Goal: Task Accomplishment & Management: Use online tool/utility

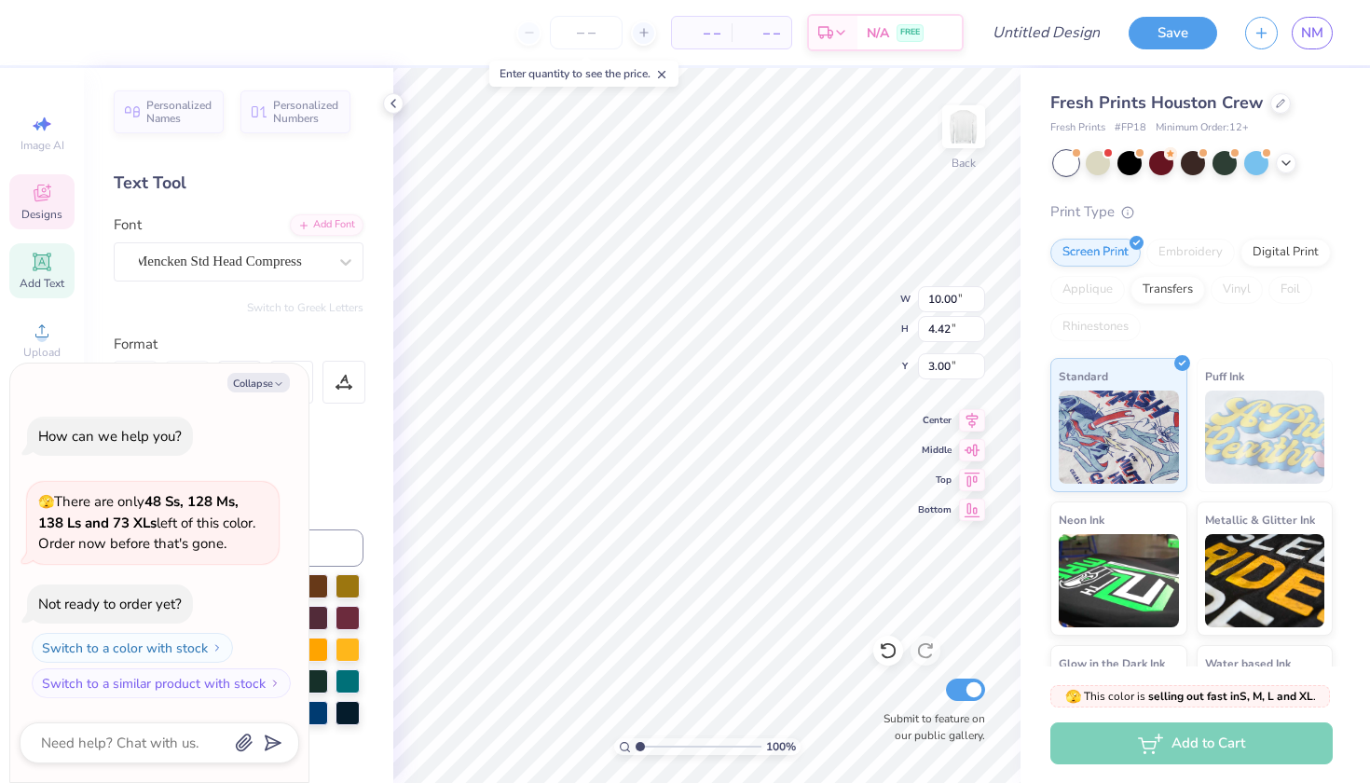
scroll to position [0, 2]
type textarea "x"
type textarea "SAMM"
type textarea "x"
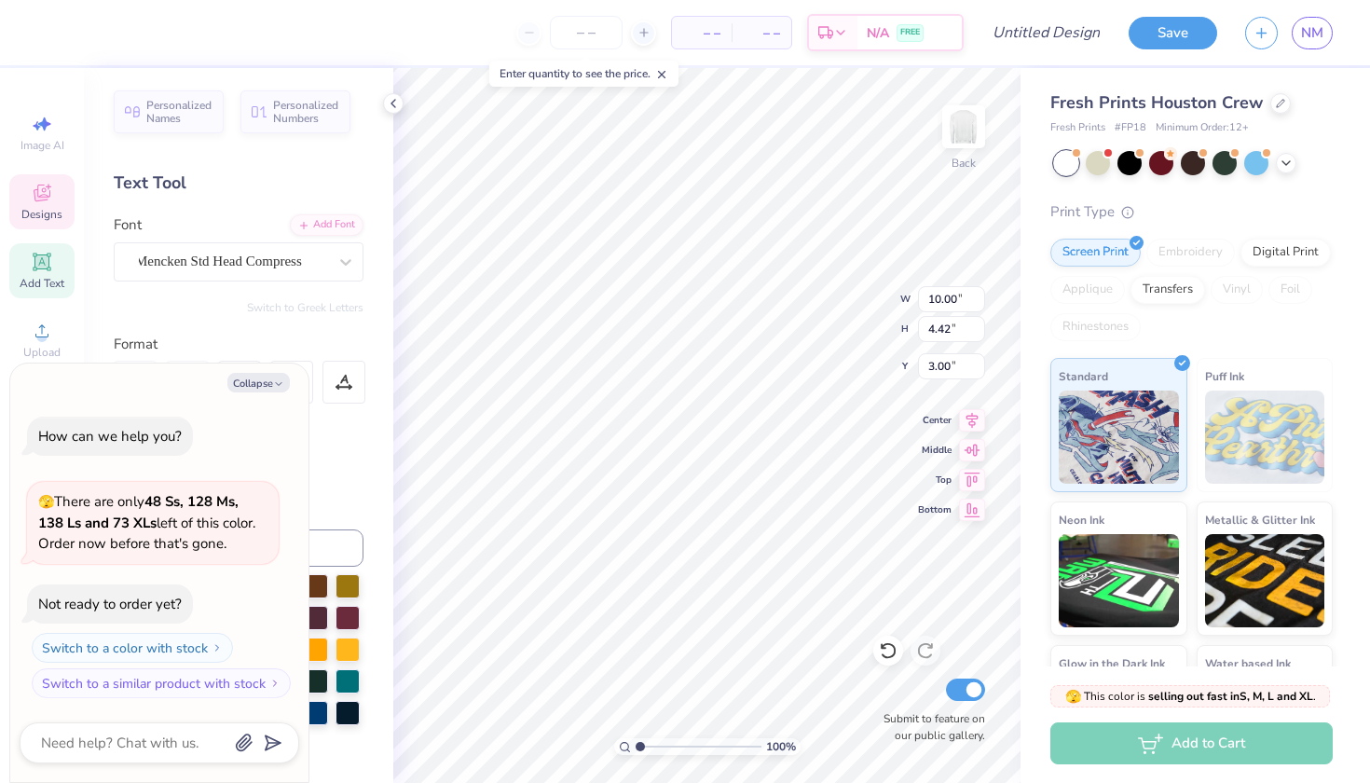
type textarea "[PERSON_NAME]"
type textarea "x"
type textarea "SA"
type textarea "x"
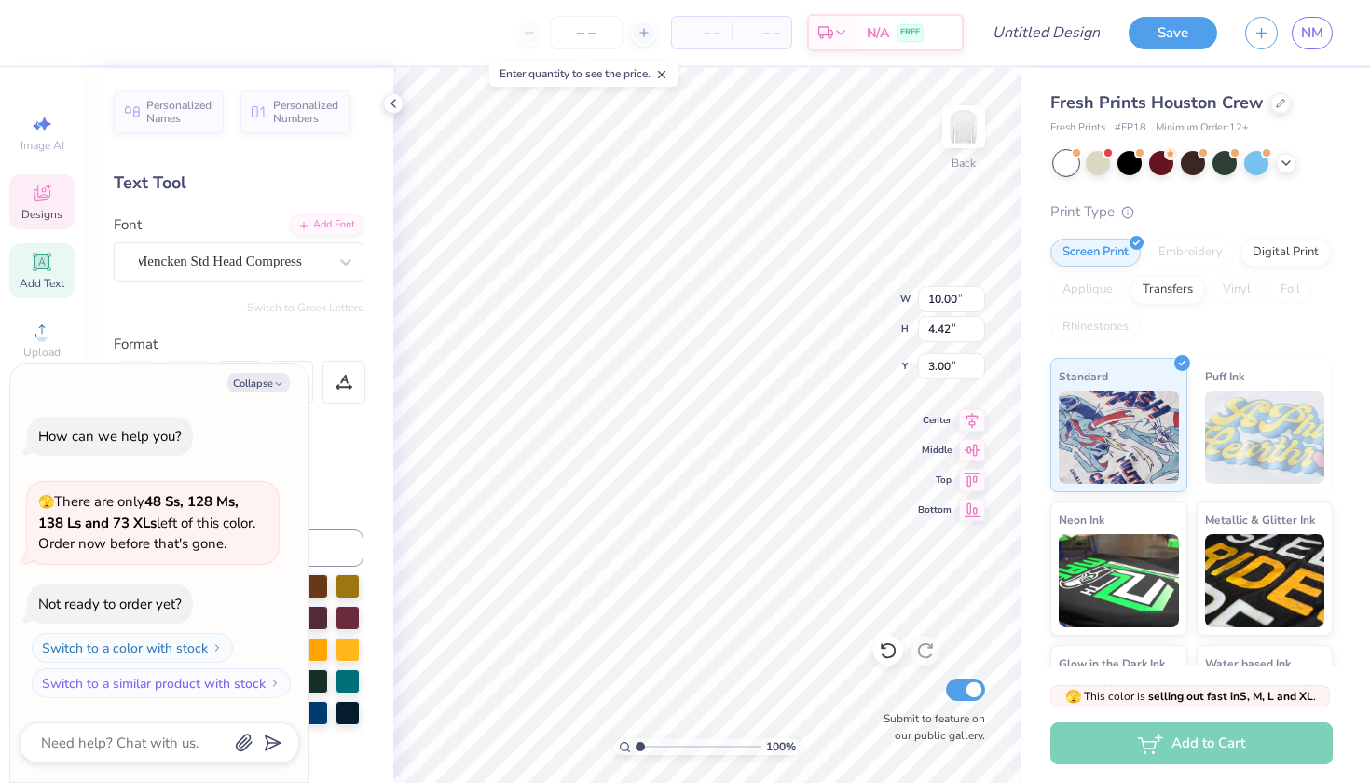
type textarea "S"
type textarea "x"
type textarea "C"
type textarea "x"
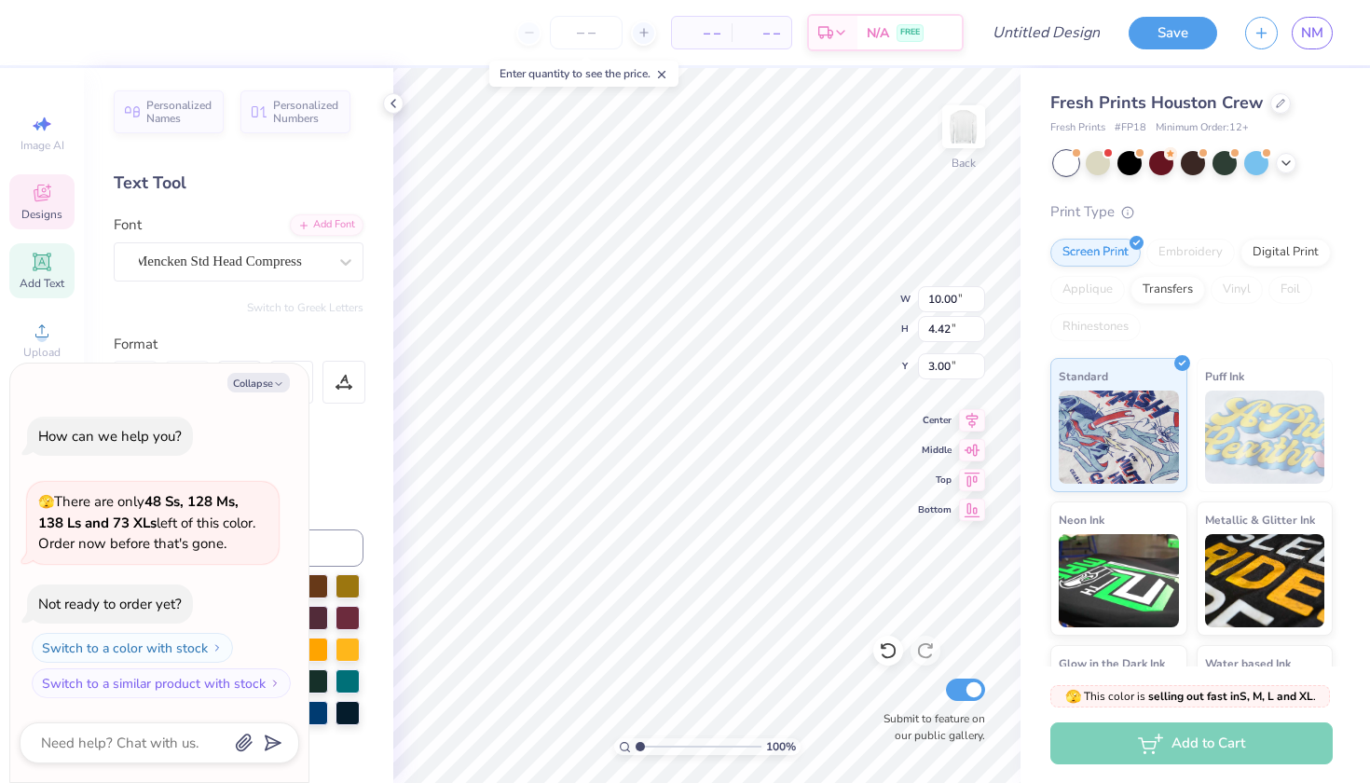
type textarea "Ch"
type textarea "x"
type textarea "Cha"
type textarea "x"
type textarea "Cham"
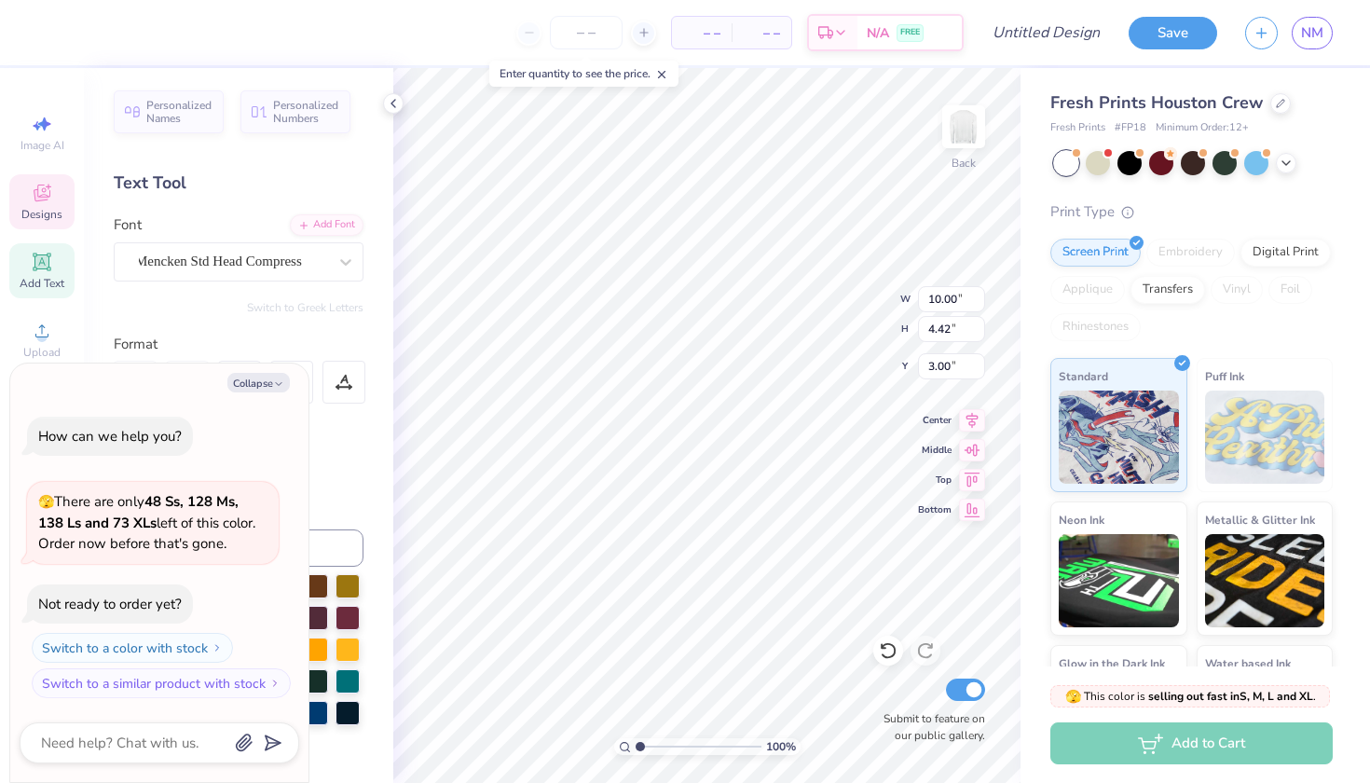
scroll to position [0, 1]
type textarea "x"
type textarea "Cha"
type textarea "x"
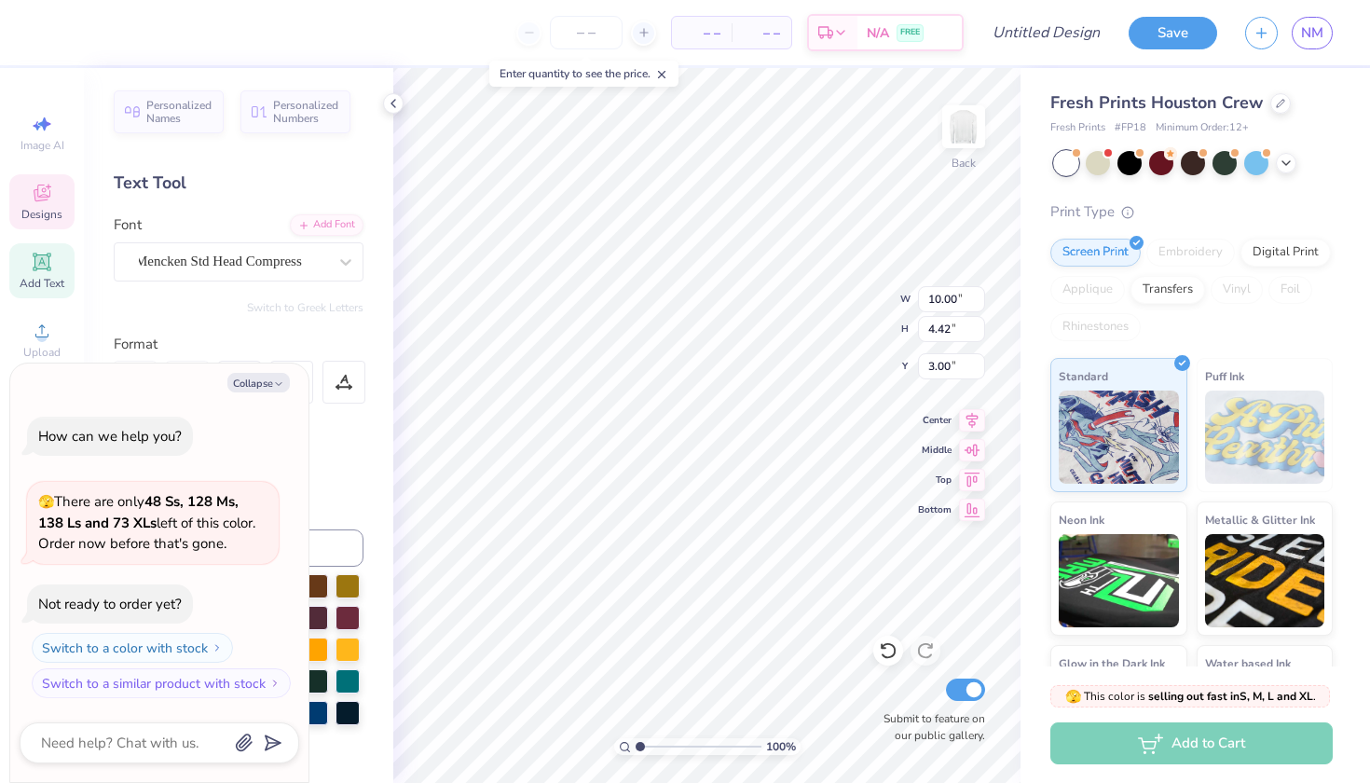
type textarea "Ch"
type textarea "x"
type textarea "C"
type textarea "x"
type textarea "CH"
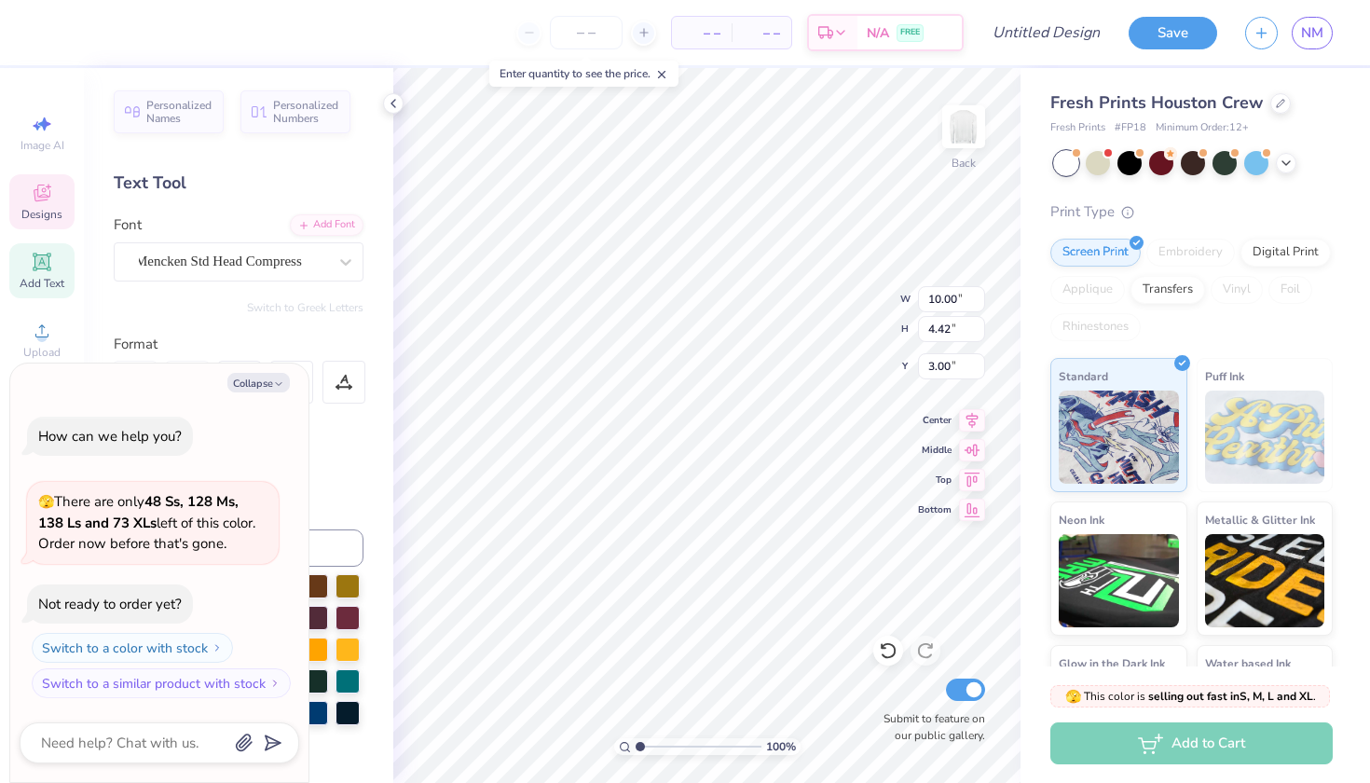
type textarea "x"
type textarea "CHA"
type textarea "x"
type textarea "CHAM"
type textarea "x"
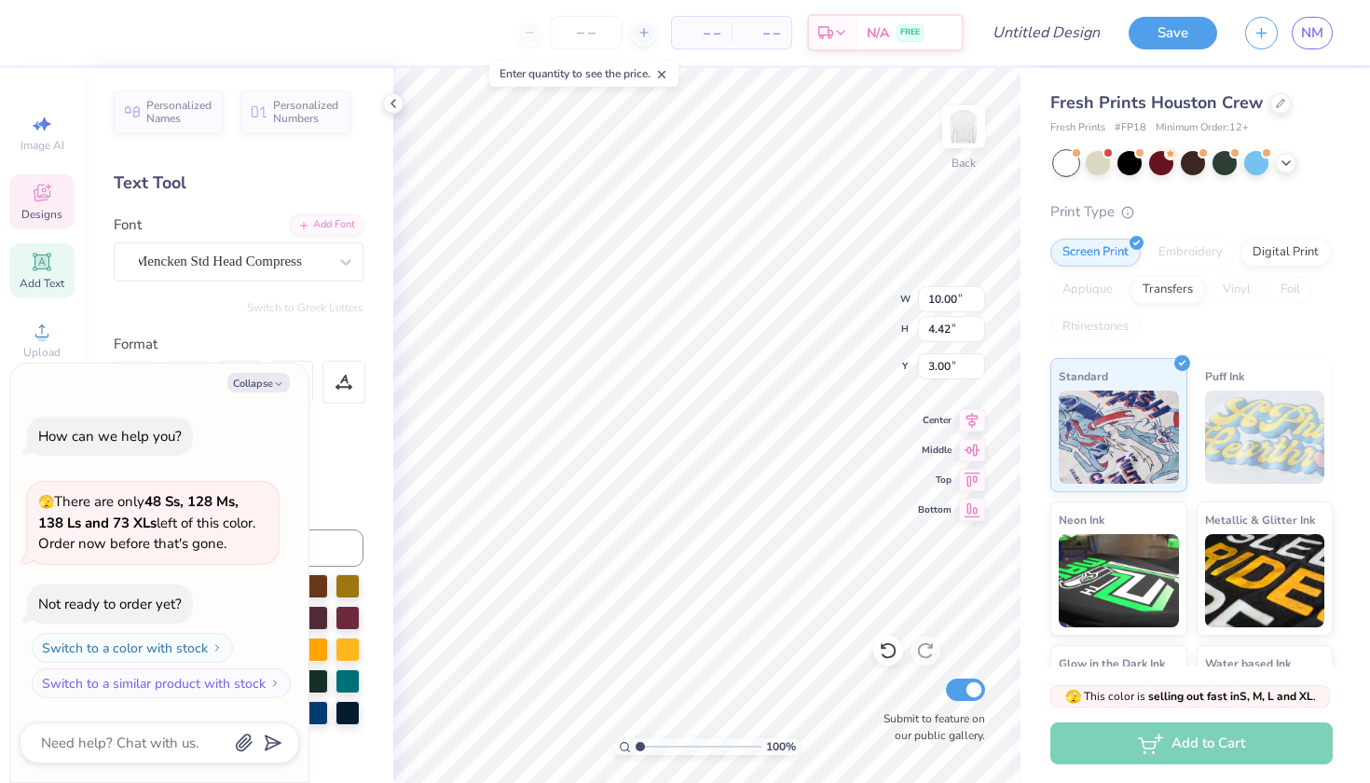
type textarea "CHAMP"
type textarea "x"
type textarea "CHAMPI"
type textarea "x"
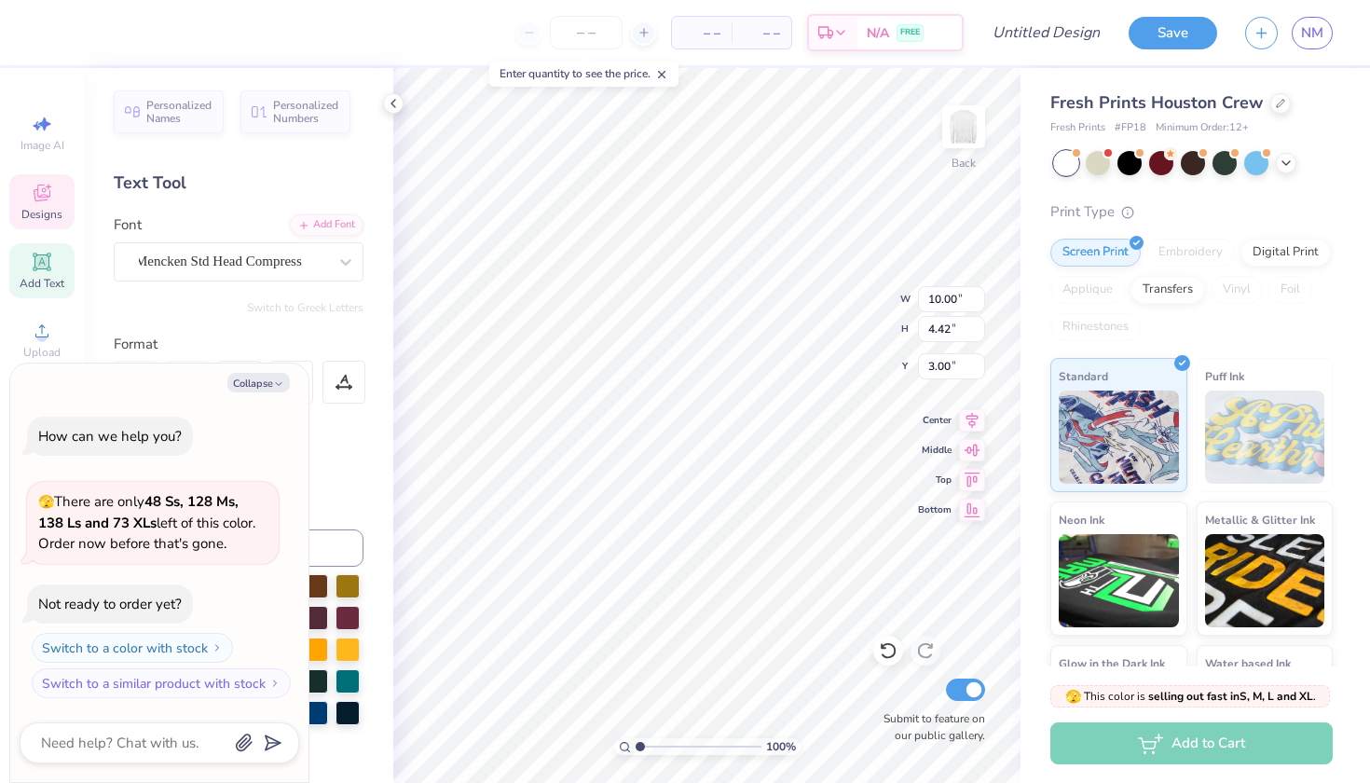
type textarea "CHAMPIO"
type textarea "x"
type textarea "CHAMPION"
type textarea "x"
type textarea "CHAMPIONS"
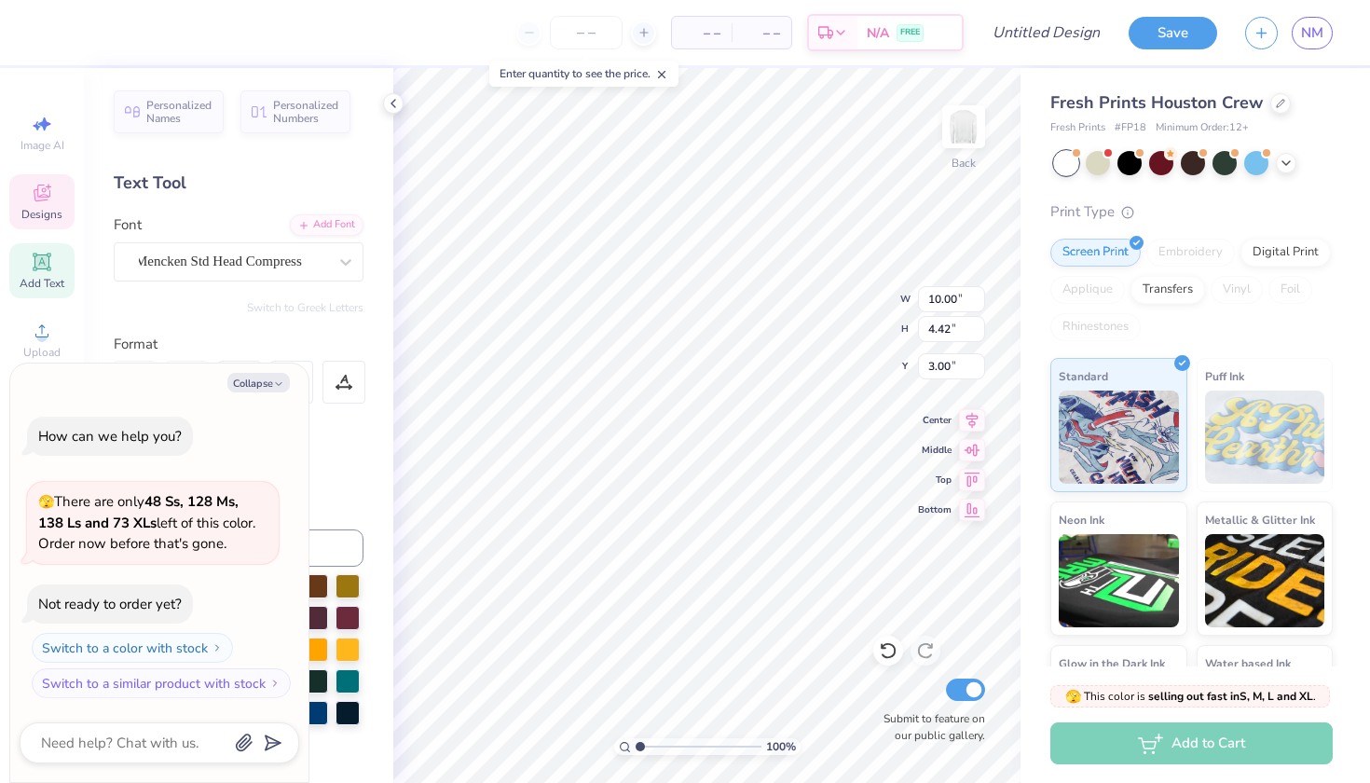
scroll to position [0, 4]
type textarea "x"
type input "3.00"
type textarea "x"
type input "13.41"
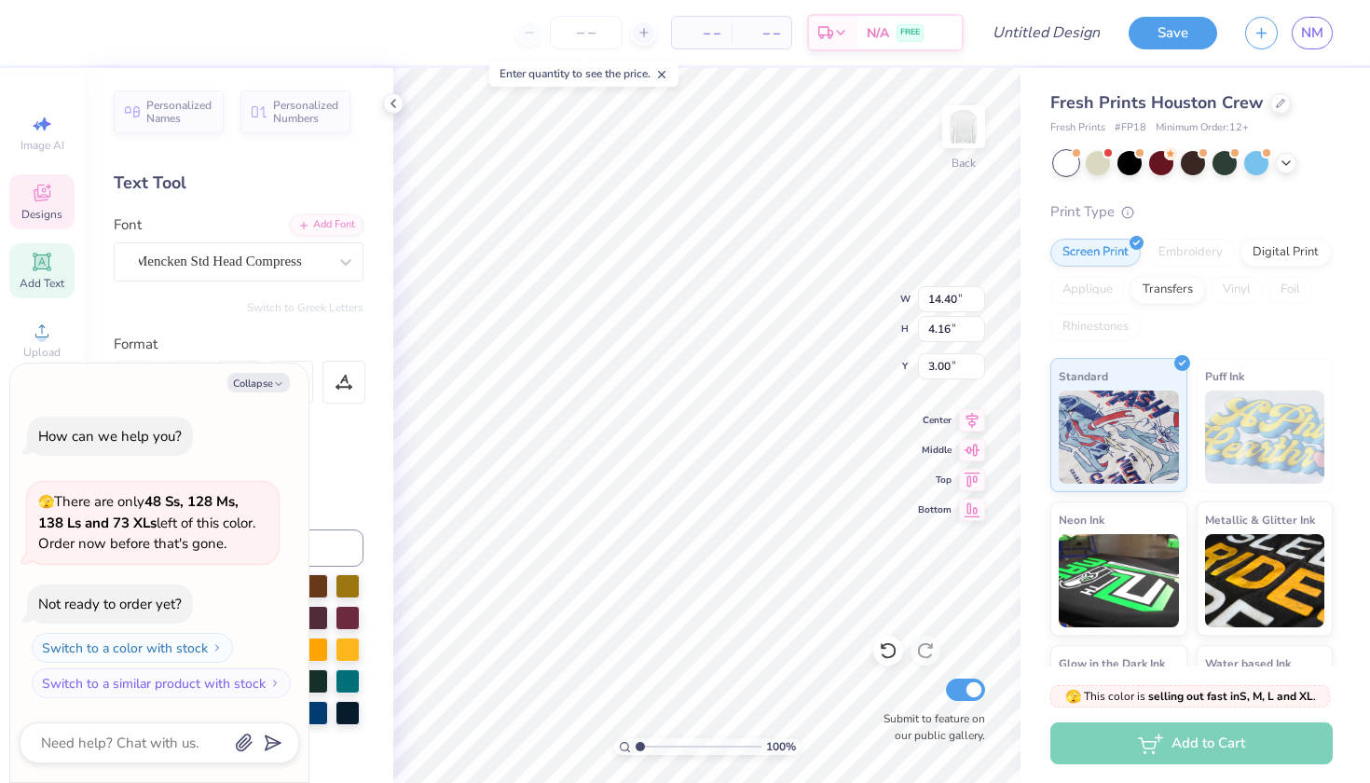
type input "3.88"
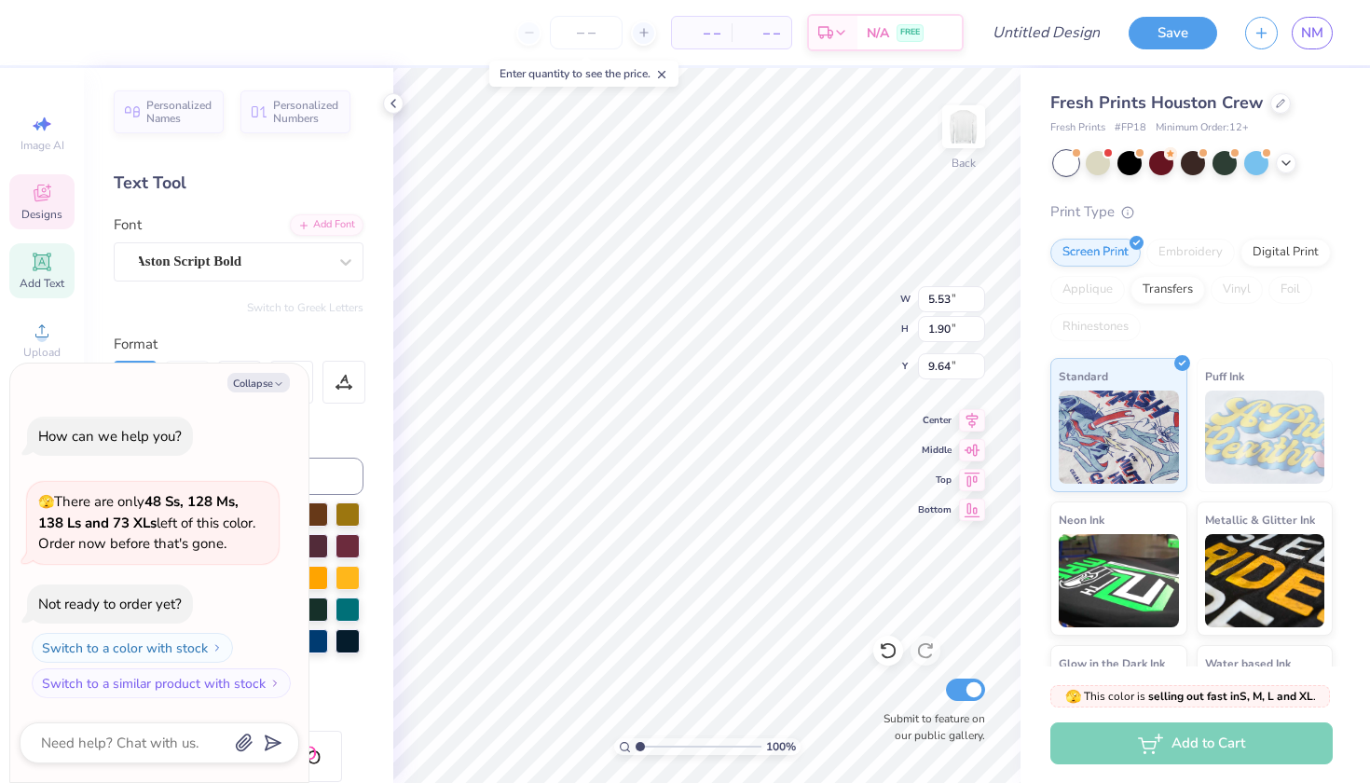
scroll to position [0, 2]
type textarea "x"
type textarea "C"
type textarea "x"
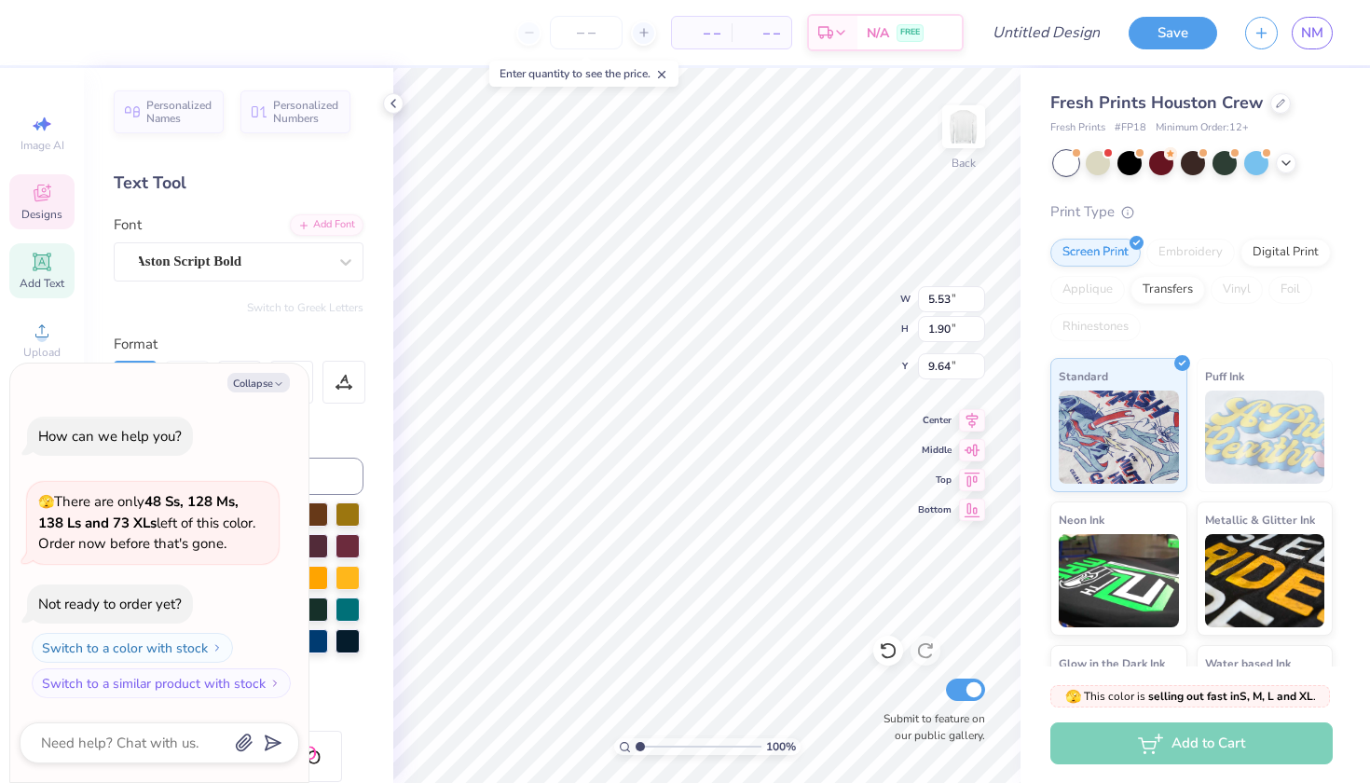
type textarea "CH"
type textarea "x"
type textarea "CHI"
type textarea "x"
type textarea "CHI"
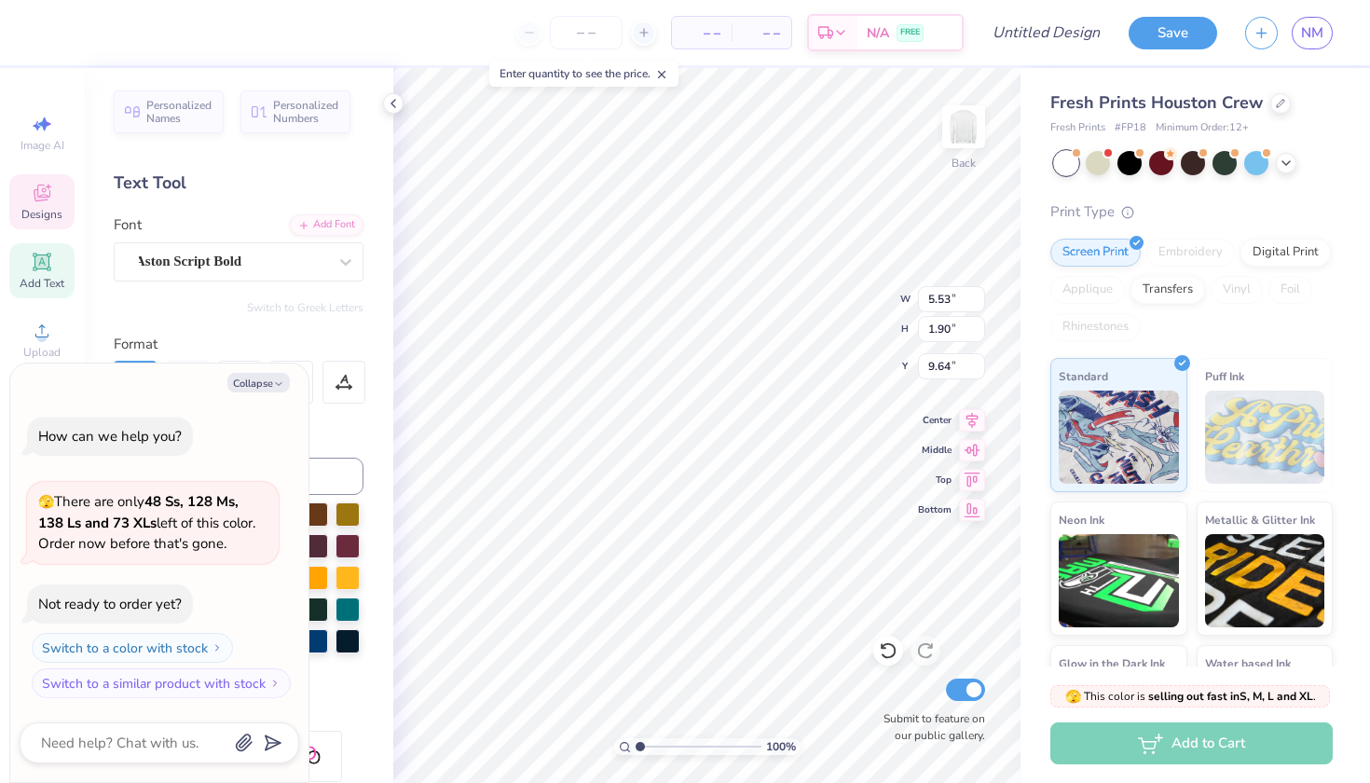
type textarea "x"
type textarea "CHI"
type textarea "x"
type textarea "CH"
type textarea "x"
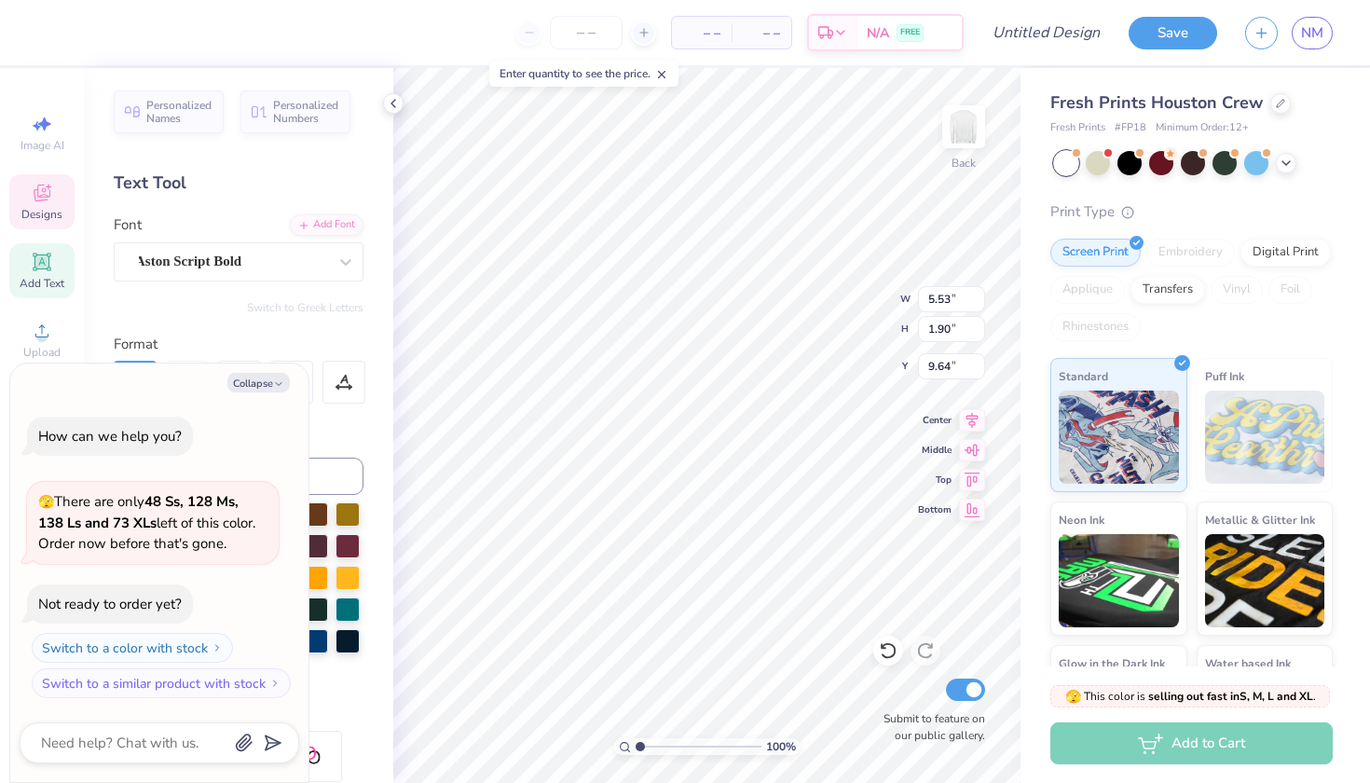
type textarea "C"
type textarea "x"
click at [263, 389] on button "Collapse" at bounding box center [258, 383] width 62 height 20
type textarea "x"
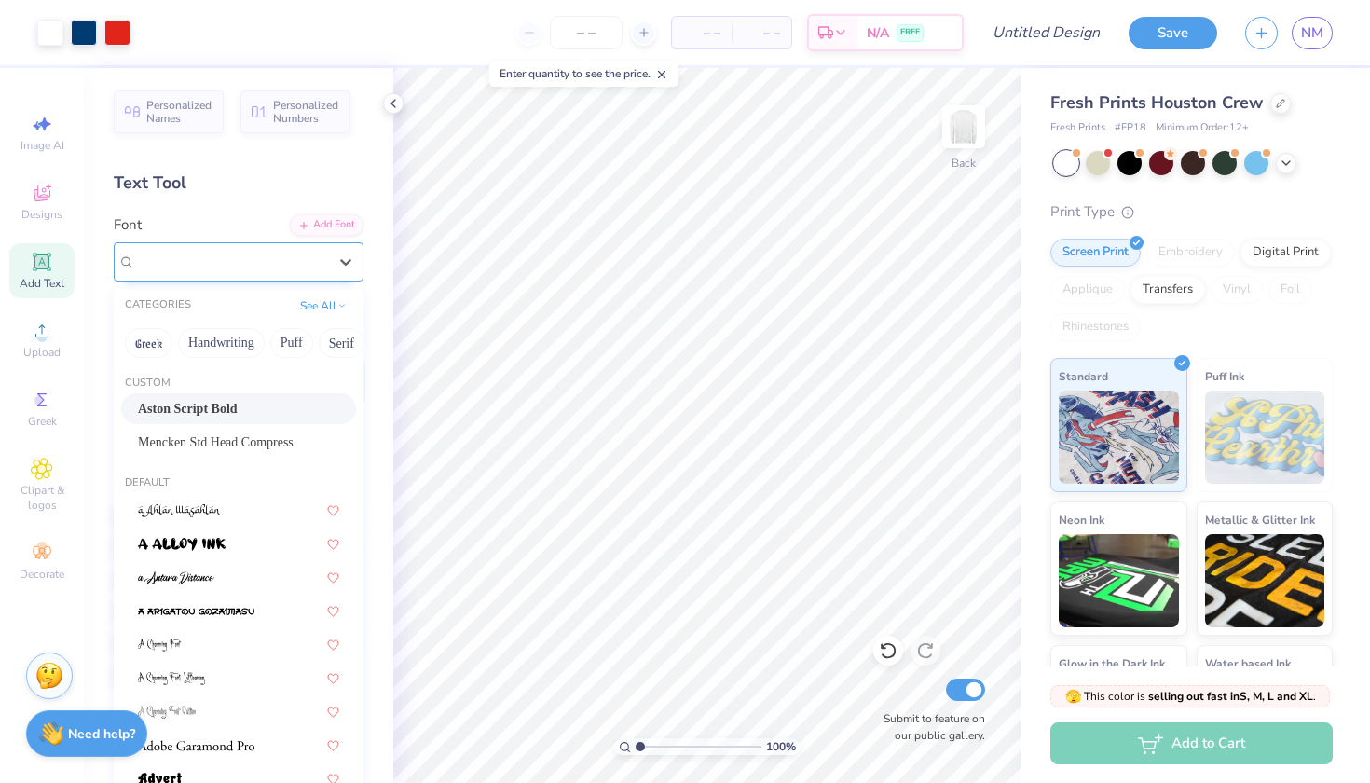
click at [281, 276] on div "Aston Script Bold" at bounding box center [239, 261] width 250 height 39
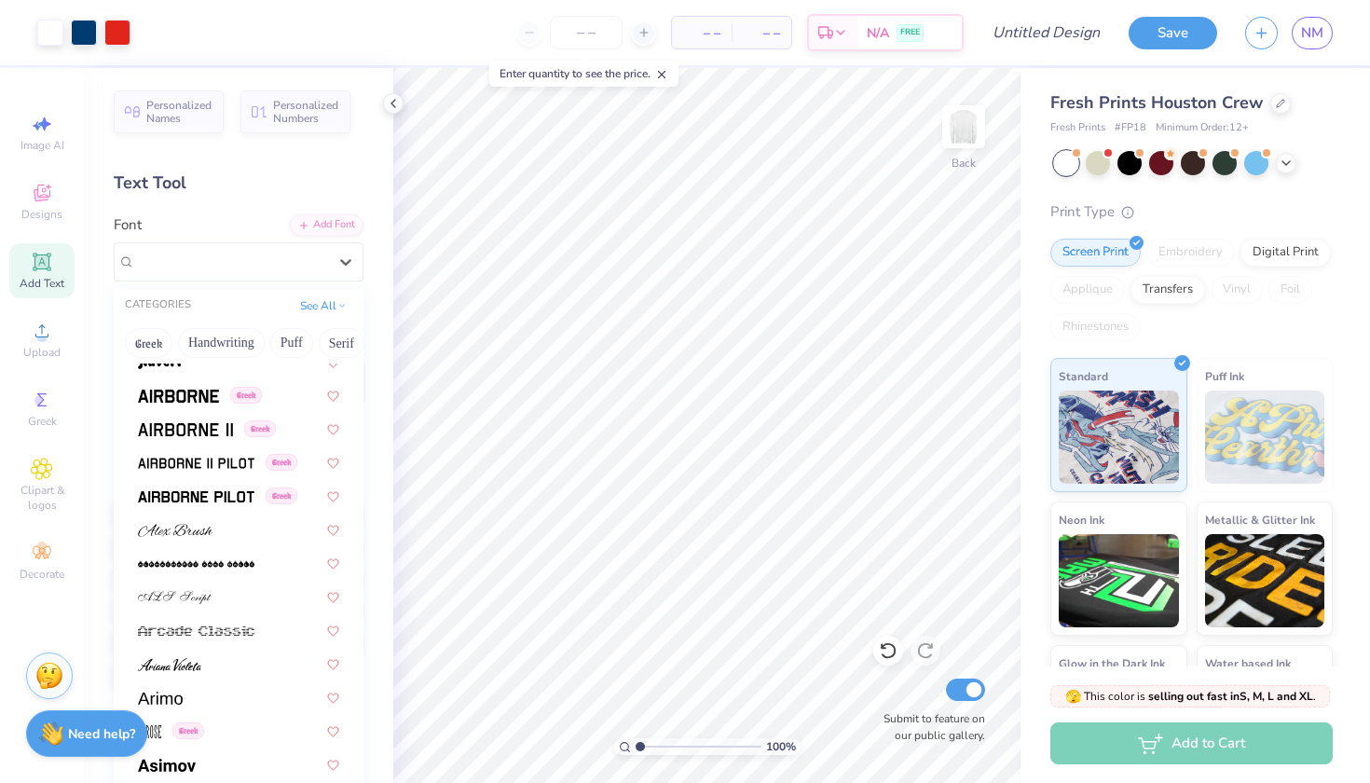
scroll to position [413, 0]
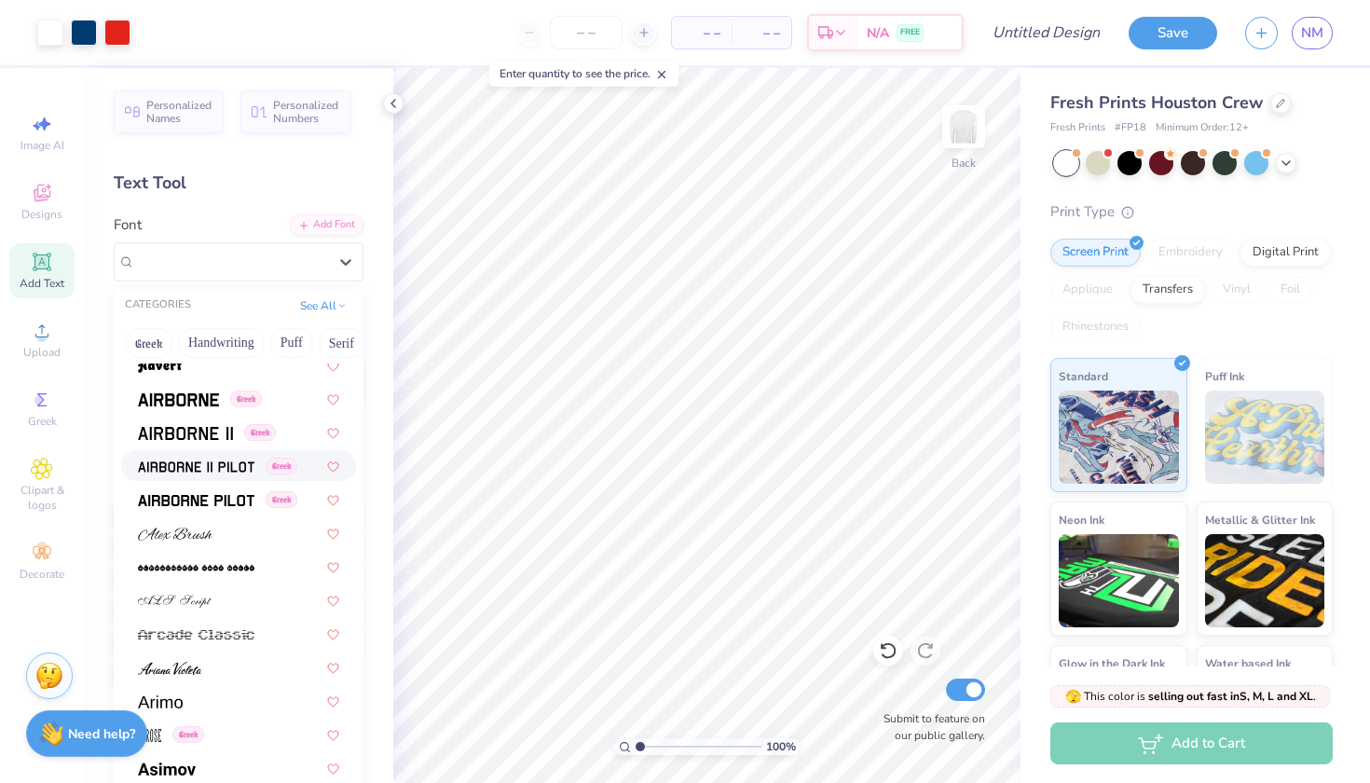
click at [212, 476] on div "Greek" at bounding box center [238, 465] width 235 height 31
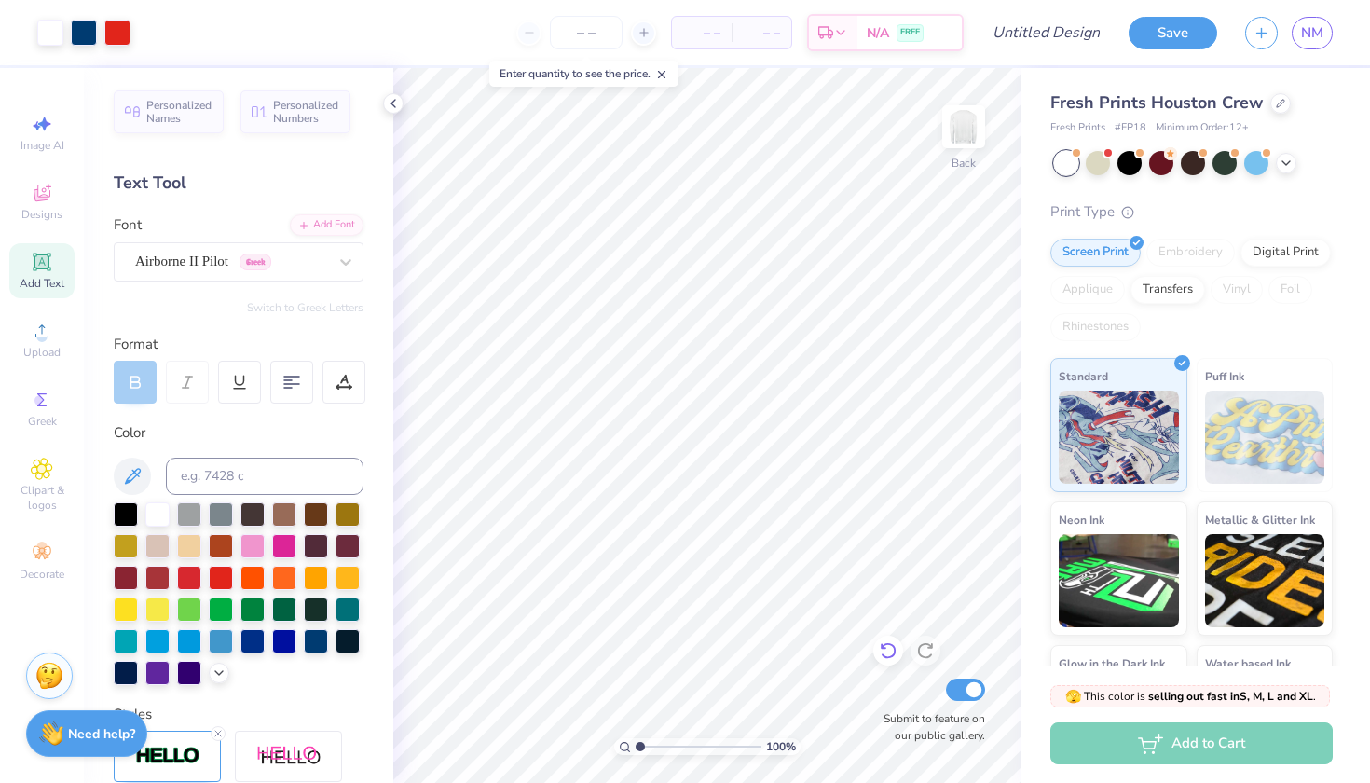
click at [886, 645] on icon at bounding box center [888, 651] width 16 height 17
click at [889, 648] on icon at bounding box center [888, 650] width 19 height 19
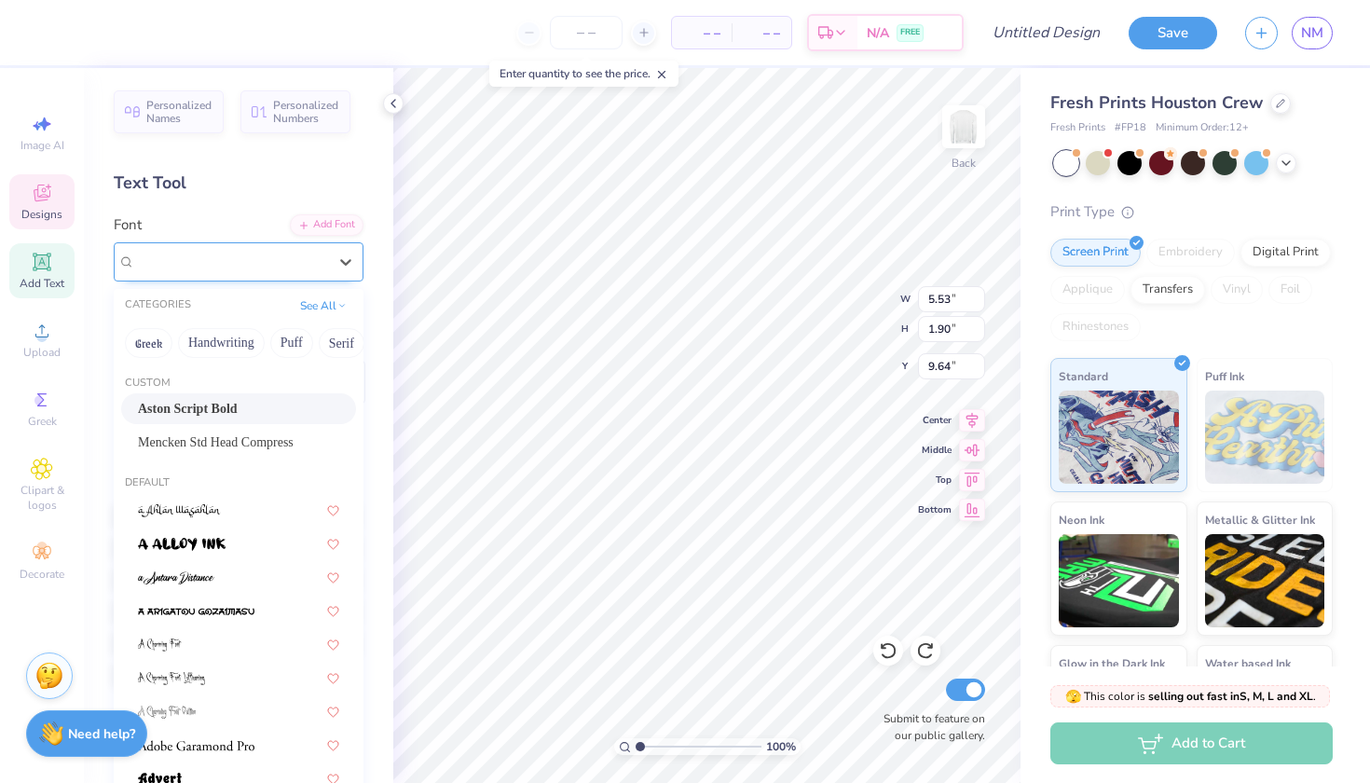
click at [241, 256] on span "Aston Script Bold" at bounding box center [188, 261] width 106 height 21
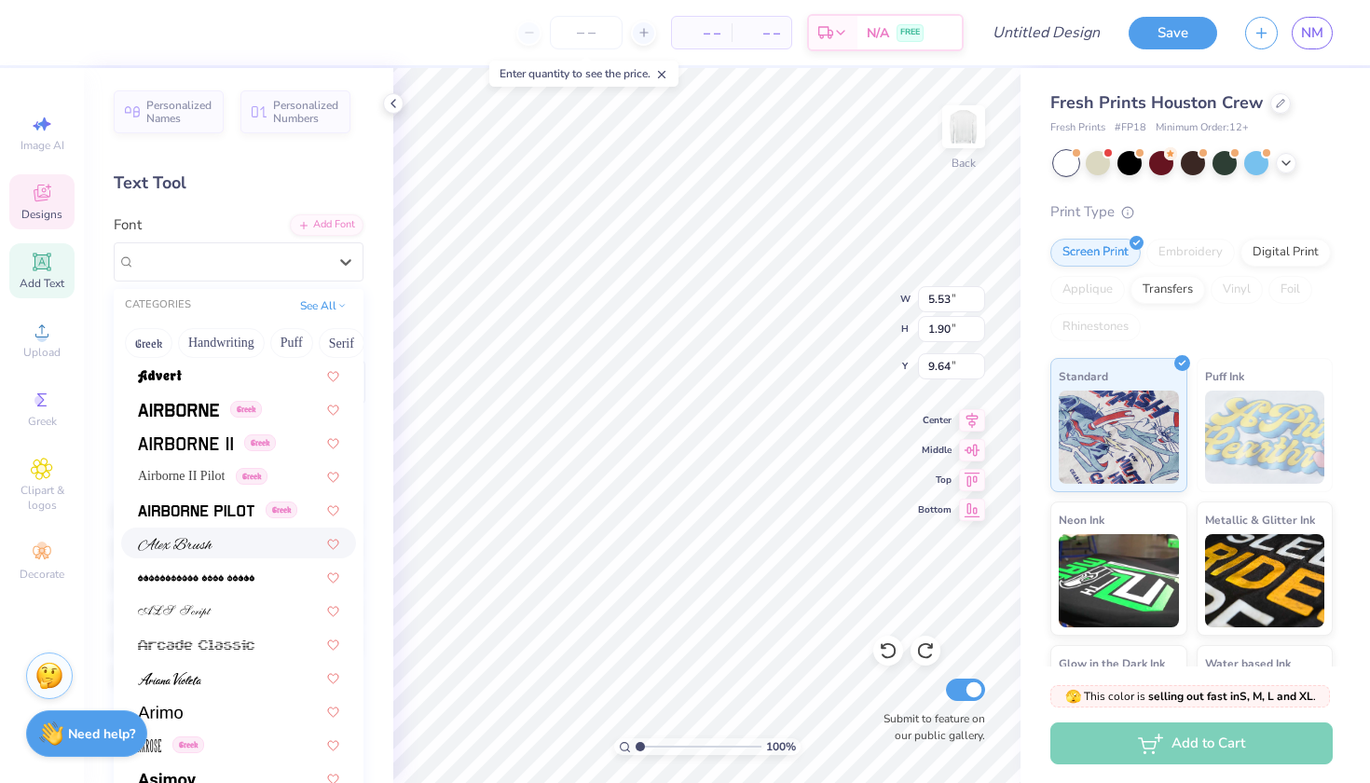
scroll to position [402, 0]
click at [211, 473] on span "Airborne II Pilot" at bounding box center [181, 477] width 87 height 20
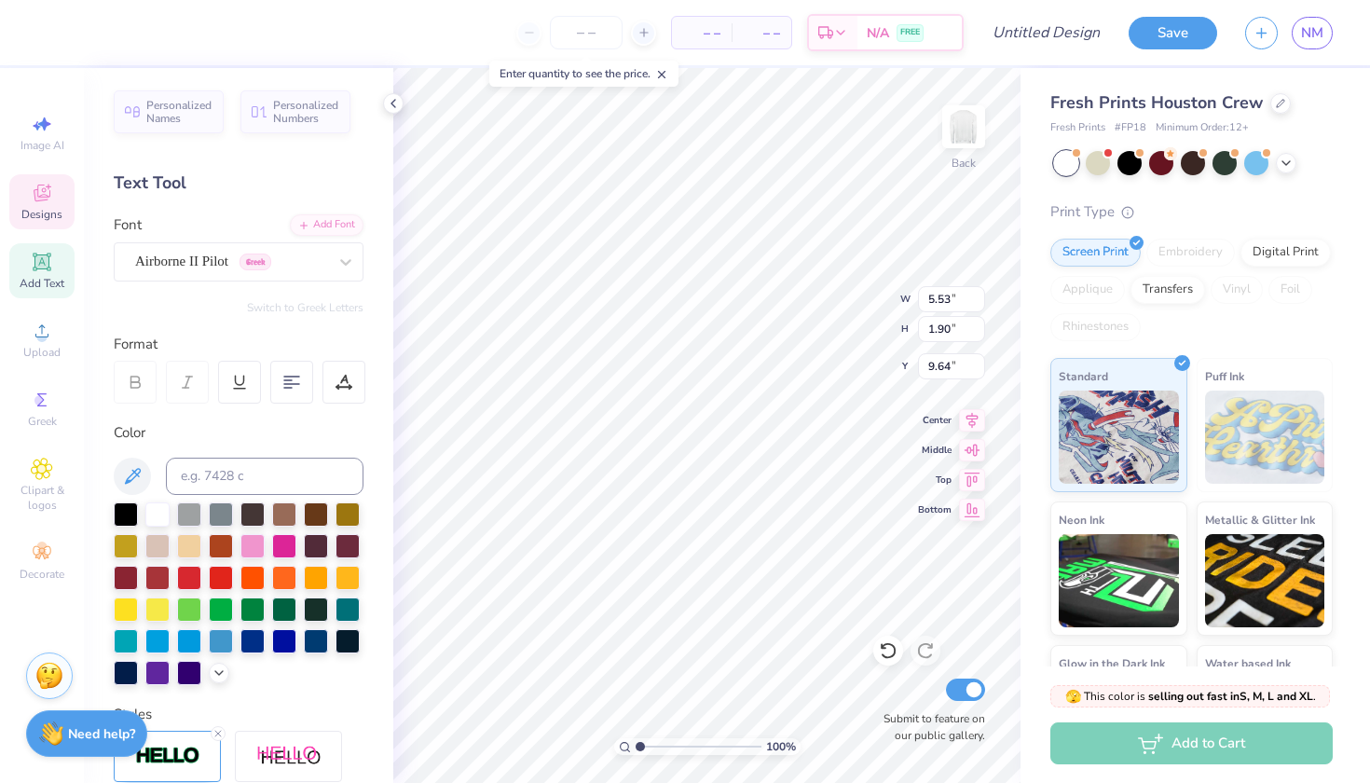
type input "4.65"
type input "0.82"
type input "10.18"
click at [324, 303] on button "Switch to Greek Letters" at bounding box center [305, 307] width 116 height 15
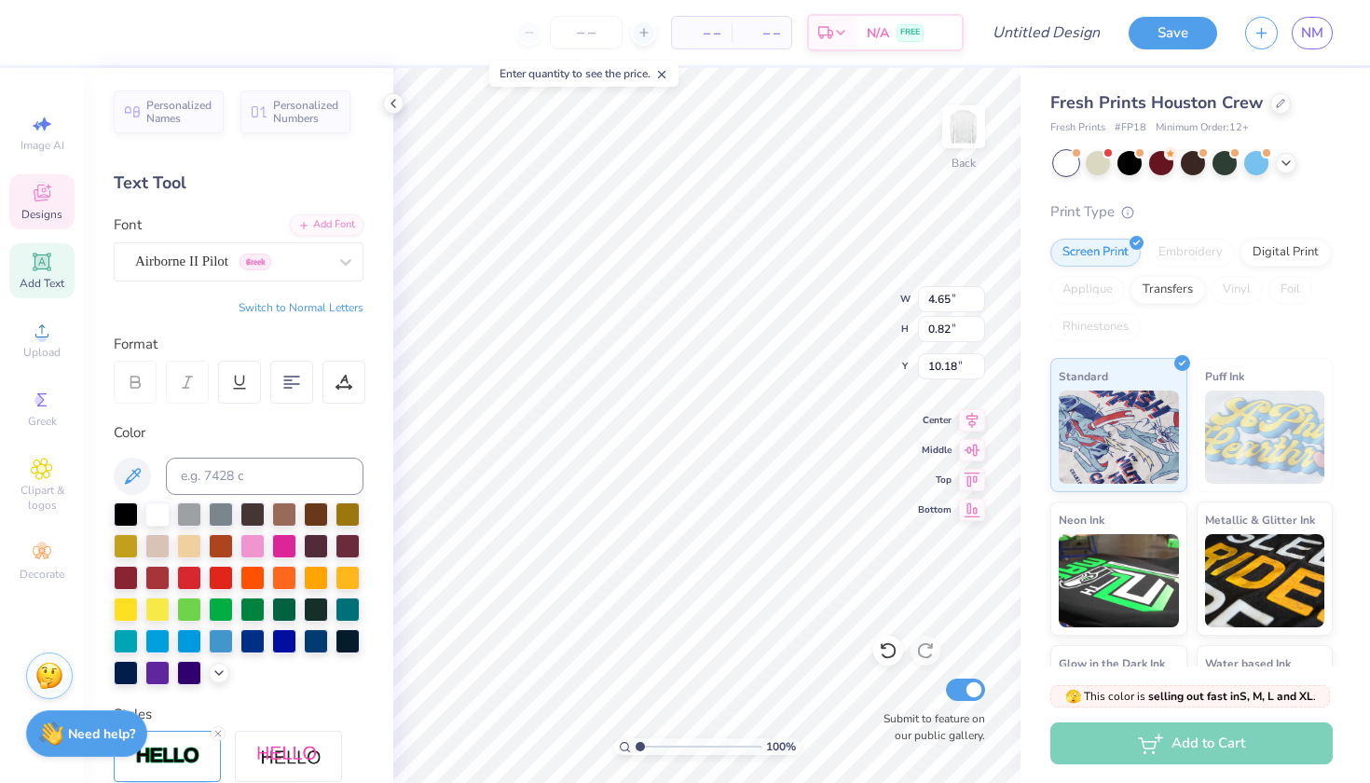
scroll to position [0, 0]
type textarea "ξ"
type textarea "χω τκε"
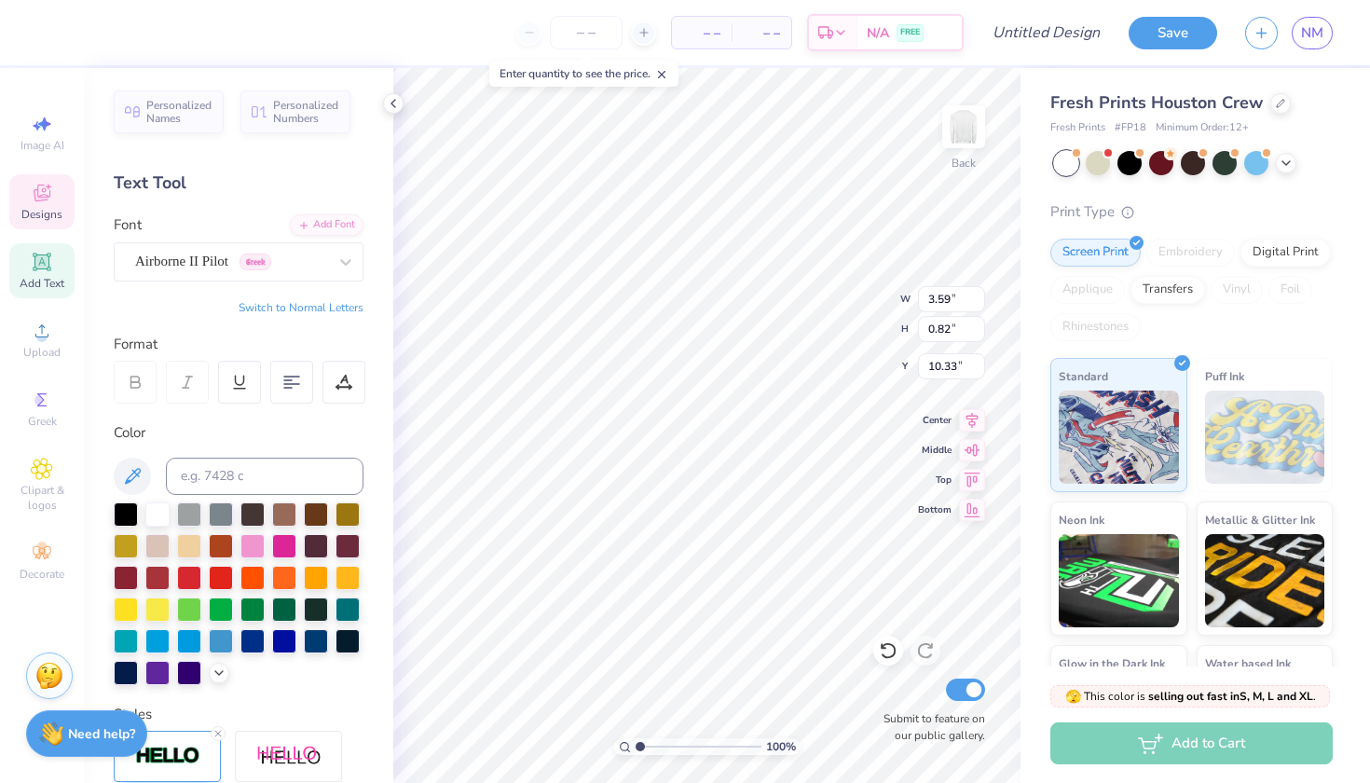
click at [296, 301] on button "Switch to Normal Letters" at bounding box center [301, 307] width 125 height 15
click at [310, 304] on button "Switch to Greek Letters" at bounding box center [305, 307] width 116 height 15
type input "10.43"
type textarea "Χ"
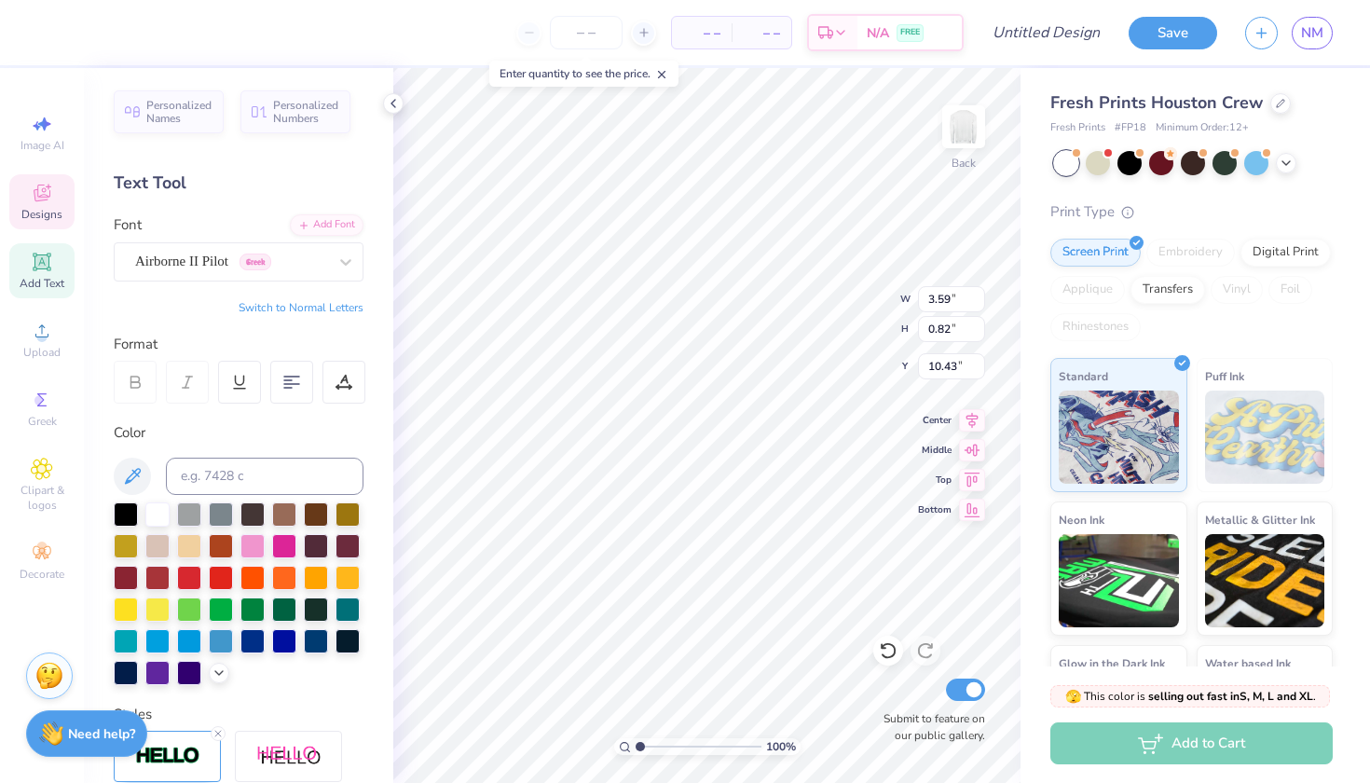
type textarea "Φ"
click at [317, 307] on button "Switch to Normal Letters" at bounding box center [301, 307] width 125 height 15
type textarea "Flag football 2025"
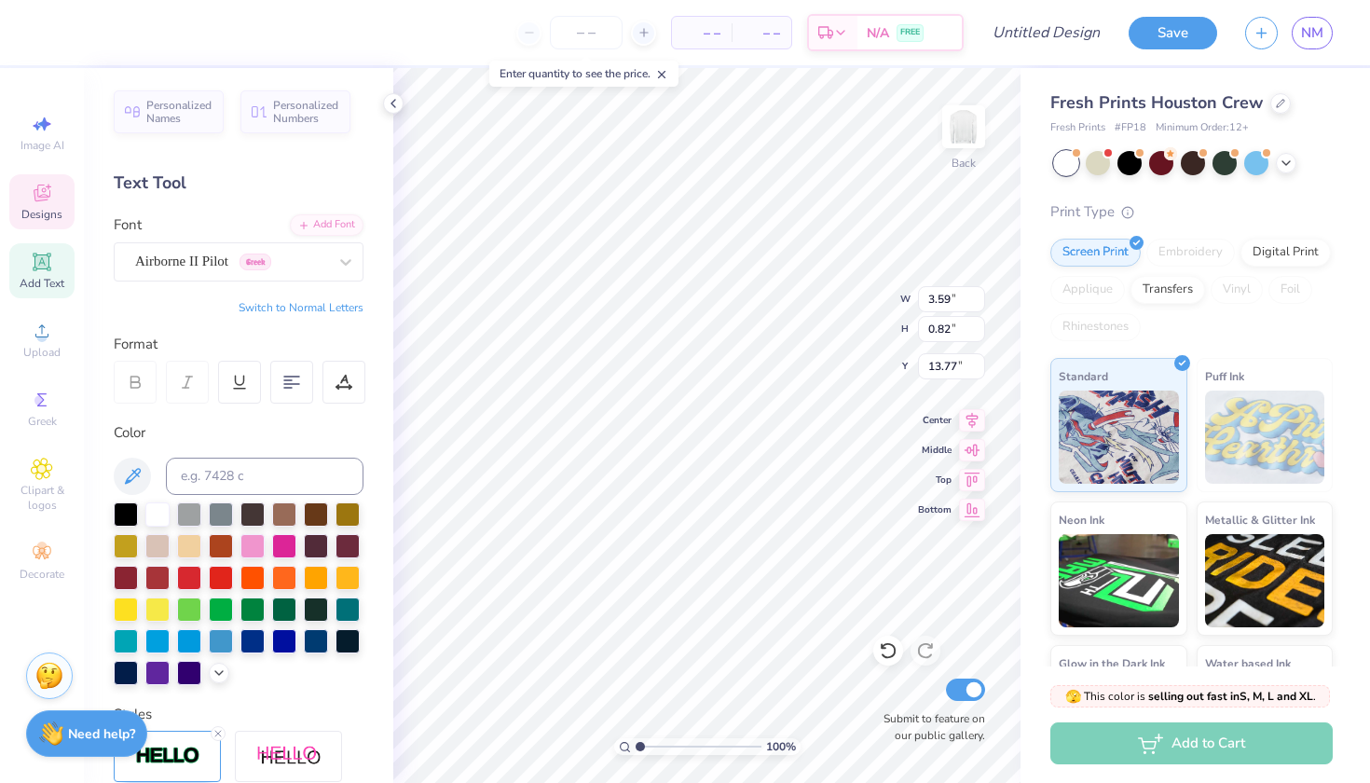
type textarea "τκε"
type input "9.23"
type textarea "χω"
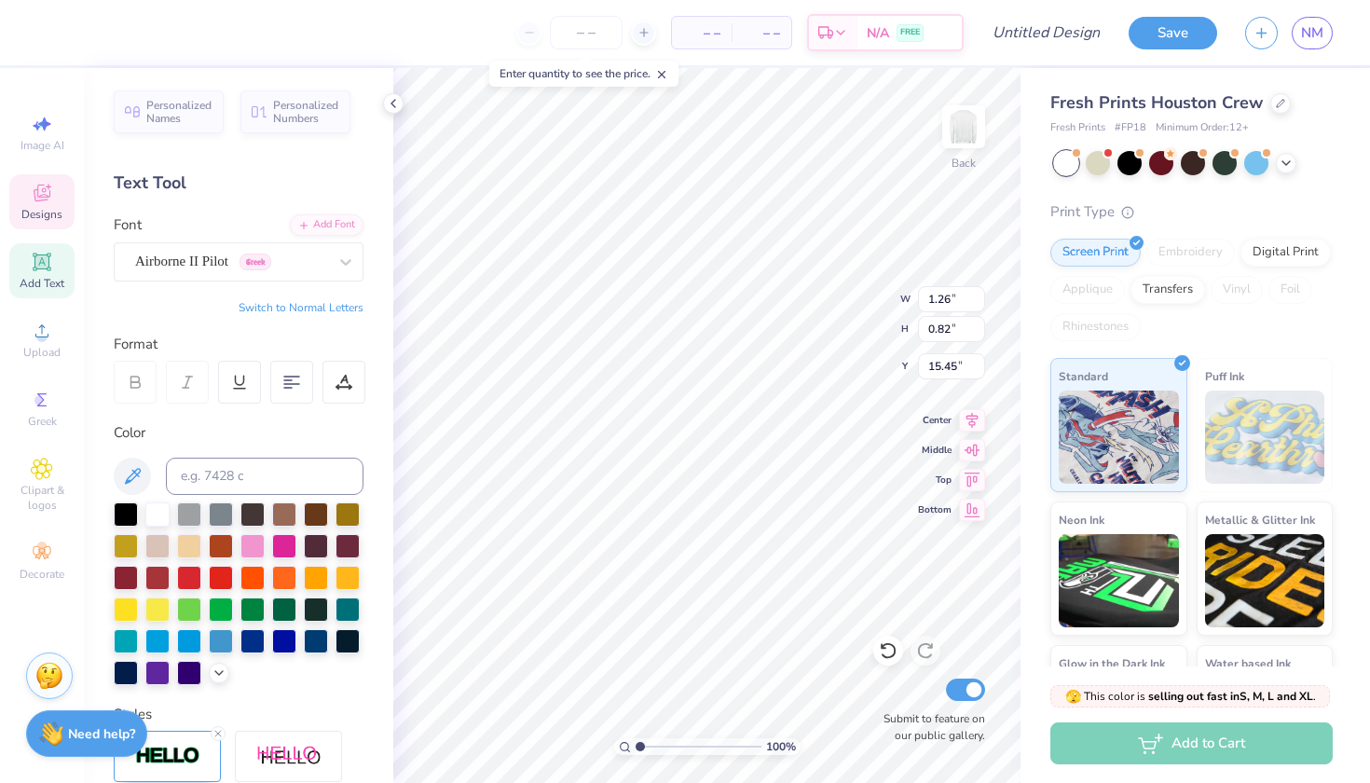
type input "9.23"
type input "6.88"
click at [192, 582] on div at bounding box center [189, 576] width 24 height 24
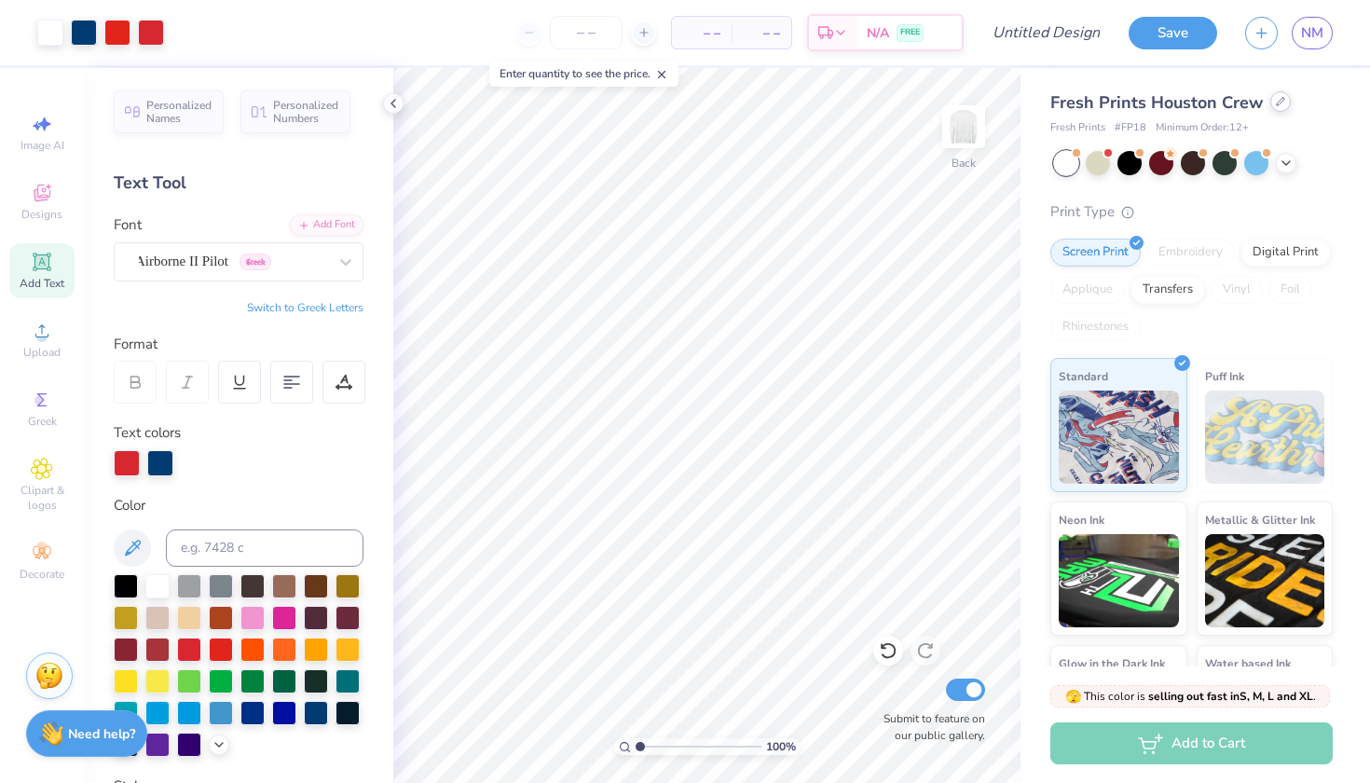
click at [1278, 103] on icon at bounding box center [1280, 101] width 9 height 9
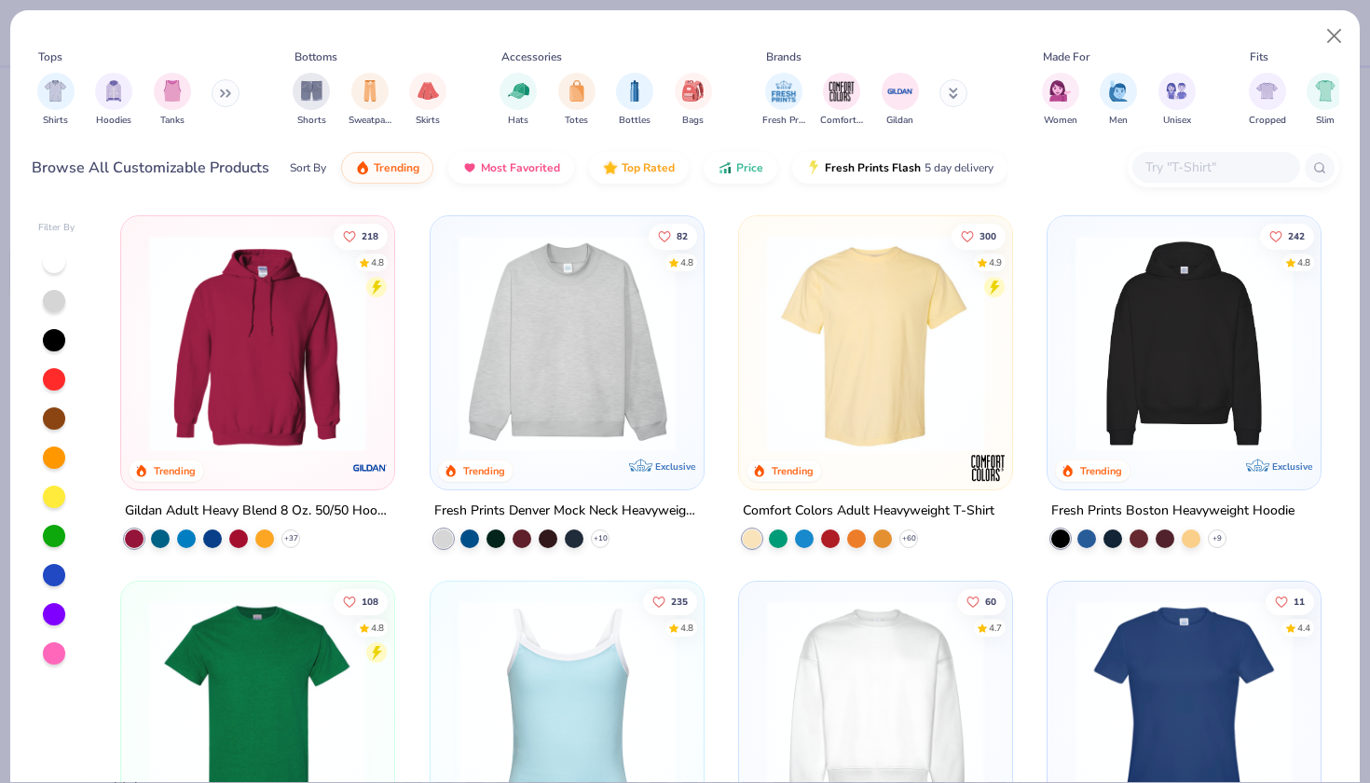
click at [860, 324] on img at bounding box center [876, 343] width 236 height 217
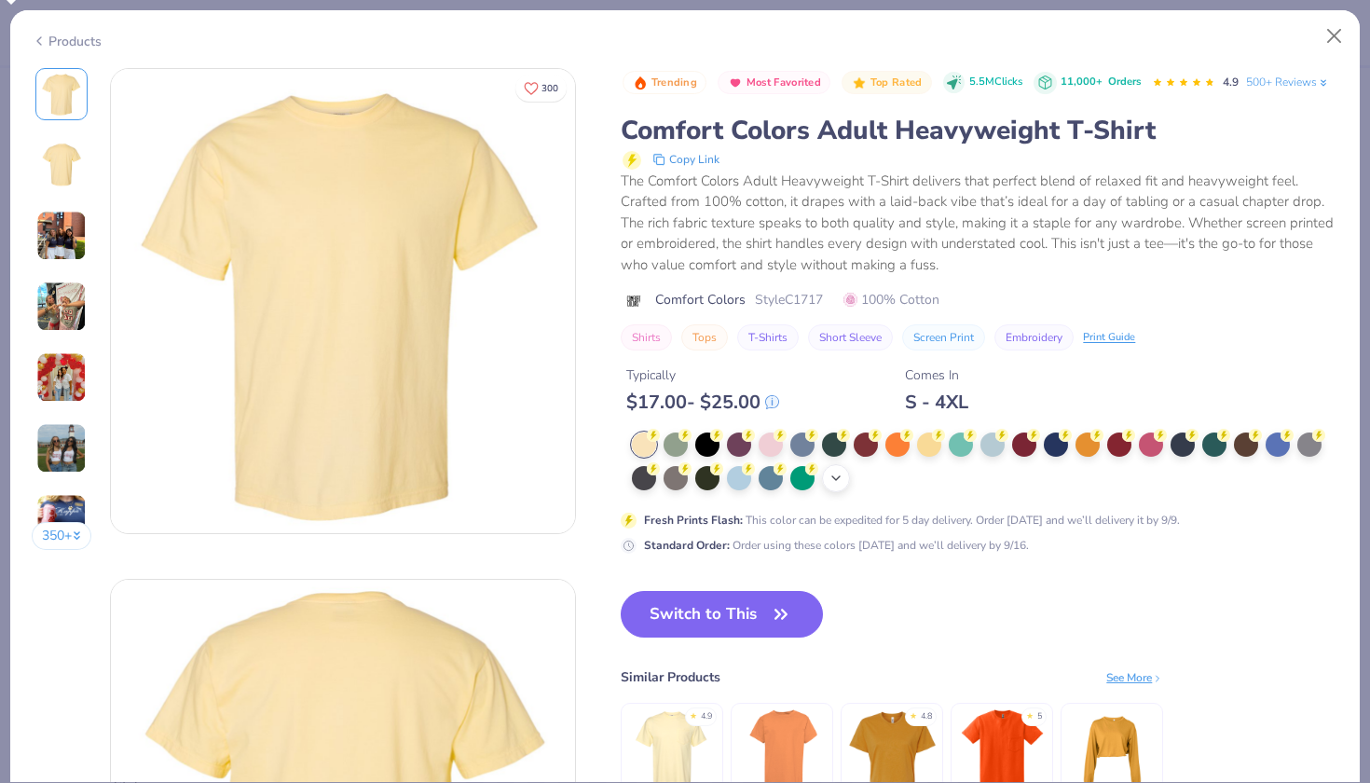
click at [828, 471] on icon at bounding box center [835, 478] width 15 height 15
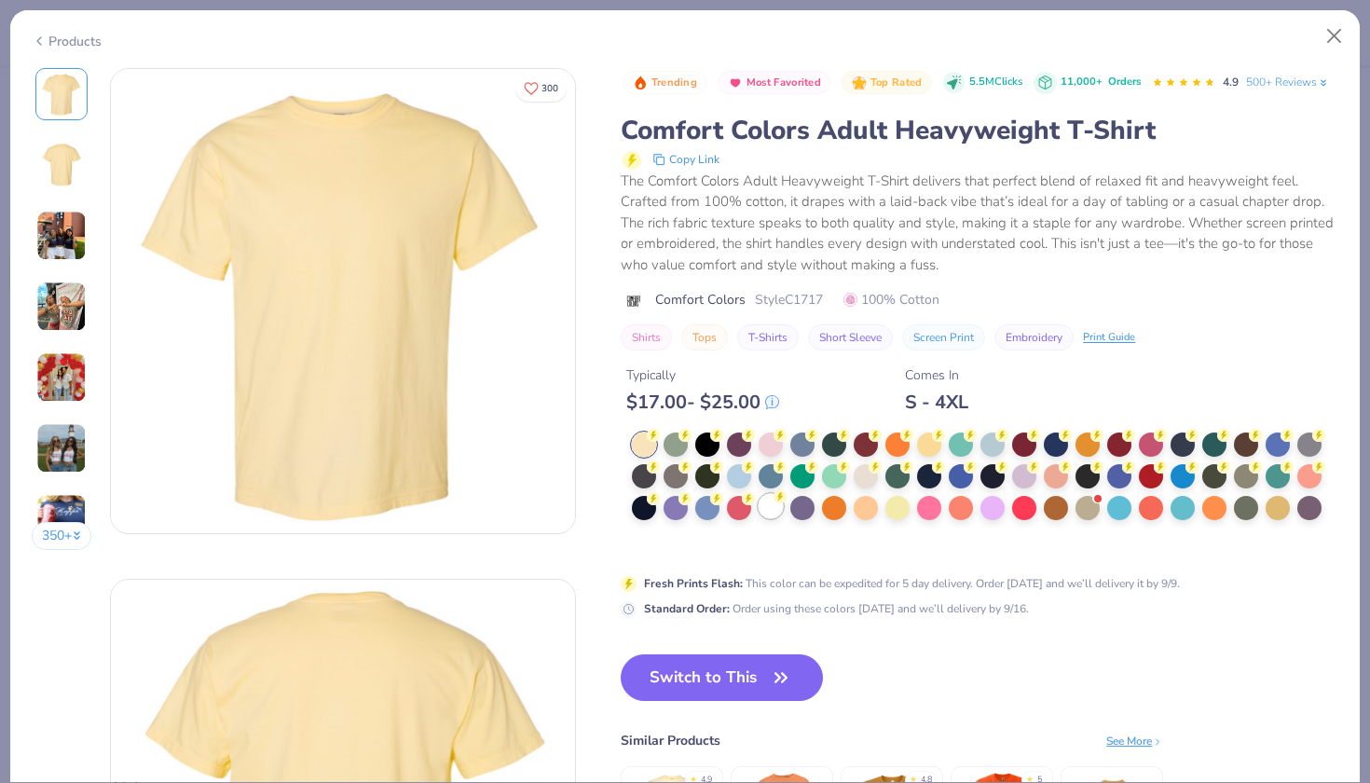
click at [759, 494] on div at bounding box center [771, 506] width 24 height 24
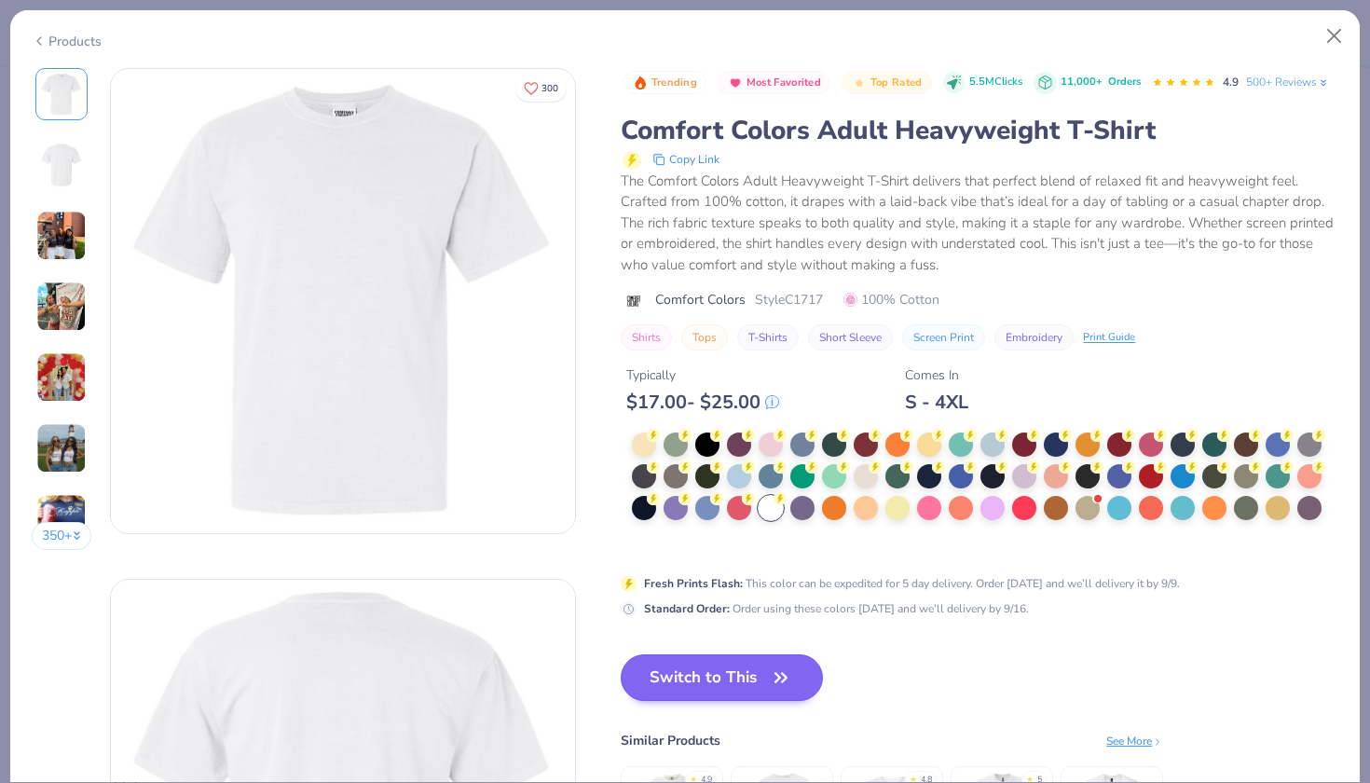
click at [648, 654] on button "Switch to This" at bounding box center [722, 677] width 202 height 47
click at [649, 654] on button "Switch to This" at bounding box center [722, 677] width 202 height 47
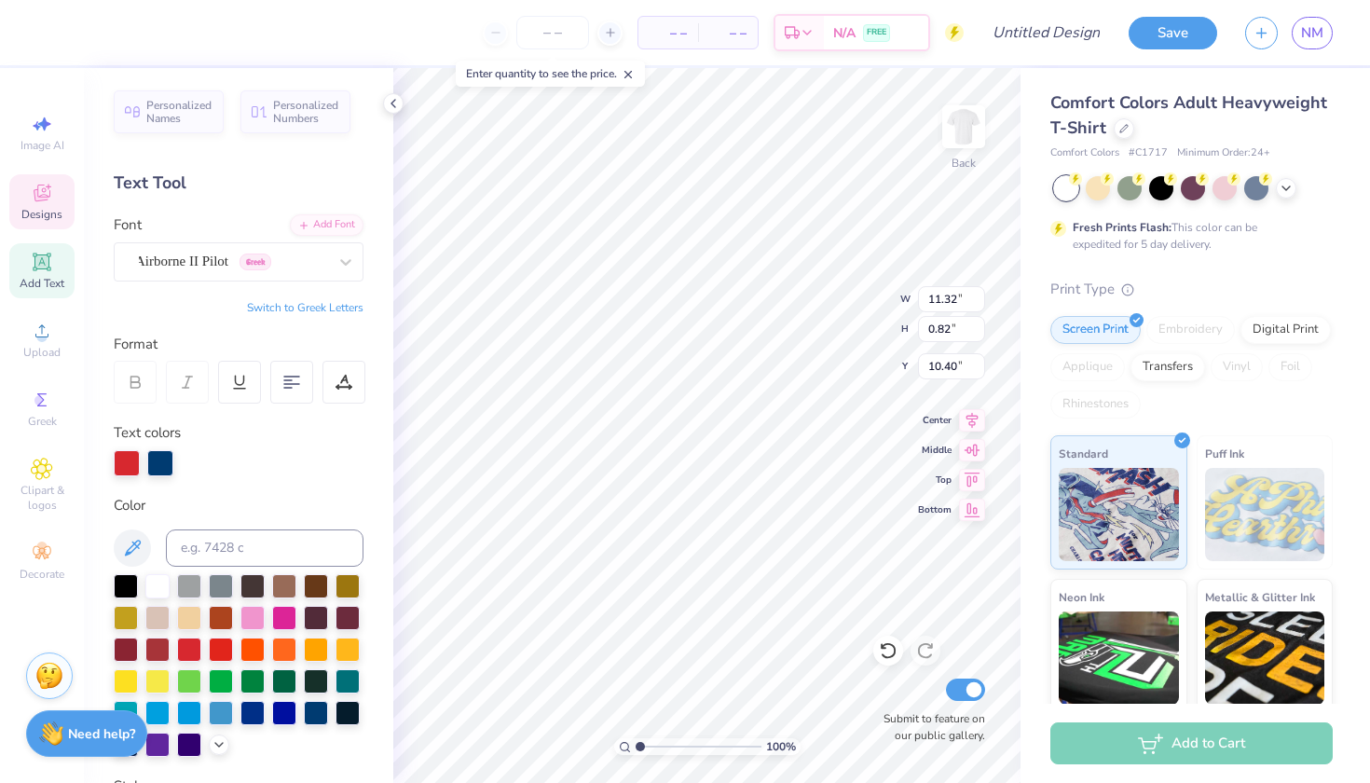
type input "10.08"
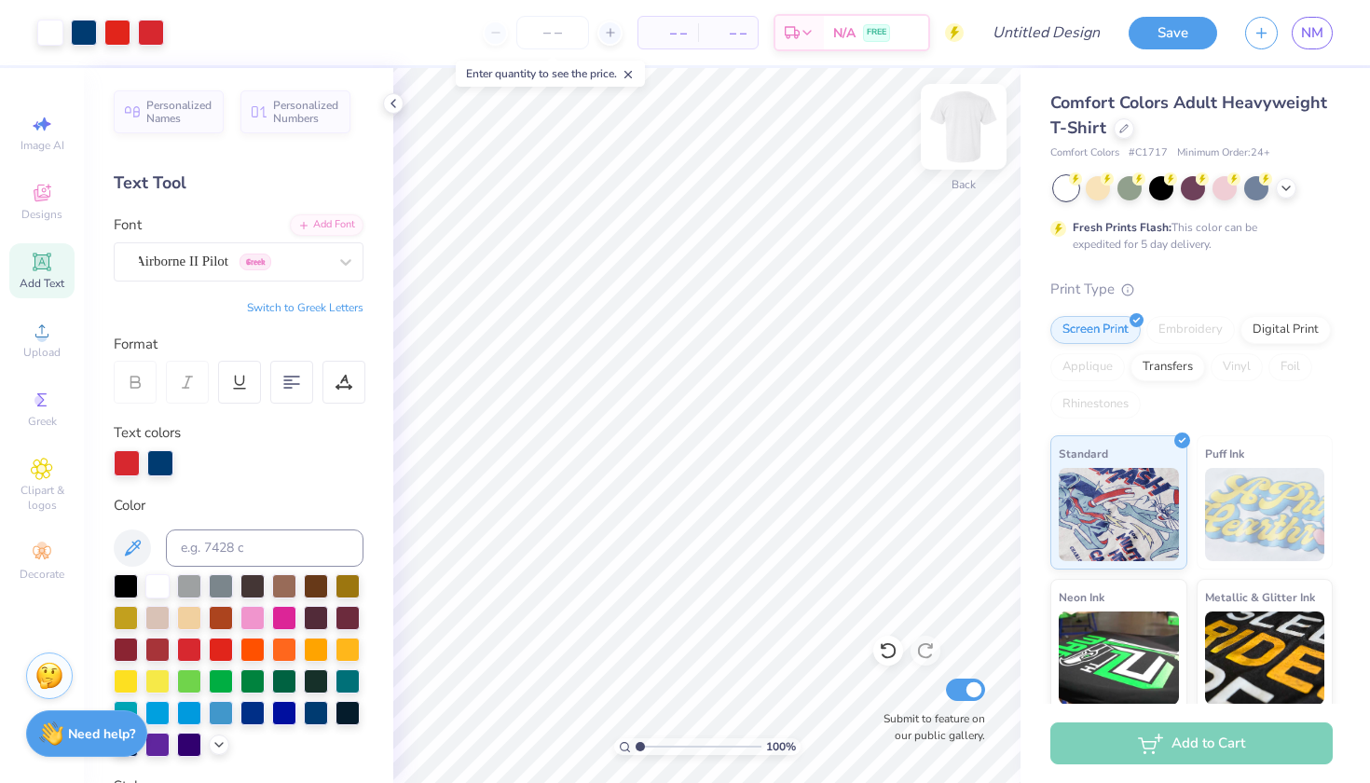
click at [964, 131] on img at bounding box center [963, 126] width 75 height 75
click at [964, 133] on img at bounding box center [963, 126] width 75 height 75
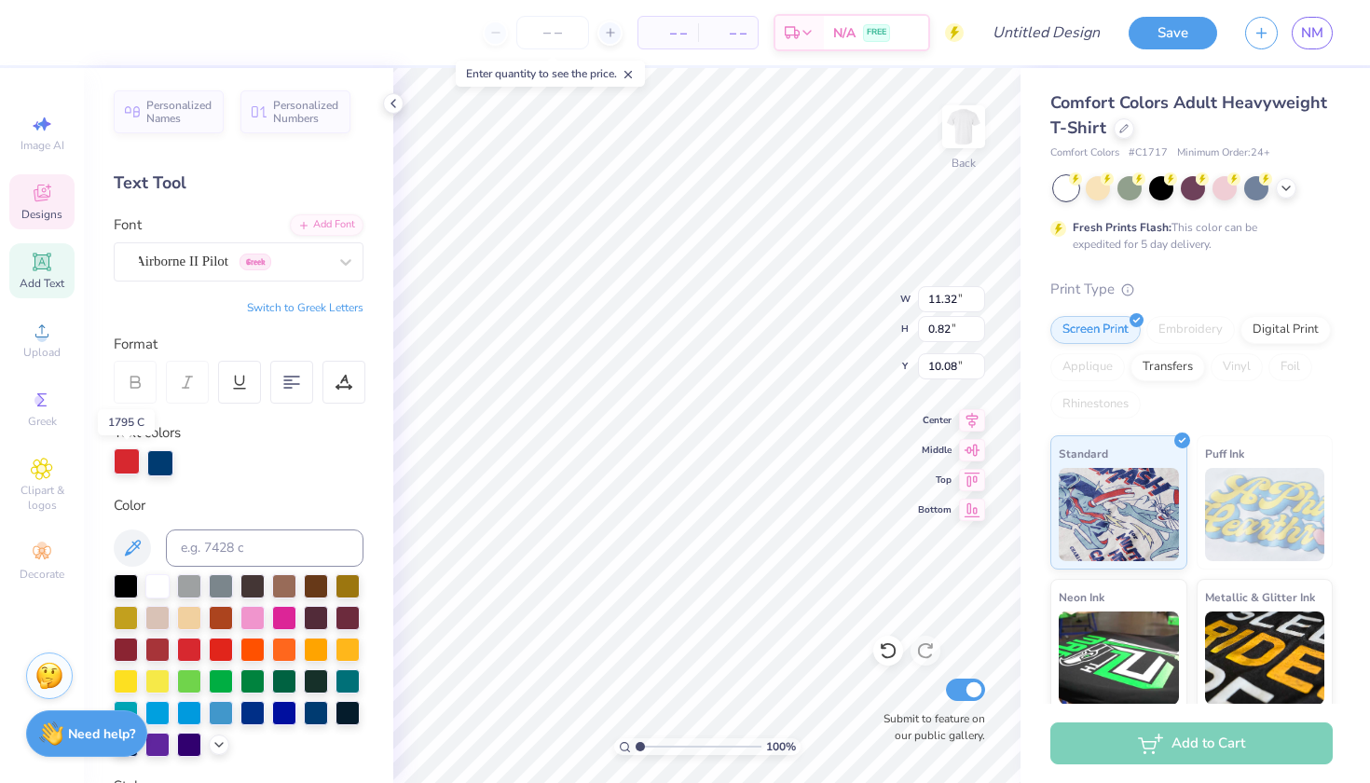
click at [128, 458] on div at bounding box center [127, 461] width 26 height 26
click at [183, 650] on div at bounding box center [189, 648] width 24 height 24
click at [219, 650] on div at bounding box center [221, 648] width 24 height 24
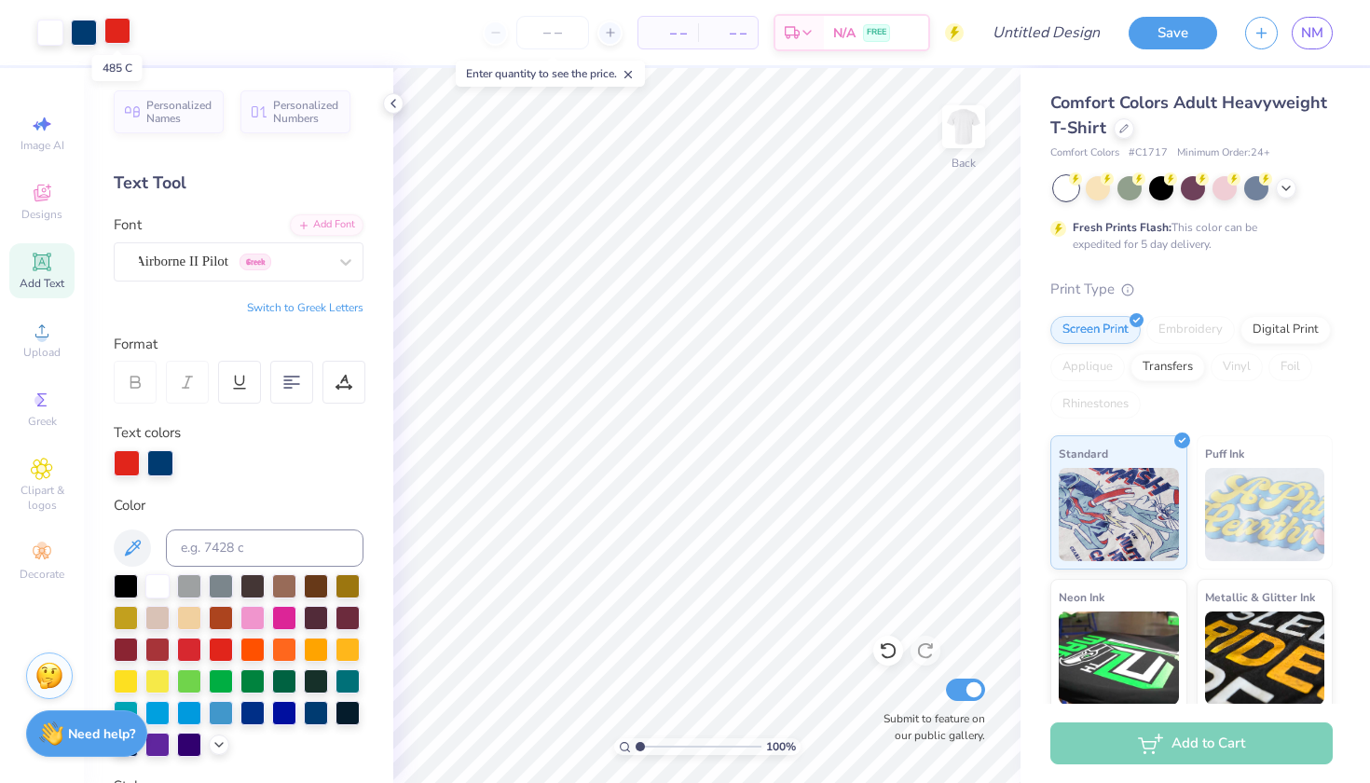
click at [111, 35] on div at bounding box center [117, 31] width 26 height 26
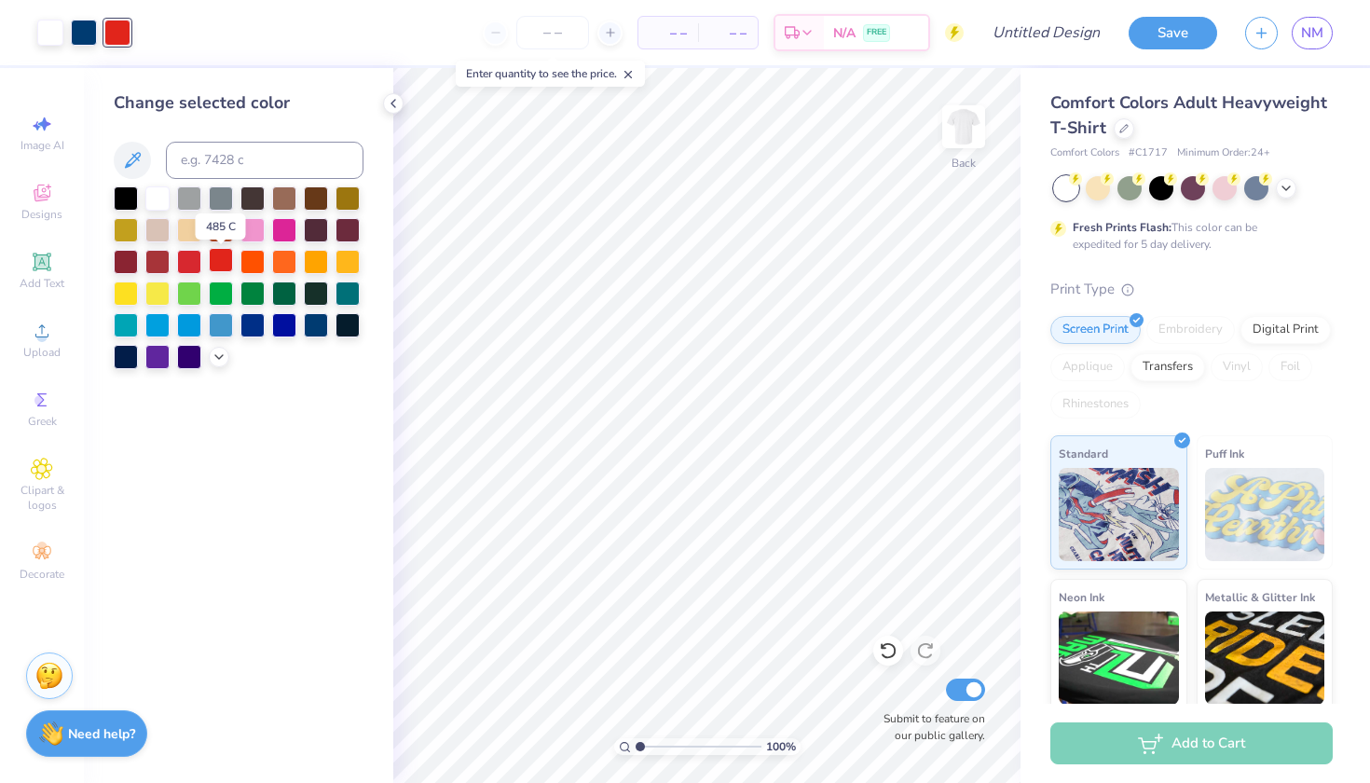
click at [224, 267] on div at bounding box center [221, 260] width 24 height 24
click at [159, 267] on div at bounding box center [157, 260] width 24 height 24
click at [226, 269] on div at bounding box center [221, 260] width 24 height 24
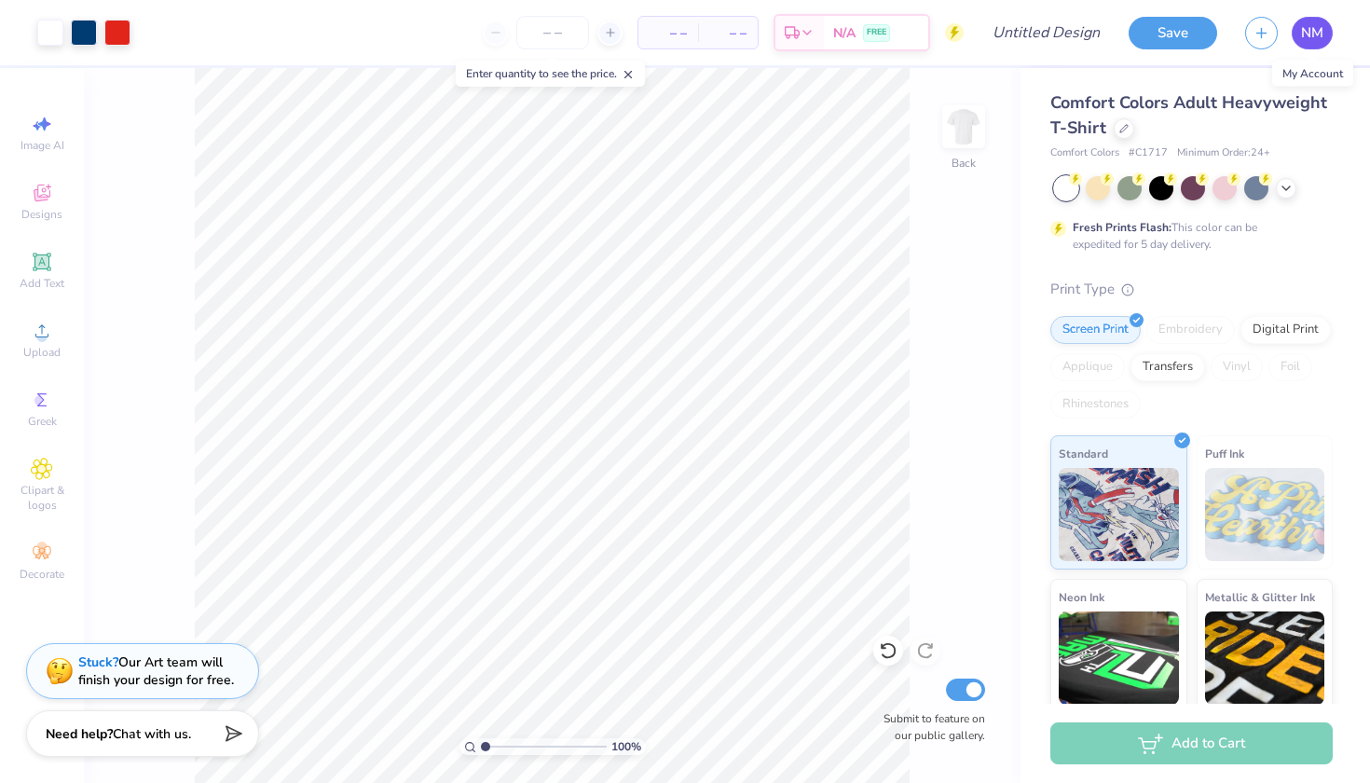
click at [1310, 32] on span "NM" at bounding box center [1312, 32] width 22 height 21
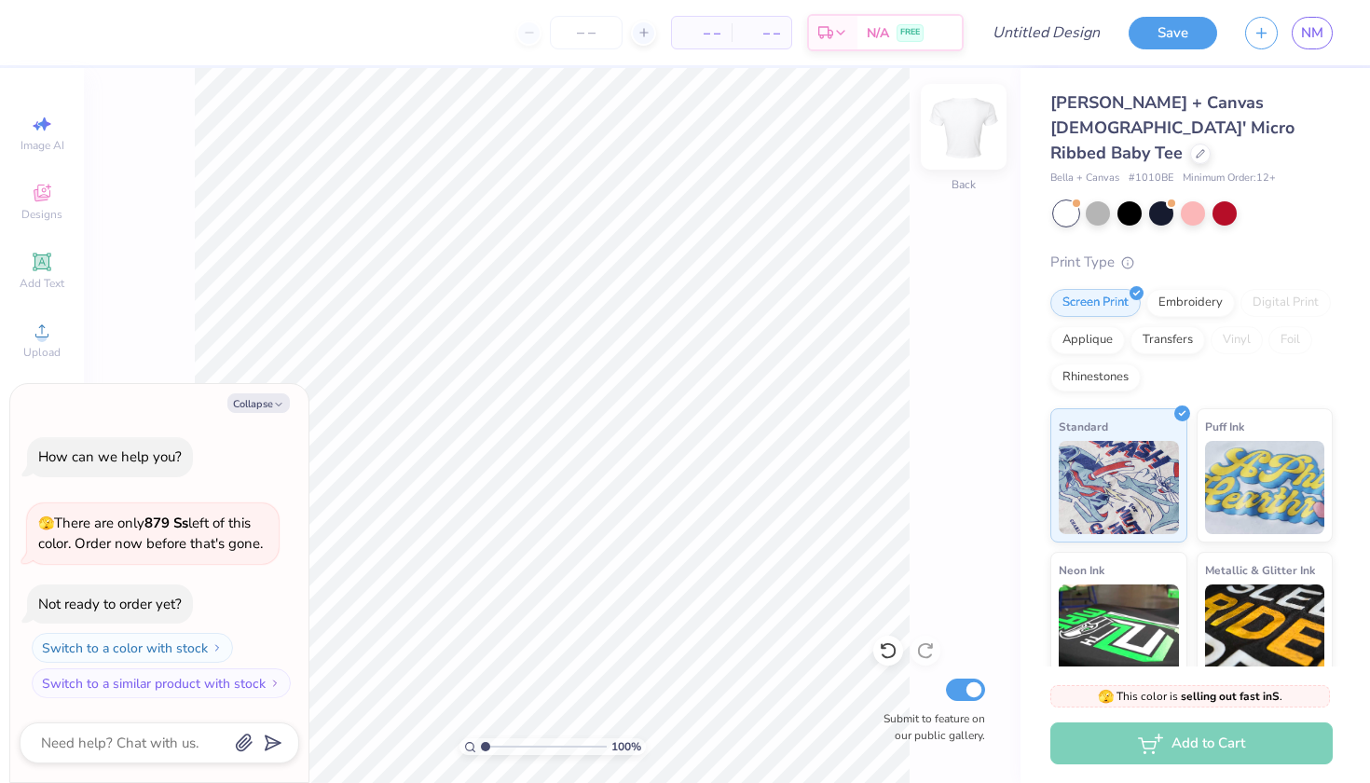
click at [964, 128] on img at bounding box center [963, 126] width 75 height 75
click at [271, 405] on button "Collapse" at bounding box center [258, 403] width 62 height 20
type textarea "x"
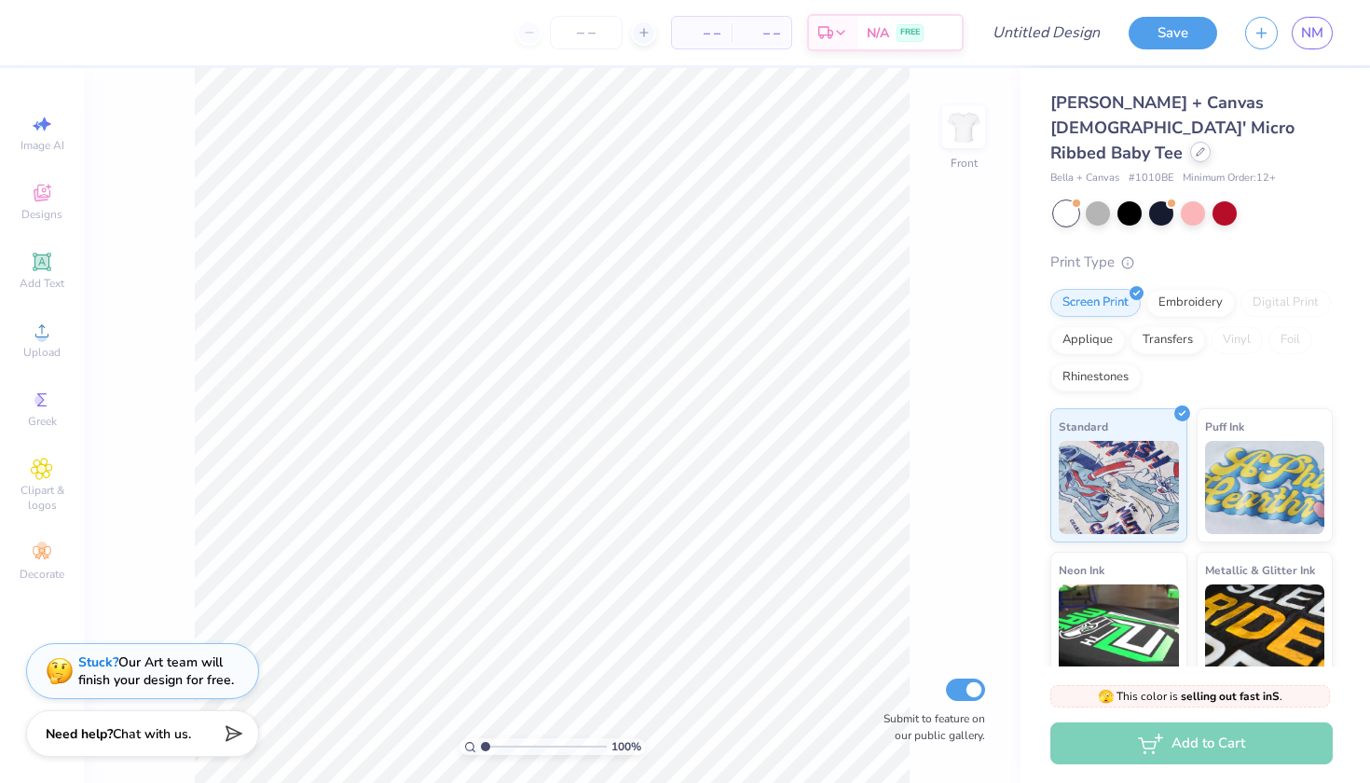
click at [1196, 147] on icon at bounding box center [1200, 151] width 9 height 9
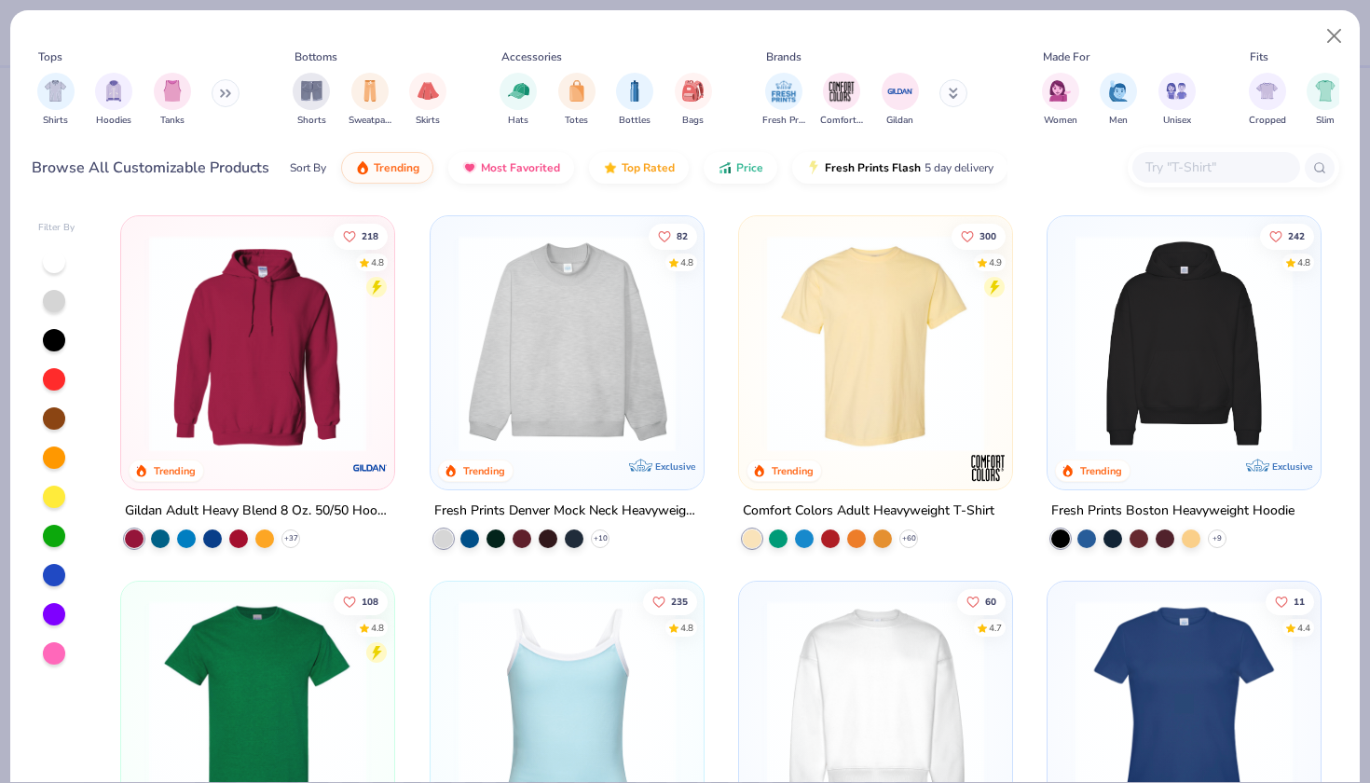
click at [910, 366] on img at bounding box center [876, 343] width 236 height 217
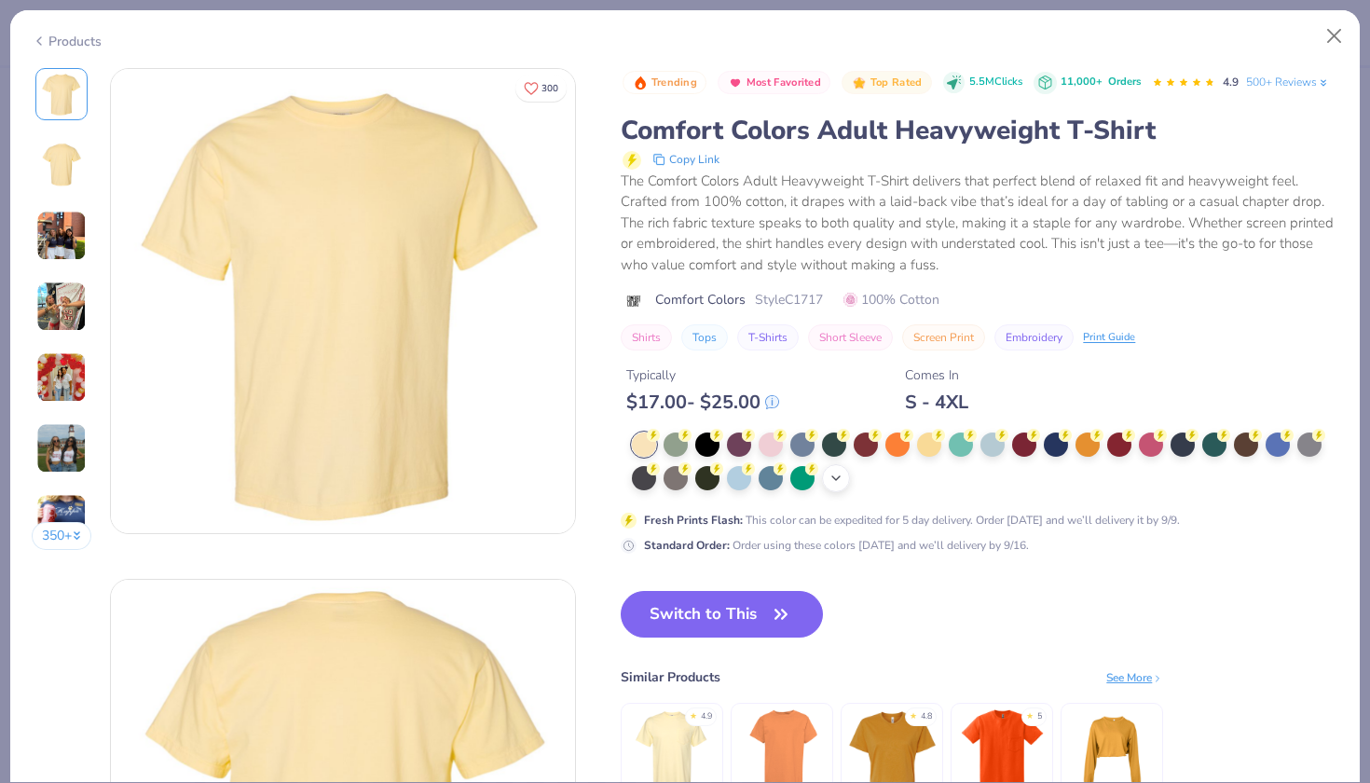
click at [828, 471] on icon at bounding box center [835, 478] width 15 height 15
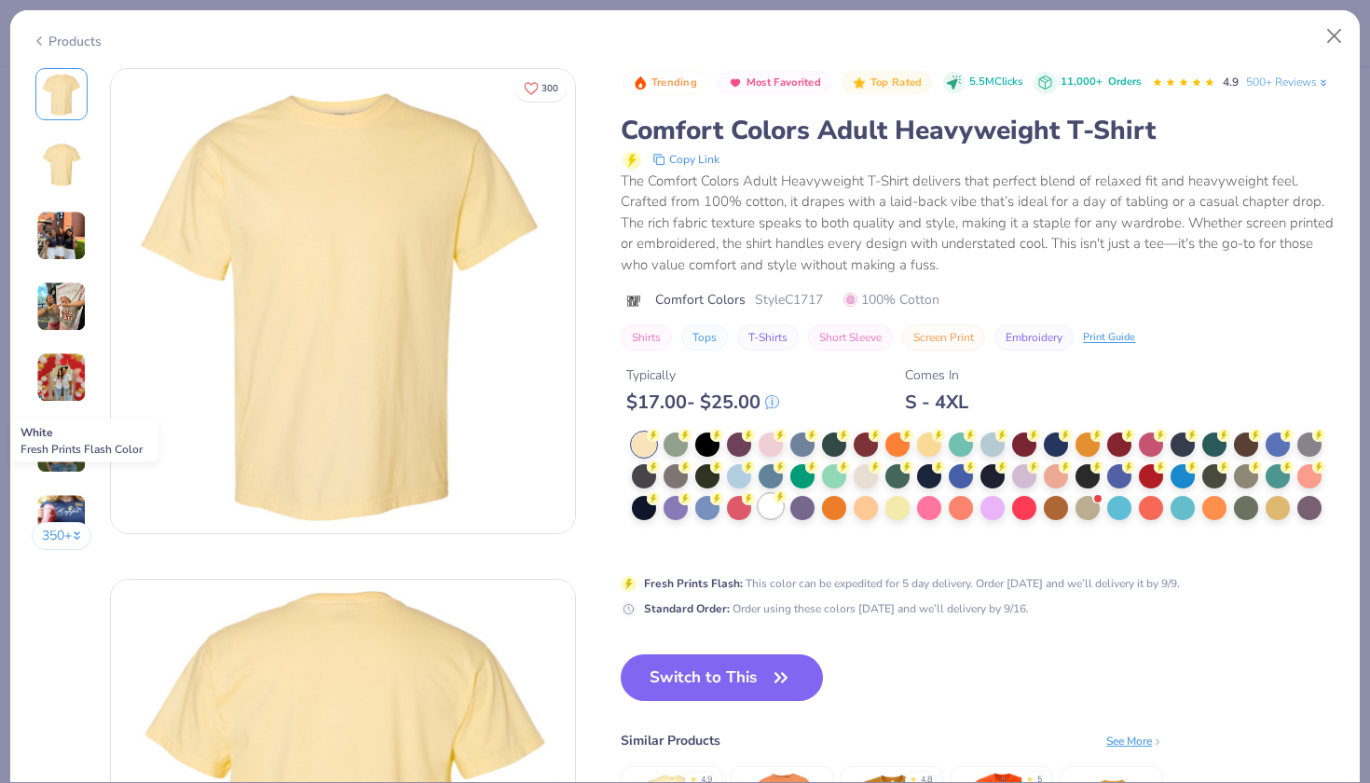
click at [759, 494] on div at bounding box center [771, 506] width 24 height 24
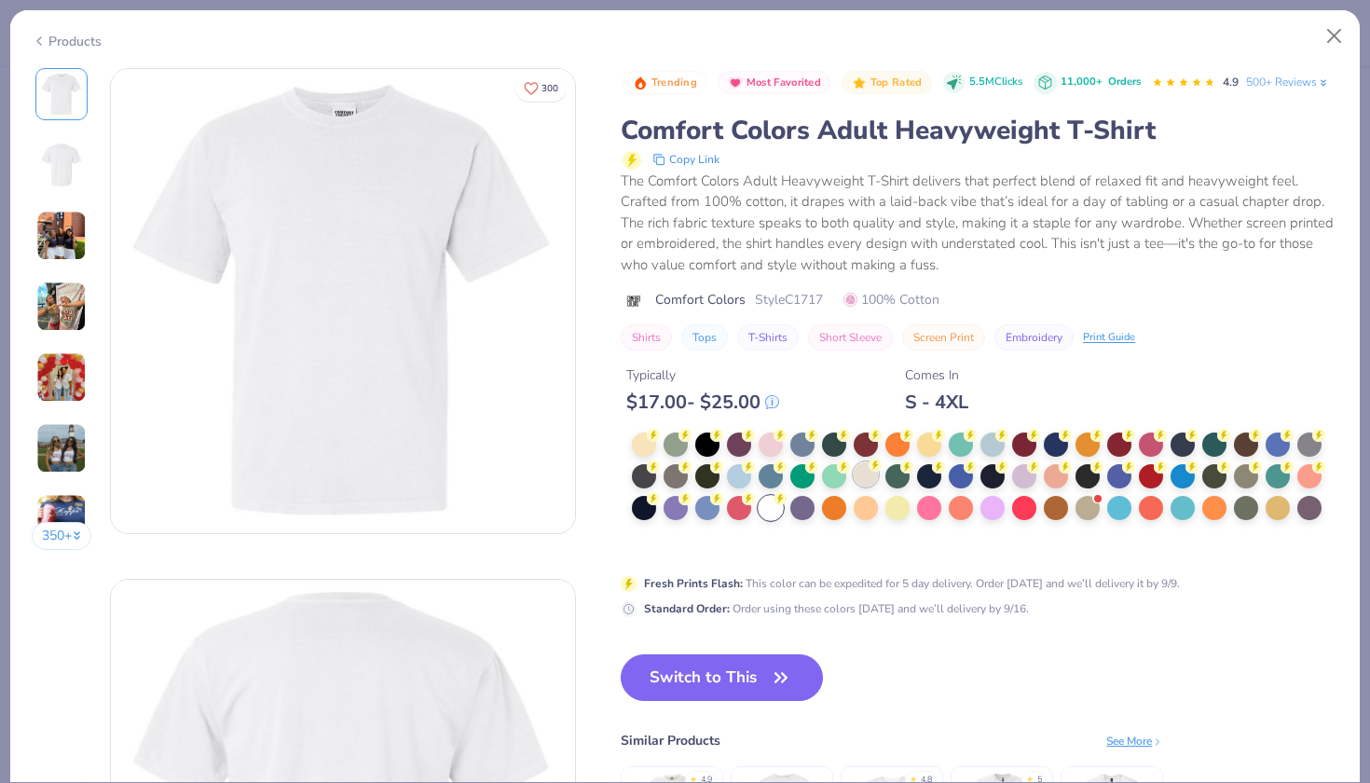
click at [854, 462] on div at bounding box center [866, 474] width 24 height 24
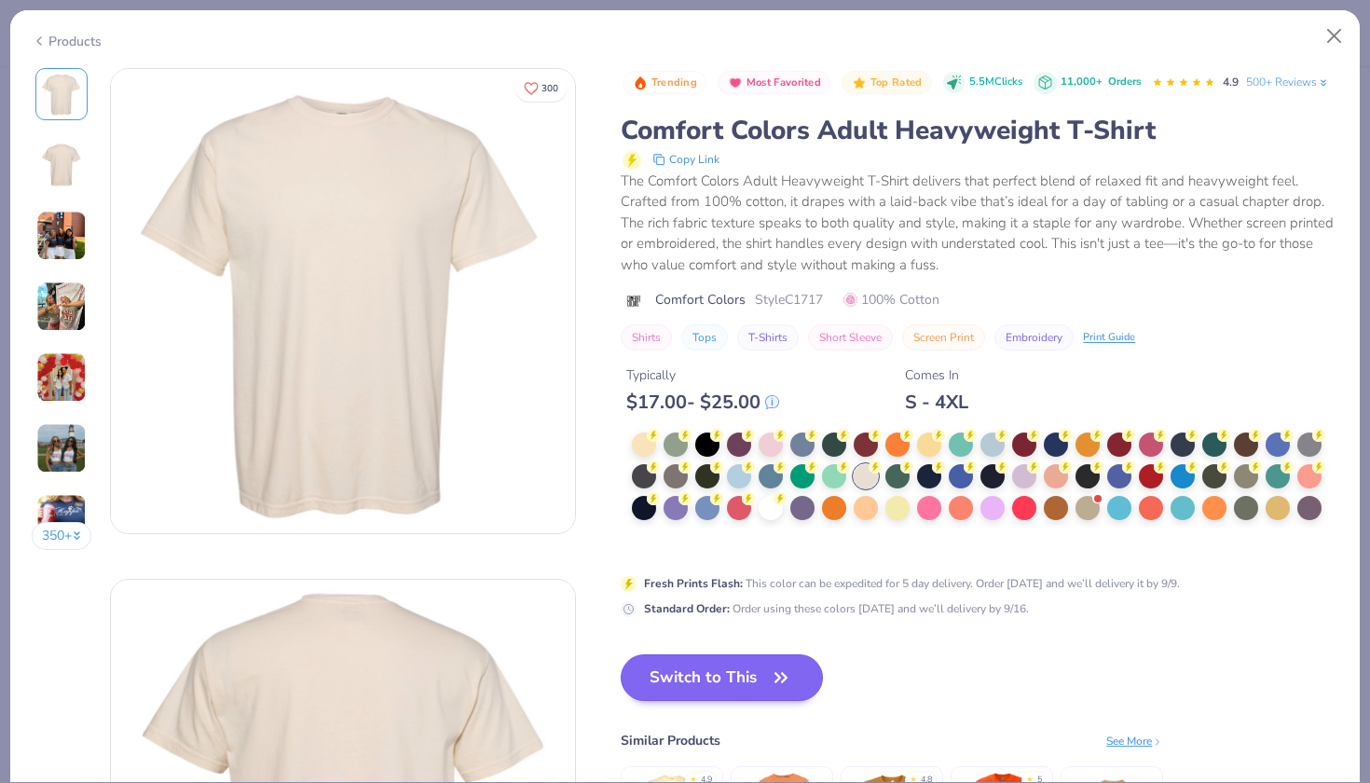
click at [621, 654] on button "Switch to This" at bounding box center [722, 677] width 202 height 47
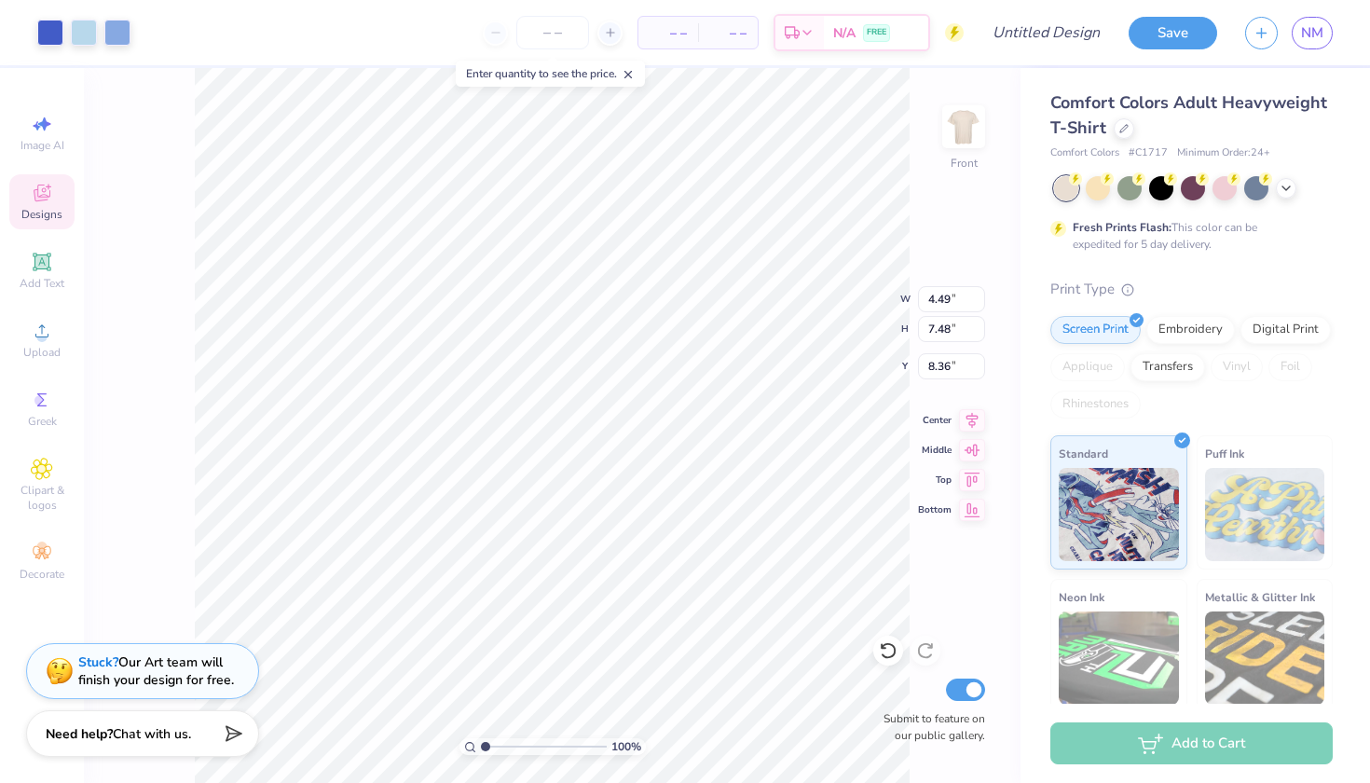
type input "7.37"
type input "12.28"
type input "4.92"
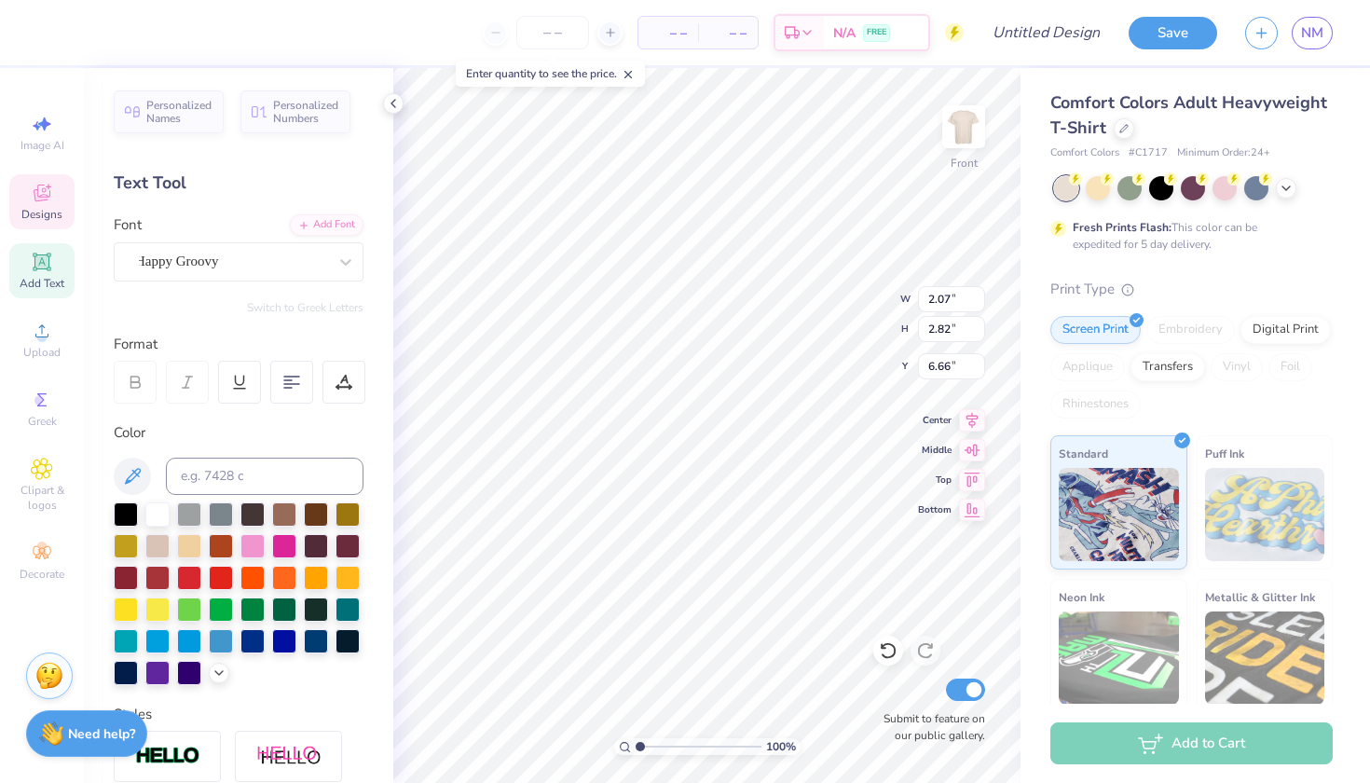
type textarea "A"
type textarea "M"
type textarea "W"
type input "9.96"
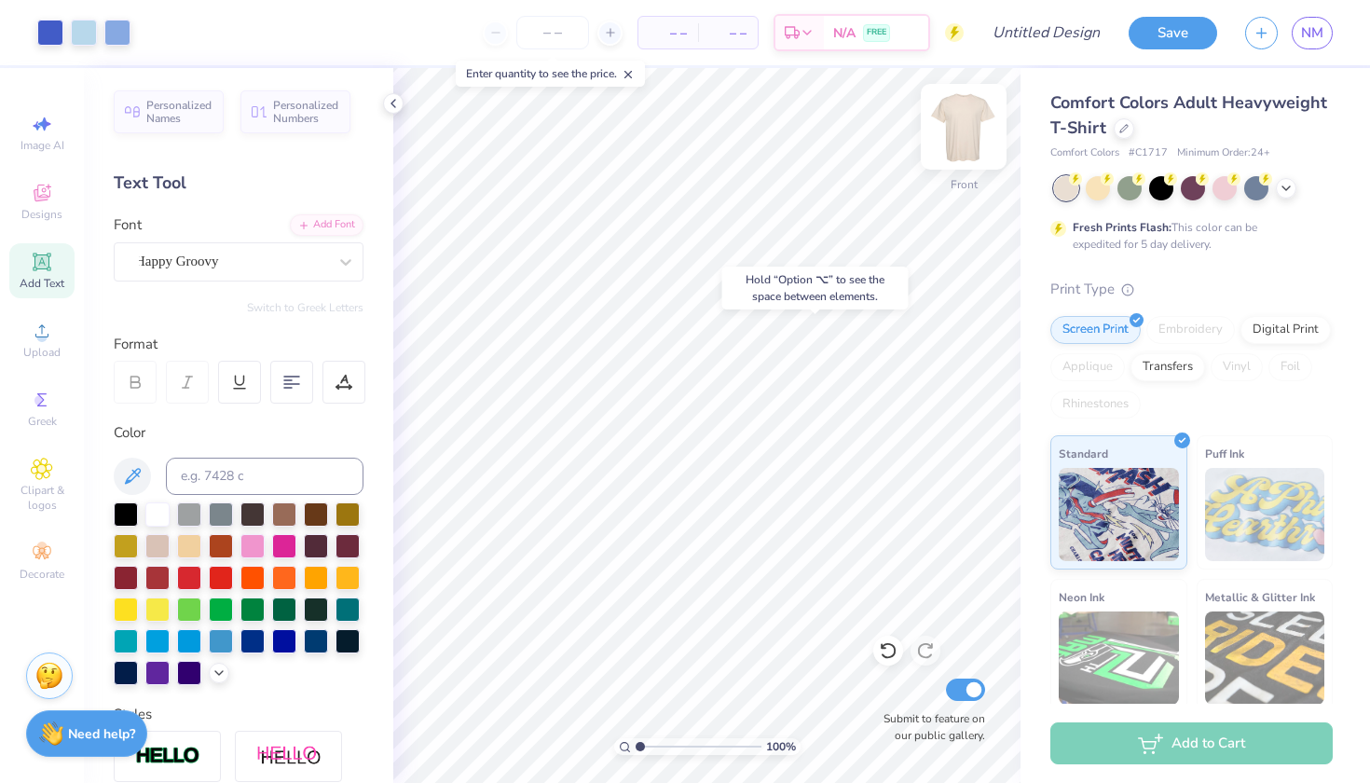
click at [962, 143] on img at bounding box center [963, 126] width 75 height 75
click at [986, 121] on img at bounding box center [963, 126] width 75 height 75
click at [978, 133] on img at bounding box center [963, 126] width 75 height 75
click at [47, 192] on icon at bounding box center [42, 193] width 22 height 22
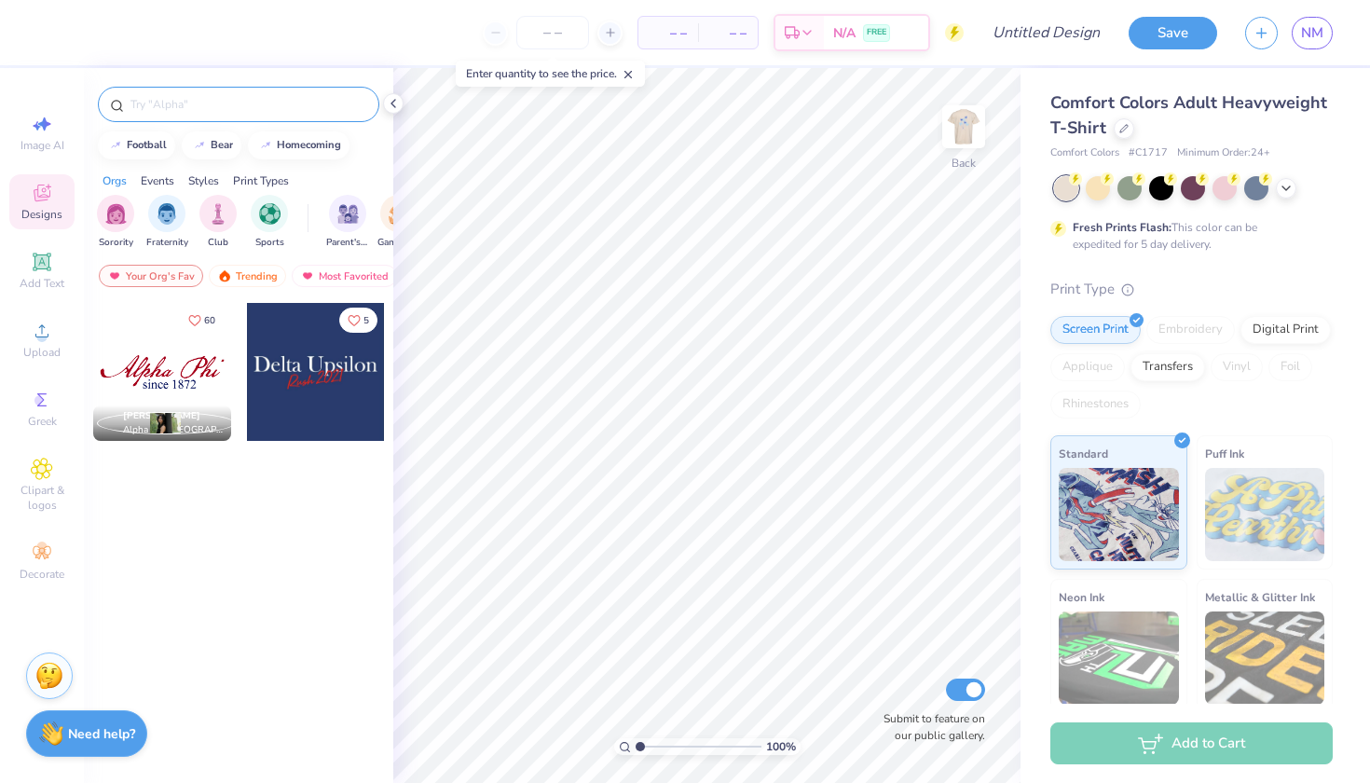
click at [256, 102] on input "text" at bounding box center [248, 104] width 239 height 19
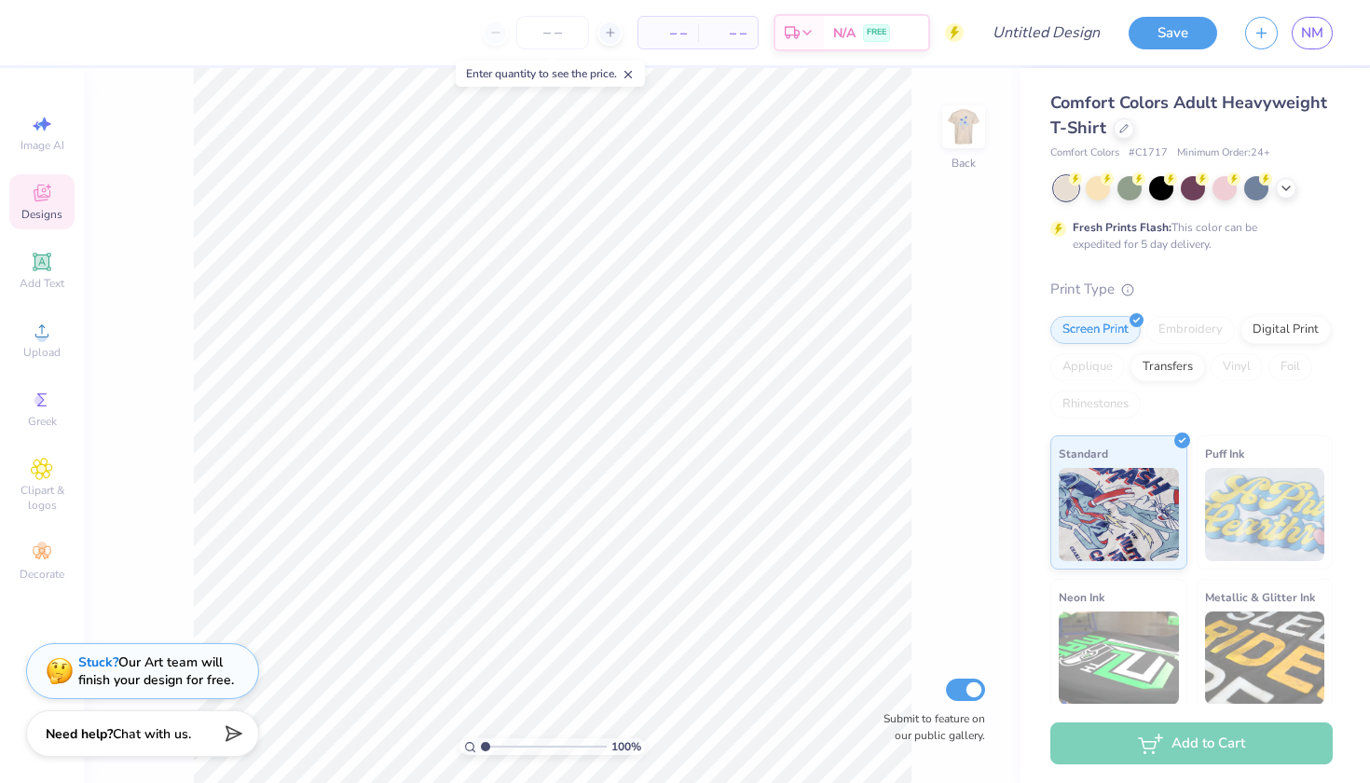
click at [47, 192] on icon at bounding box center [42, 193] width 22 height 22
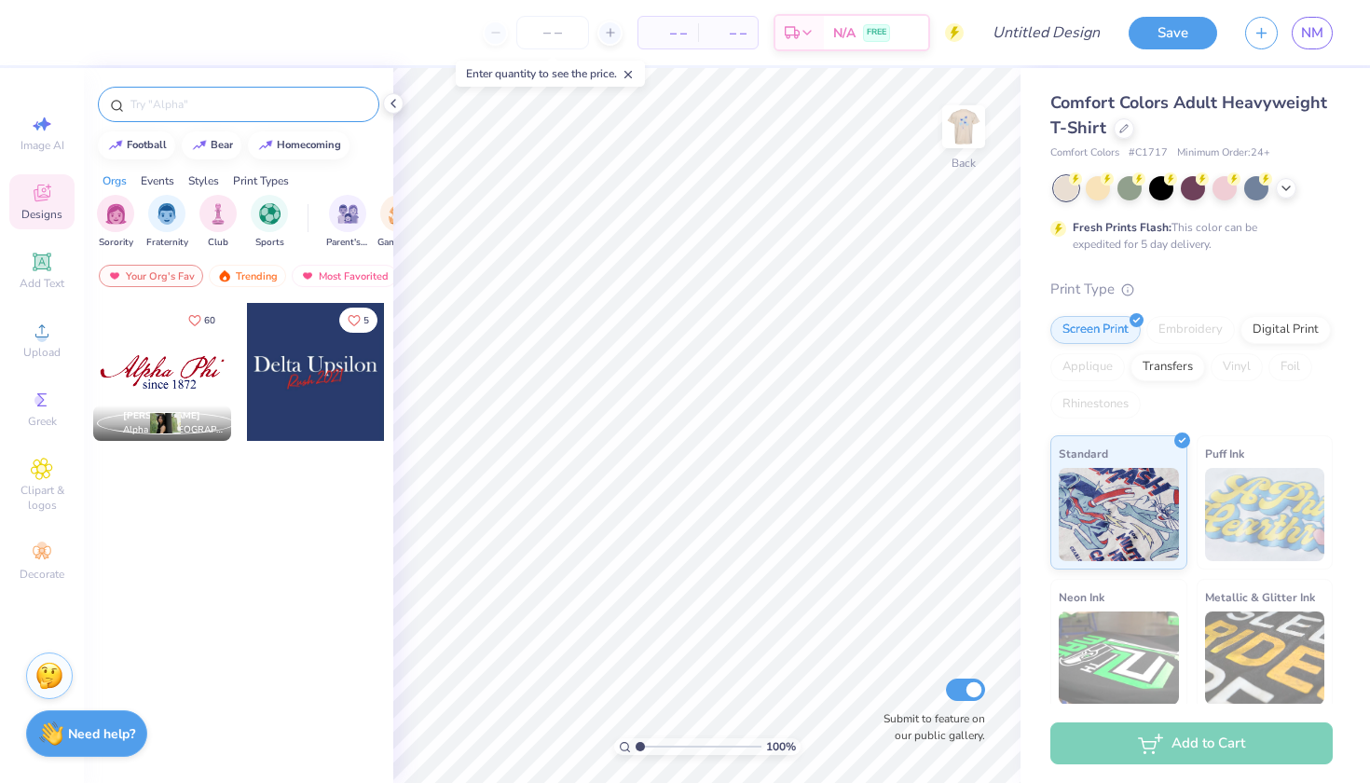
click at [208, 100] on input "text" at bounding box center [248, 104] width 239 height 19
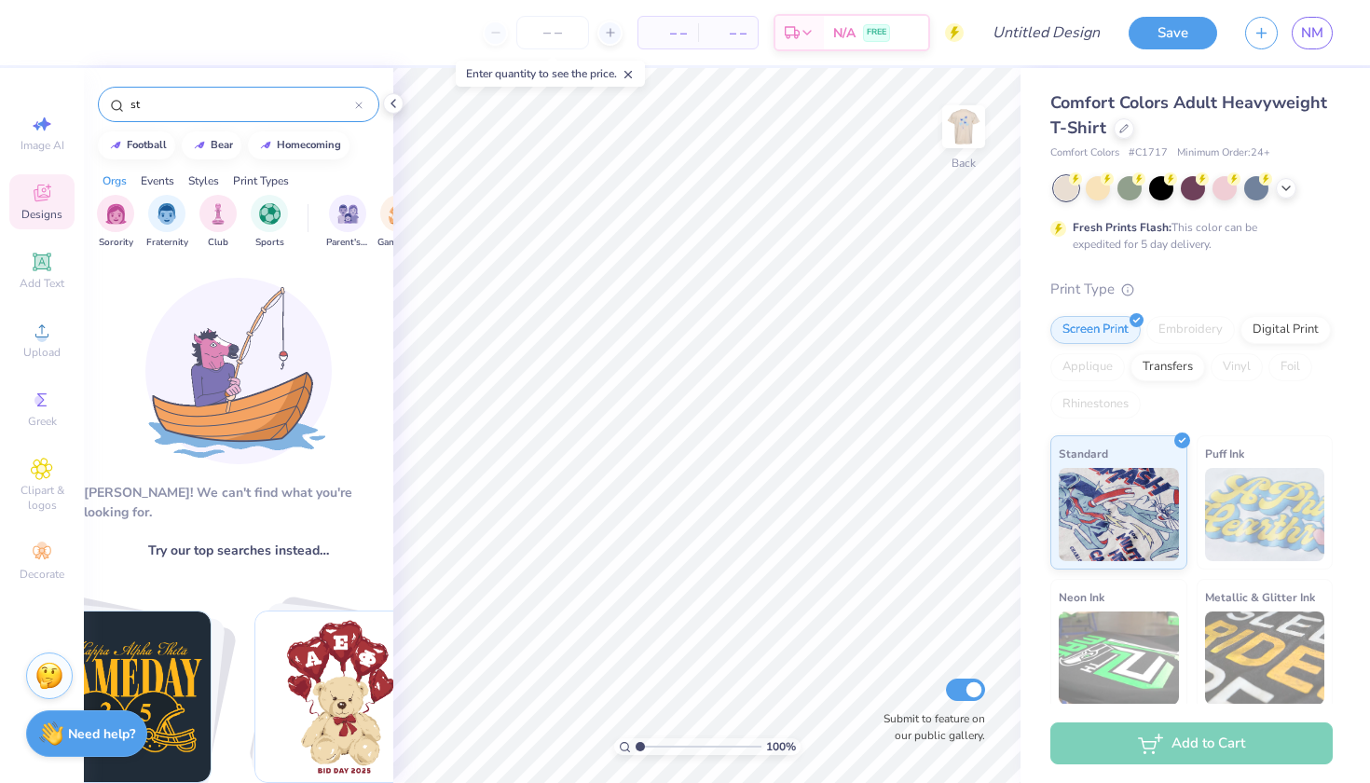
type input "s"
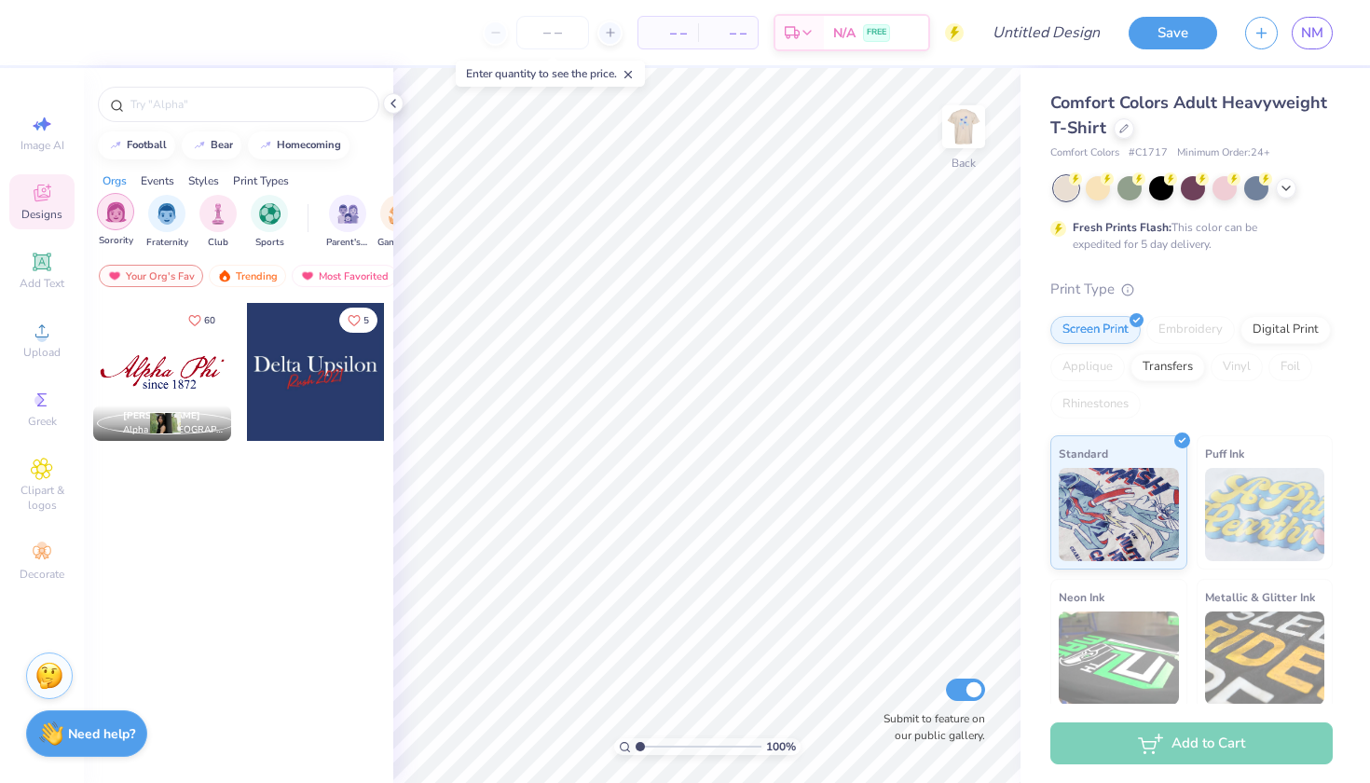
click at [126, 216] on img "filter for Sorority" at bounding box center [115, 211] width 21 height 21
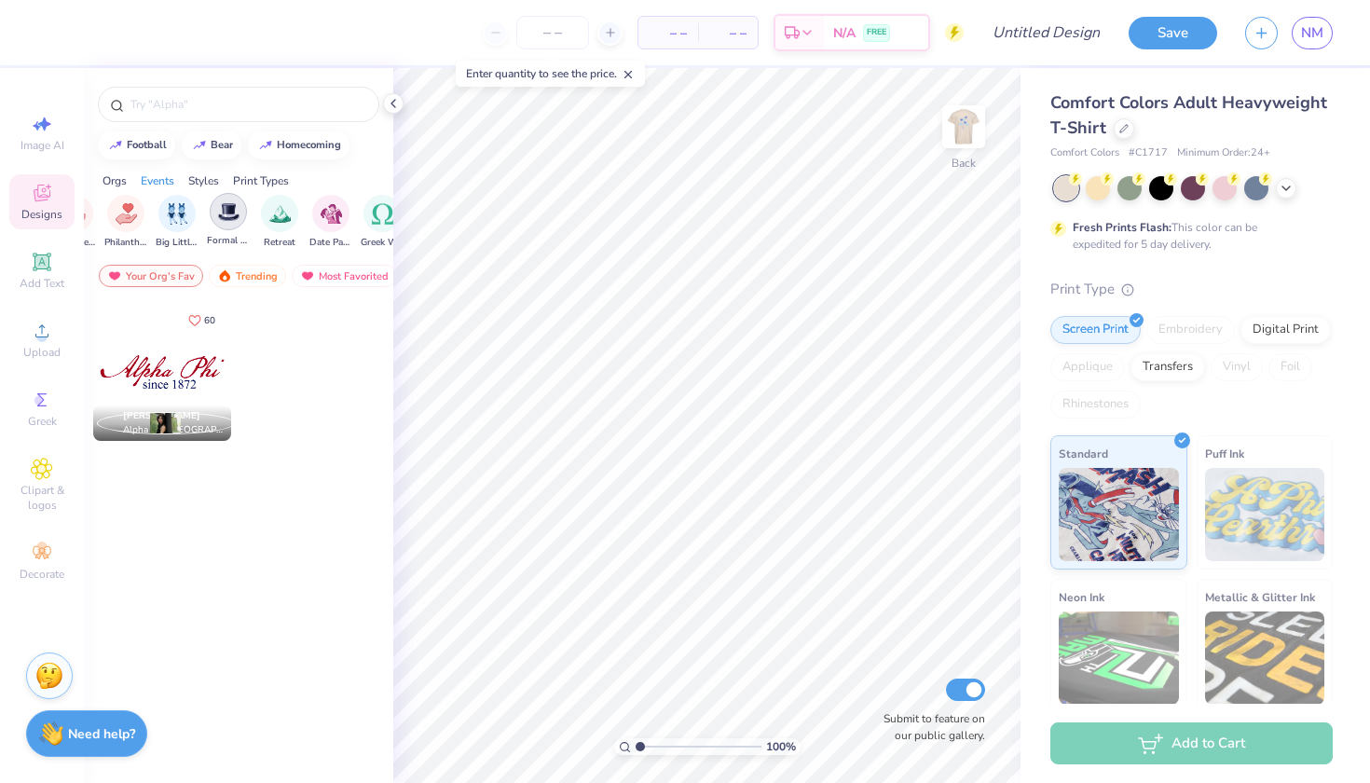
scroll to position [0, 436]
click at [366, 219] on img "filter for Greek Week" at bounding box center [373, 211] width 21 height 21
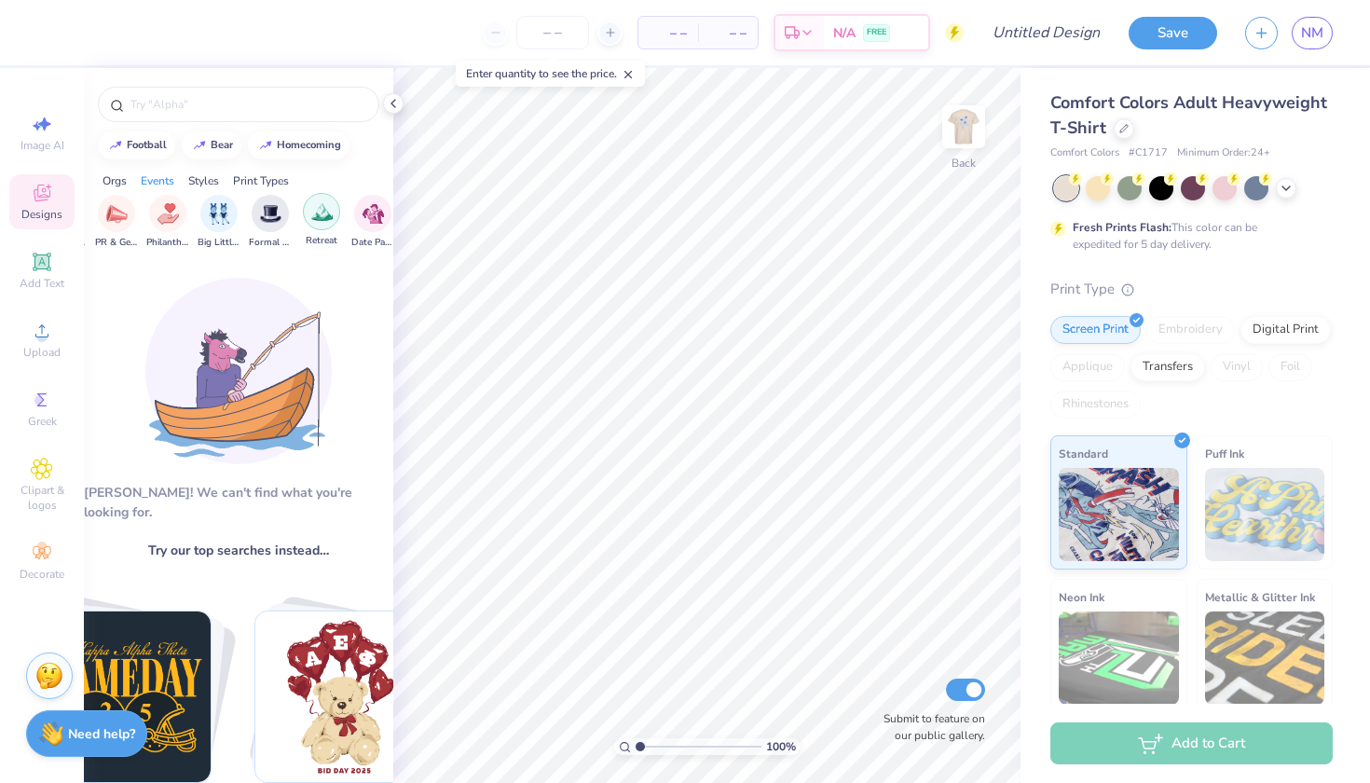
click at [336, 215] on div "filter for Retreat" at bounding box center [321, 211] width 37 height 37
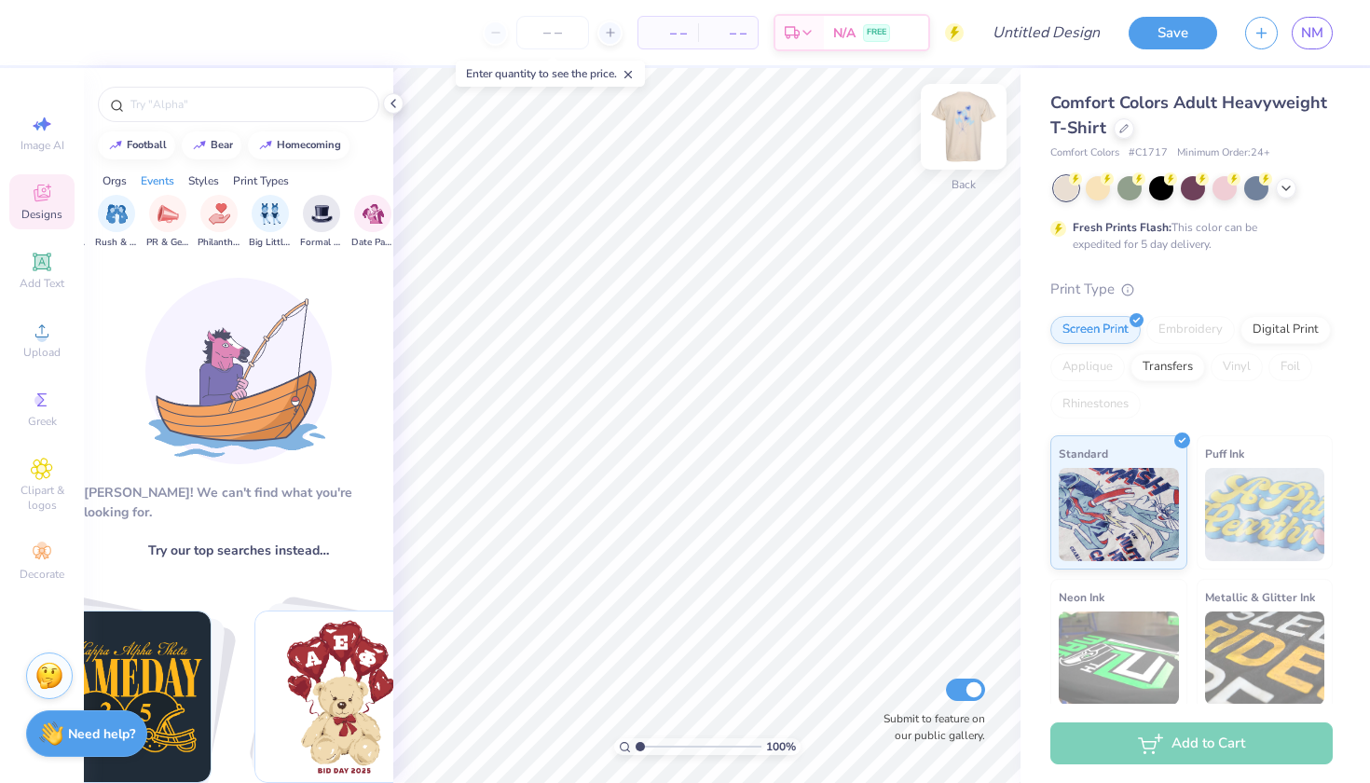
click at [971, 122] on img at bounding box center [963, 126] width 75 height 75
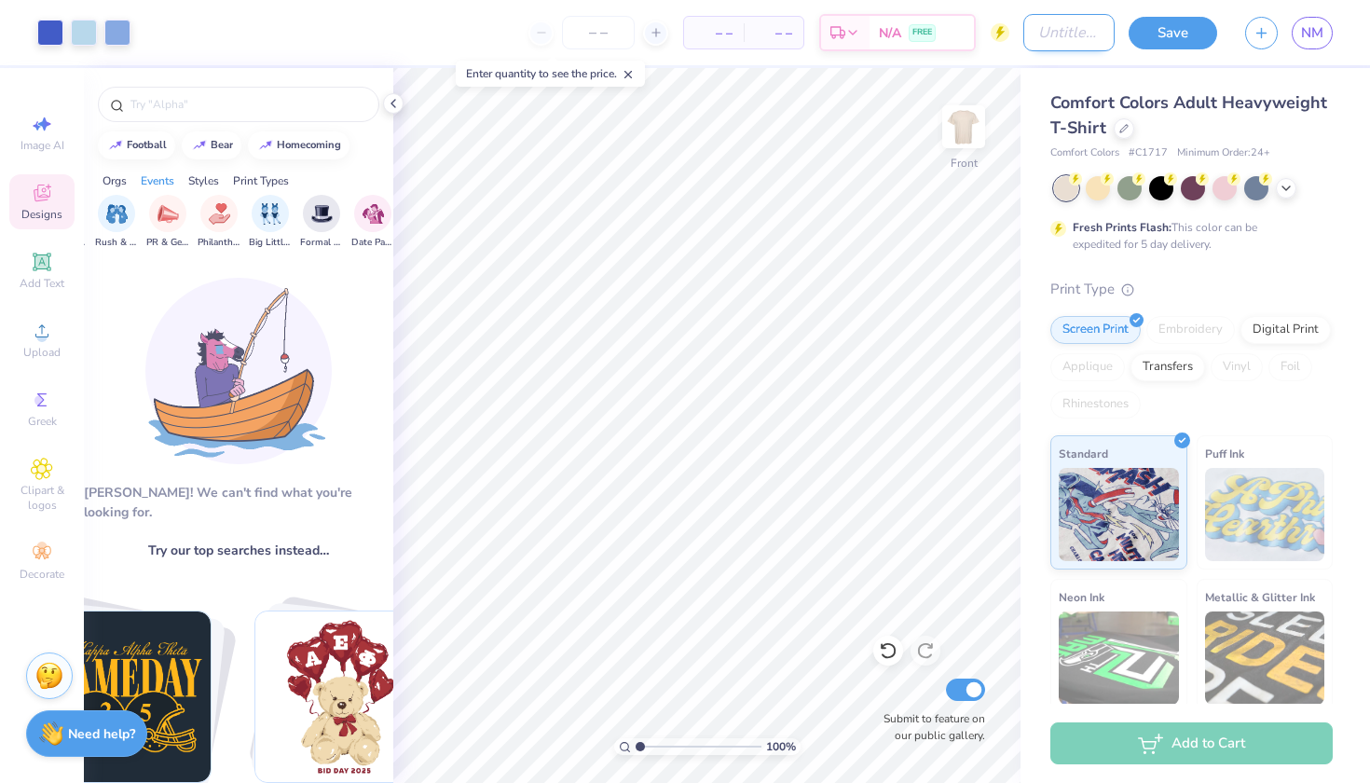
click at [1034, 29] on input "Design Title" at bounding box center [1068, 32] width 91 height 37
type input "Wish Week Shirts 2025"
click at [1286, 188] on icon at bounding box center [1286, 186] width 15 height 15
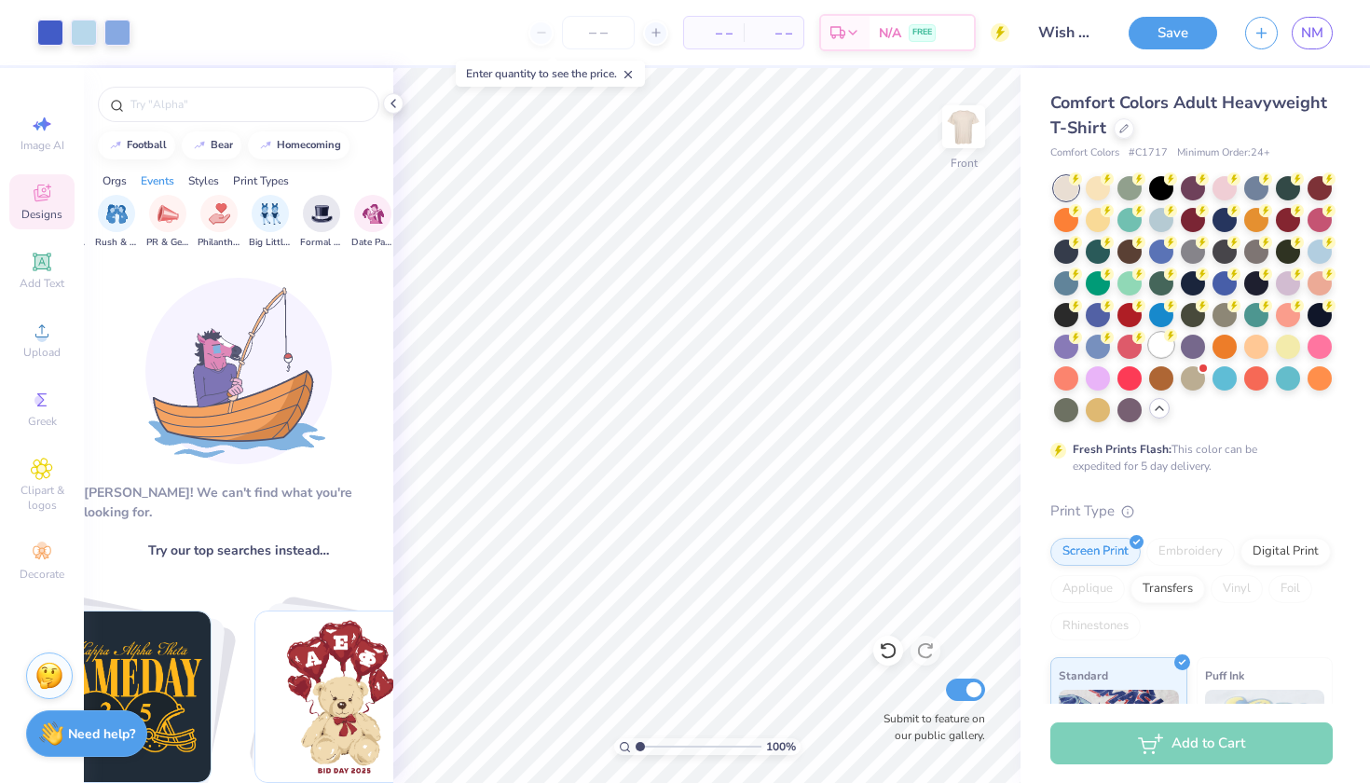
click at [1156, 339] on div at bounding box center [1161, 345] width 24 height 24
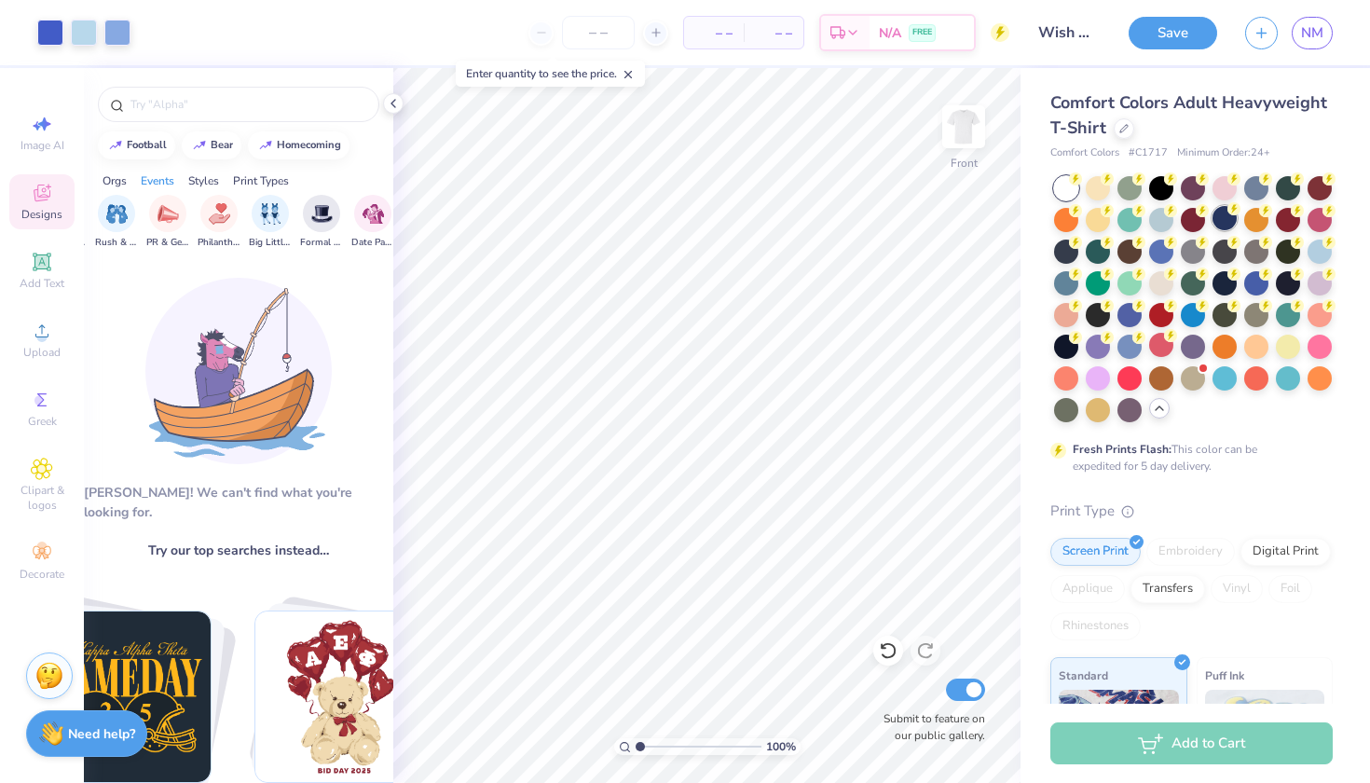
click at [1225, 212] on div at bounding box center [1224, 218] width 24 height 24
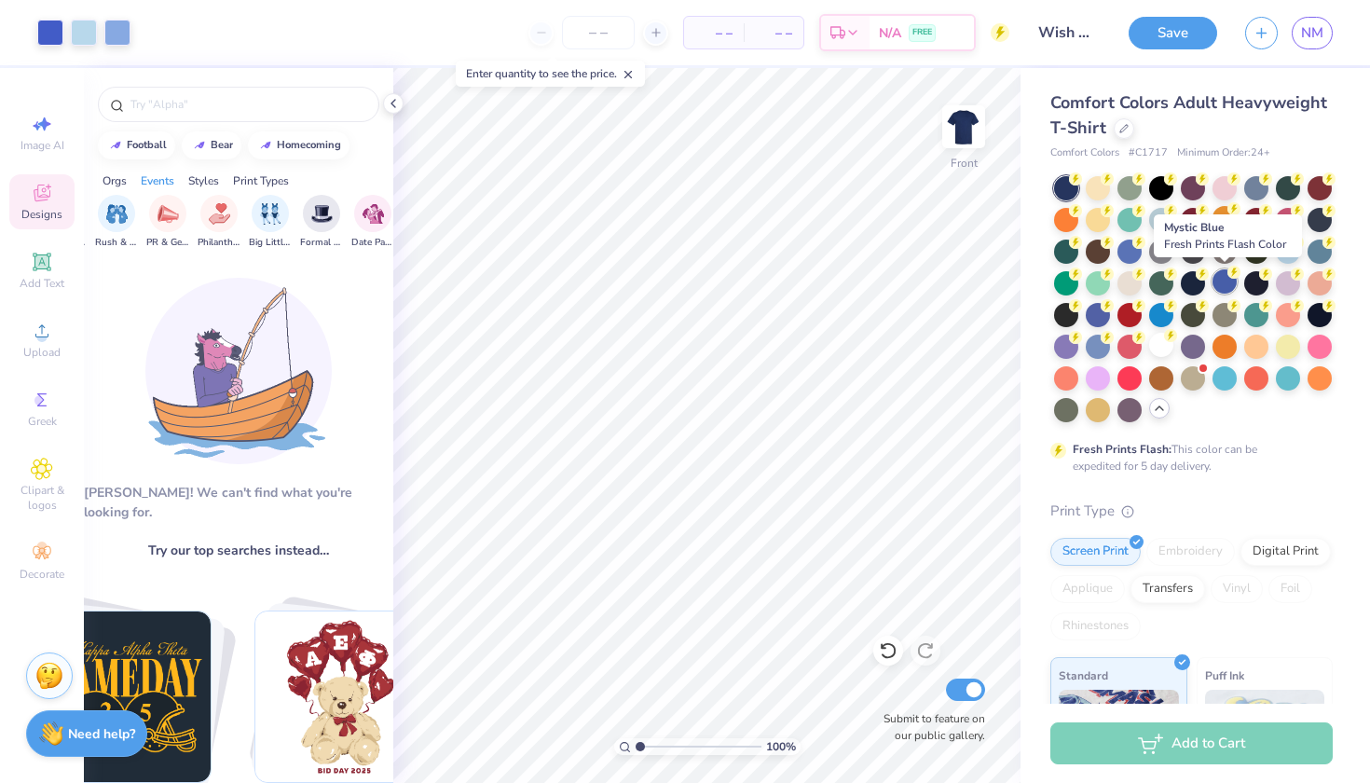
click at [1226, 273] on div at bounding box center [1224, 281] width 24 height 24
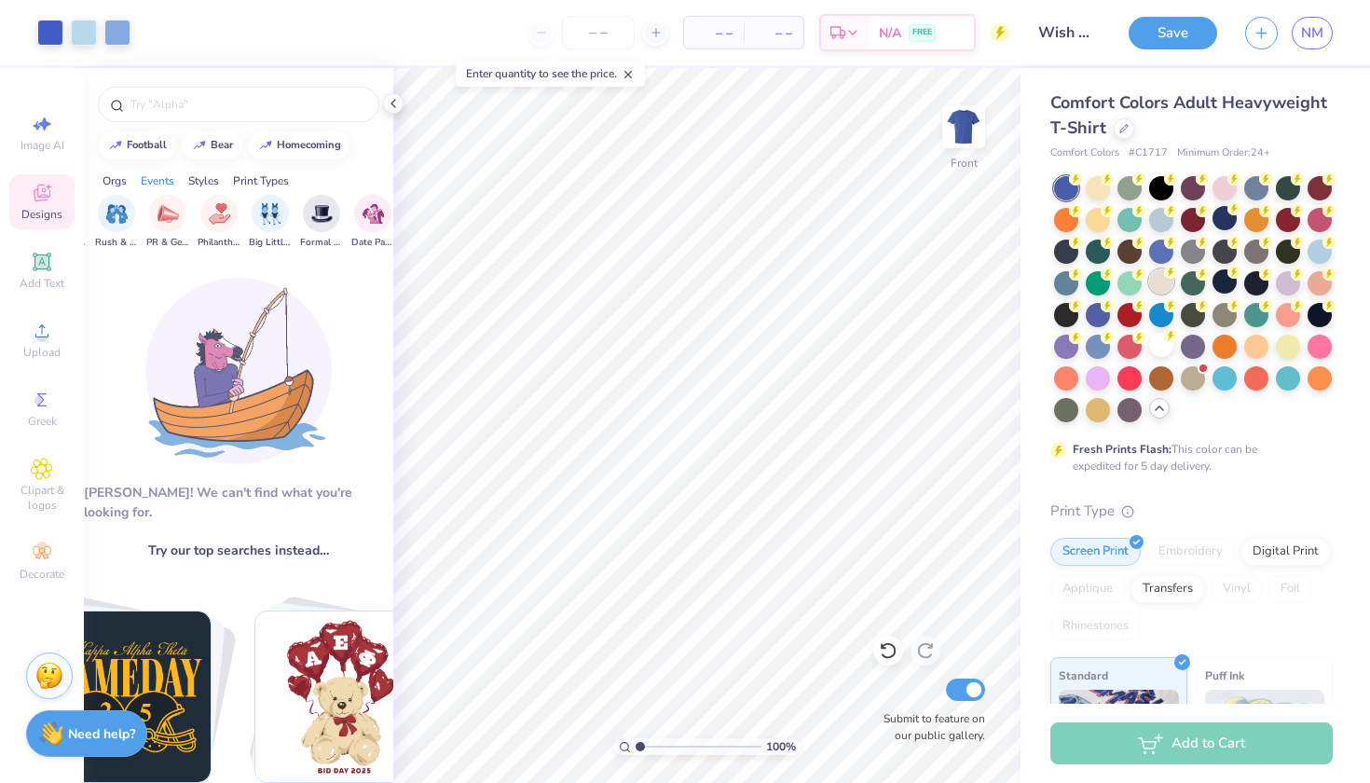
click at [1162, 282] on div at bounding box center [1161, 281] width 24 height 24
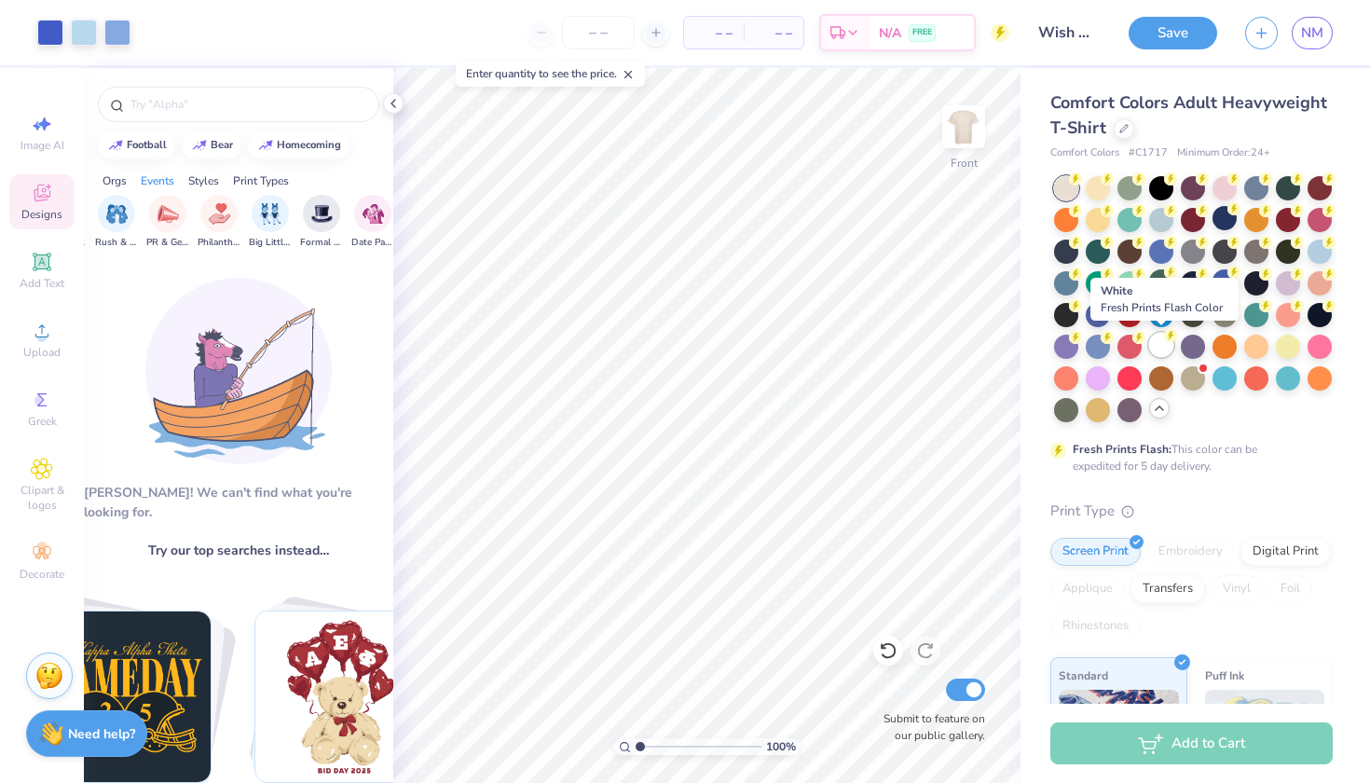
click at [1159, 344] on div at bounding box center [1161, 345] width 24 height 24
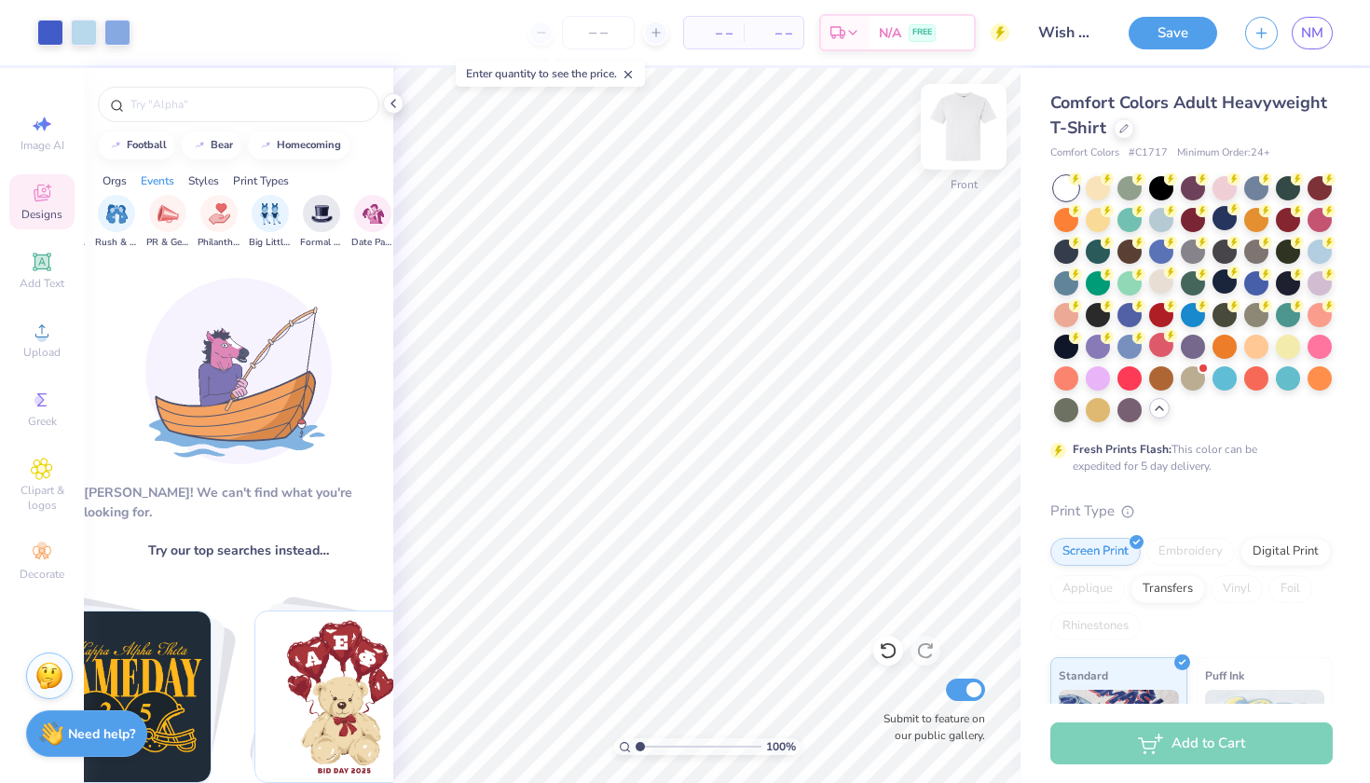
click at [967, 138] on img at bounding box center [963, 126] width 75 height 75
click at [967, 138] on img at bounding box center [963, 126] width 37 height 37
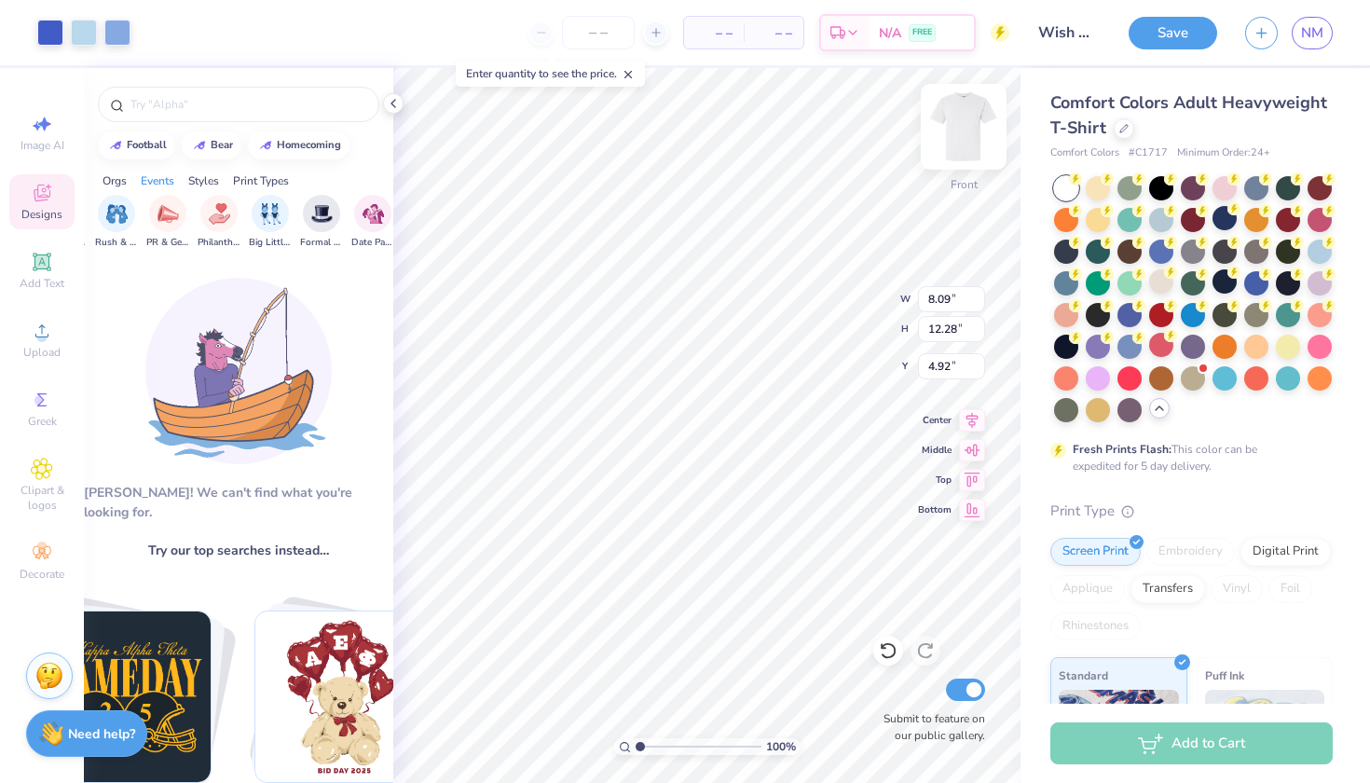
type input "9.19"
type input "13.96"
type input "3.25"
type input "4.70"
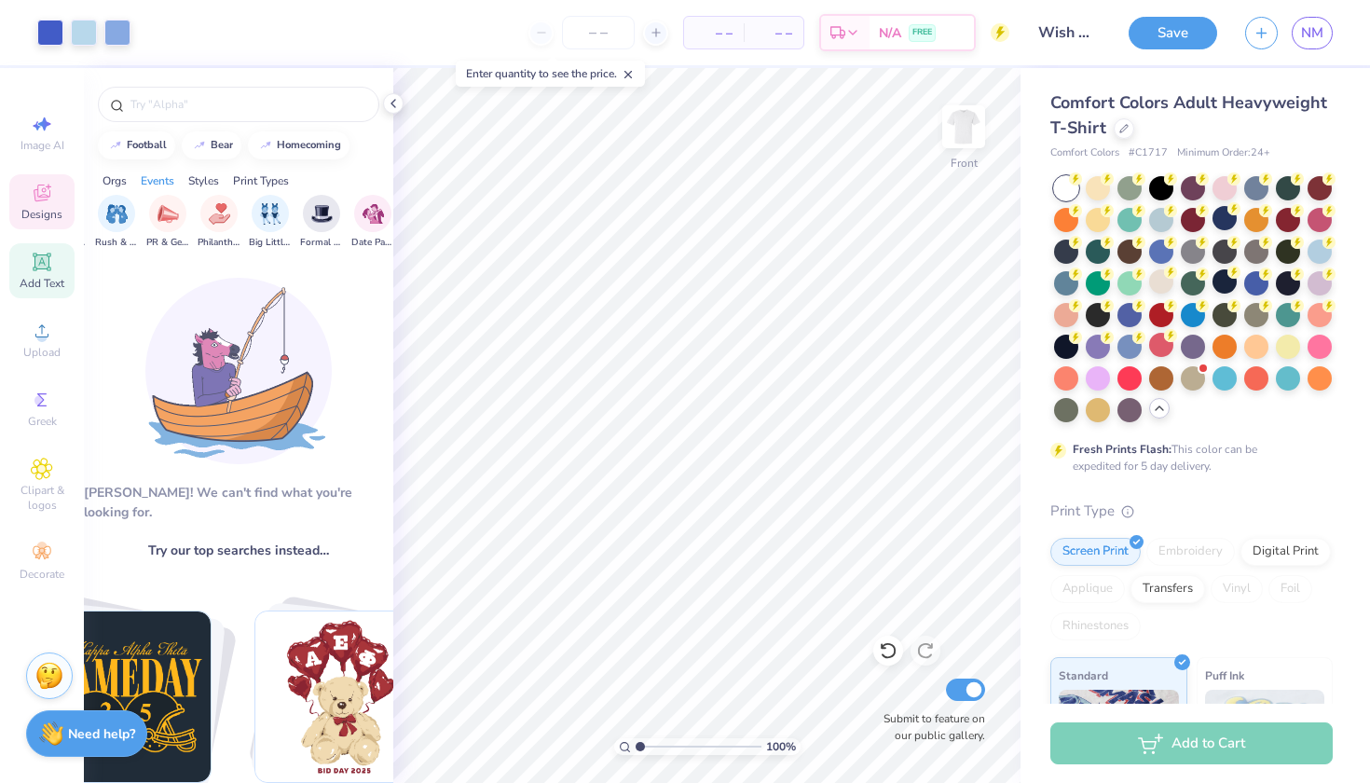
click at [40, 267] on icon at bounding box center [41, 261] width 14 height 14
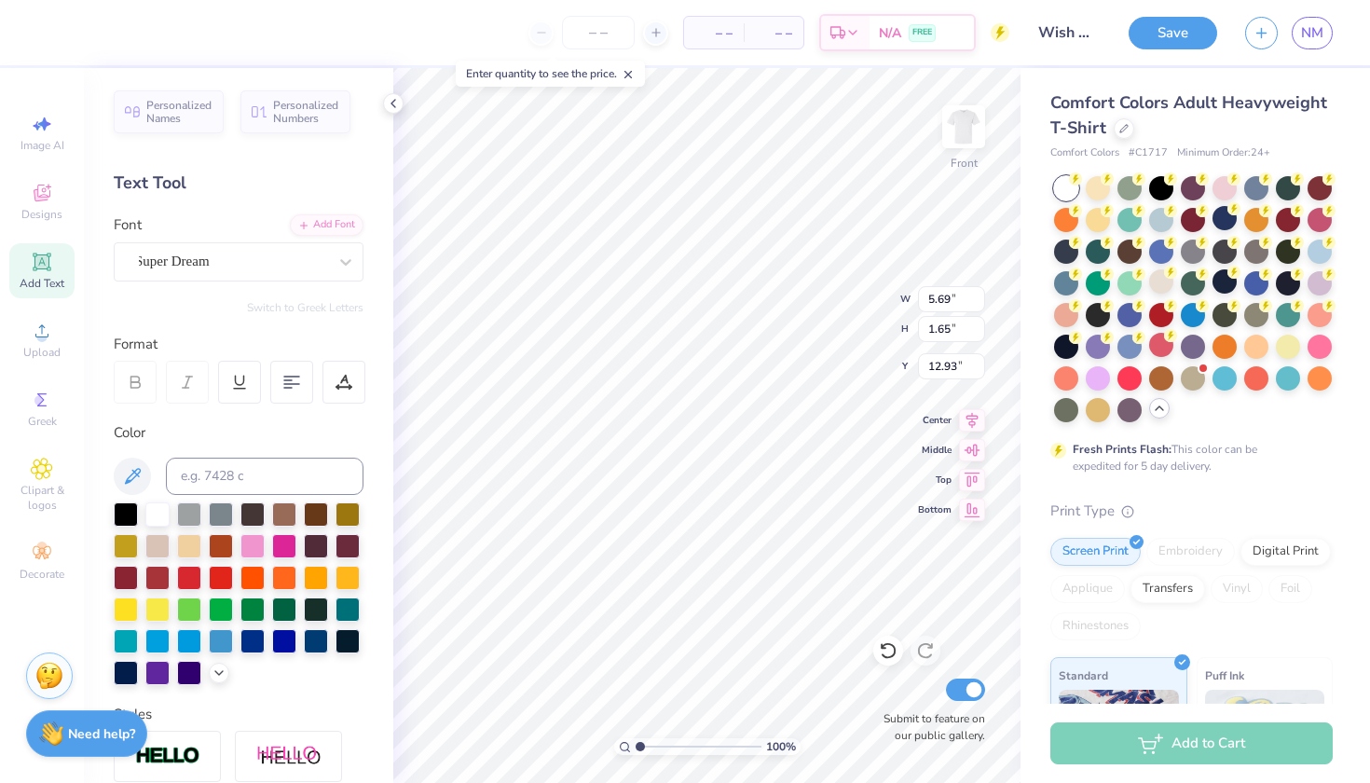
type textarea "T"
type textarea "W"
type textarea "WISH WEEK 2025"
click at [293, 380] on icon at bounding box center [291, 382] width 17 height 17
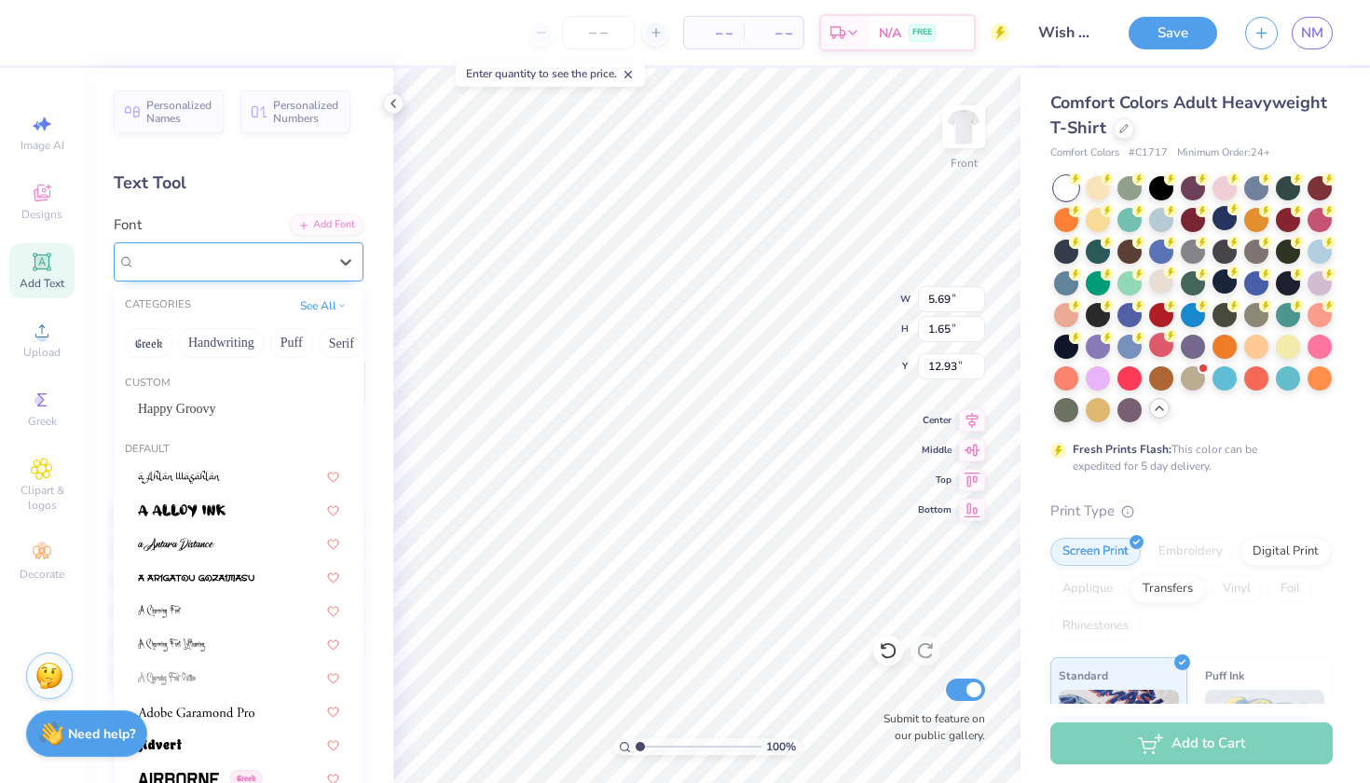
click at [290, 258] on div "Super Dream" at bounding box center [231, 261] width 196 height 29
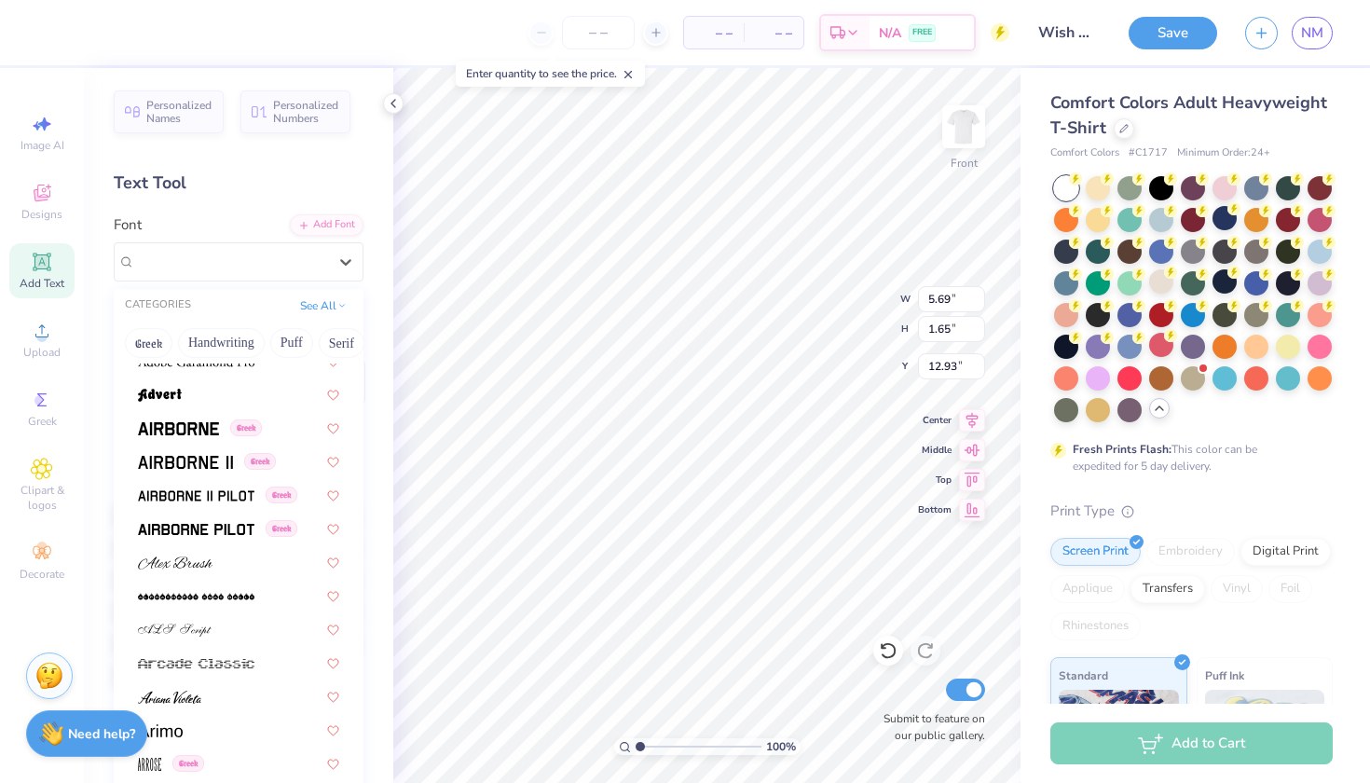
scroll to position [363, 0]
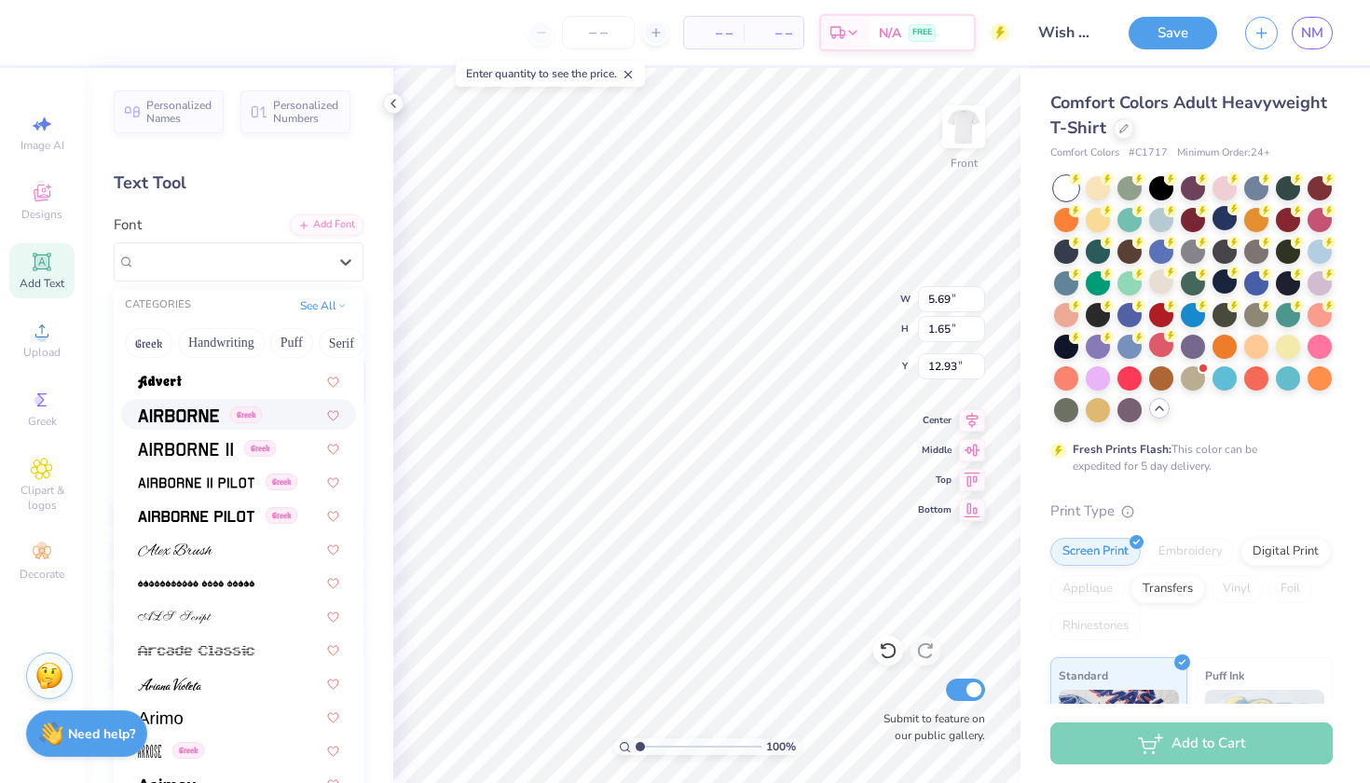
click at [280, 412] on div "Greek" at bounding box center [238, 414] width 201 height 20
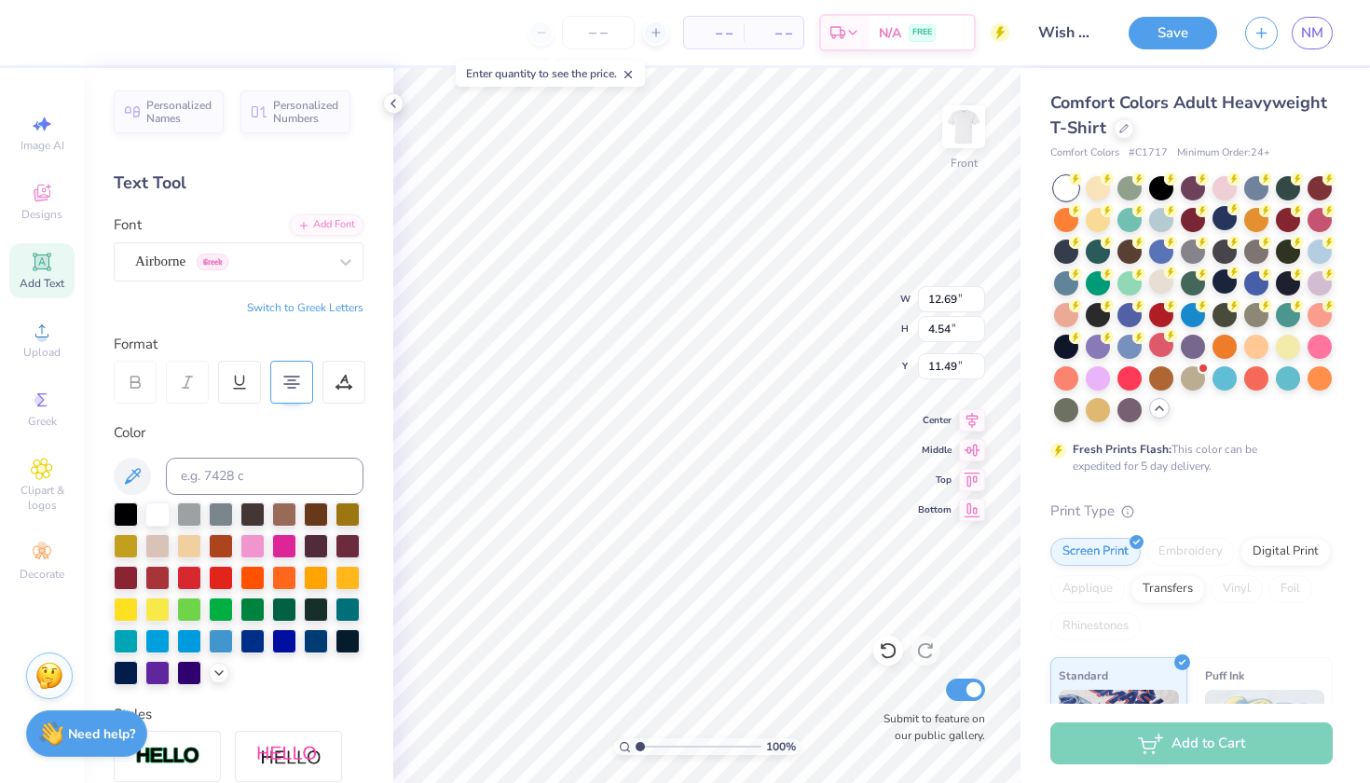
type input "19.07"
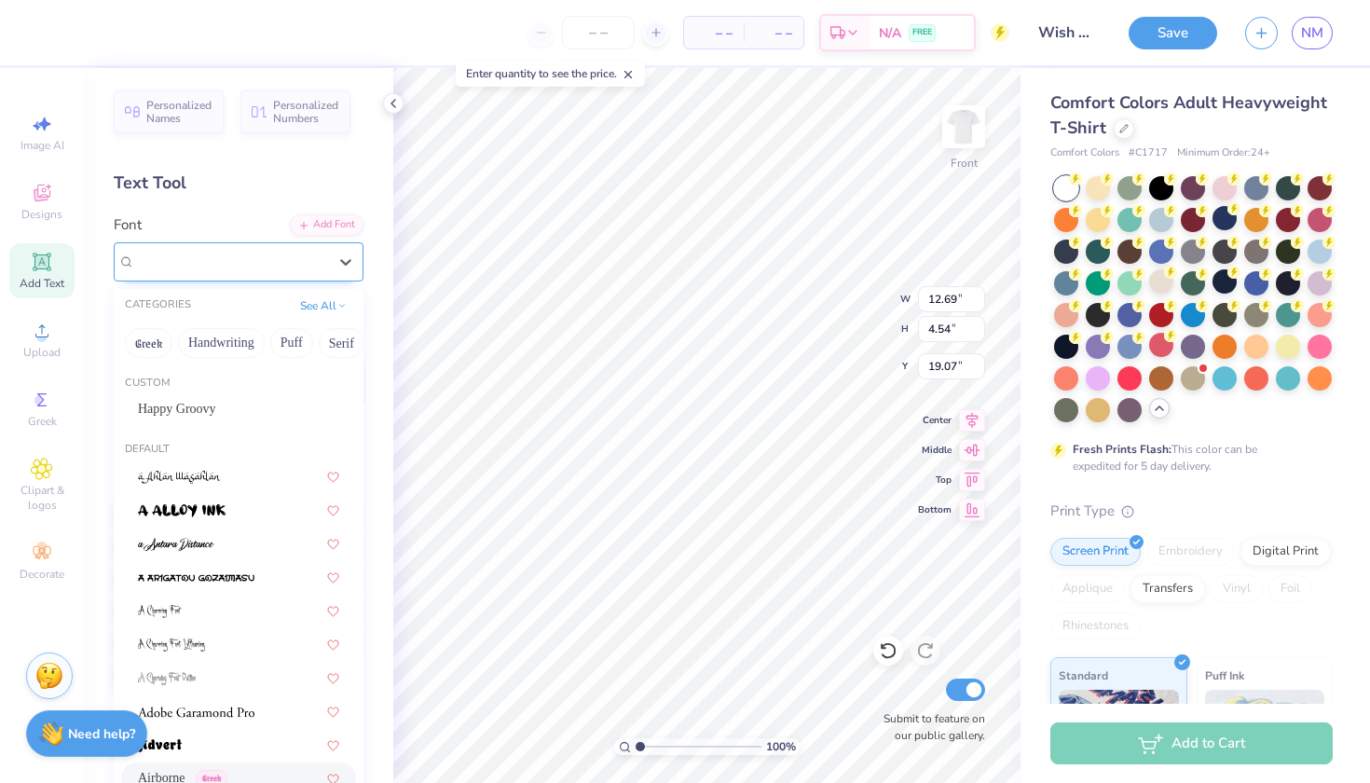
click at [321, 255] on div "Airborne Greek" at bounding box center [231, 261] width 196 height 29
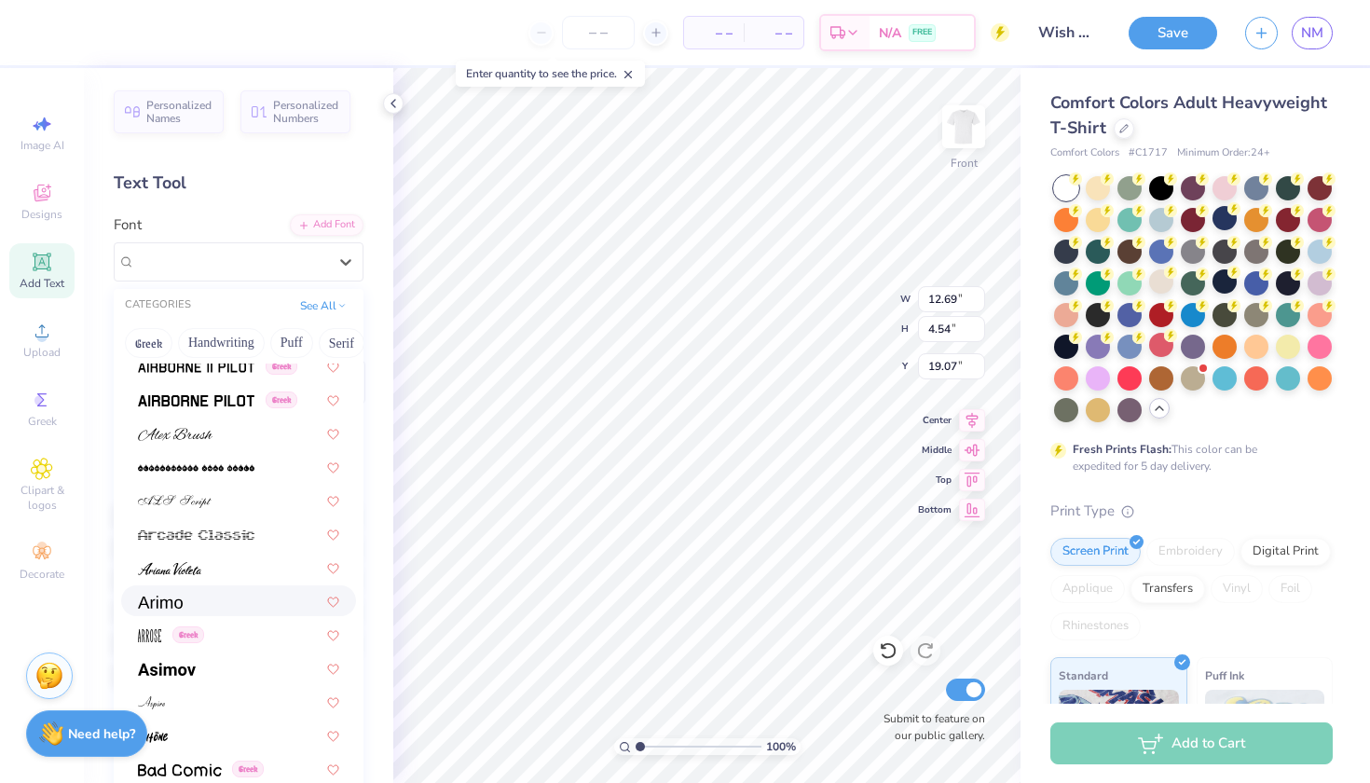
scroll to position [475, 0]
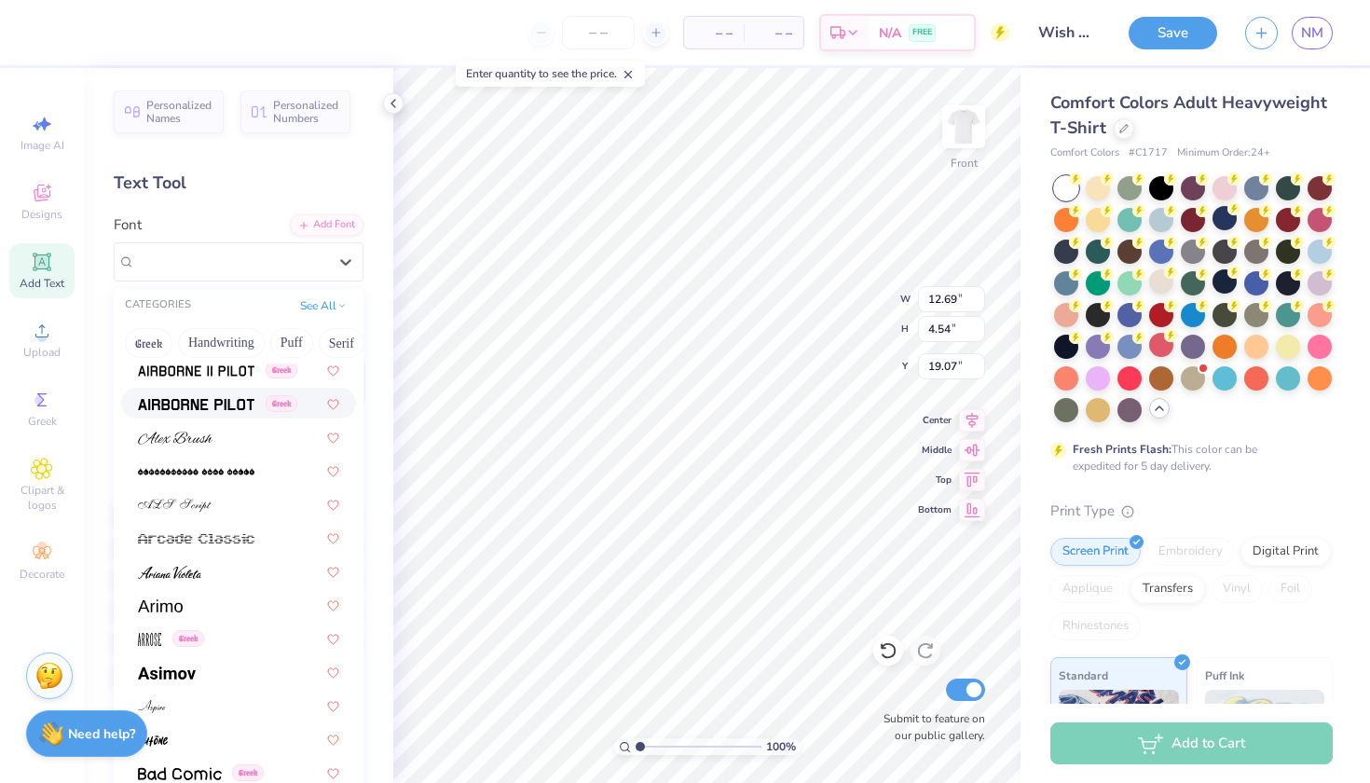
click at [227, 393] on div "Greek" at bounding box center [238, 403] width 235 height 31
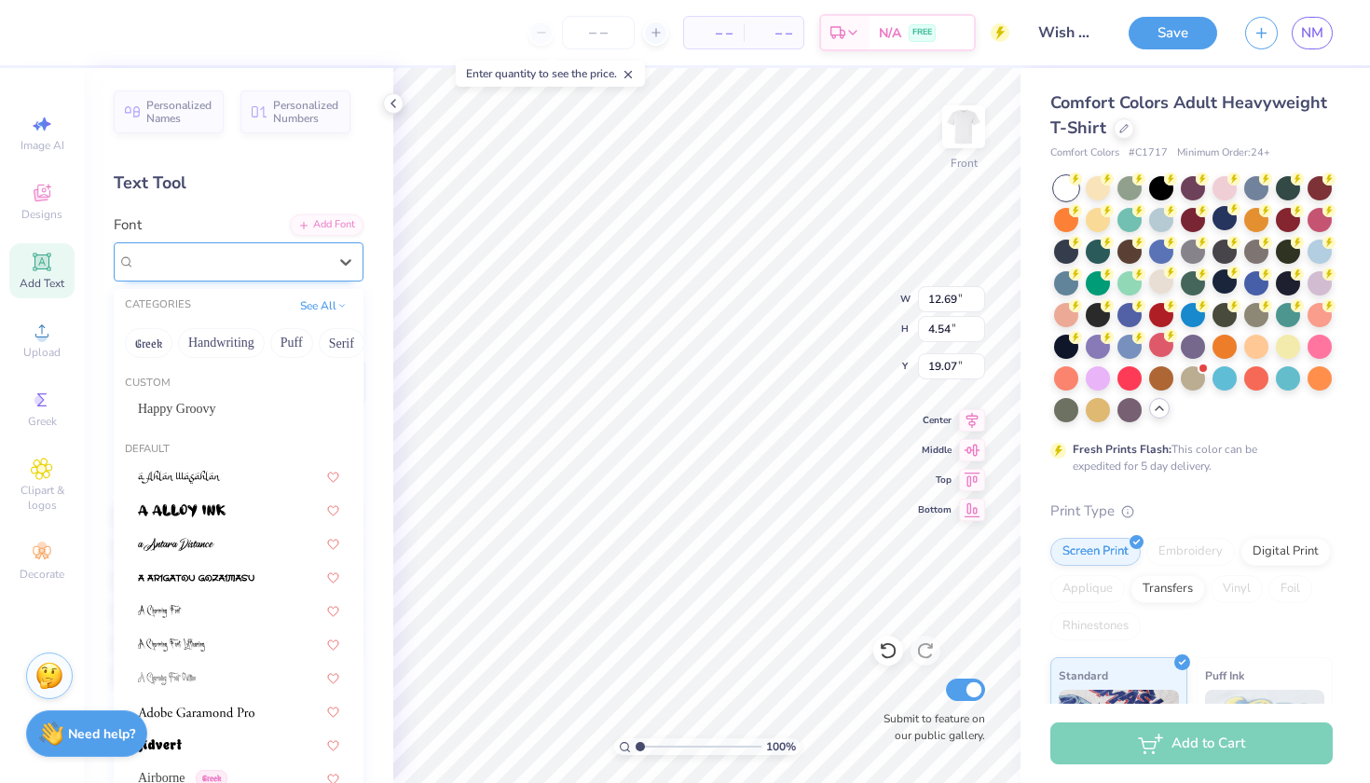
click at [215, 265] on span "Airborne Pilot" at bounding box center [175, 261] width 80 height 21
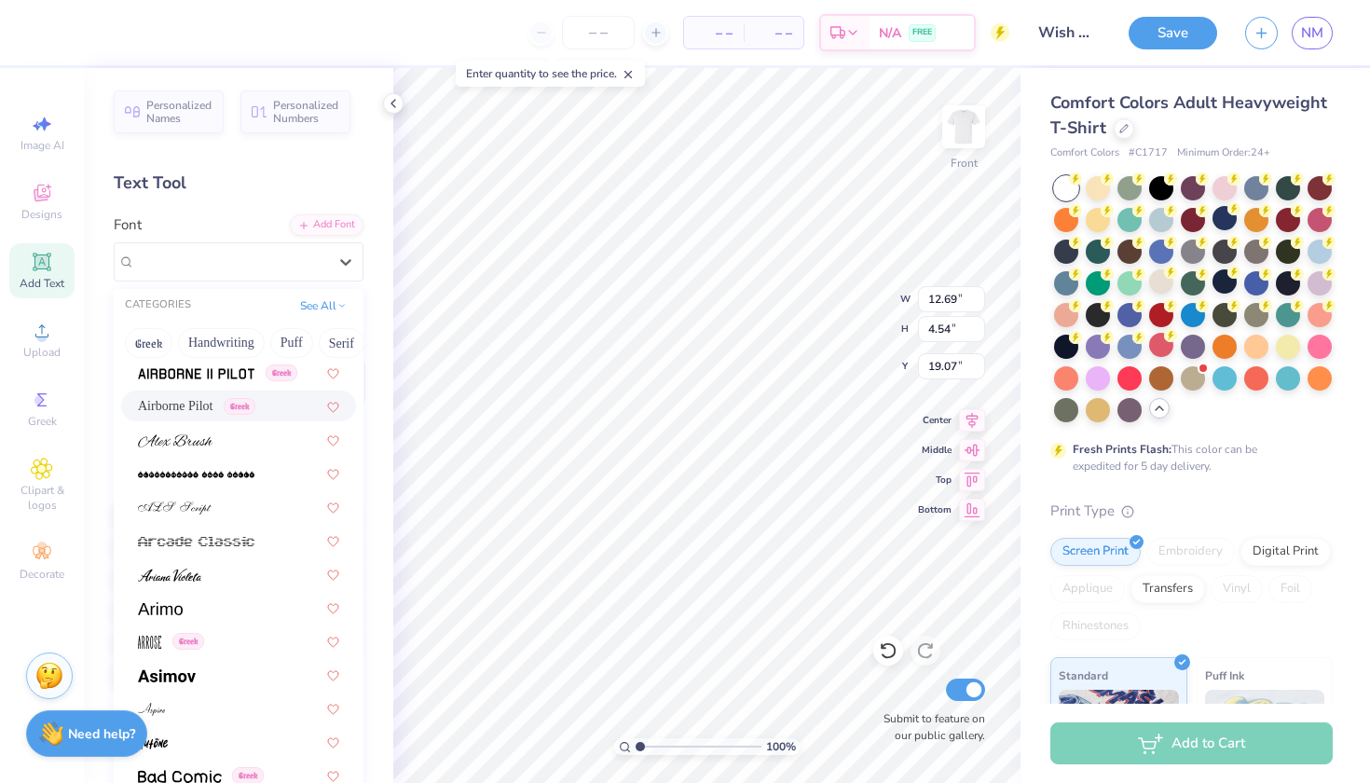
scroll to position [473, 0]
click at [246, 521] on div at bounding box center [238, 505] width 235 height 31
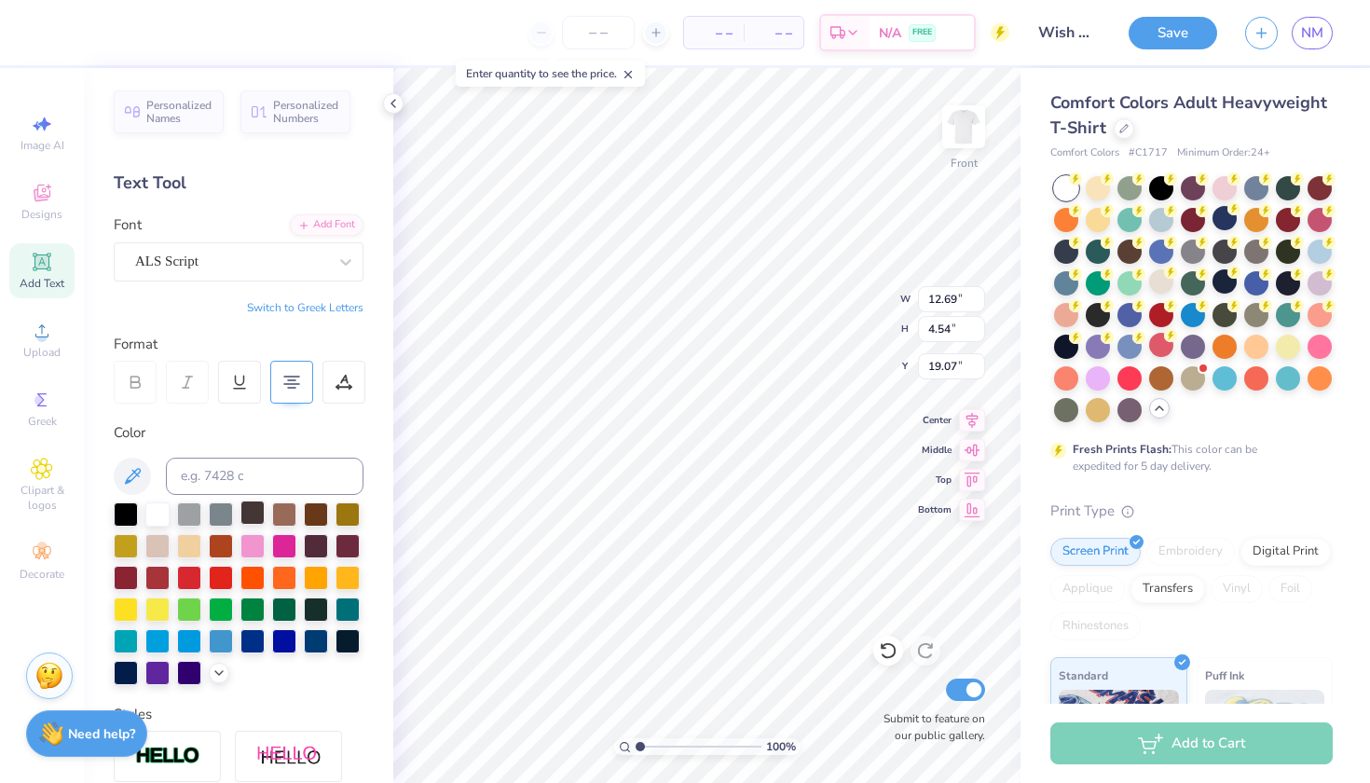
type input "14.53"
type input "3.56"
type input "19.56"
type input "19.88"
click at [212, 676] on icon at bounding box center [219, 671] width 15 height 15
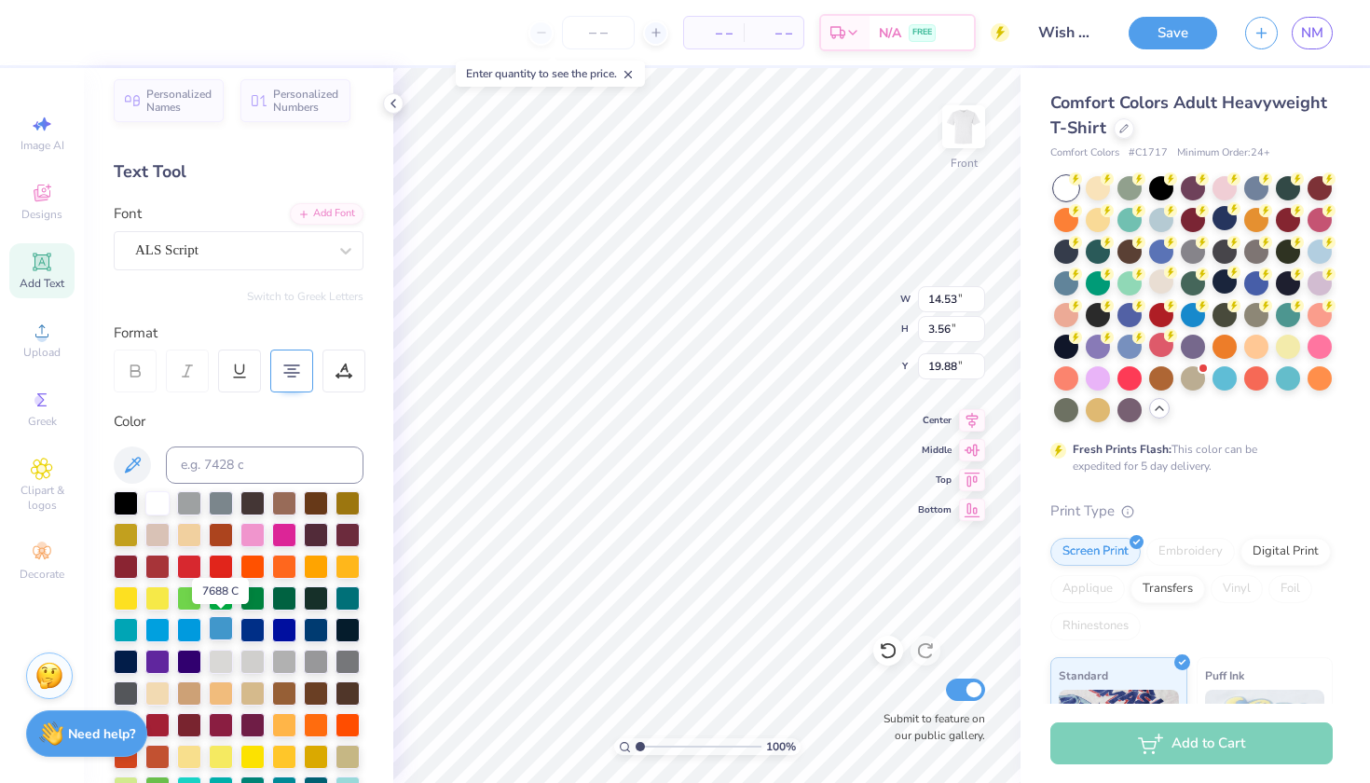
scroll to position [13, 0]
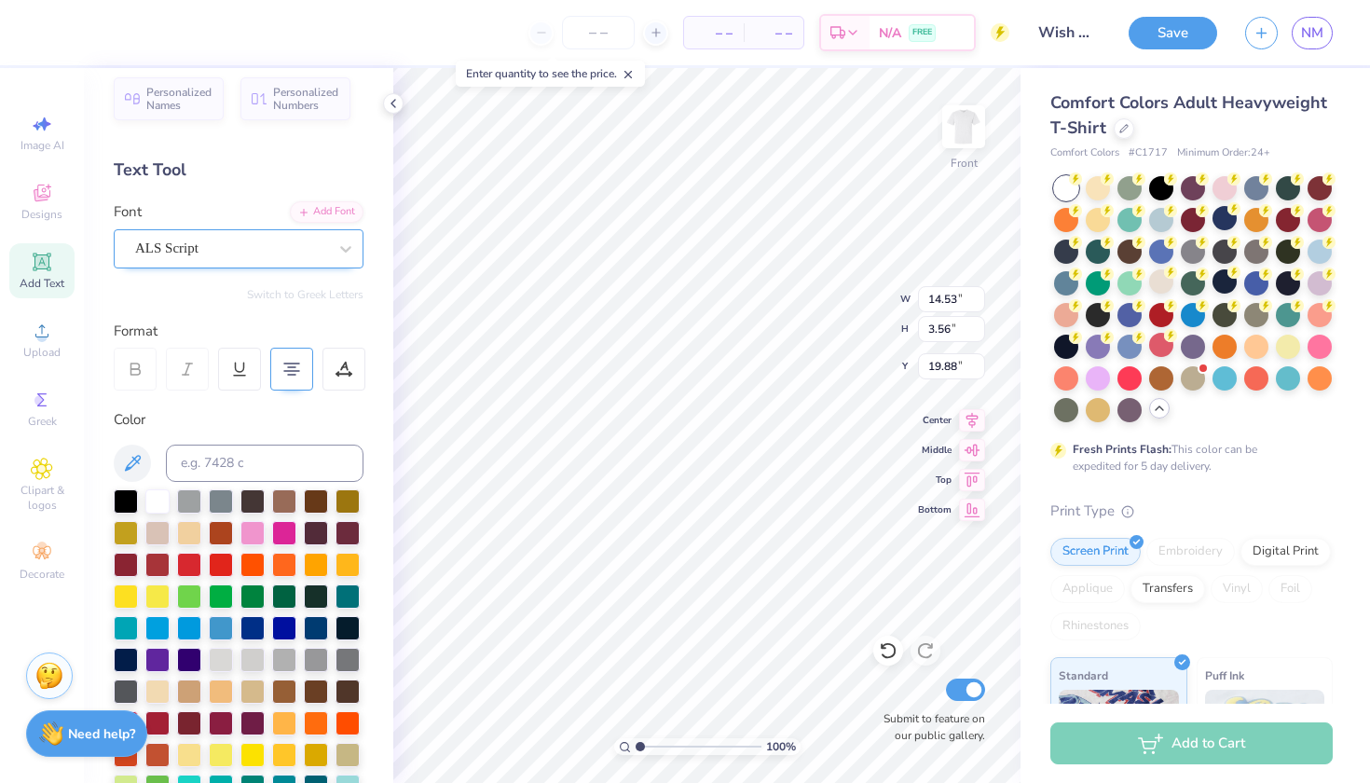
click at [249, 237] on div at bounding box center [231, 248] width 192 height 25
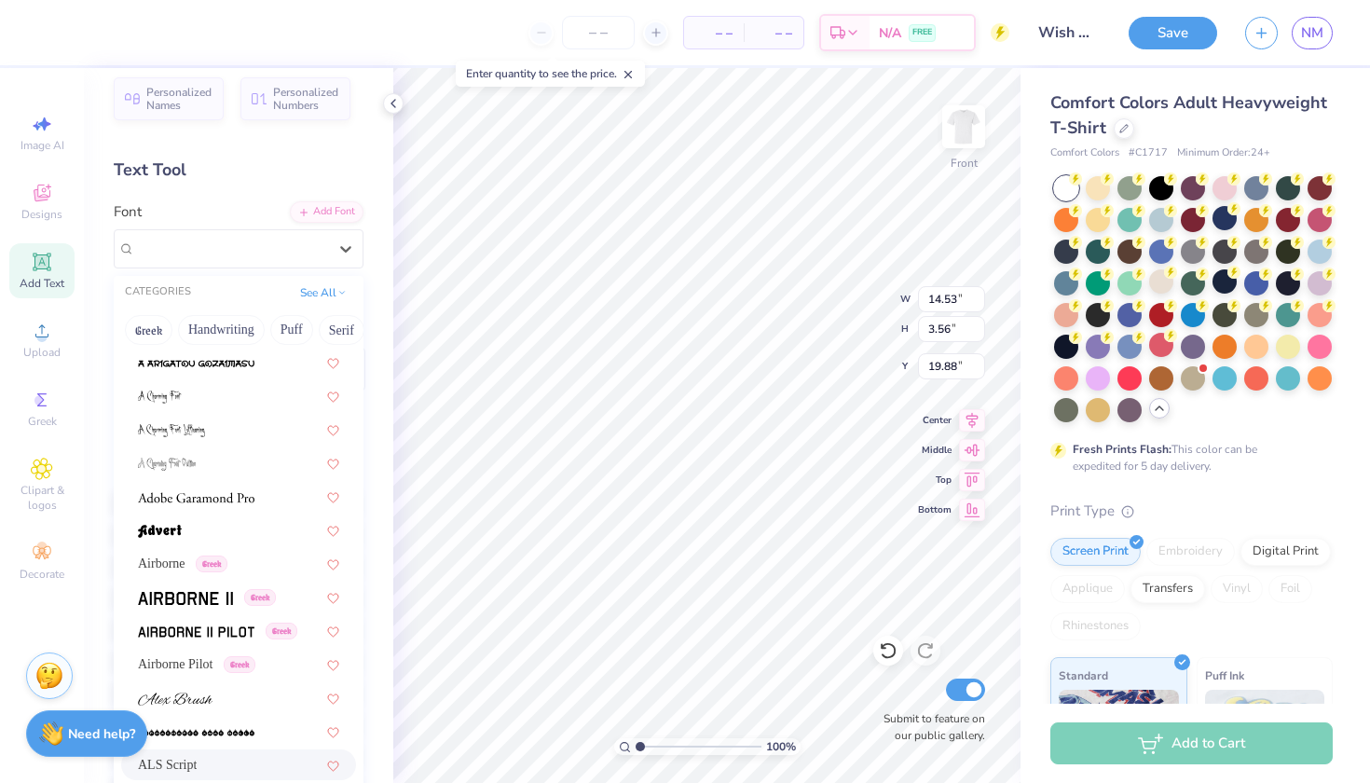
scroll to position [223, 0]
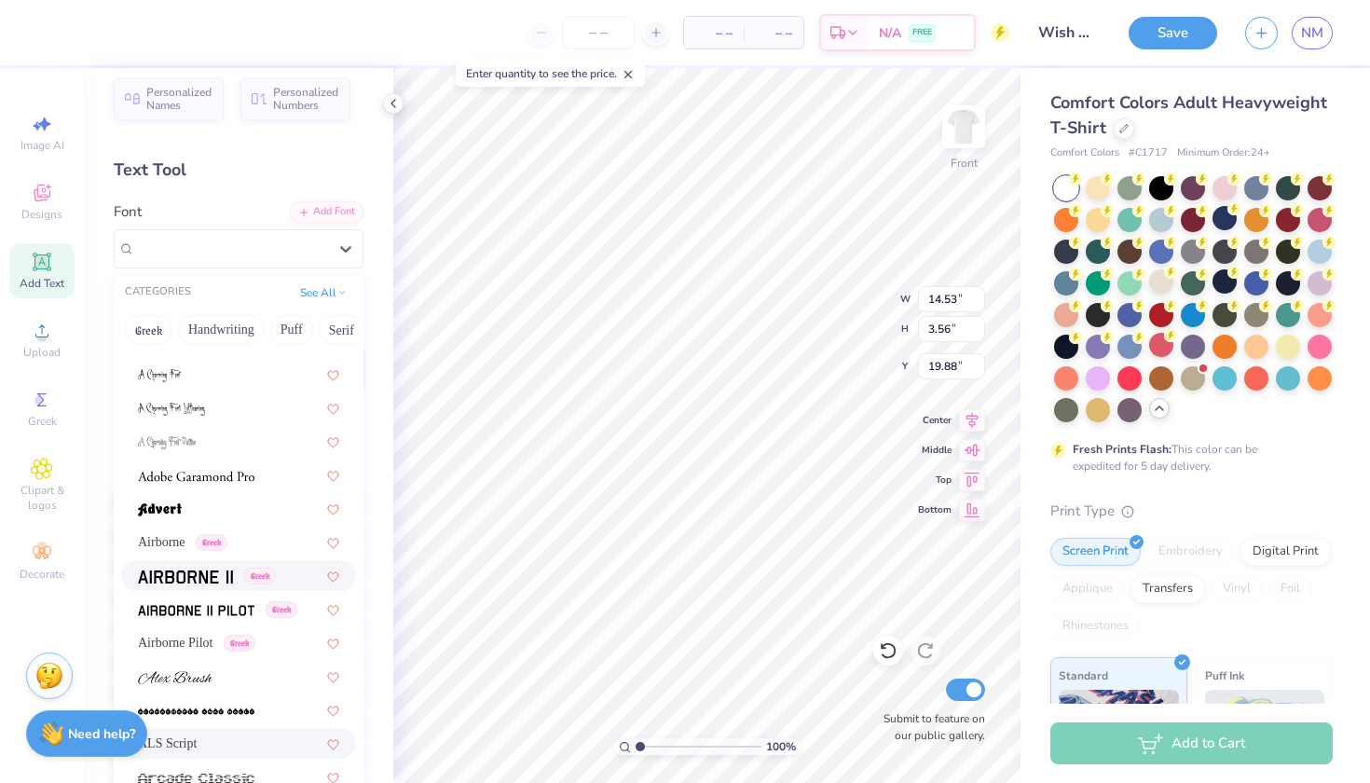
click at [239, 578] on div "Greek" at bounding box center [207, 576] width 138 height 20
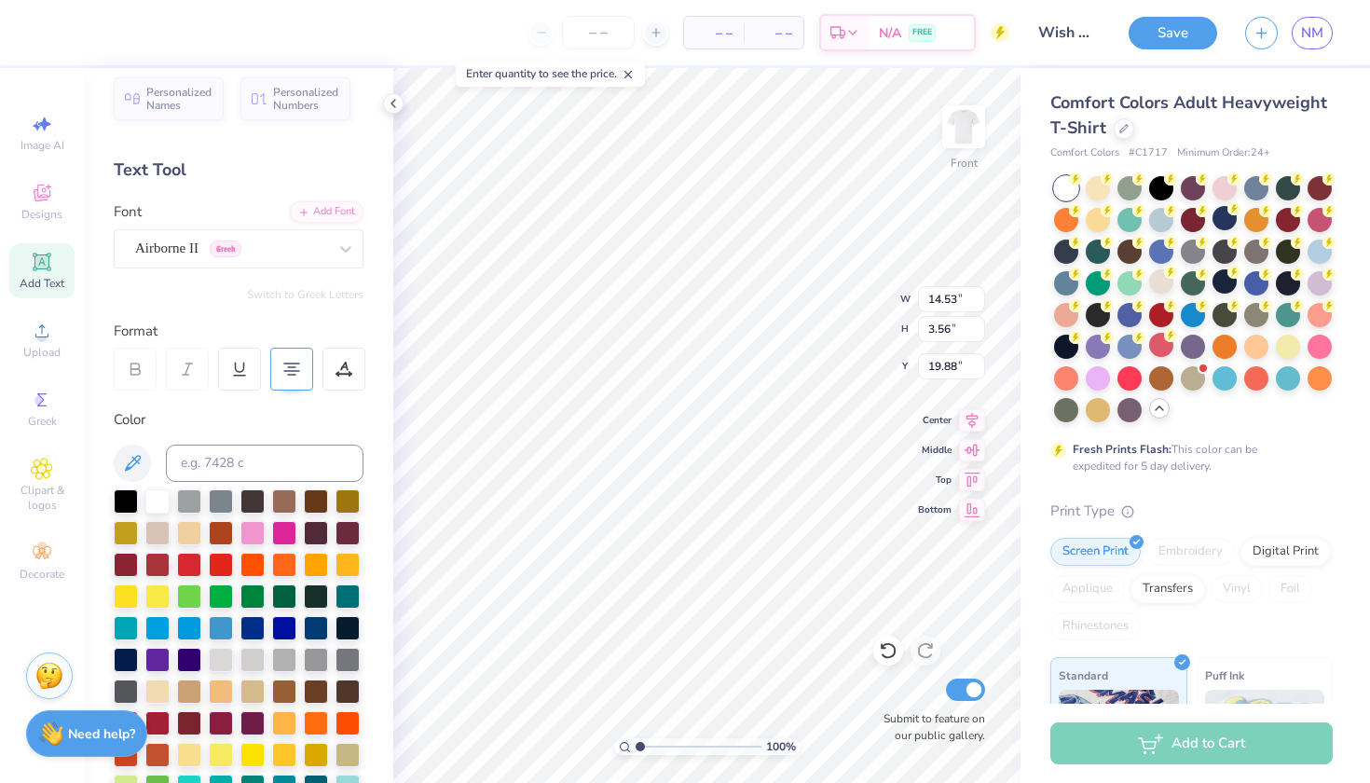
type input "9.76"
type input "3.54"
type input "19.89"
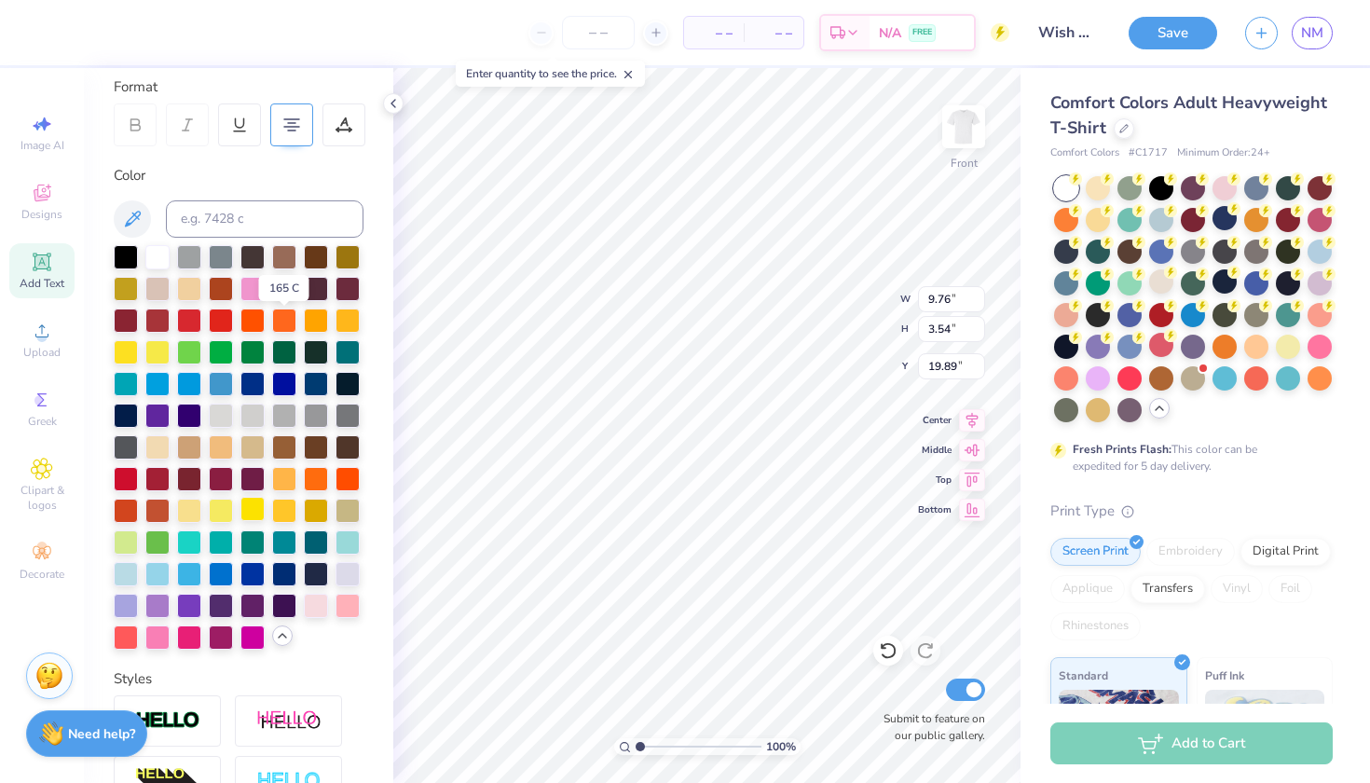
scroll to position [259, 0]
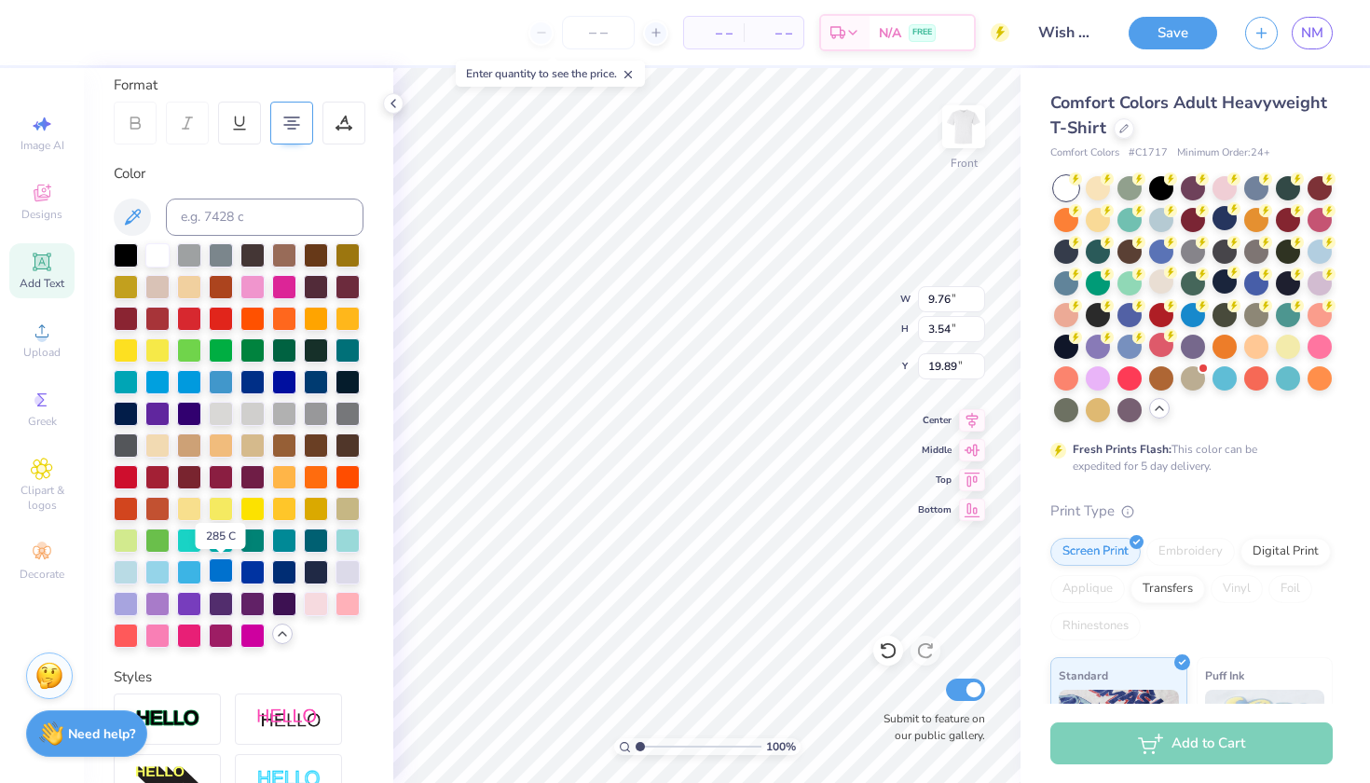
click at [222, 572] on div at bounding box center [221, 570] width 24 height 24
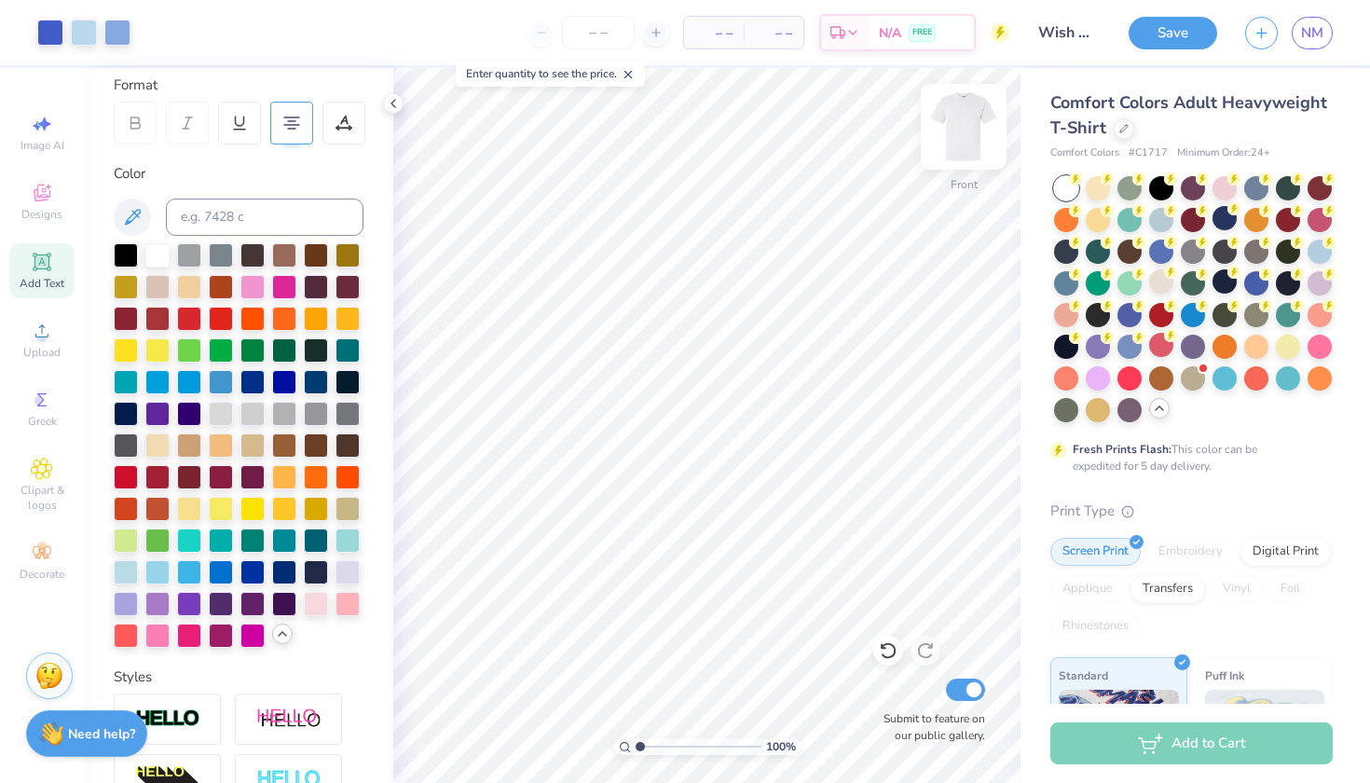
click at [951, 130] on img at bounding box center [963, 126] width 75 height 75
click at [951, 130] on img at bounding box center [963, 126] width 37 height 37
click at [967, 128] on img at bounding box center [963, 126] width 75 height 75
click at [974, 115] on img at bounding box center [963, 126] width 75 height 75
click at [88, 34] on div at bounding box center [84, 31] width 26 height 26
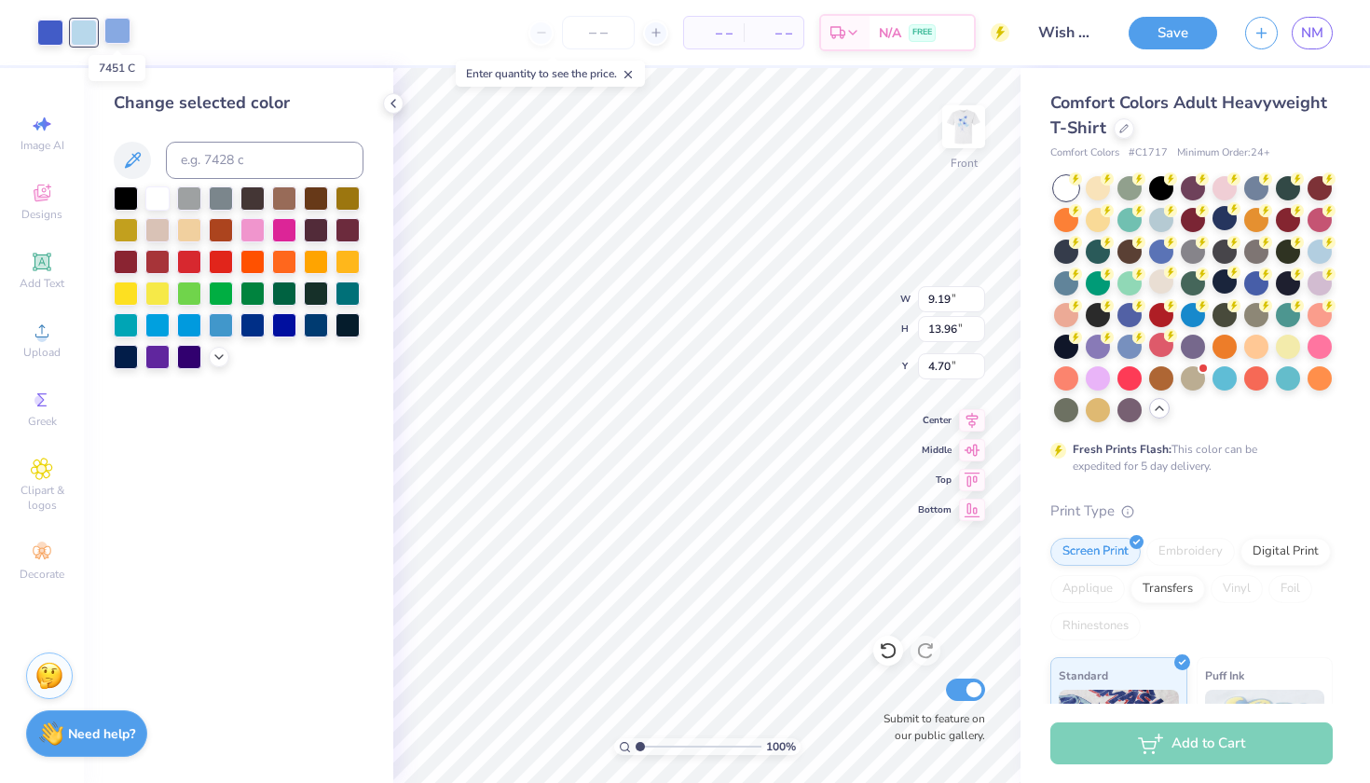
click at [111, 35] on div at bounding box center [117, 31] width 26 height 26
click at [81, 34] on div at bounding box center [84, 31] width 26 height 26
click at [114, 34] on div at bounding box center [117, 31] width 26 height 26
click at [68, 32] on div at bounding box center [83, 33] width 93 height 26
click at [78, 32] on div at bounding box center [84, 31] width 26 height 26
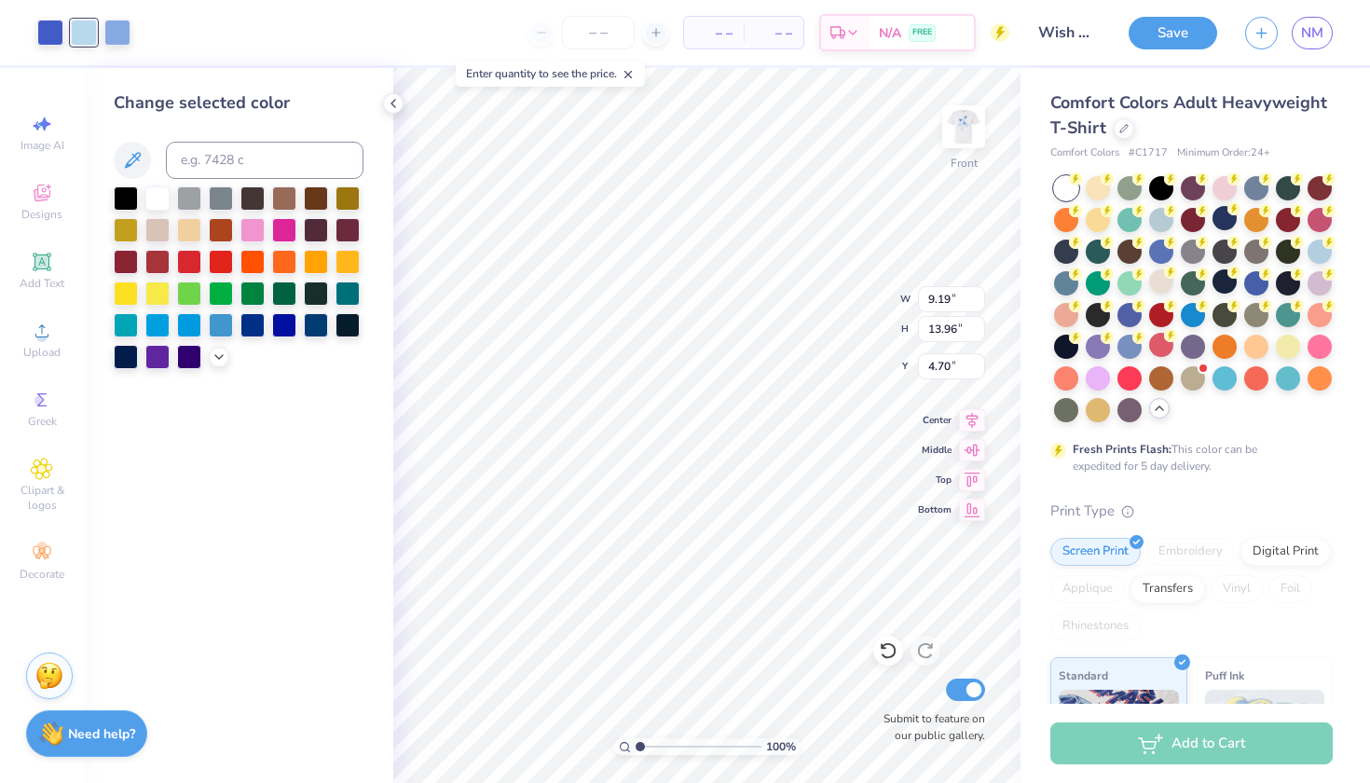
click at [214, 343] on div at bounding box center [239, 277] width 250 height 183
click at [212, 358] on icon at bounding box center [219, 355] width 15 height 15
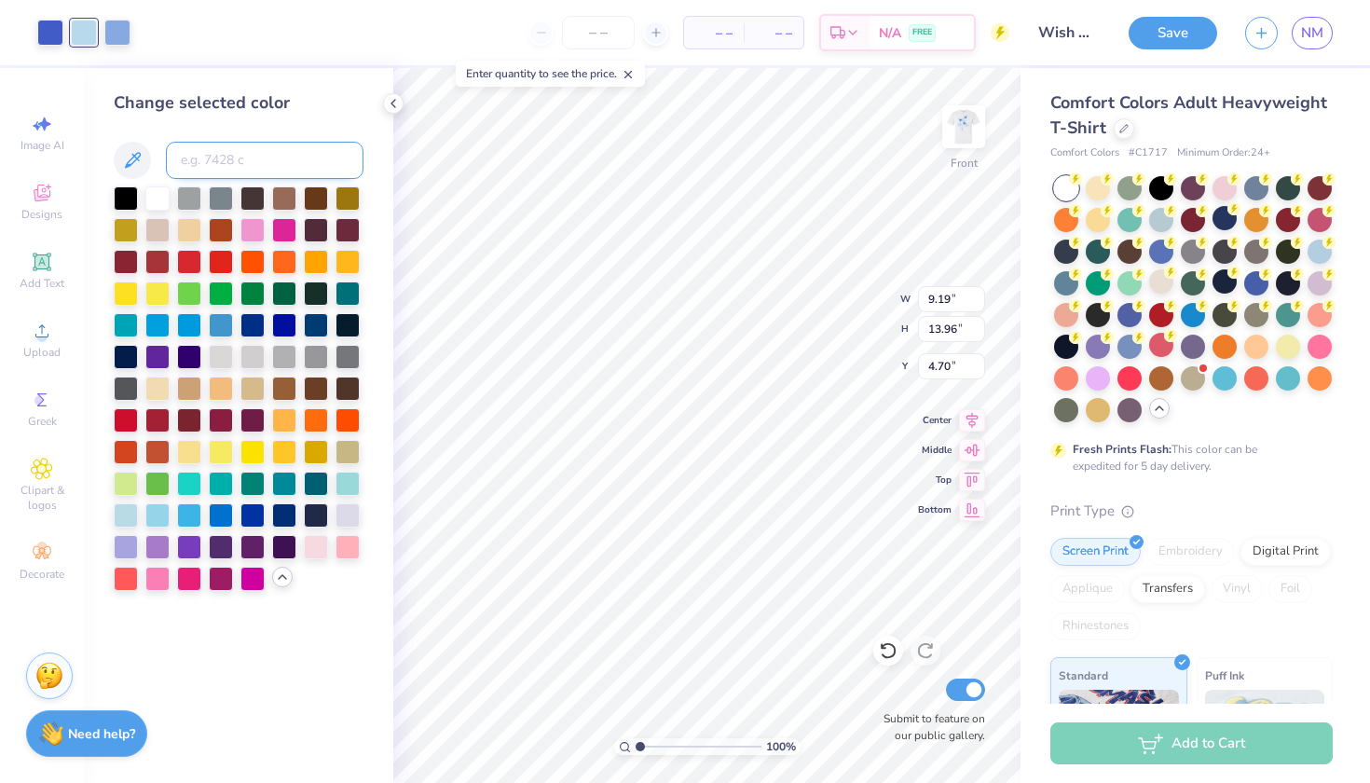
click at [202, 160] on input at bounding box center [265, 160] width 198 height 37
type input "7451"
click at [884, 644] on icon at bounding box center [888, 650] width 19 height 19
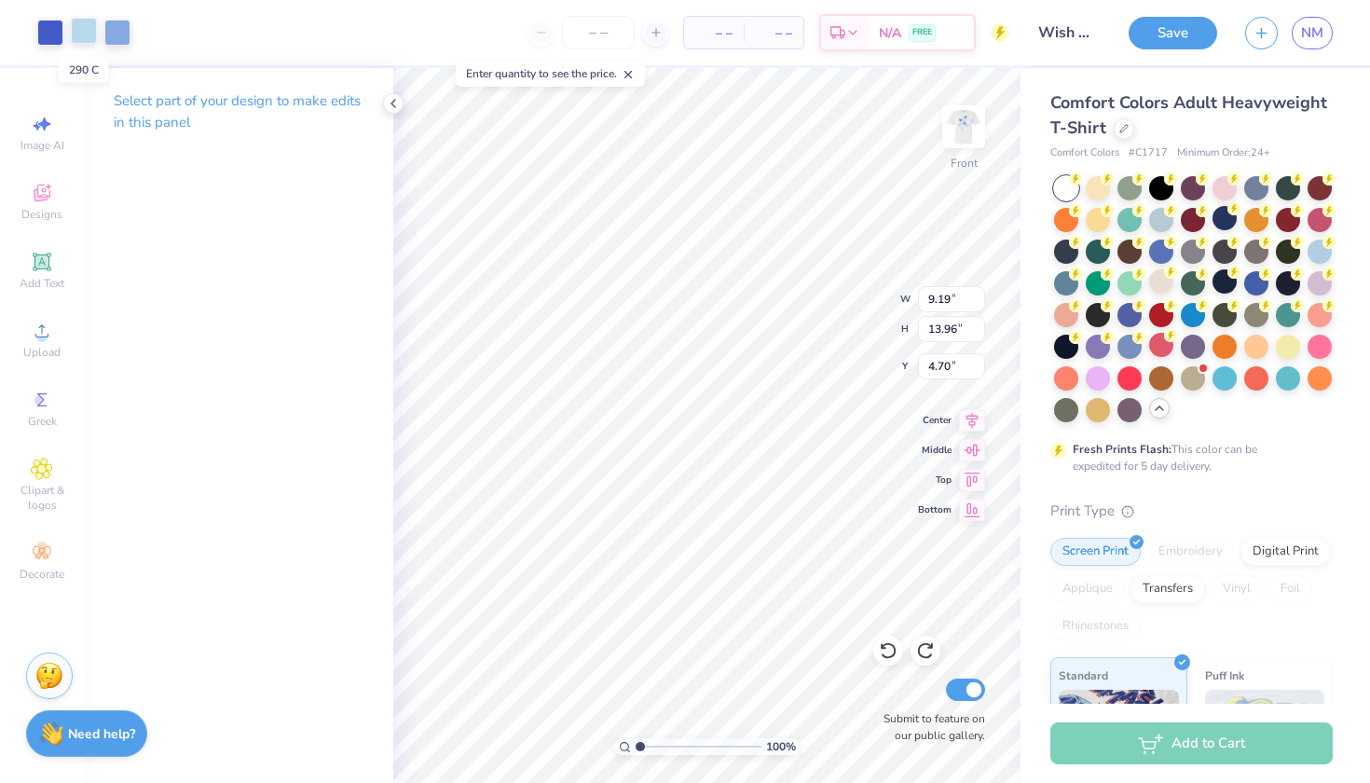
click at [91, 30] on div at bounding box center [84, 31] width 26 height 26
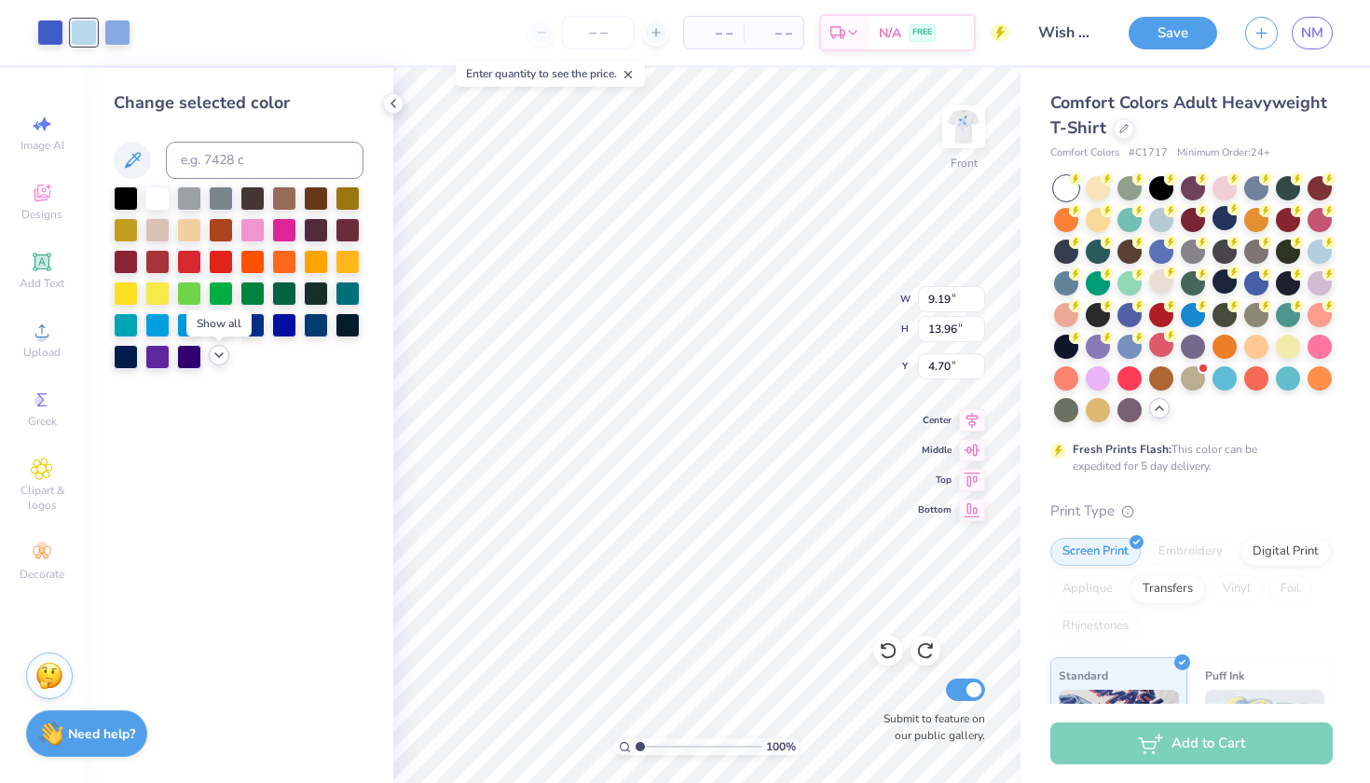
click at [220, 362] on icon at bounding box center [219, 355] width 15 height 15
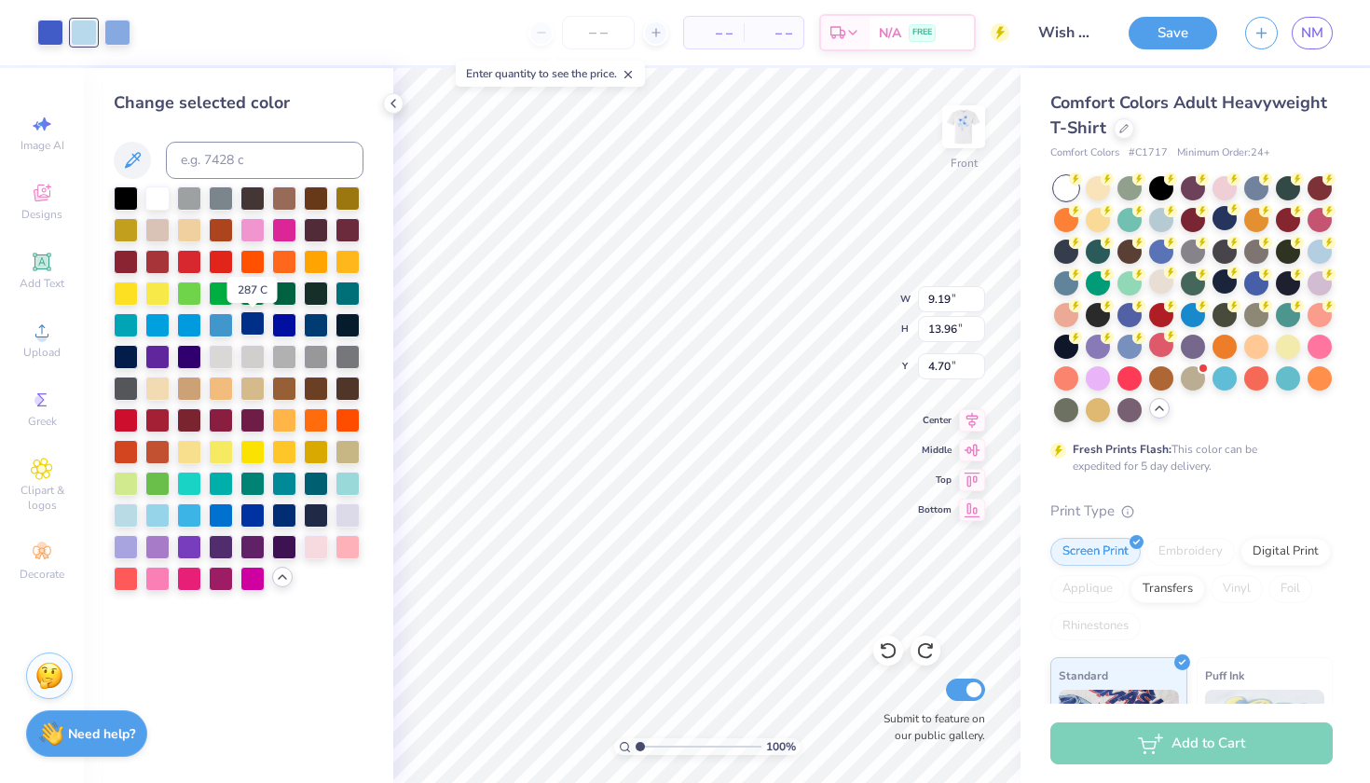
click at [254, 325] on div at bounding box center [252, 323] width 24 height 24
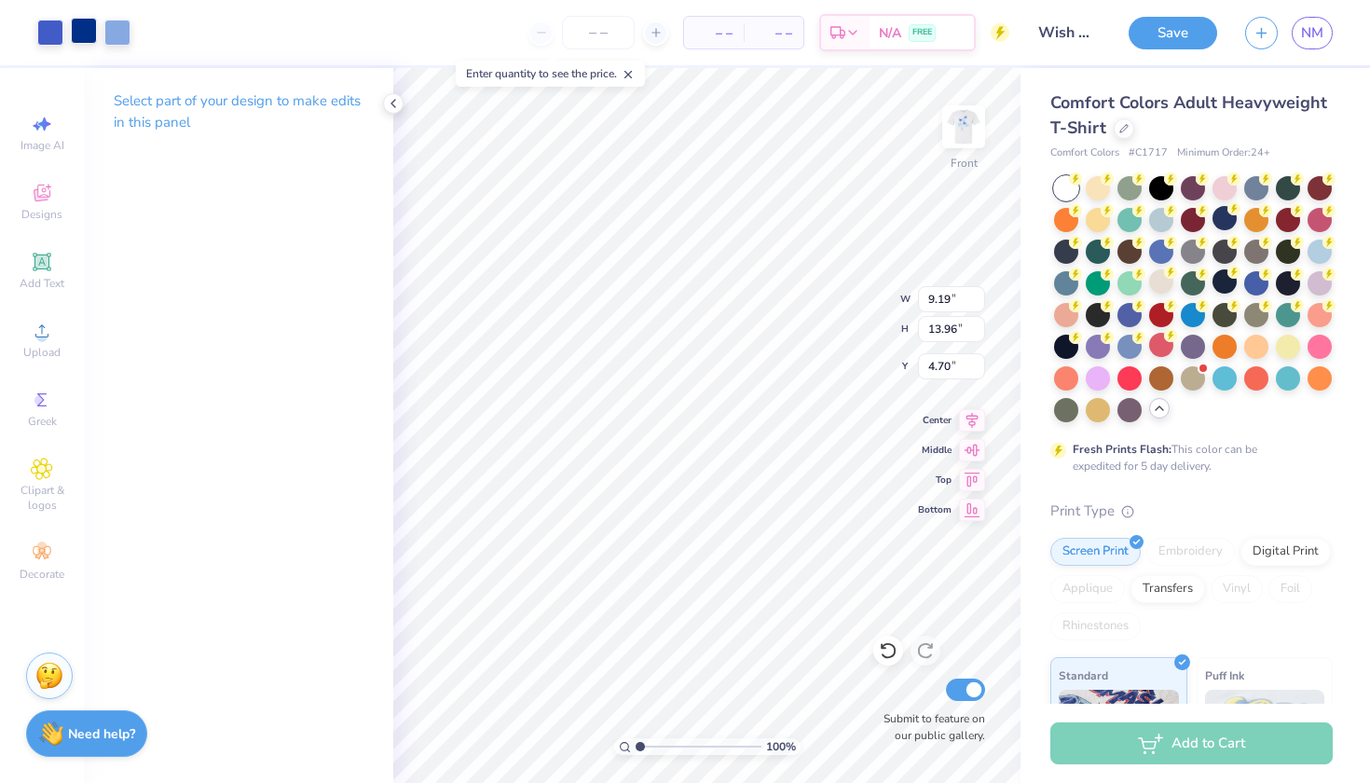
click at [79, 25] on div at bounding box center [84, 31] width 26 height 26
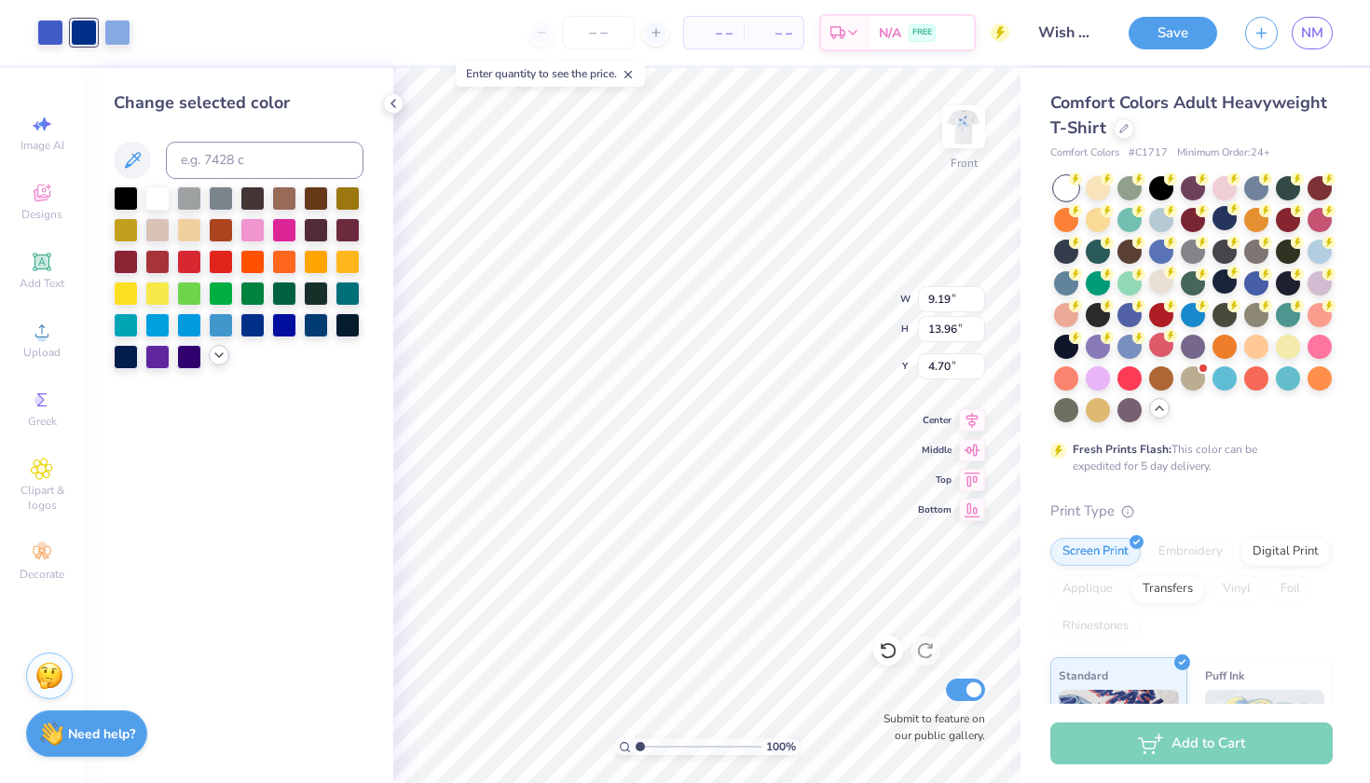
click at [211, 358] on div at bounding box center [219, 355] width 21 height 21
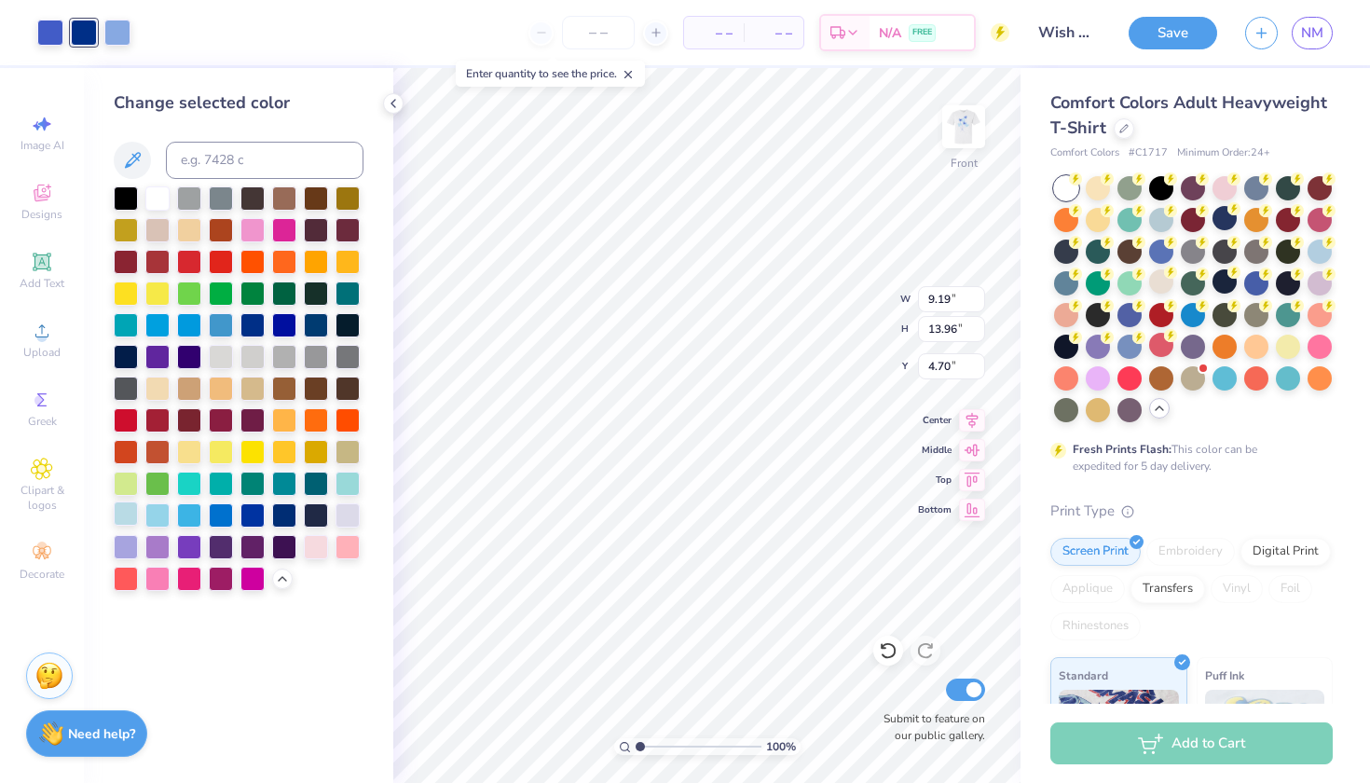
click at [126, 523] on div at bounding box center [126, 513] width 24 height 24
click at [154, 520] on div at bounding box center [157, 513] width 24 height 24
click at [887, 639] on div at bounding box center [888, 651] width 30 height 30
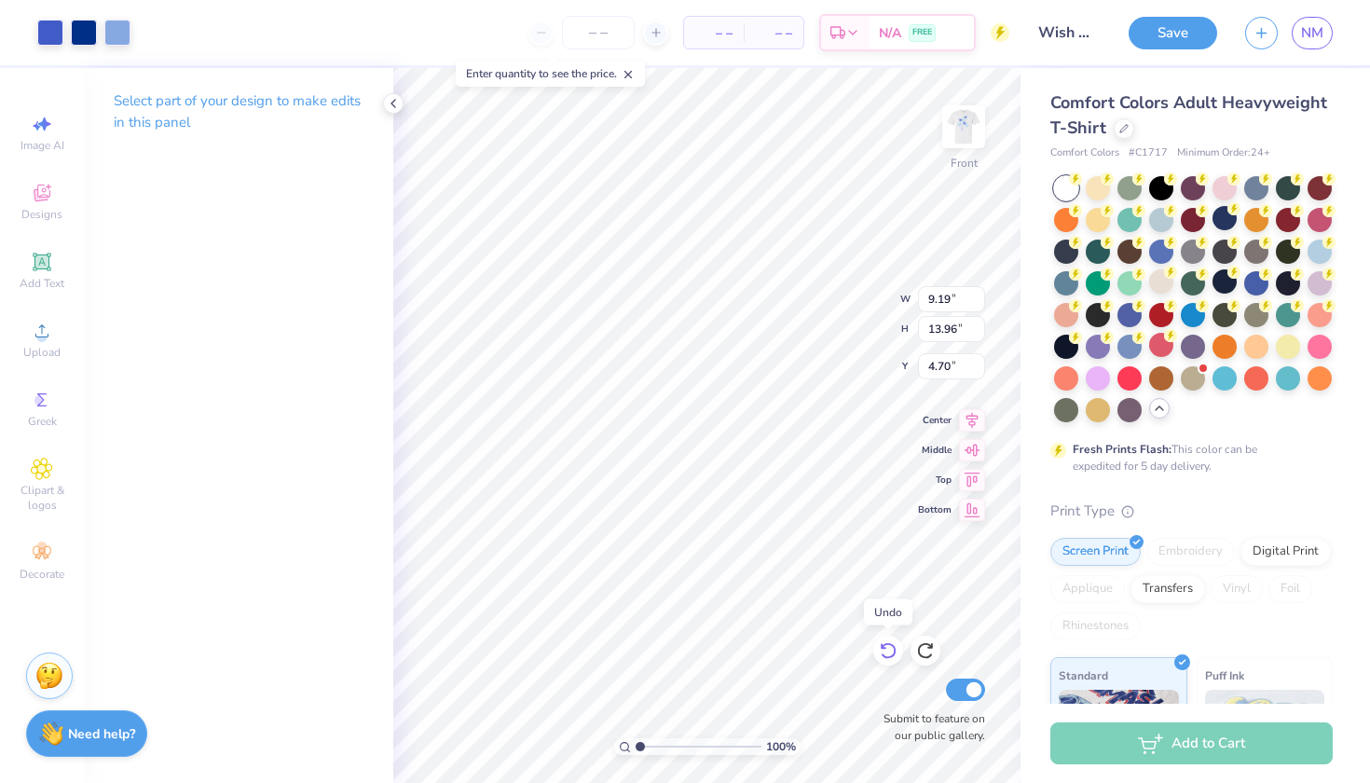
click at [887, 639] on div at bounding box center [888, 651] width 30 height 30
click at [390, 106] on icon at bounding box center [393, 103] width 15 height 15
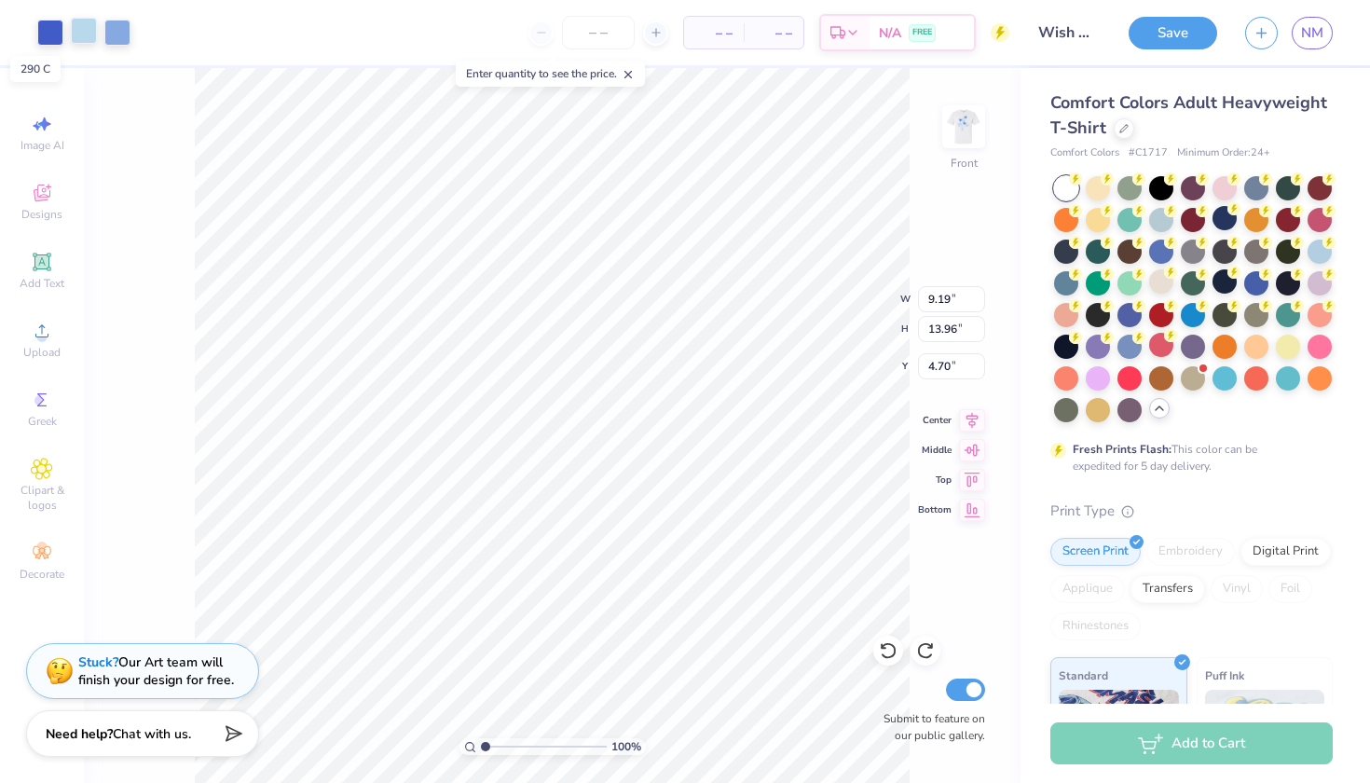
click at [83, 32] on div at bounding box center [84, 31] width 26 height 26
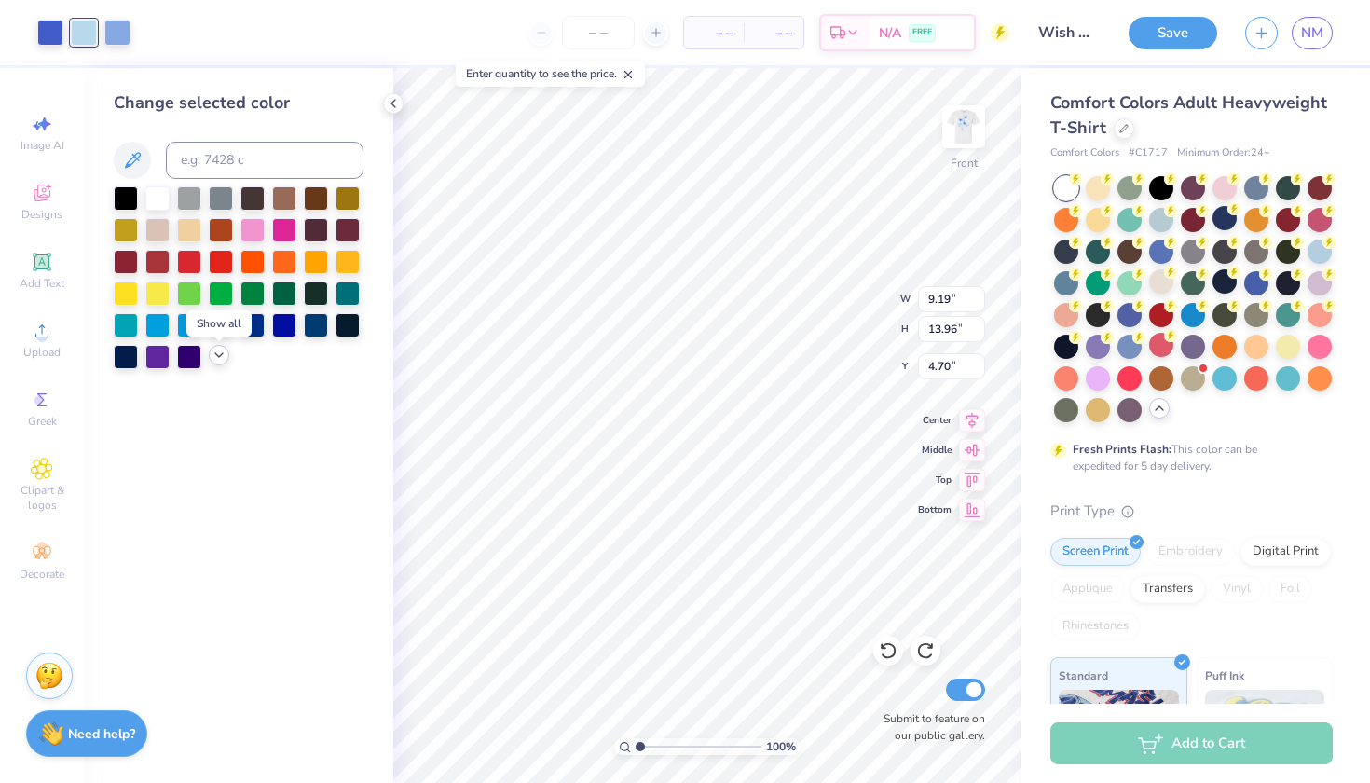
click at [218, 357] on polyline at bounding box center [218, 355] width 7 height 4
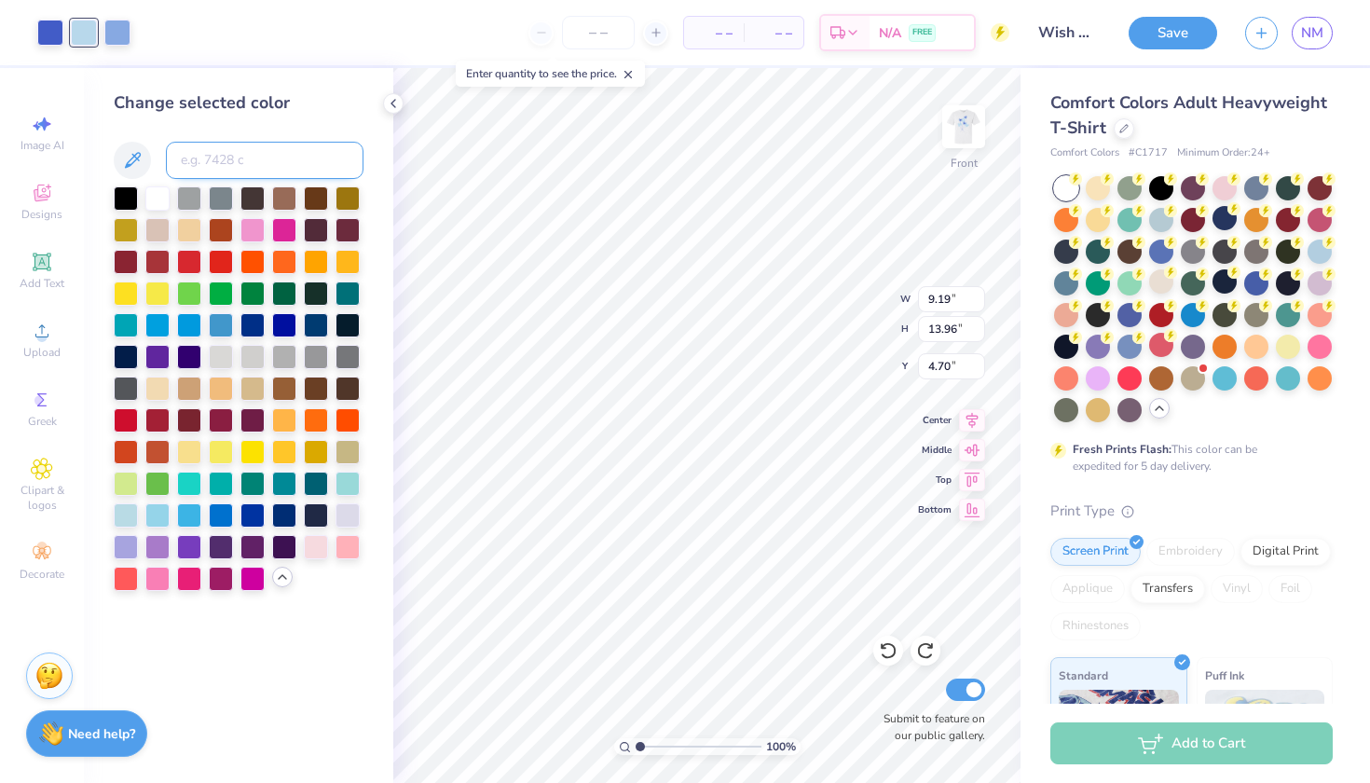
click at [219, 157] on input at bounding box center [265, 160] width 198 height 37
click at [135, 151] on icon at bounding box center [132, 160] width 22 height 22
click at [280, 163] on input at bounding box center [265, 160] width 198 height 37
click at [45, 37] on div at bounding box center [50, 31] width 26 height 26
click at [82, 34] on div at bounding box center [84, 31] width 26 height 26
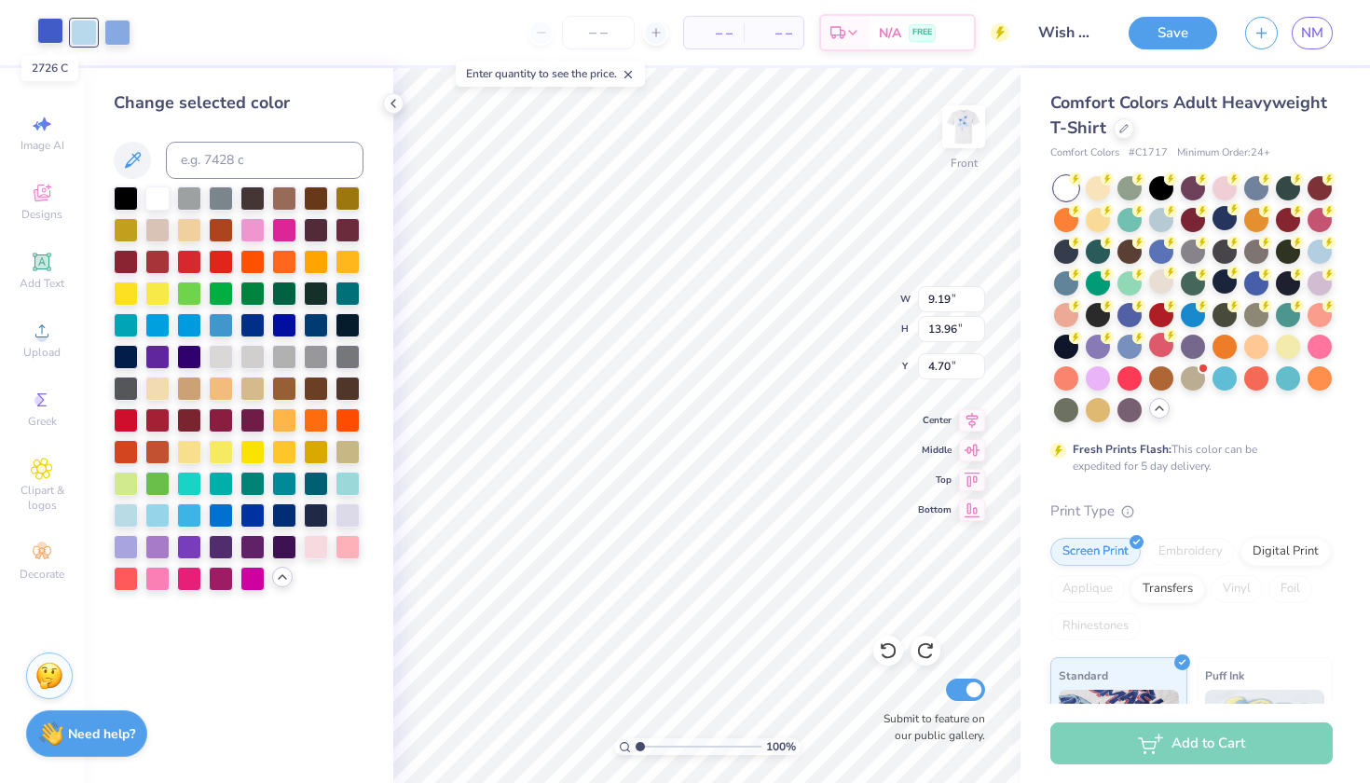
click at [53, 32] on div at bounding box center [50, 31] width 26 height 26
click at [87, 29] on div at bounding box center [84, 31] width 26 height 26
click at [121, 30] on div at bounding box center [117, 31] width 26 height 26
click at [47, 31] on div at bounding box center [50, 31] width 26 height 26
click at [257, 517] on div at bounding box center [252, 513] width 24 height 24
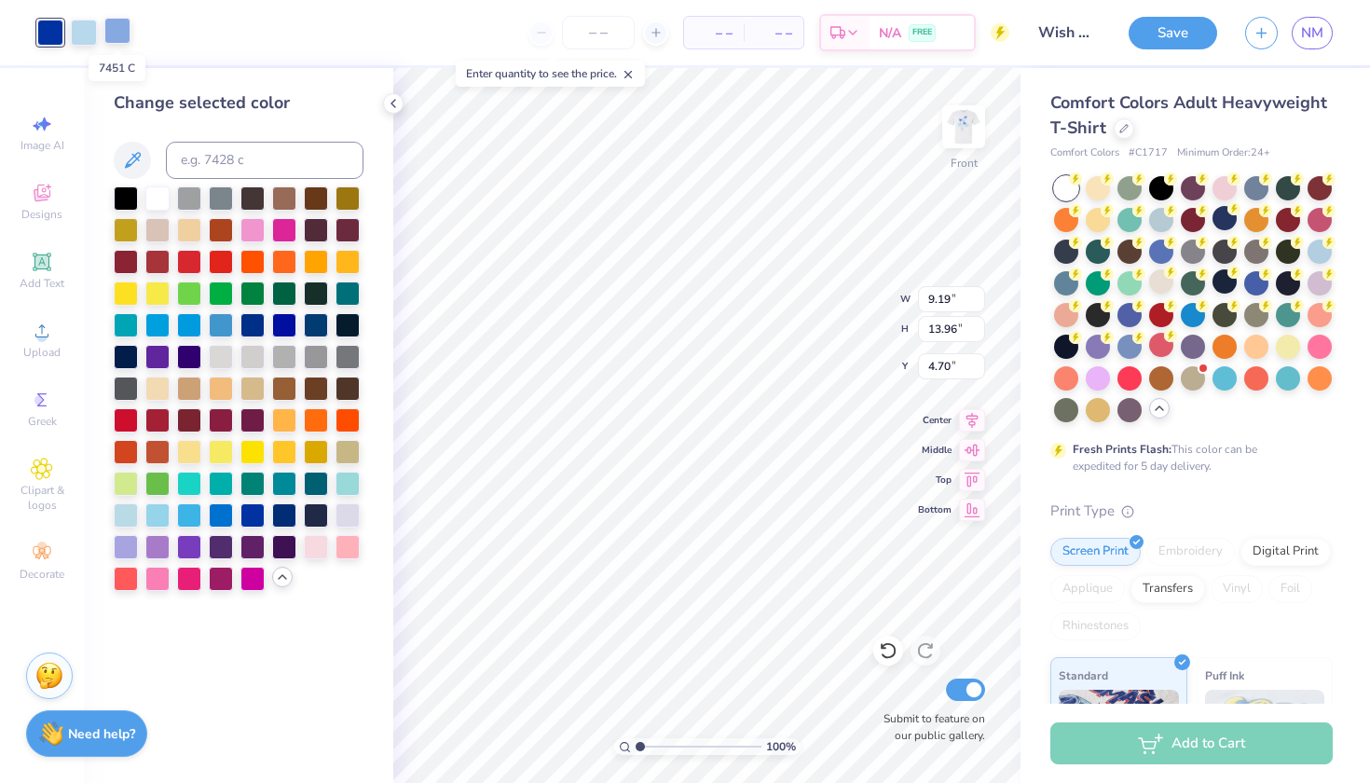
click at [116, 28] on div at bounding box center [117, 31] width 26 height 26
click at [875, 652] on div at bounding box center [888, 651] width 30 height 30
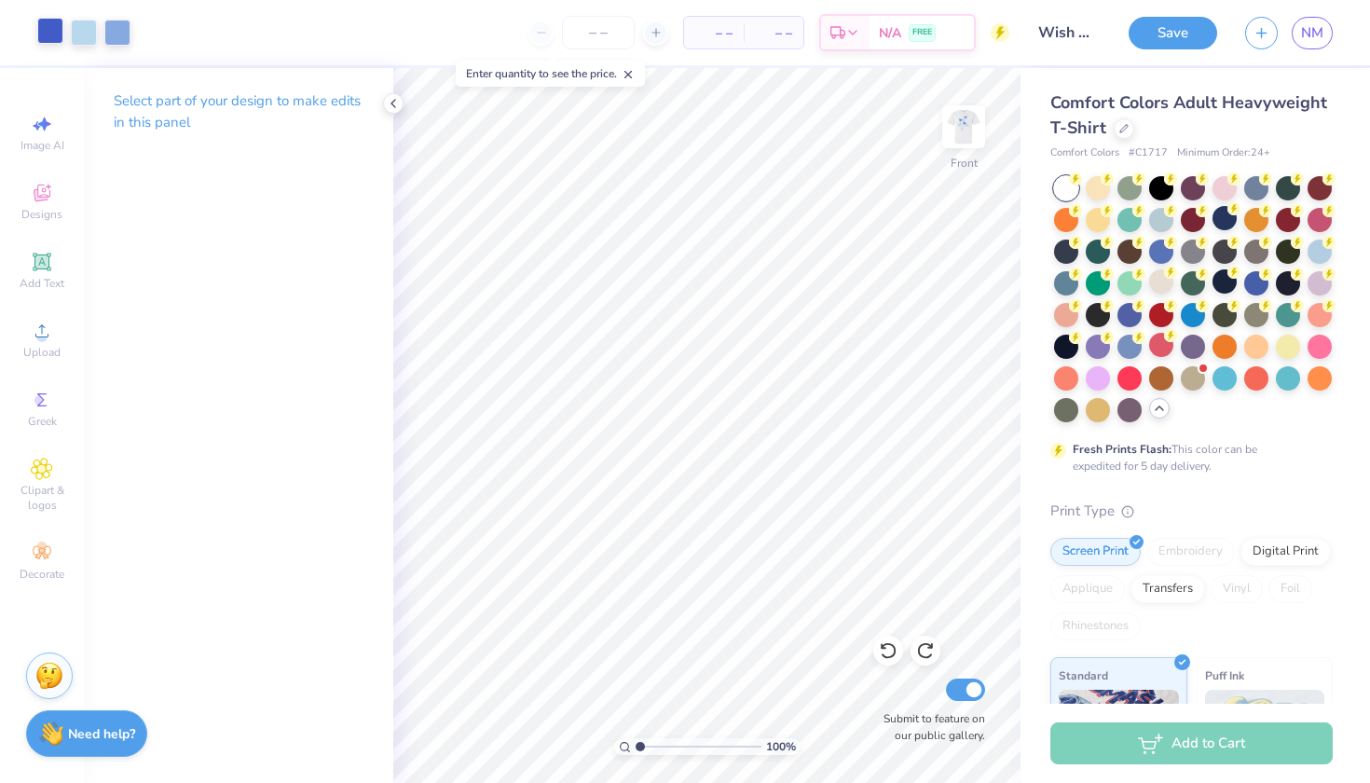
click at [46, 34] on div at bounding box center [50, 31] width 26 height 26
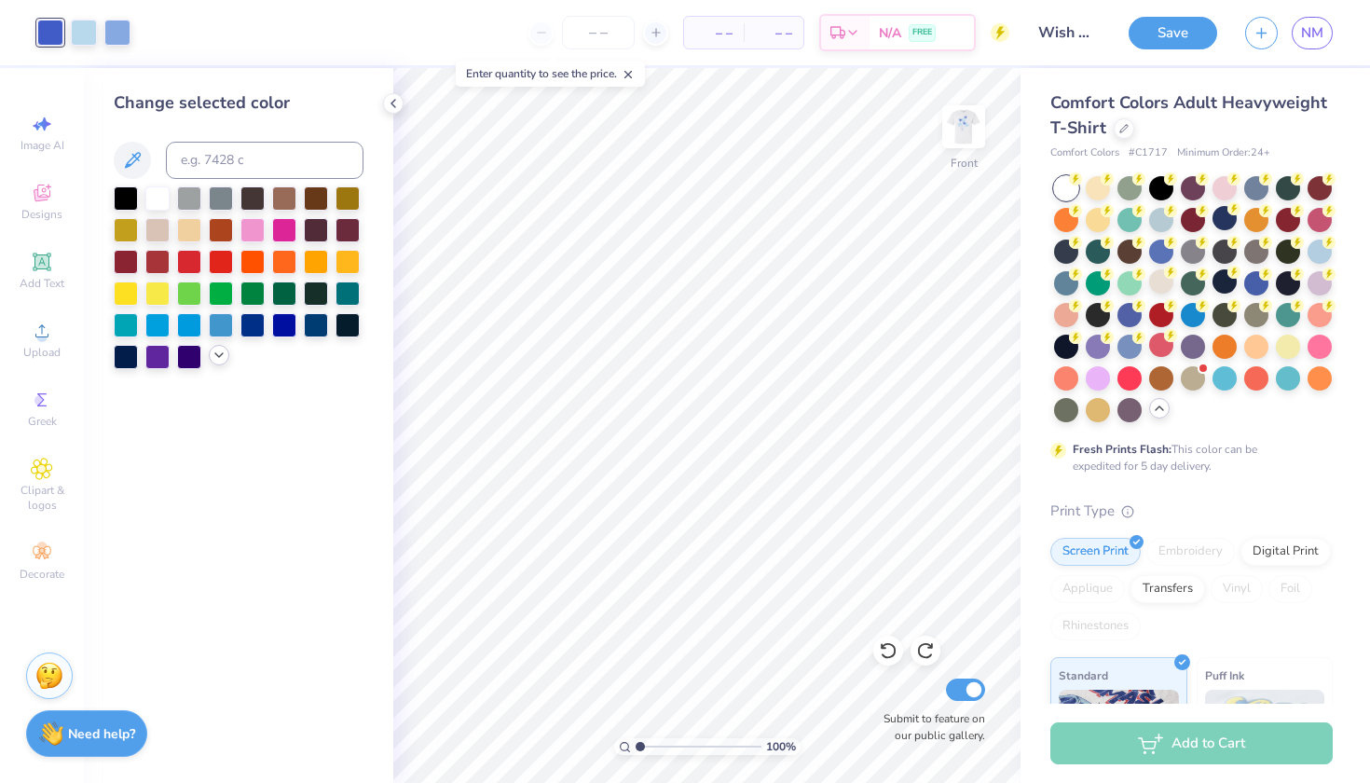
click at [218, 356] on icon at bounding box center [219, 355] width 15 height 15
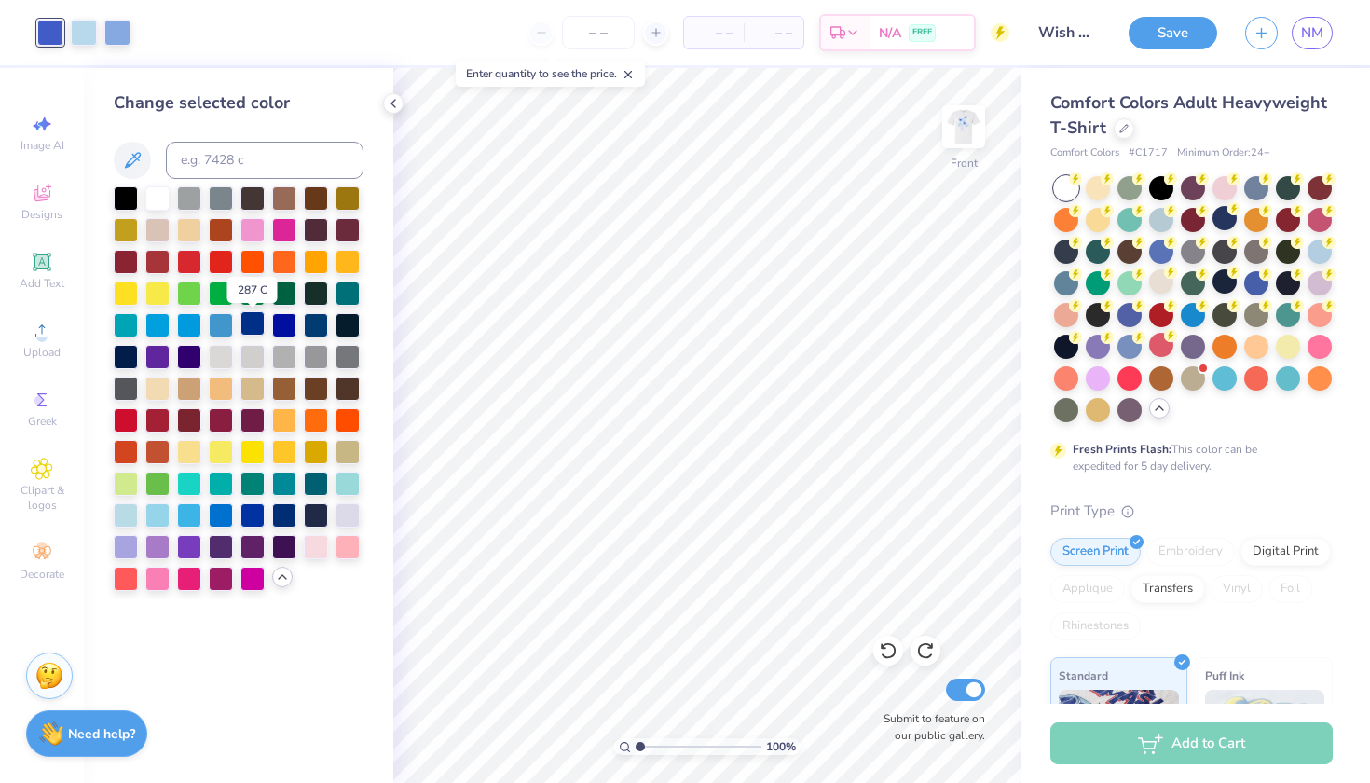
click at [249, 333] on div at bounding box center [252, 323] width 24 height 24
click at [118, 30] on div at bounding box center [117, 31] width 26 height 26
click at [231, 161] on input at bounding box center [265, 160] width 198 height 37
type input "2726"
click at [965, 129] on img at bounding box center [963, 126] width 75 height 75
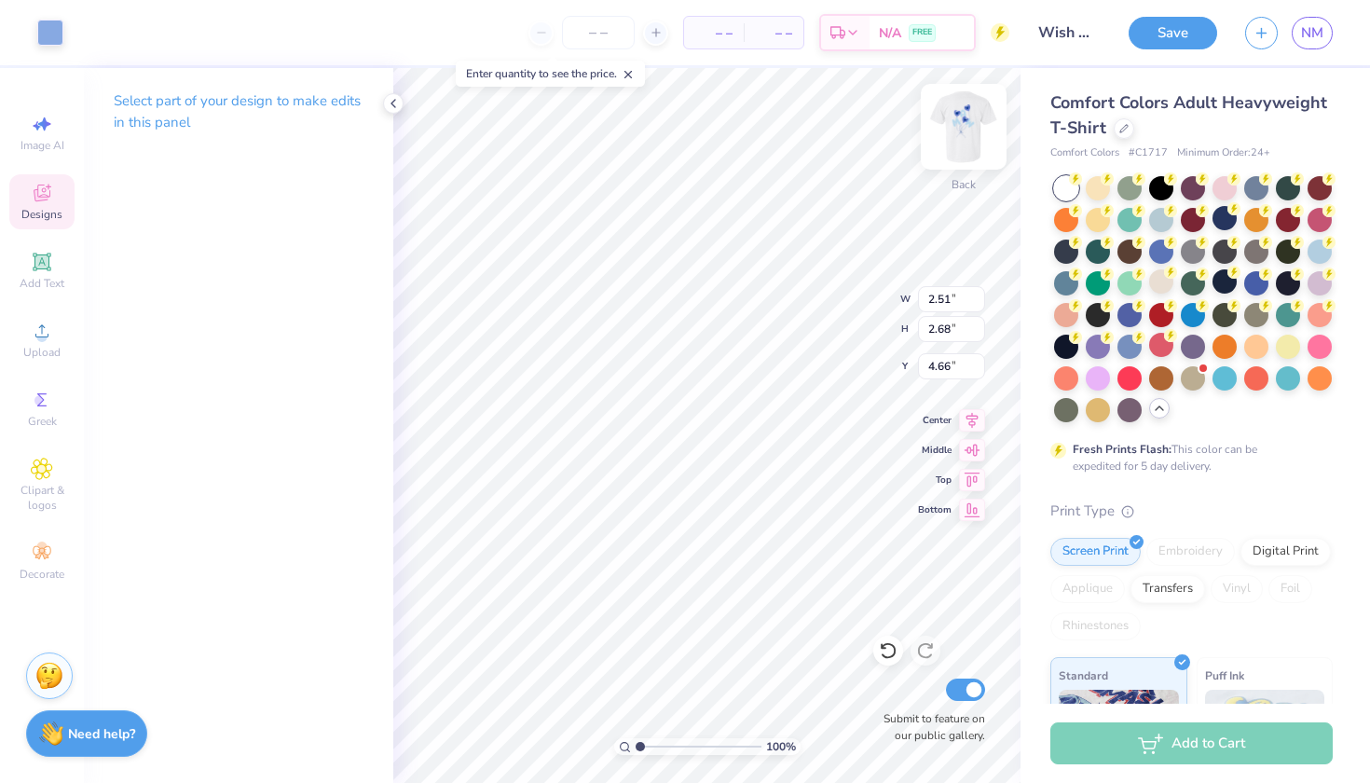
click at [970, 139] on img at bounding box center [963, 126] width 75 height 75
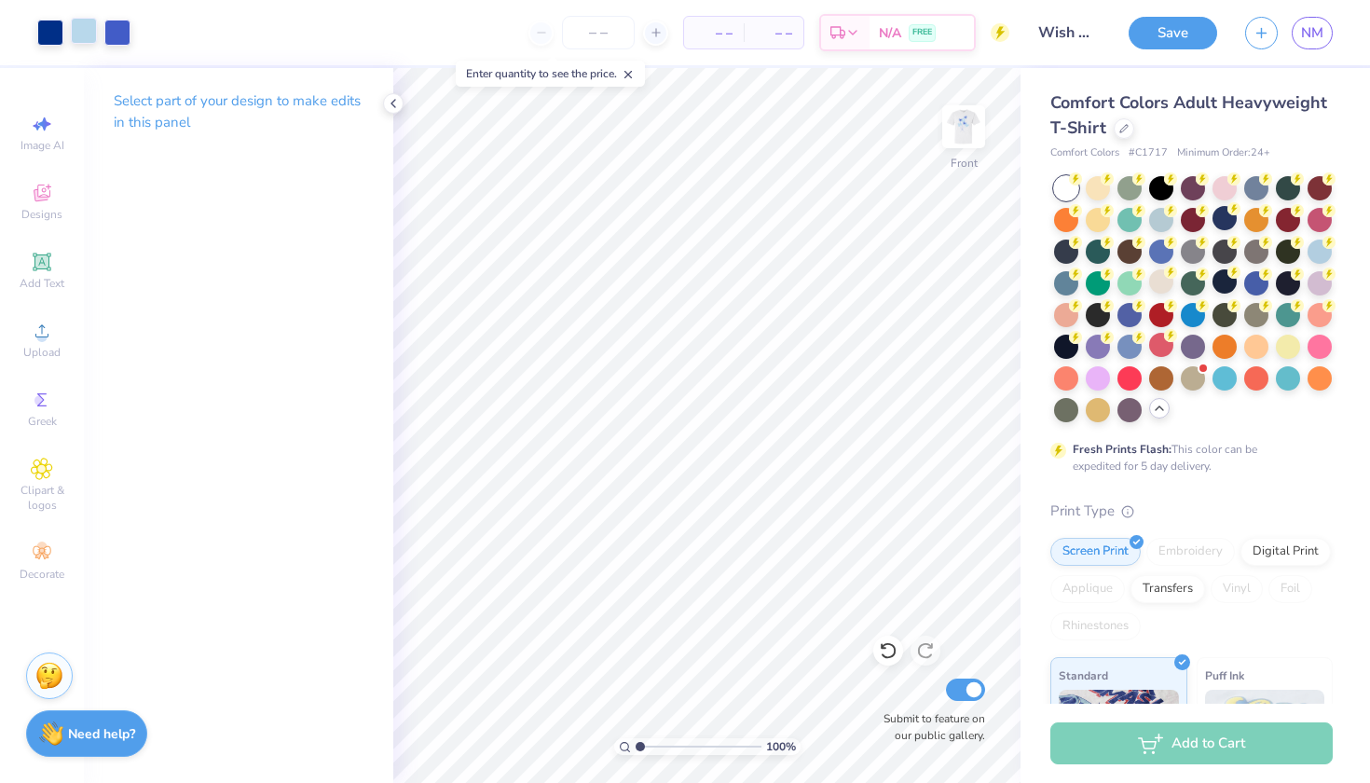
click at [80, 24] on div at bounding box center [84, 31] width 26 height 26
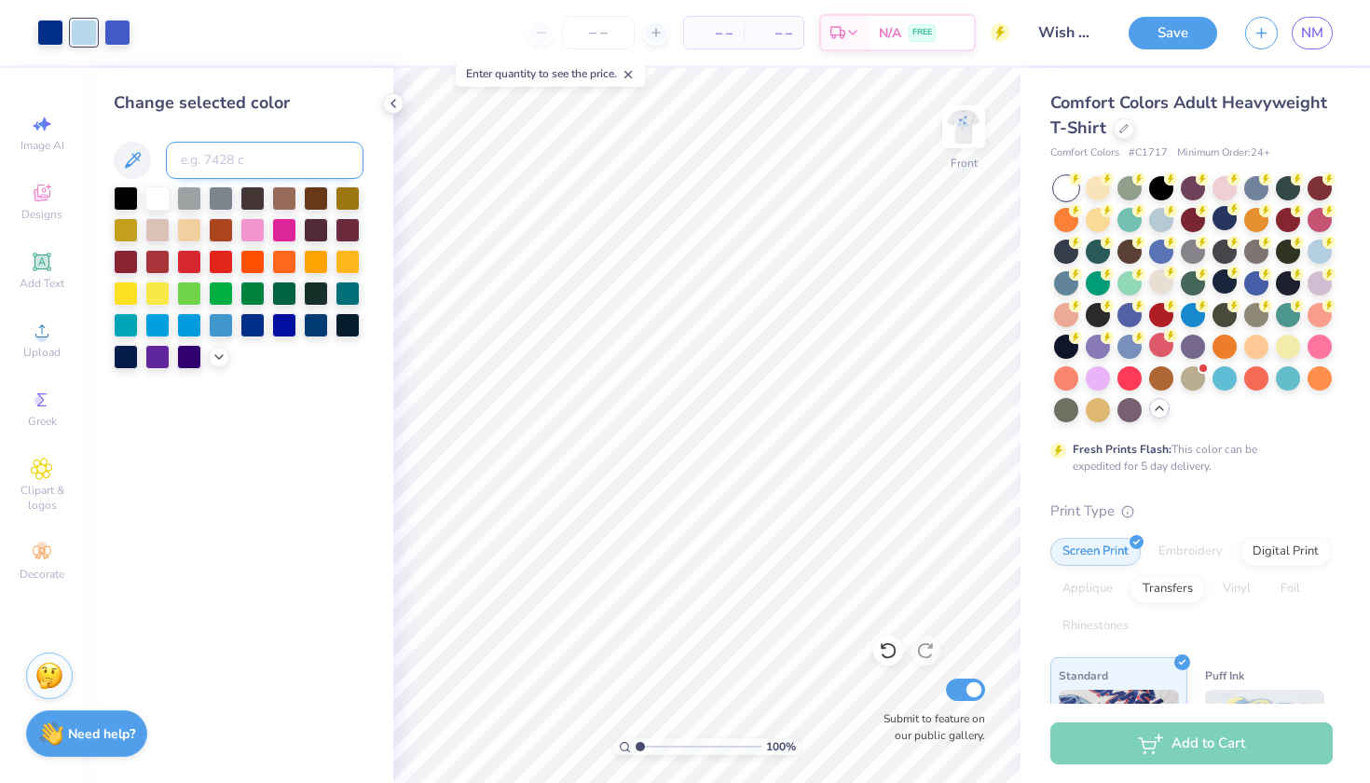
click at [257, 162] on input at bounding box center [265, 160] width 198 height 37
type input "7451"
click at [42, 32] on div at bounding box center [50, 31] width 26 height 26
click at [217, 361] on icon at bounding box center [219, 355] width 15 height 15
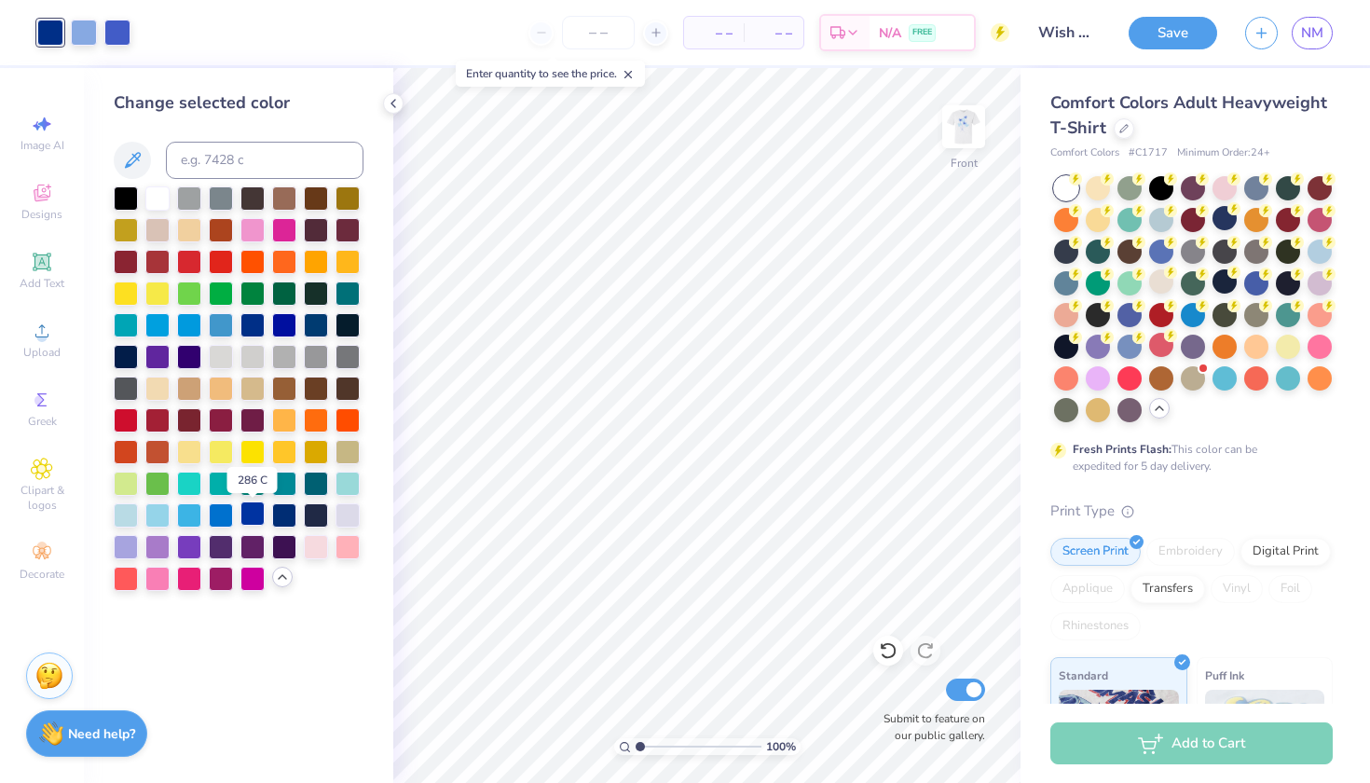
click at [250, 522] on div at bounding box center [252, 513] width 24 height 24
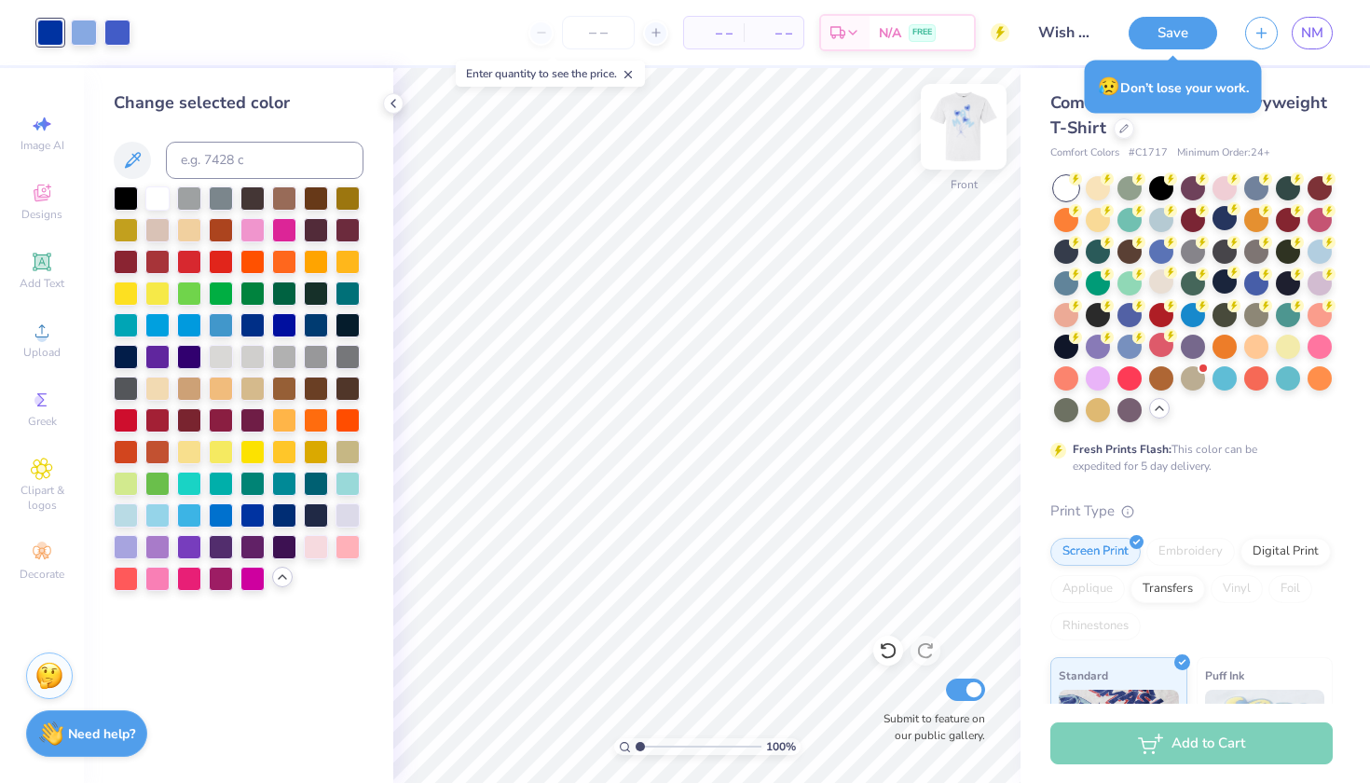
click at [977, 135] on img at bounding box center [963, 126] width 75 height 75
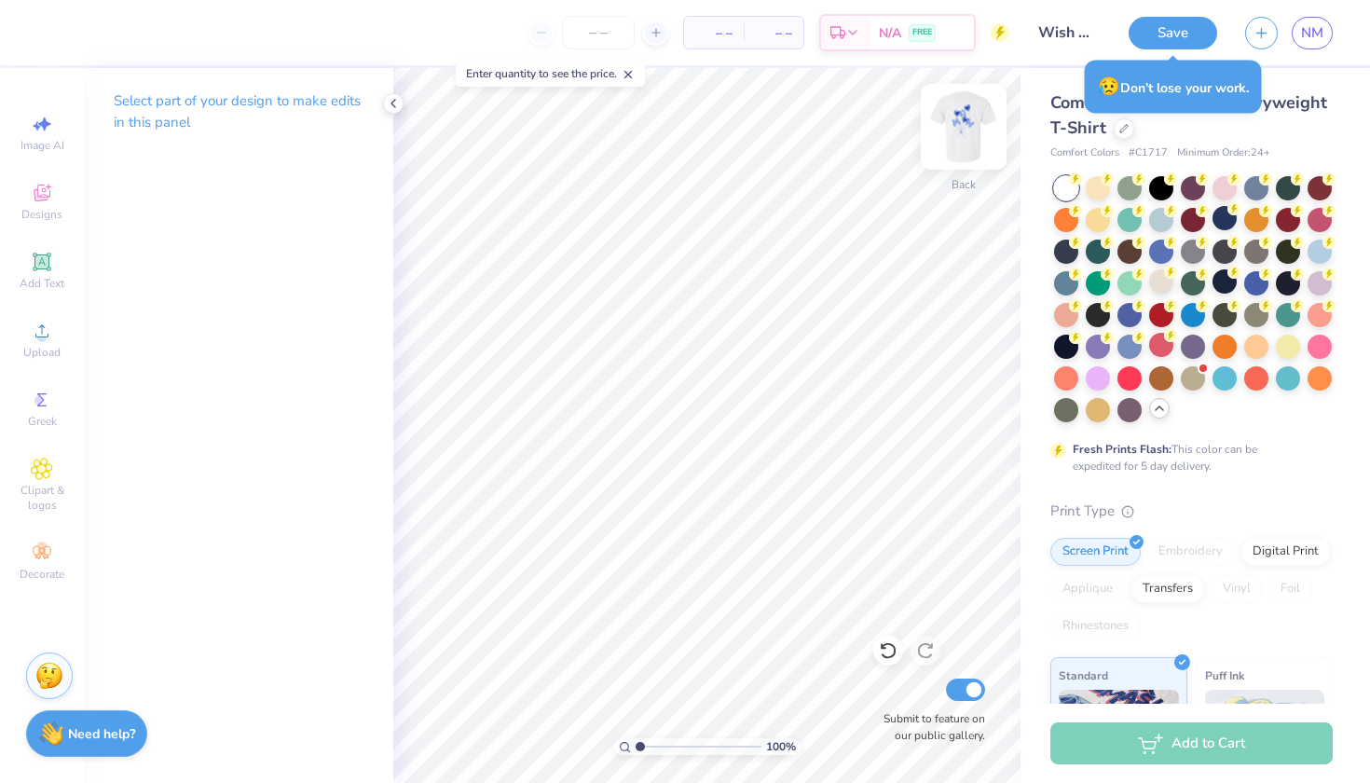
click at [954, 131] on img at bounding box center [963, 126] width 75 height 75
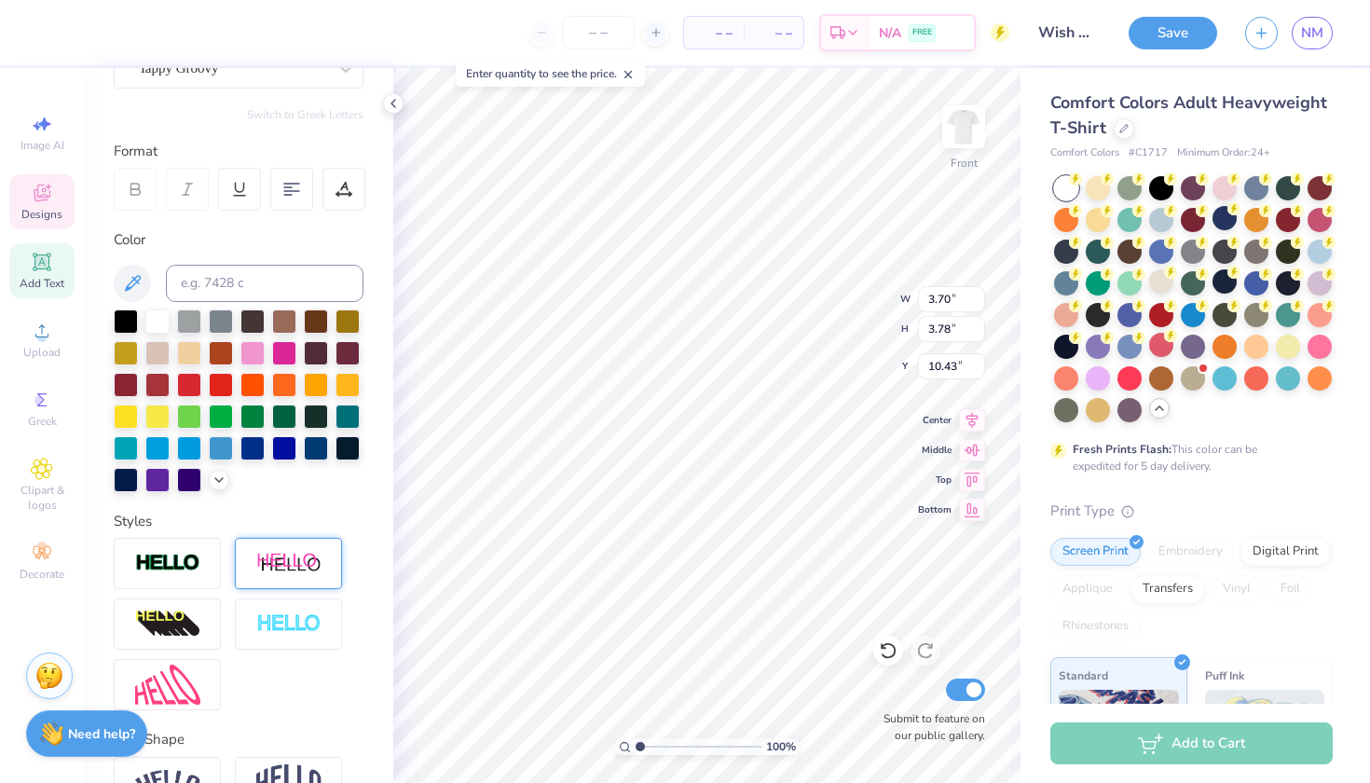
scroll to position [287, 0]
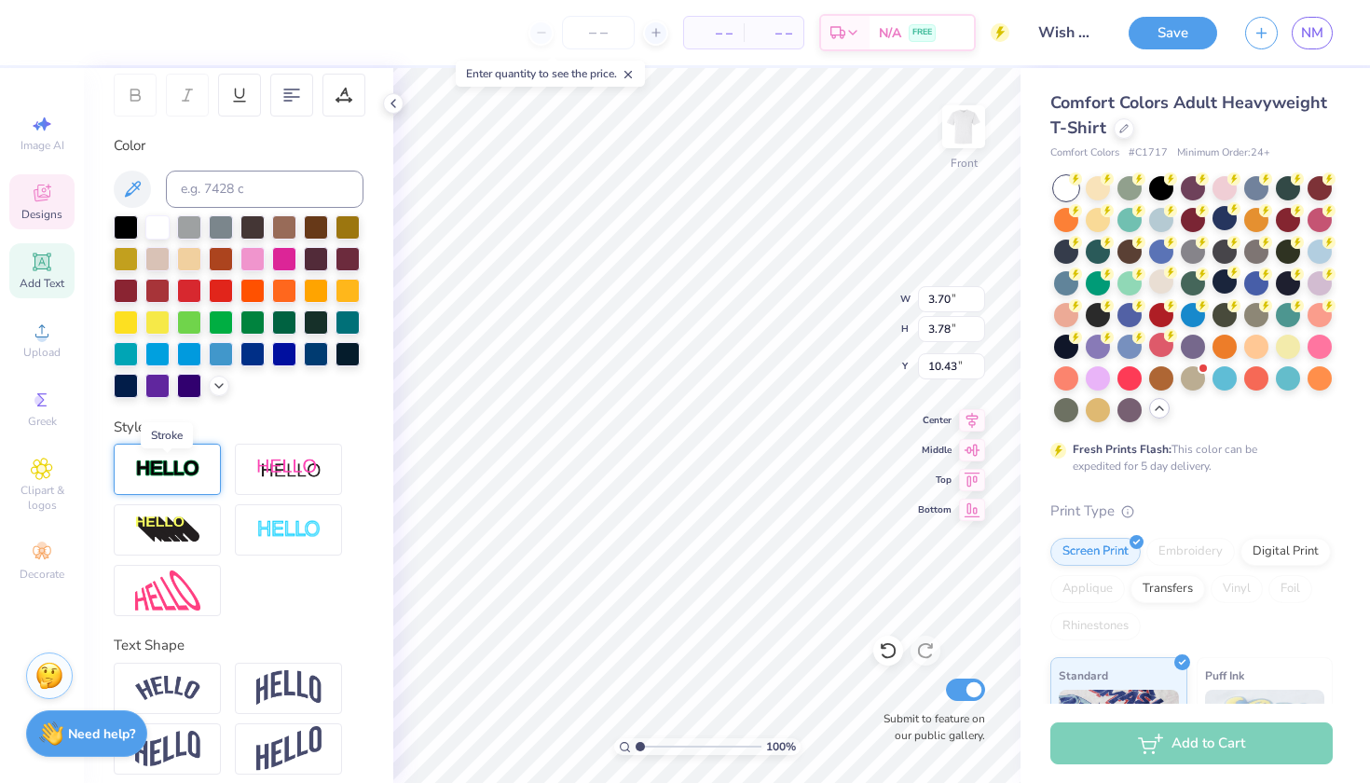
click at [180, 465] on img at bounding box center [167, 468] width 65 height 21
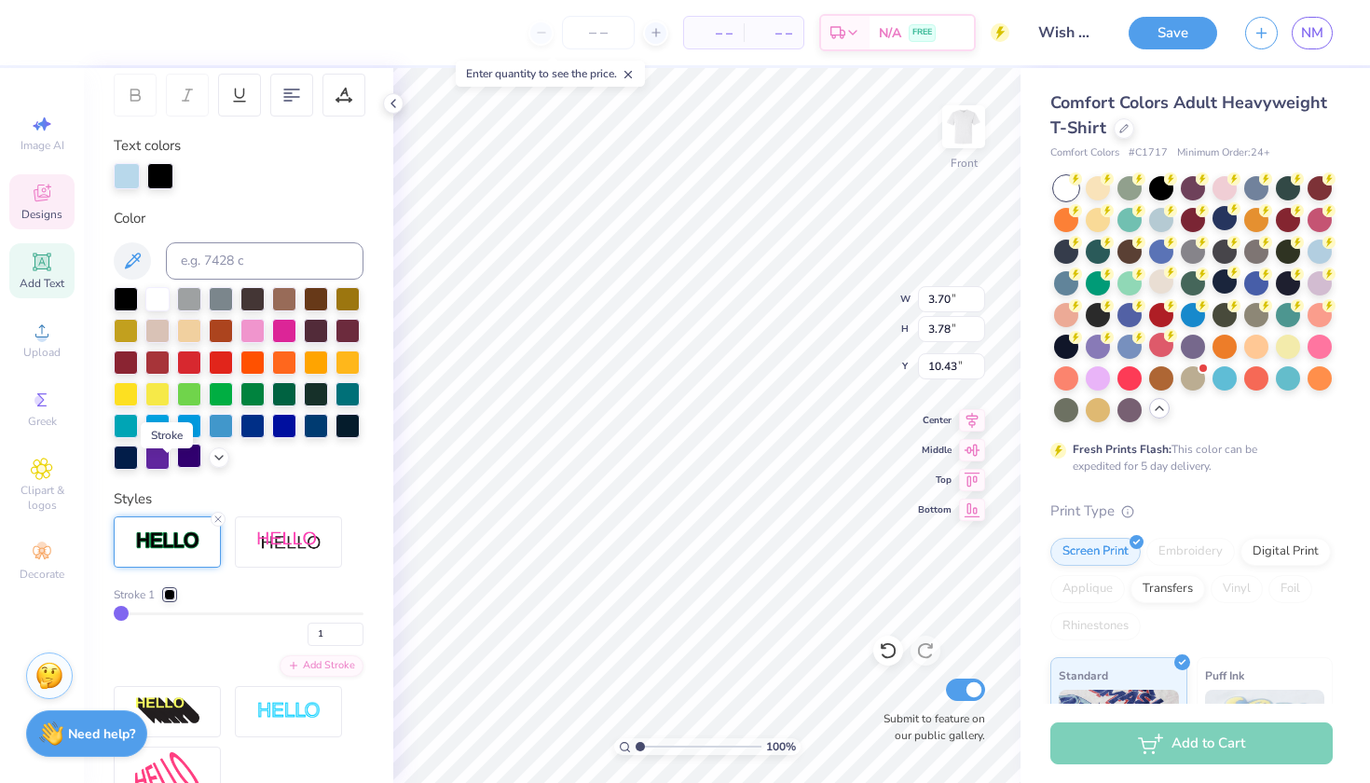
type input "3.76"
type input "3.84"
type input "10.40"
drag, startPoint x: 118, startPoint y: 610, endPoint x: 108, endPoint y: 609, distance: 10.4
click at [108, 609] on div "Personalized Names Personalized Numbers Text Tool Add Font Font Happy Groovy Sw…" at bounding box center [238, 425] width 309 height 715
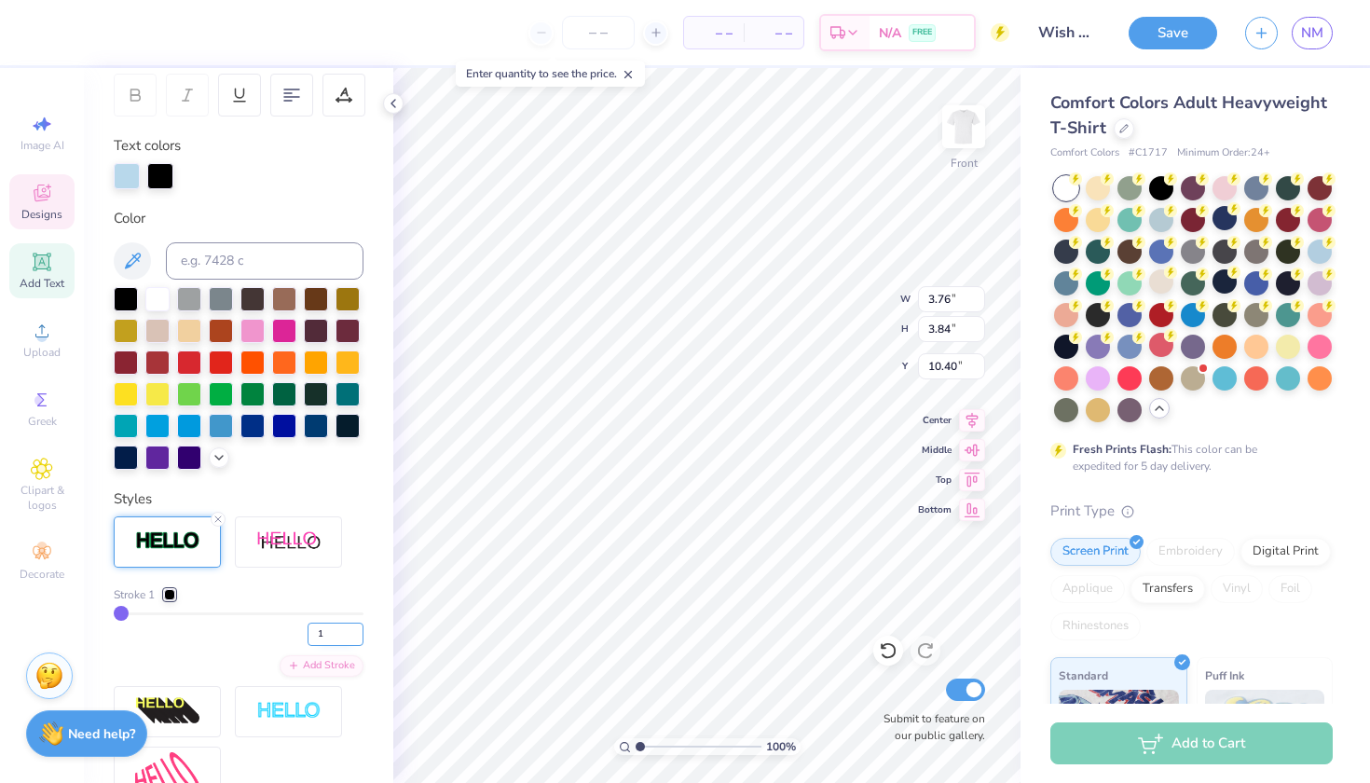
click at [334, 636] on input "1" at bounding box center [336, 634] width 56 height 23
click at [247, 630] on div ".3" at bounding box center [239, 629] width 250 height 34
type input "1"
click at [355, 638] on input "1" at bounding box center [336, 634] width 56 height 23
click at [336, 634] on input "1" at bounding box center [336, 634] width 56 height 23
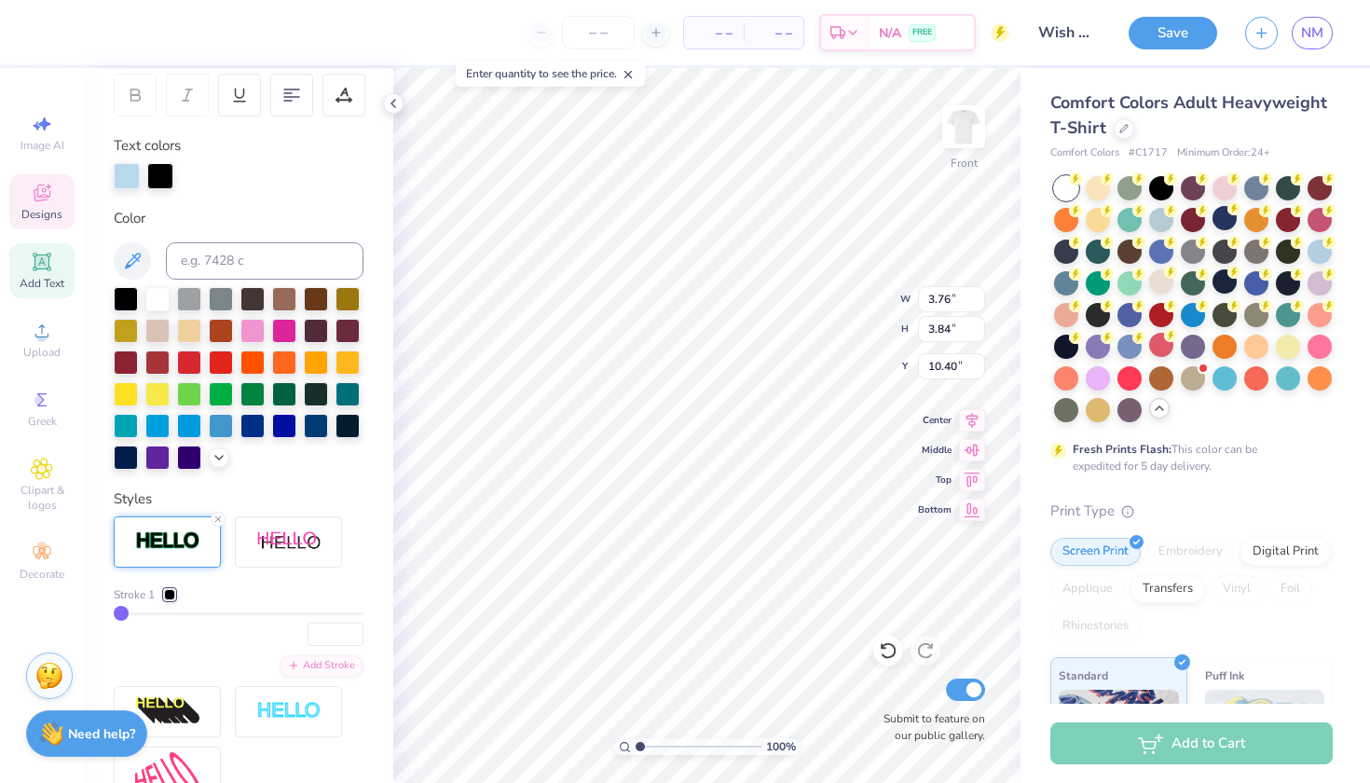
click at [185, 622] on div at bounding box center [239, 629] width 250 height 34
type input "2.48"
type input "3.25"
type input "6.81"
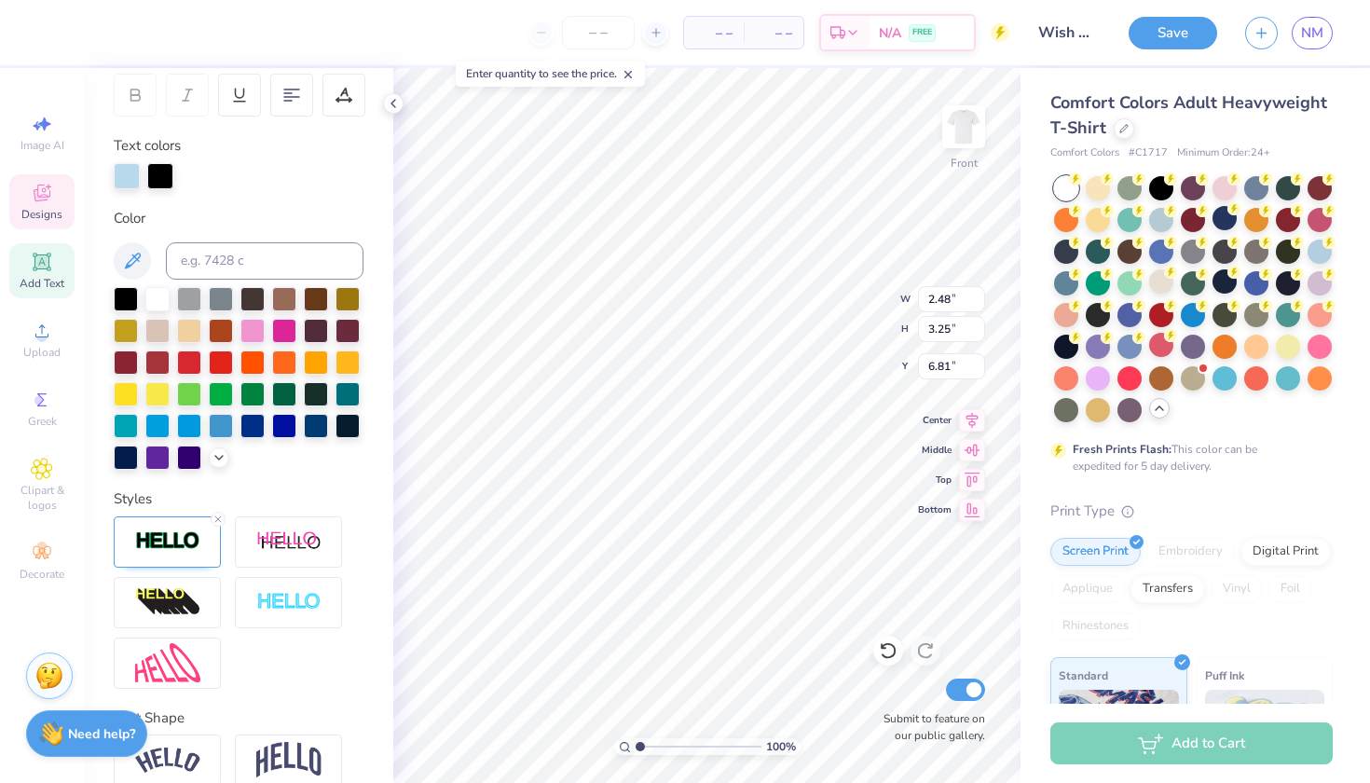
type input "3.47"
type input "3.62"
type input "10.23"
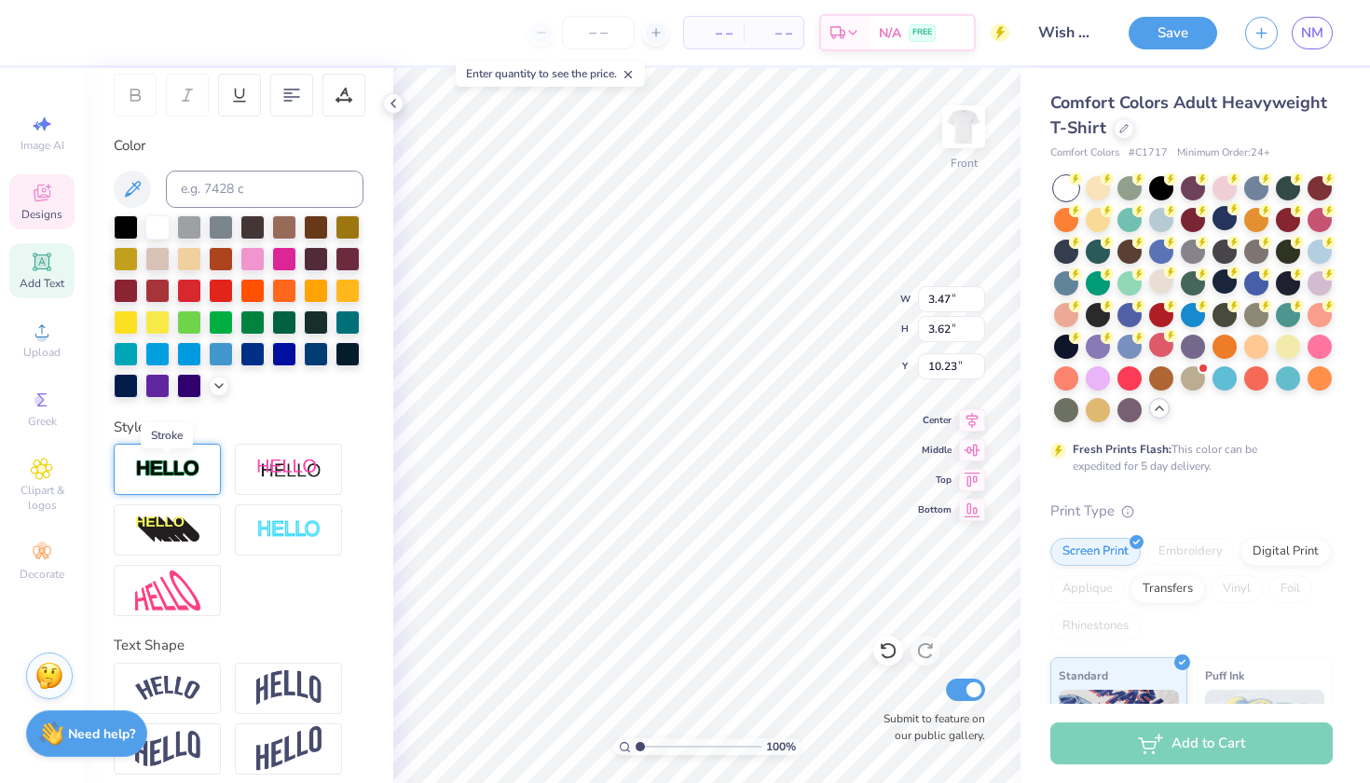
click at [161, 473] on img at bounding box center [167, 468] width 65 height 21
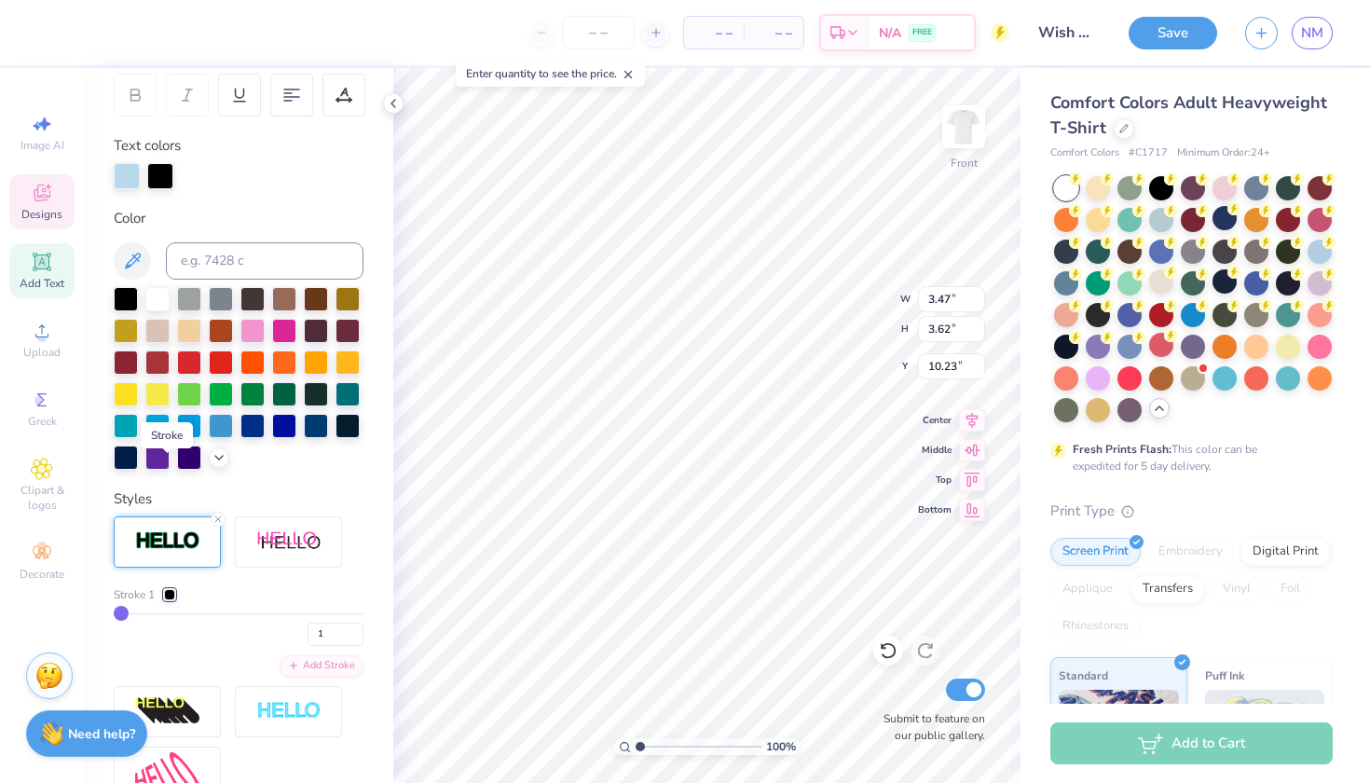
type input "3.53"
type input "3.68"
type input "10.20"
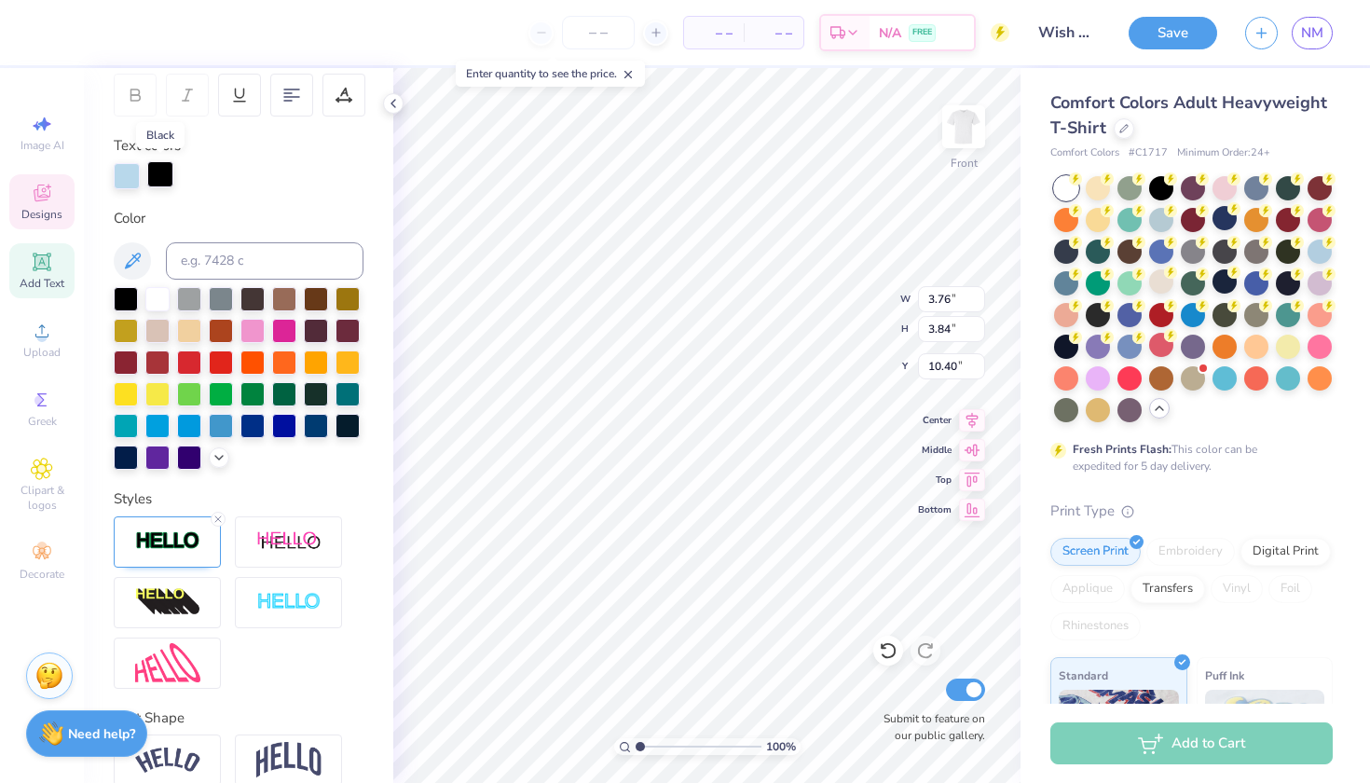
click at [167, 179] on div at bounding box center [160, 174] width 26 height 26
type input "4.34"
type input "5.11"
type input "10.32"
type input "15.68"
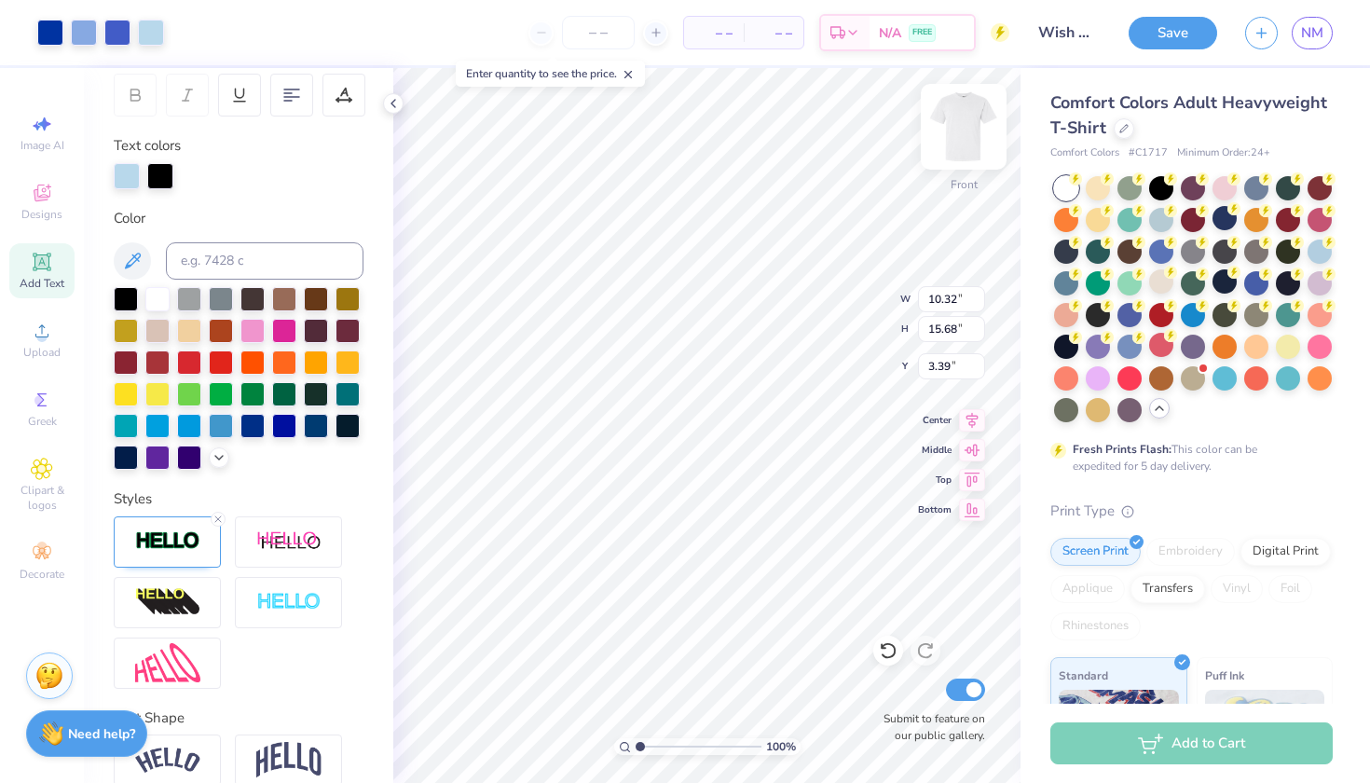
type input "3.51"
click at [969, 133] on img at bounding box center [963, 126] width 75 height 75
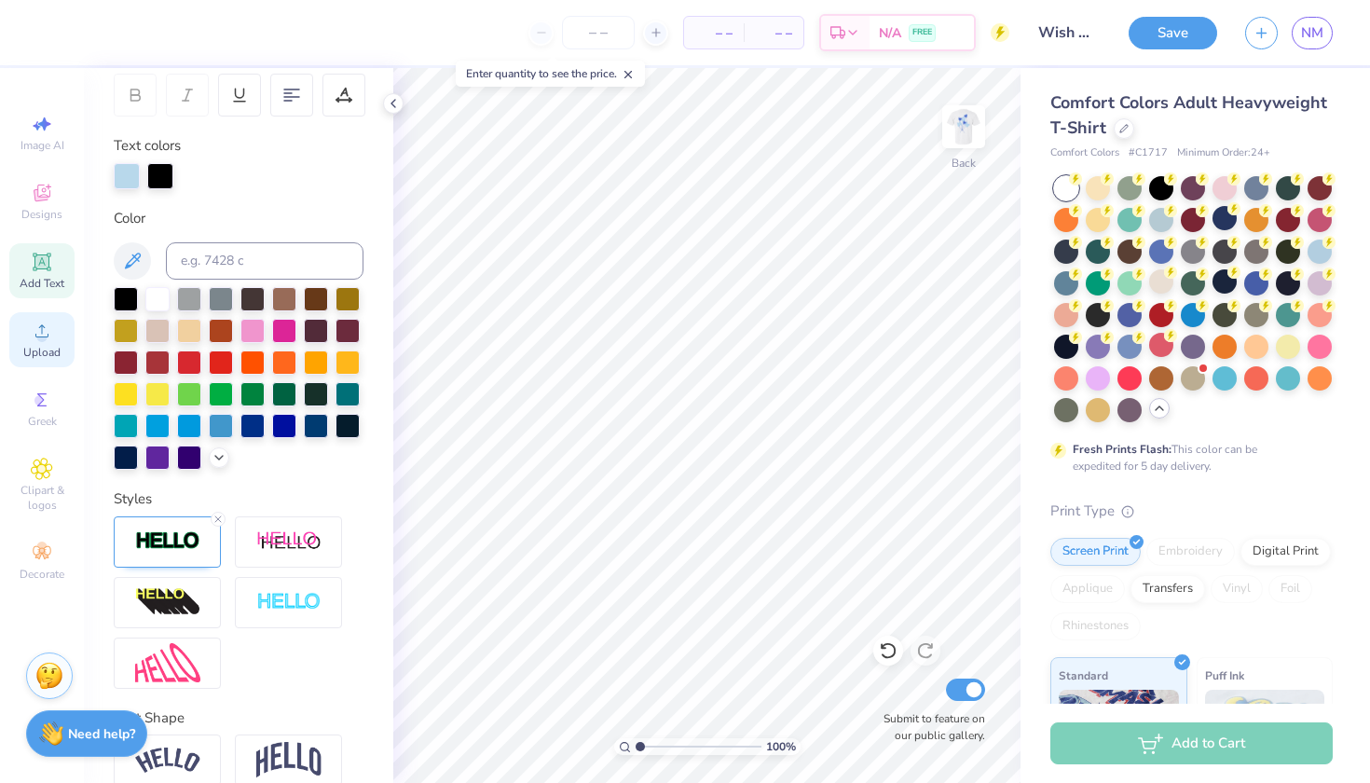
click at [34, 352] on span "Upload" at bounding box center [41, 352] width 37 height 15
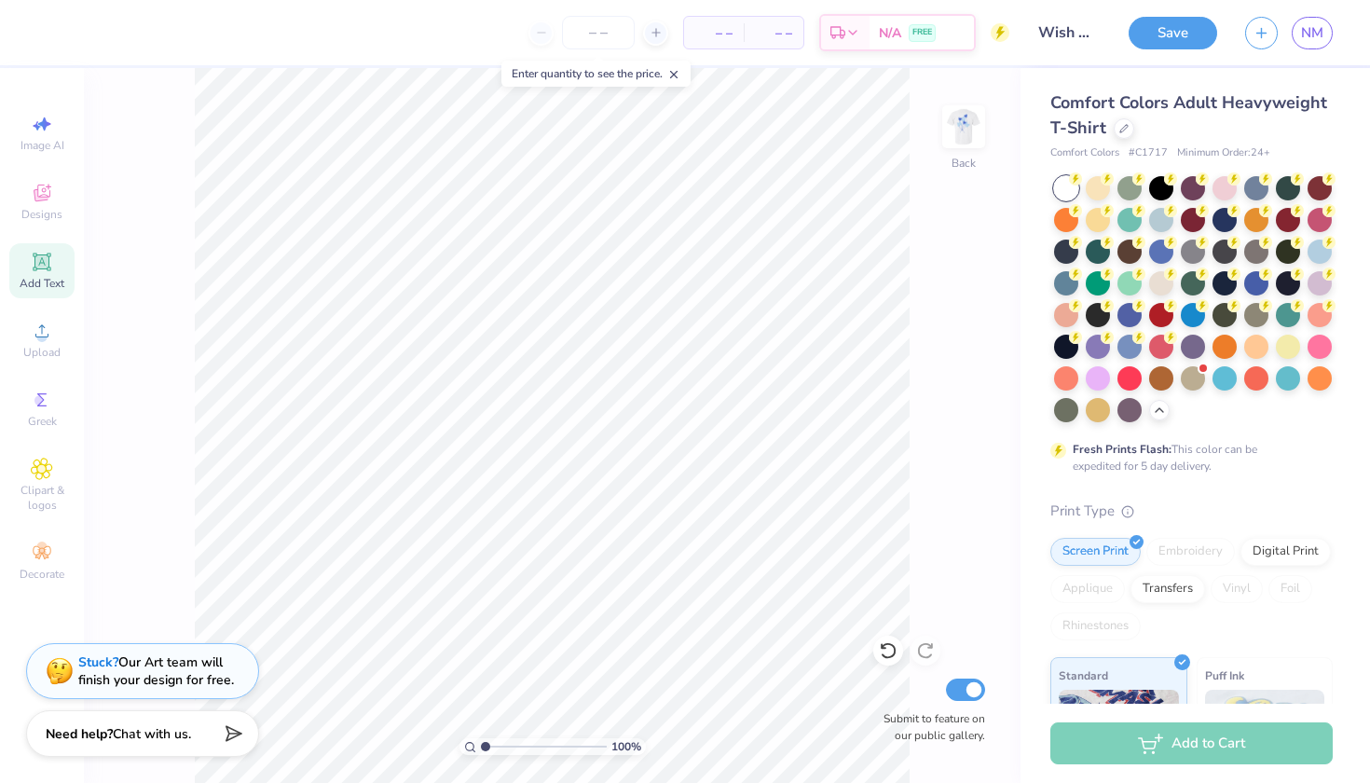
click at [43, 265] on icon at bounding box center [41, 261] width 14 height 14
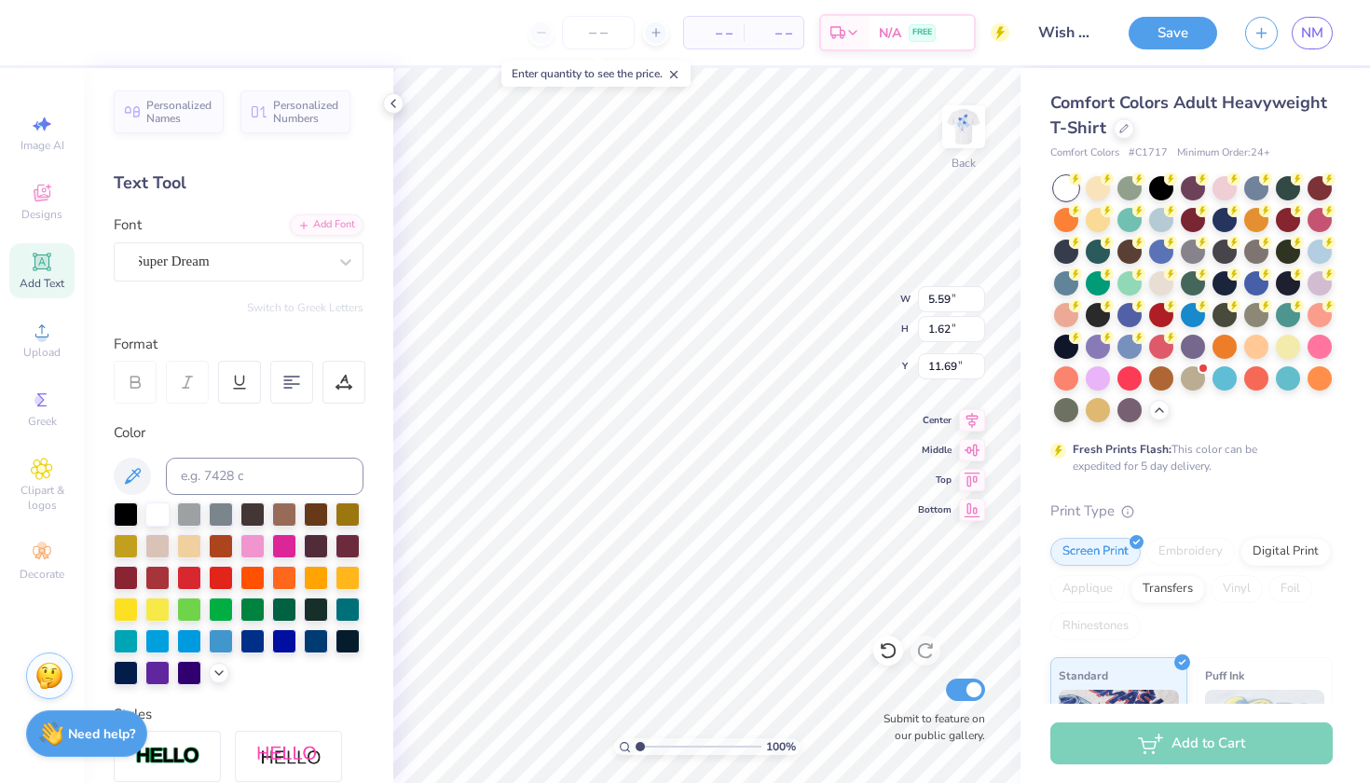
type textarea "T"
type textarea "CHI O MAKE A WISH"
click at [298, 392] on div at bounding box center [291, 382] width 43 height 43
type input "10.07"
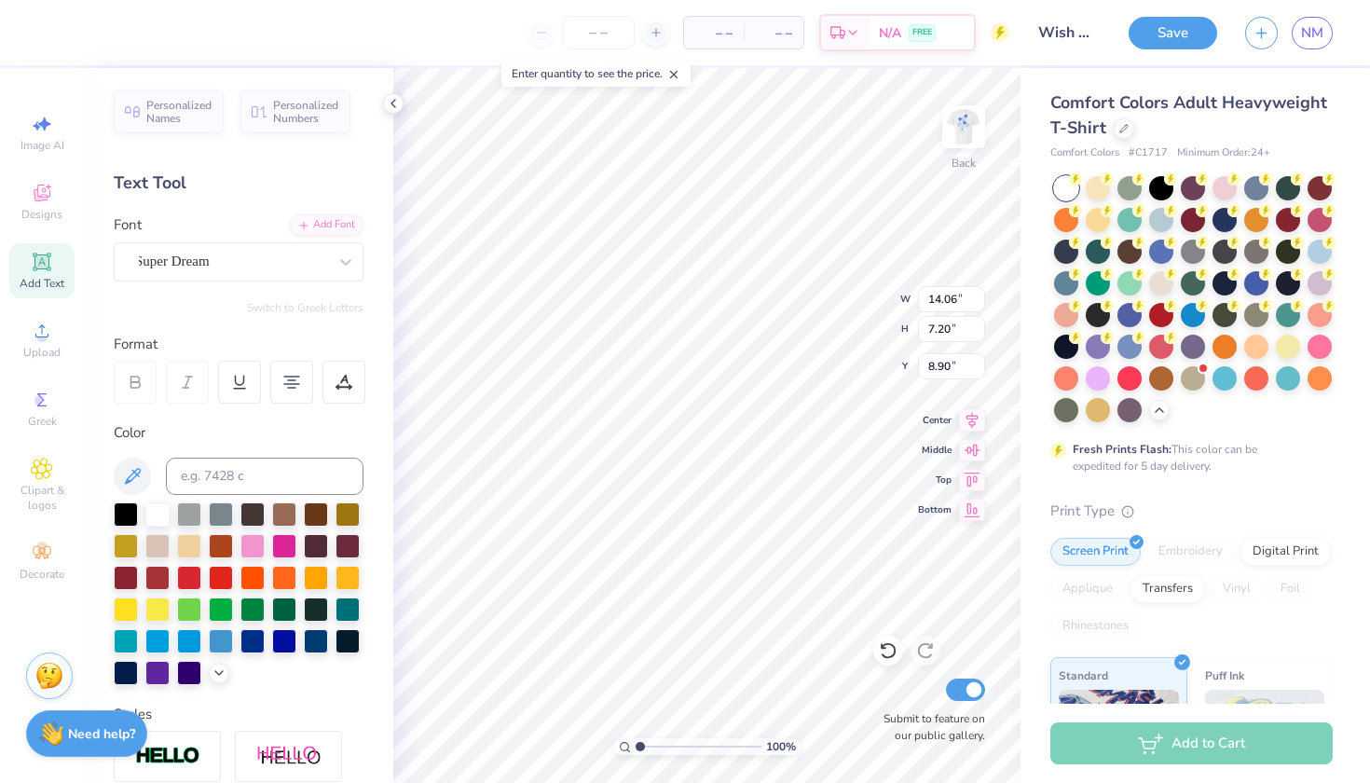
type input "5.15"
type input "4.66"
type input "4.70"
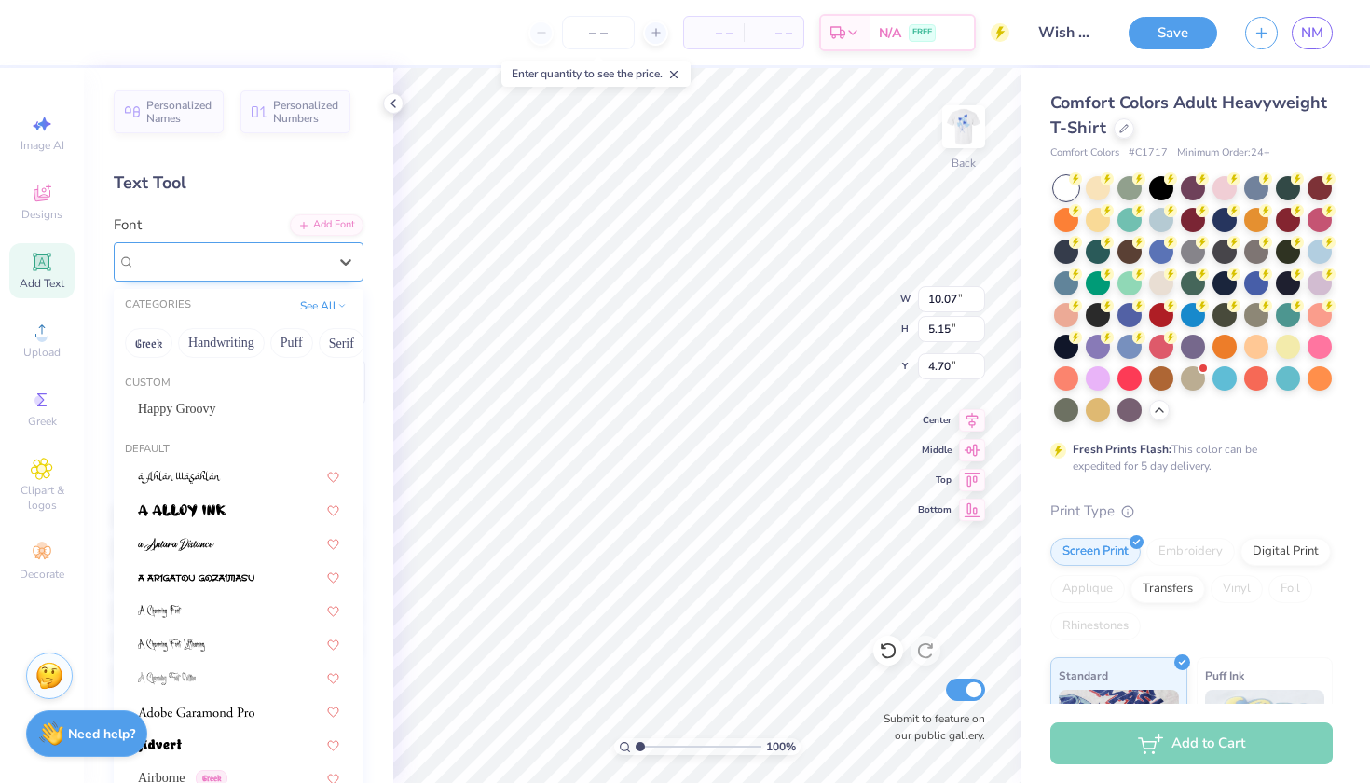
click at [253, 257] on div "Super Dream" at bounding box center [231, 261] width 196 height 29
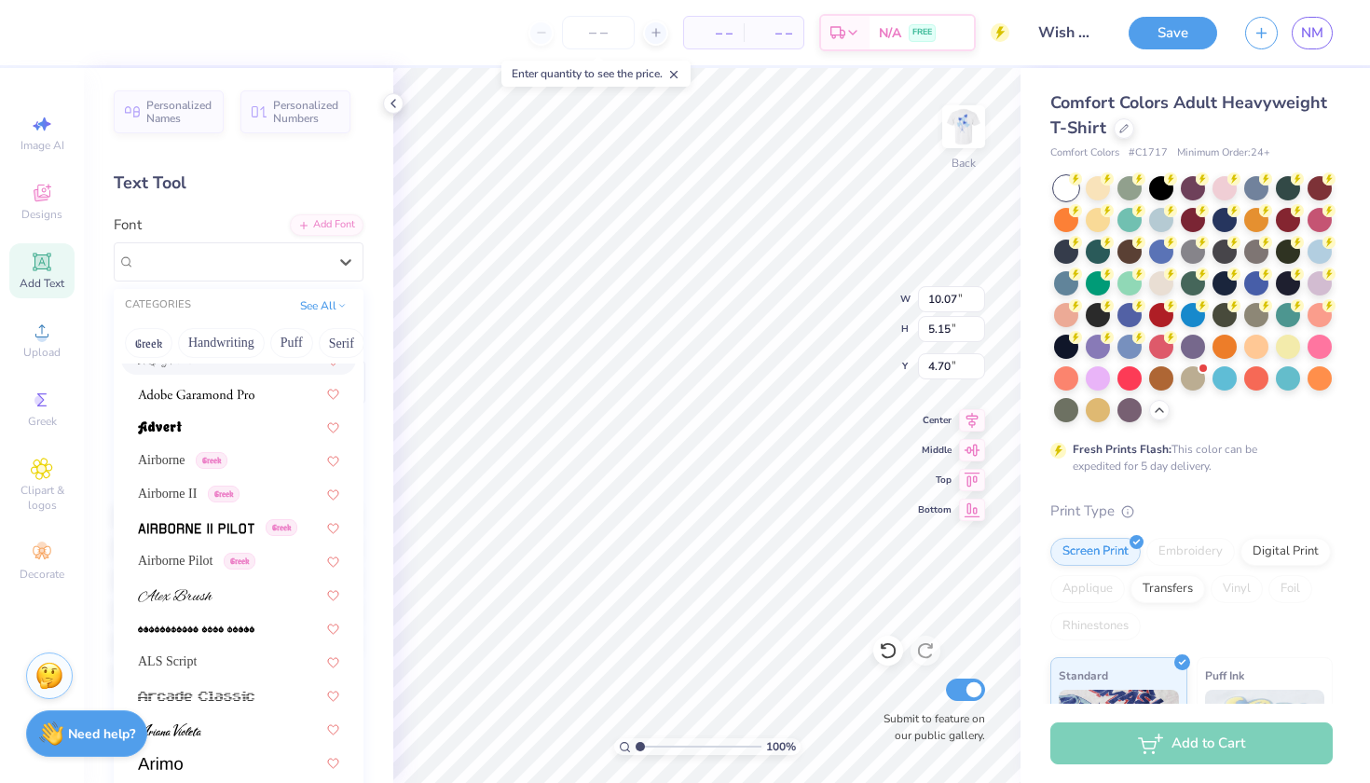
scroll to position [352, 0]
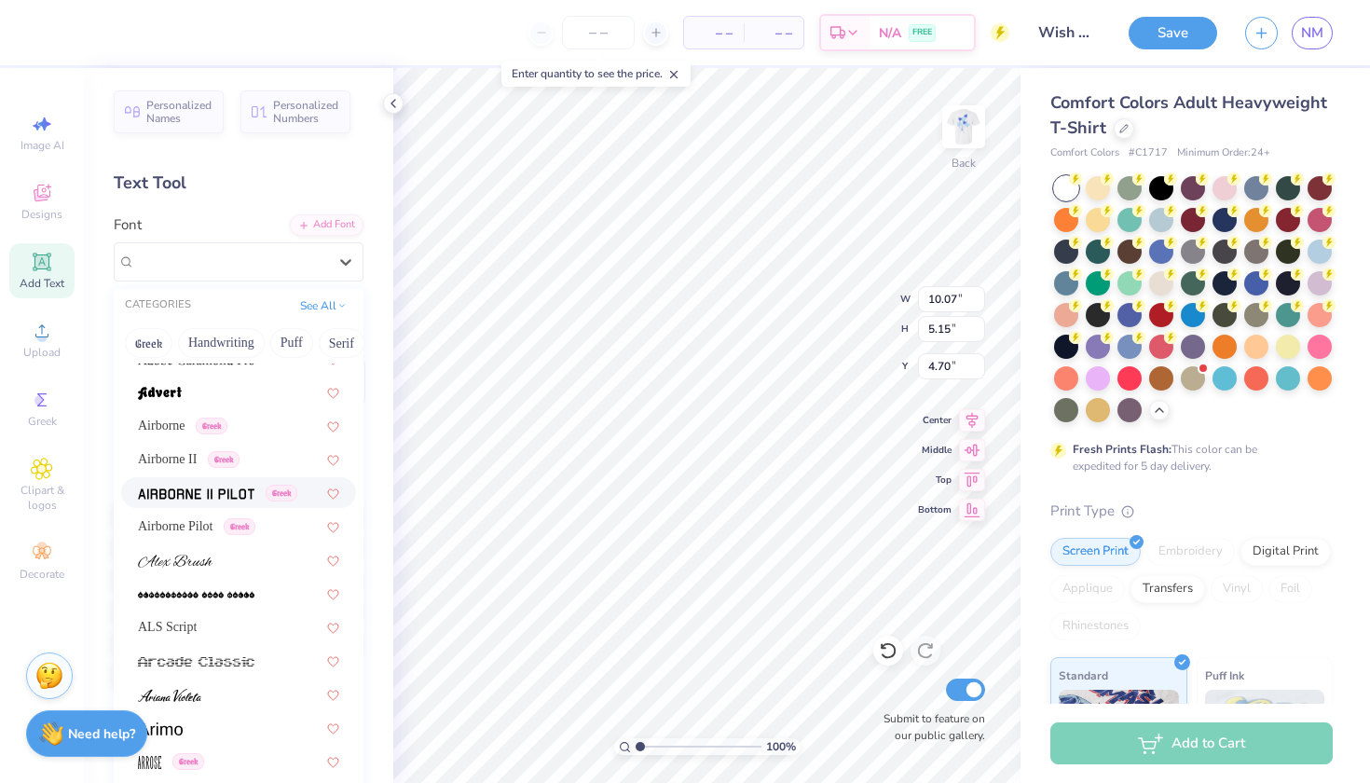
click at [208, 494] on img at bounding box center [196, 493] width 116 height 13
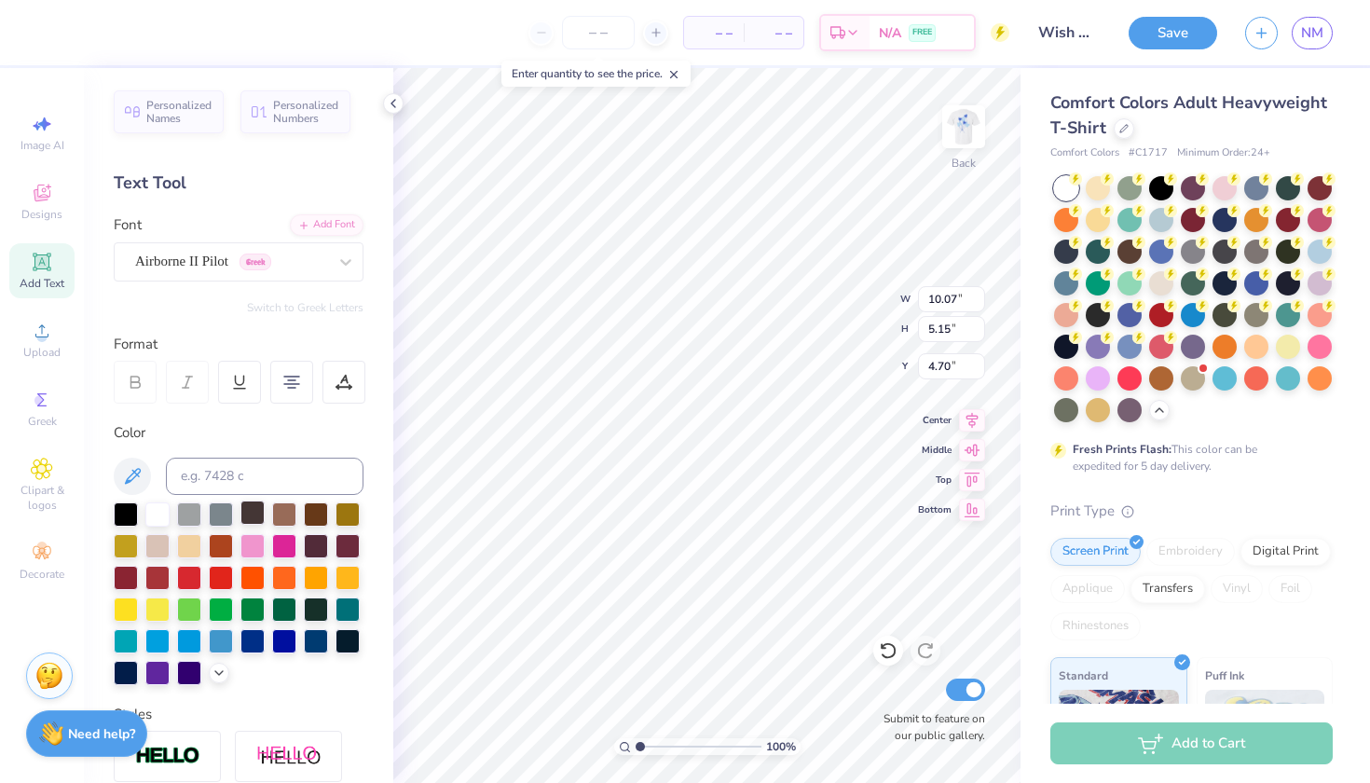
type input "10.17"
type input "5.19"
type input "4.68"
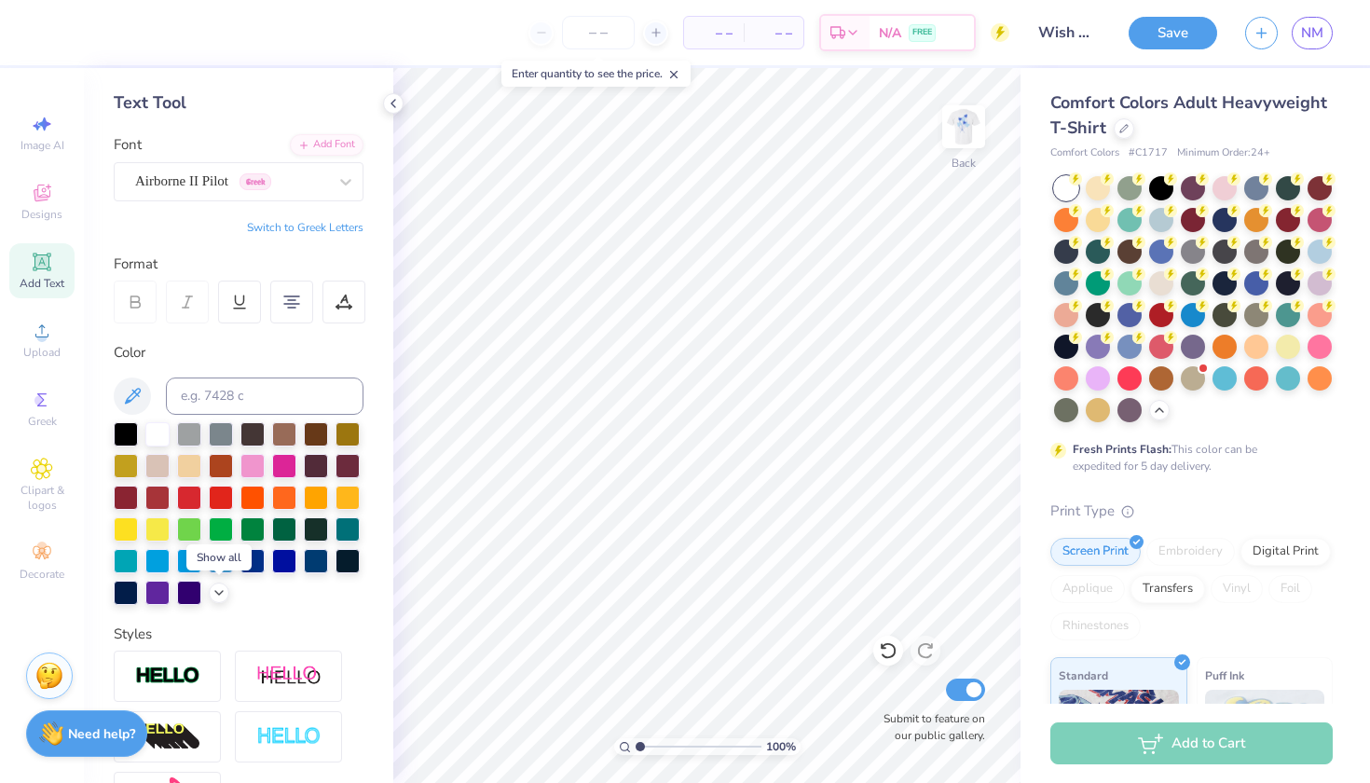
scroll to position [70, 0]
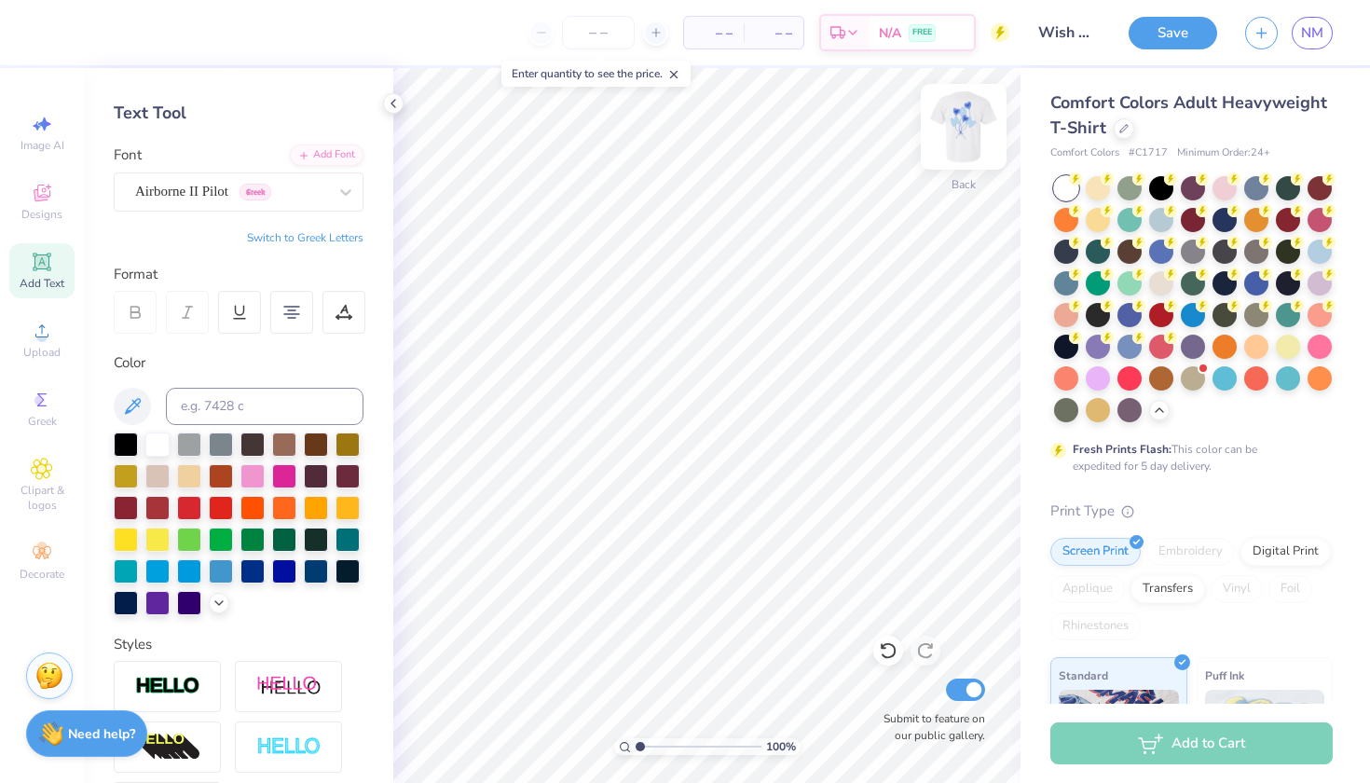
click at [955, 132] on img at bounding box center [963, 126] width 75 height 75
click at [955, 132] on img at bounding box center [963, 126] width 37 height 37
click at [1162, 28] on button "Save" at bounding box center [1173, 30] width 89 height 33
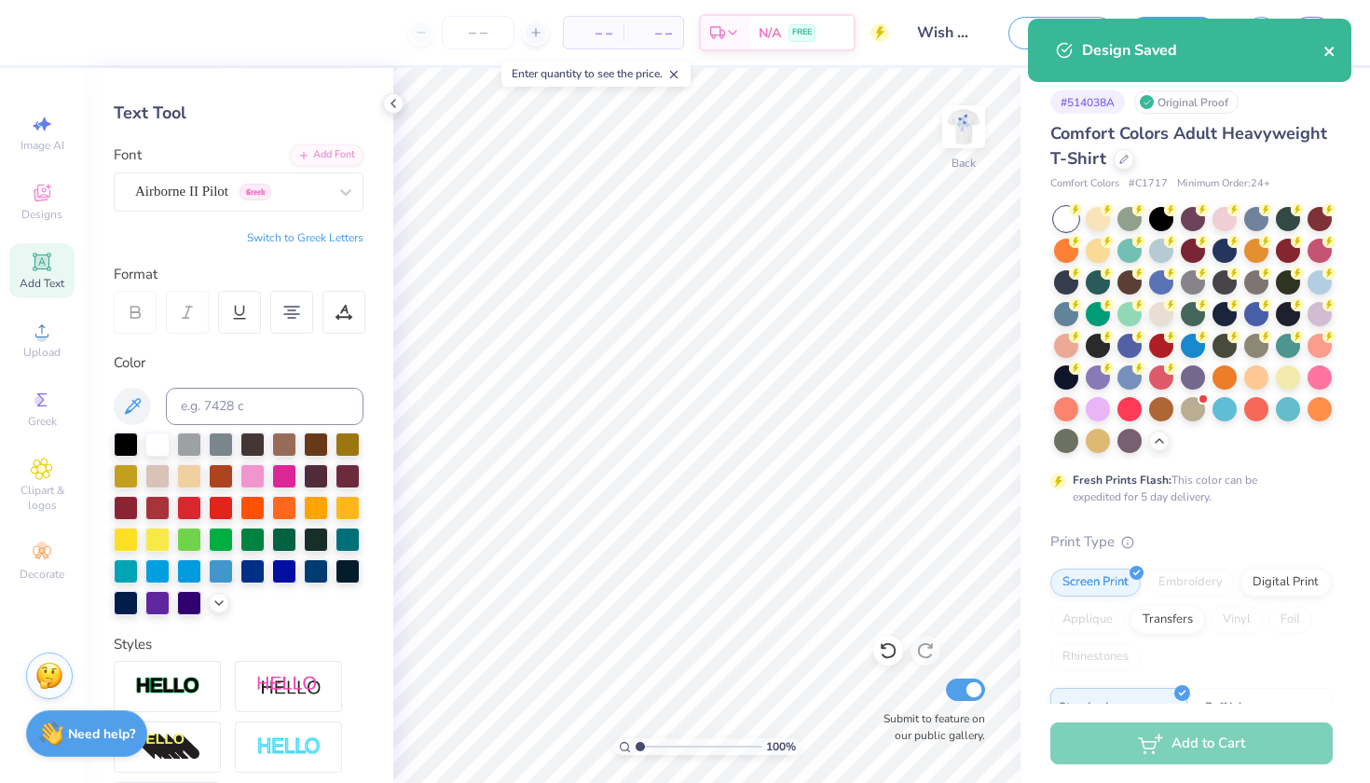
click at [1328, 51] on icon "close" at bounding box center [1328, 51] width 9 height 9
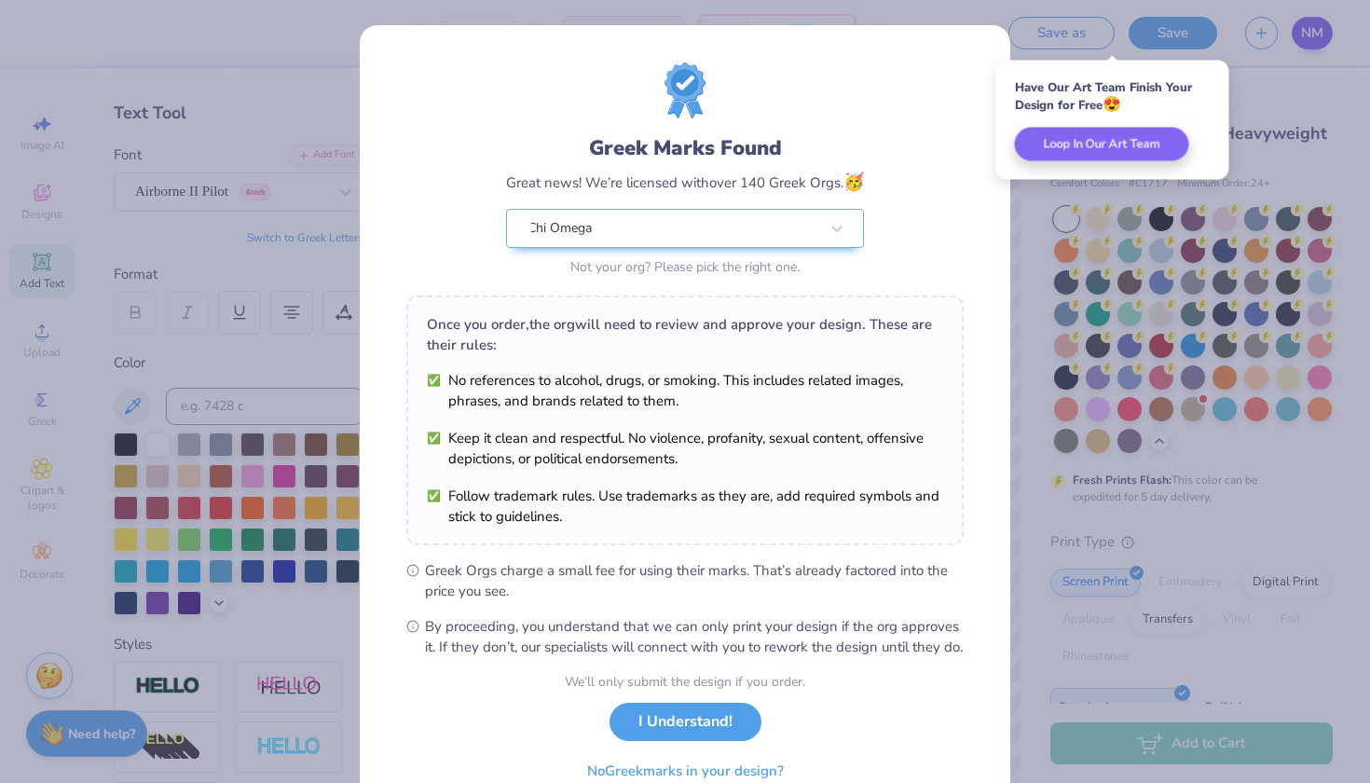
click at [1308, 31] on div "Greek Marks Found Great news! We’re licensed with over 140 Greek Orgs. 🥳 Chi Om…" at bounding box center [685, 391] width 1370 height 783
click at [702, 736] on button "I Understand!" at bounding box center [685, 717] width 152 height 38
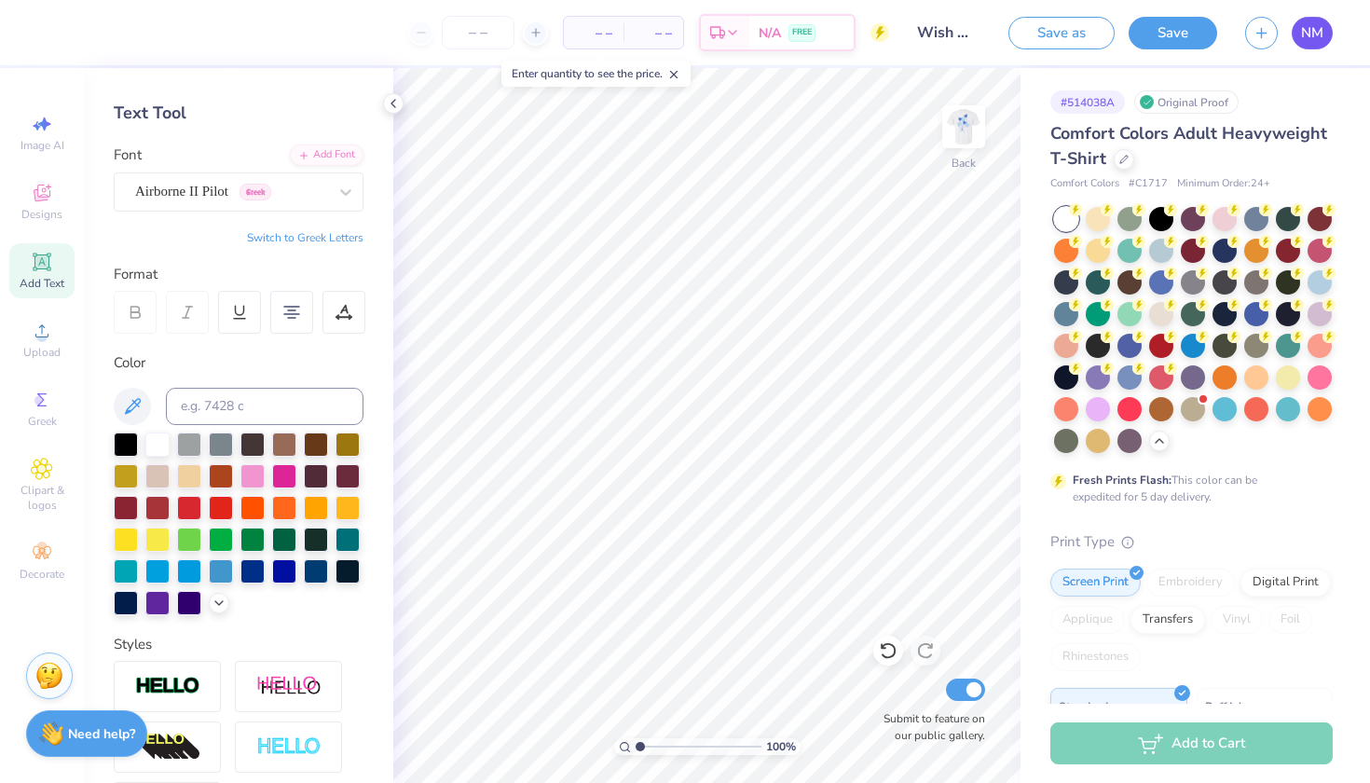
click at [1311, 37] on span "NM" at bounding box center [1312, 32] width 22 height 21
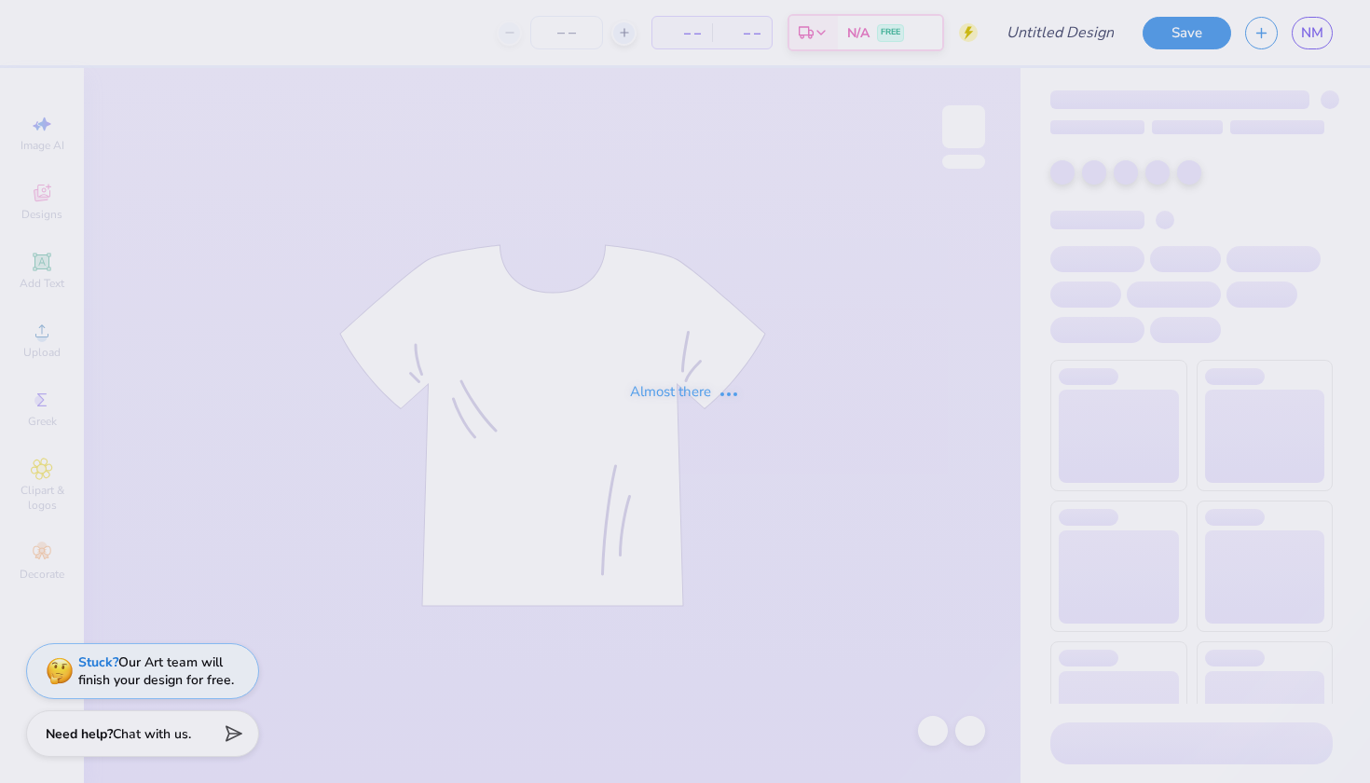
type input "TKE X CHI O FOOTBALL"
type input "12"
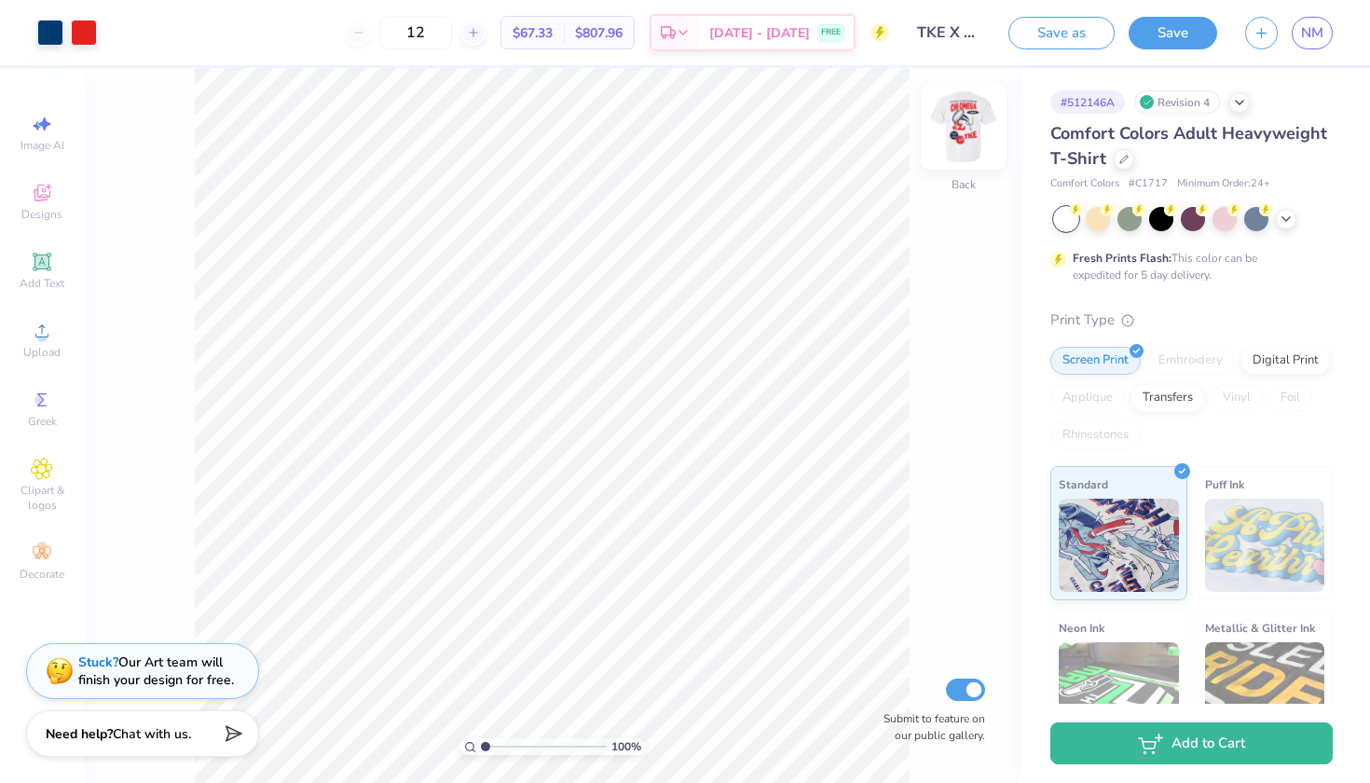
click at [956, 132] on img at bounding box center [963, 126] width 75 height 75
click at [44, 506] on span "Clipart & logos" at bounding box center [41, 498] width 65 height 30
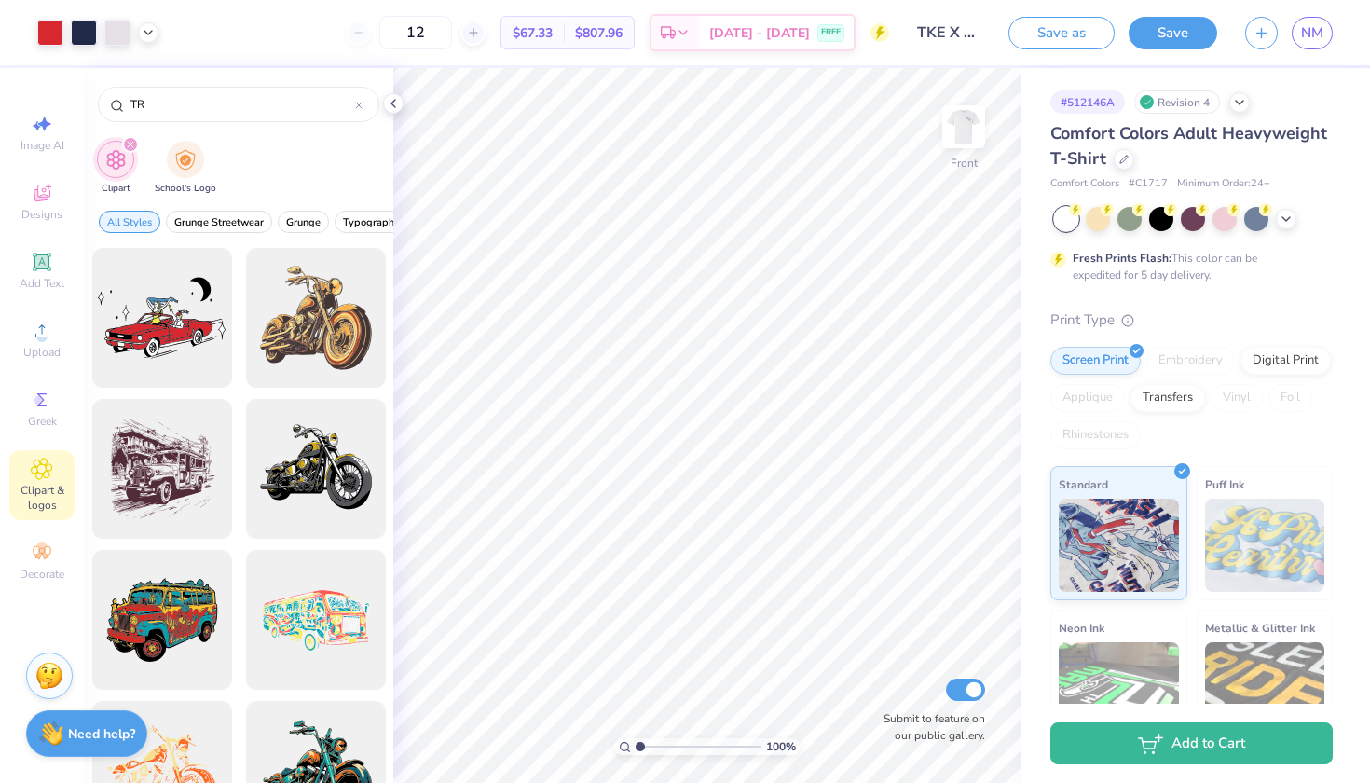
type input "T"
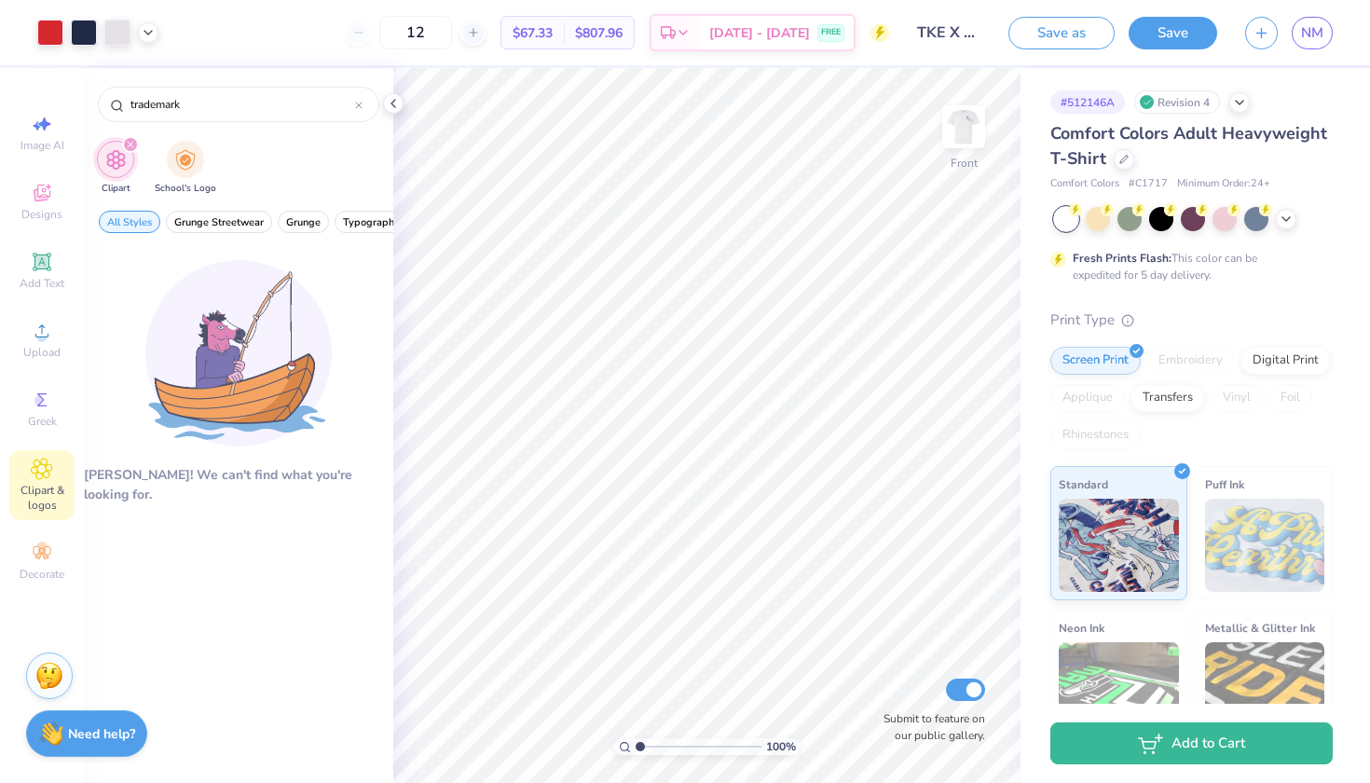
type input "trademark"
click at [130, 140] on div "filter for Clipart" at bounding box center [130, 144] width 17 height 17
click at [394, 106] on polyline at bounding box center [393, 103] width 4 height 7
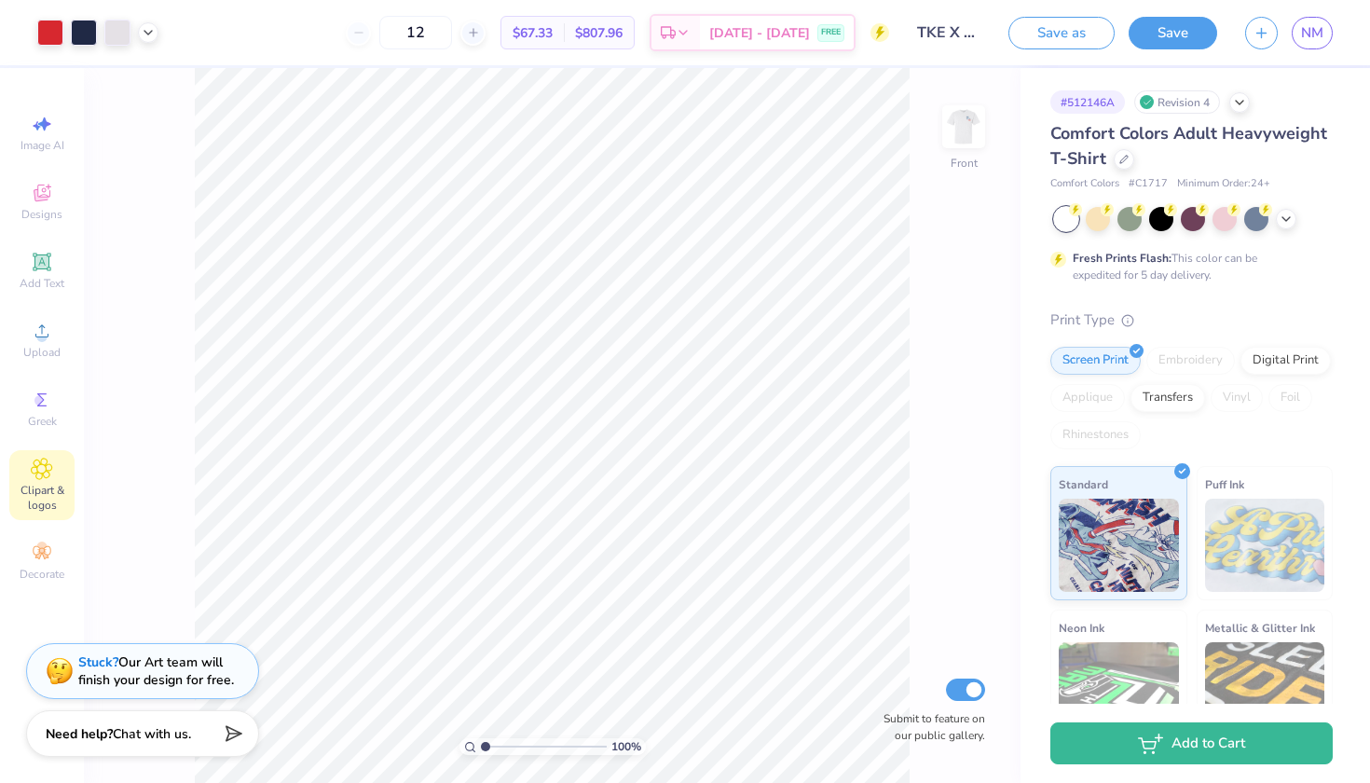
click at [910, 180] on div "100 % Front Submit to feature on our public gallery." at bounding box center [552, 425] width 937 height 715
